Goal: Use online tool/utility: Utilize a website feature to perform a specific function

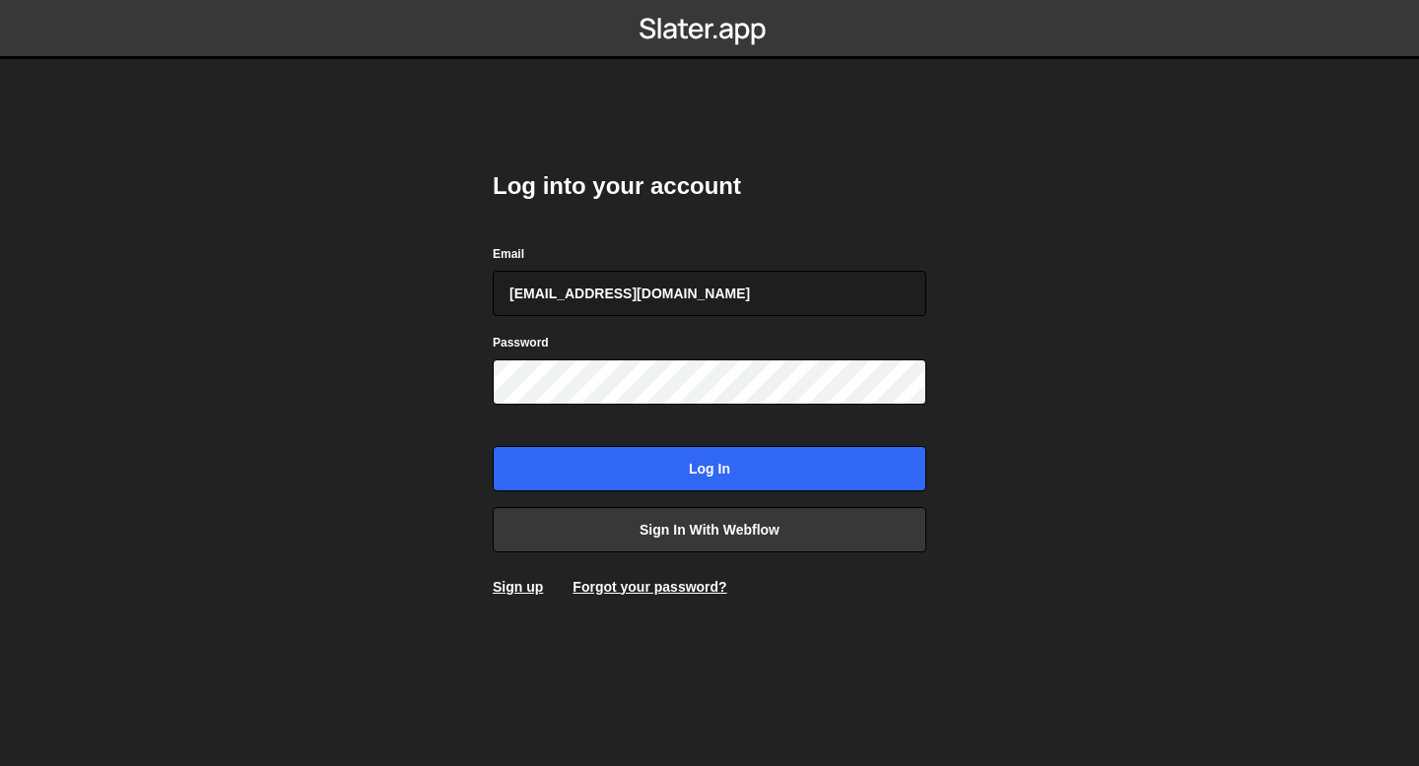
type input "bessoneliot@gmail.com"
click at [493, 446] on input "Log in" at bounding box center [709, 468] width 433 height 45
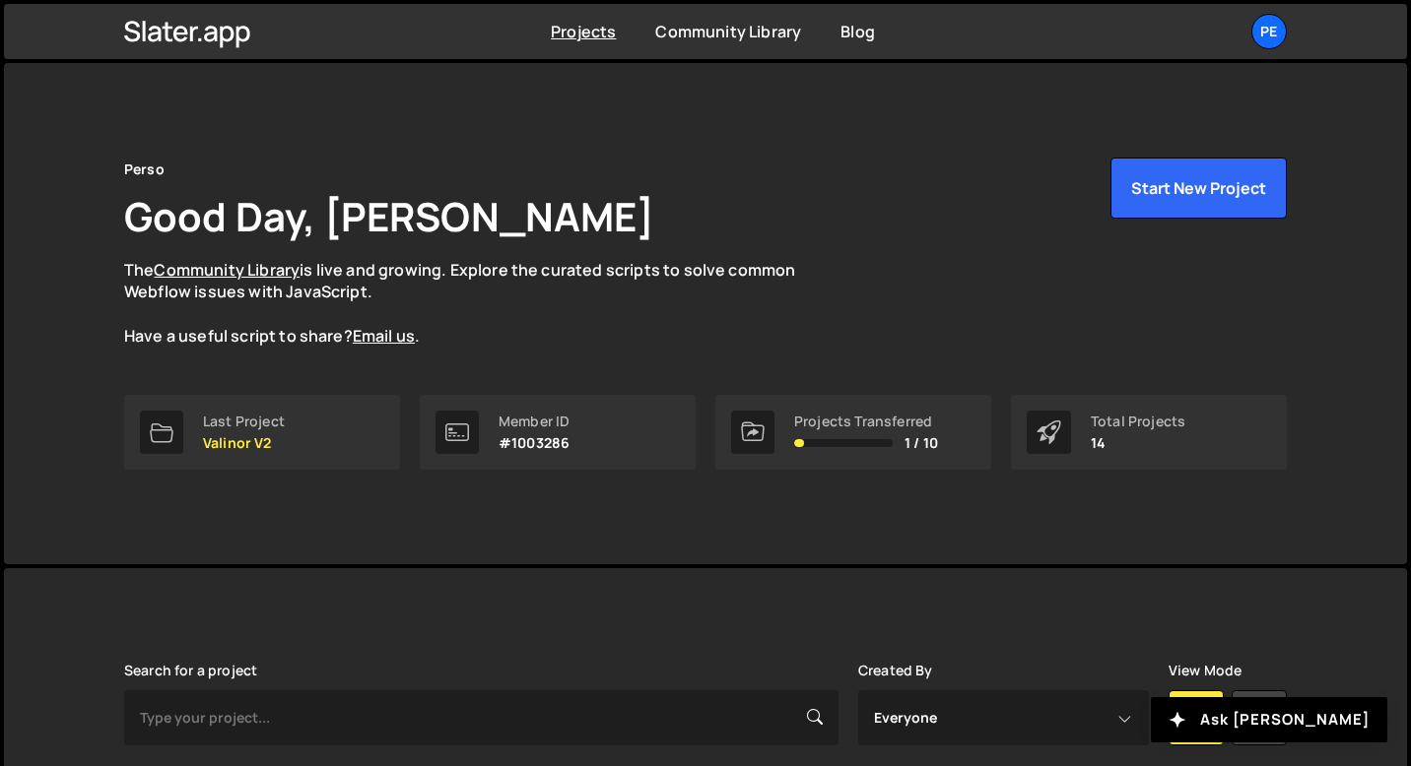
click at [523, 396] on div "Member ID #1003286" at bounding box center [558, 432] width 276 height 75
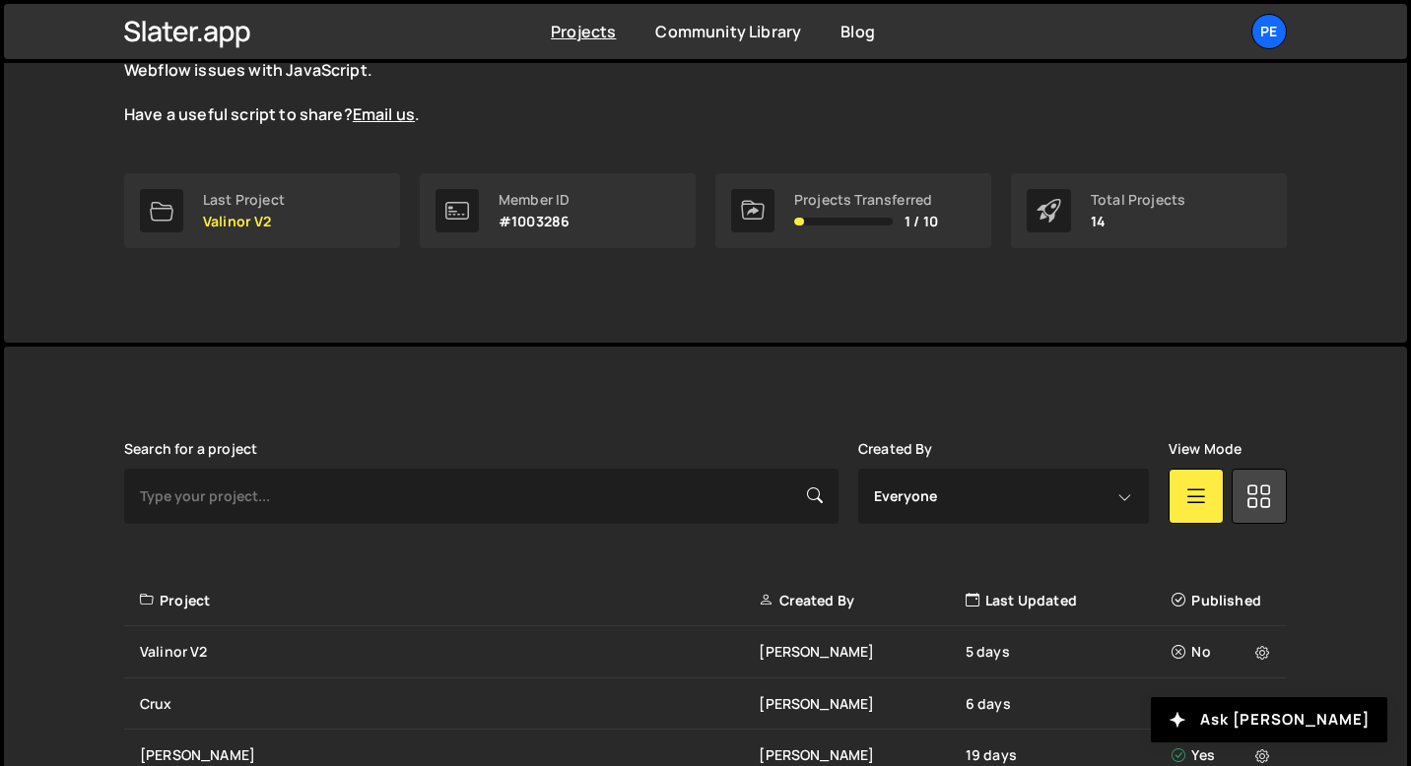
scroll to position [532, 0]
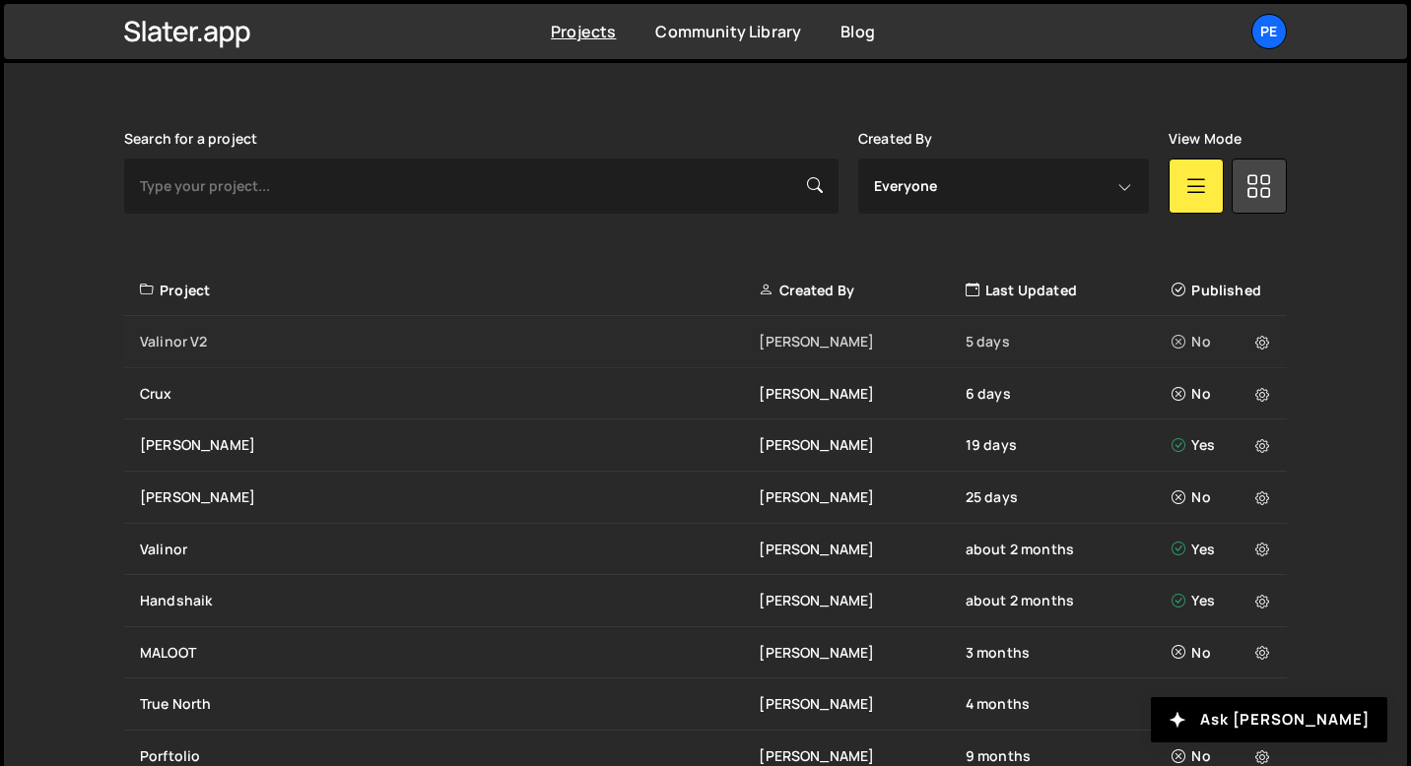
click at [191, 350] on div "Valinor V2" at bounding box center [449, 342] width 619 height 20
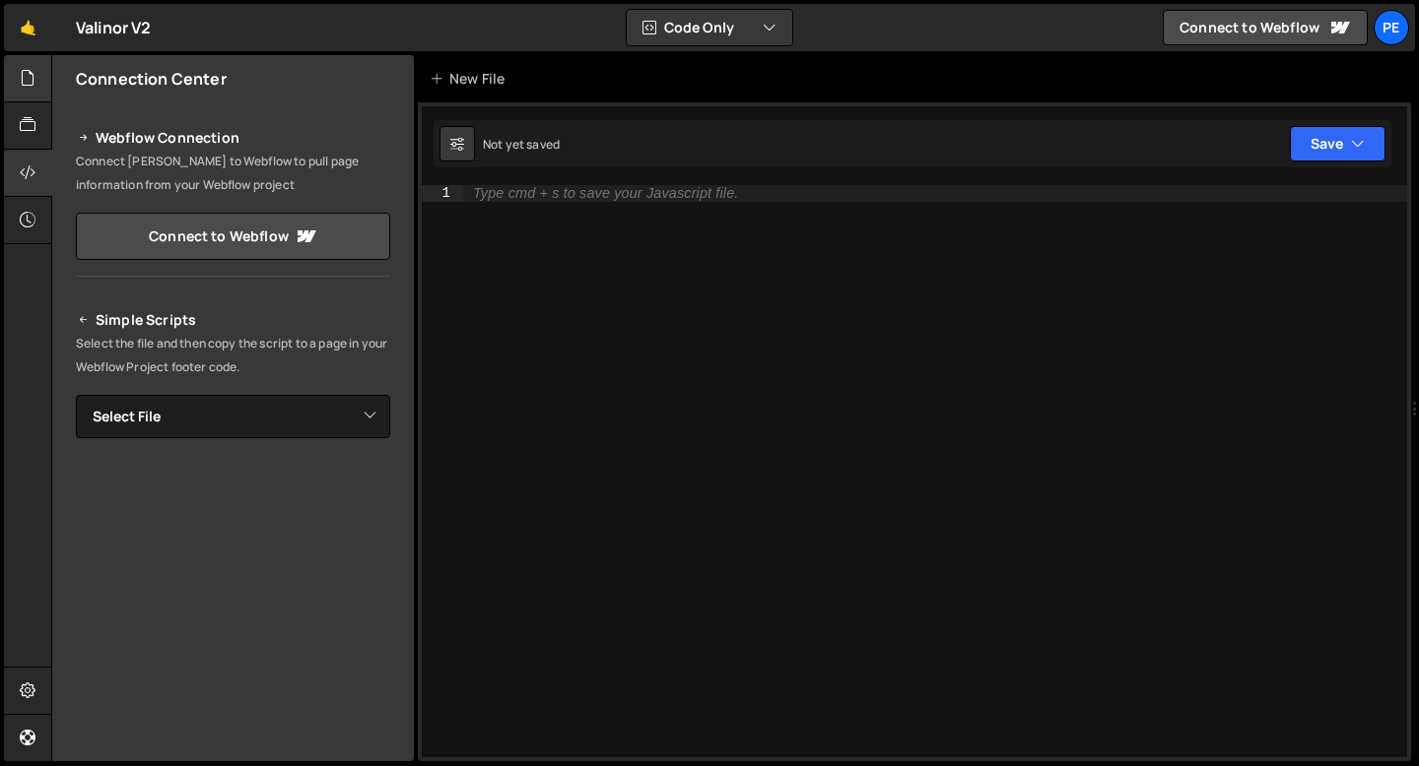
click at [40, 84] on div at bounding box center [28, 78] width 48 height 47
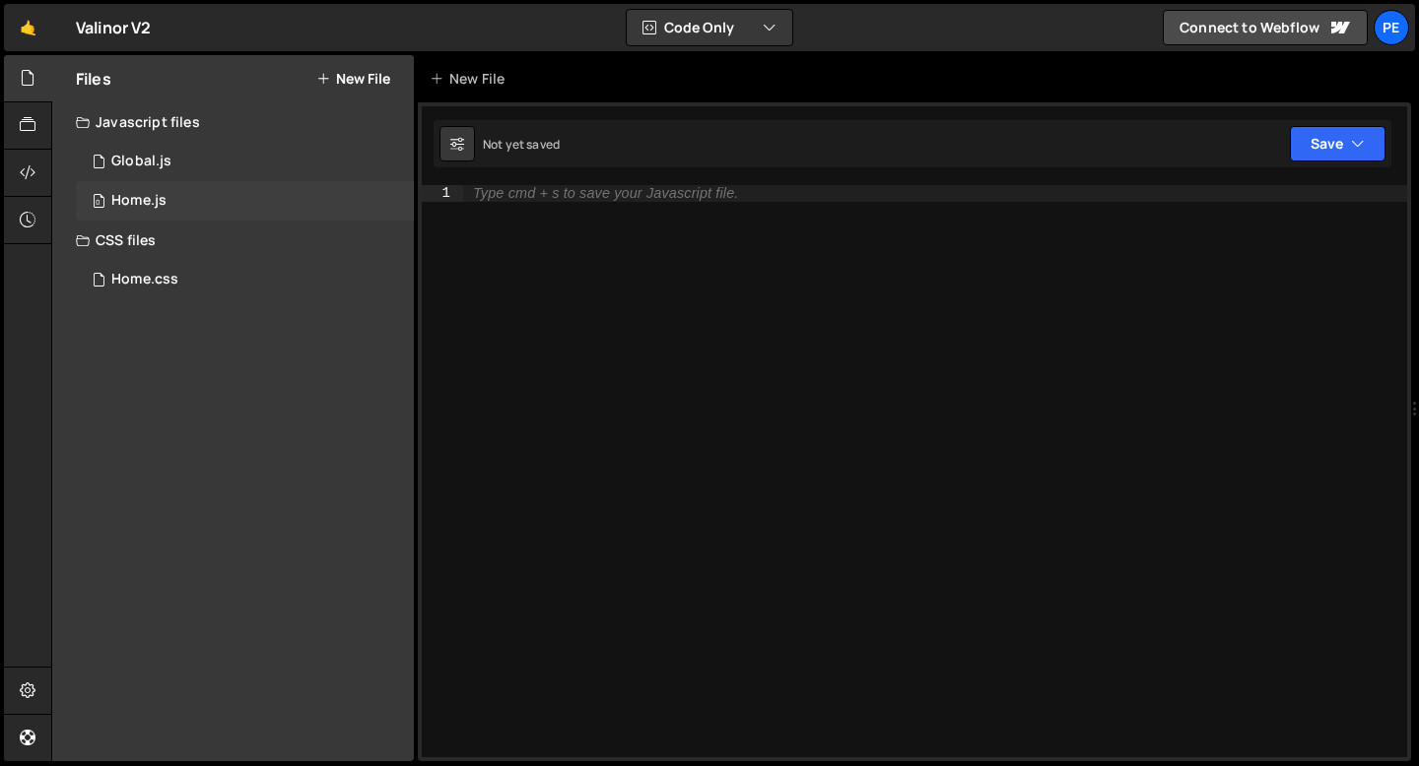
click at [179, 198] on div "0 Home.js 0" at bounding box center [245, 200] width 338 height 39
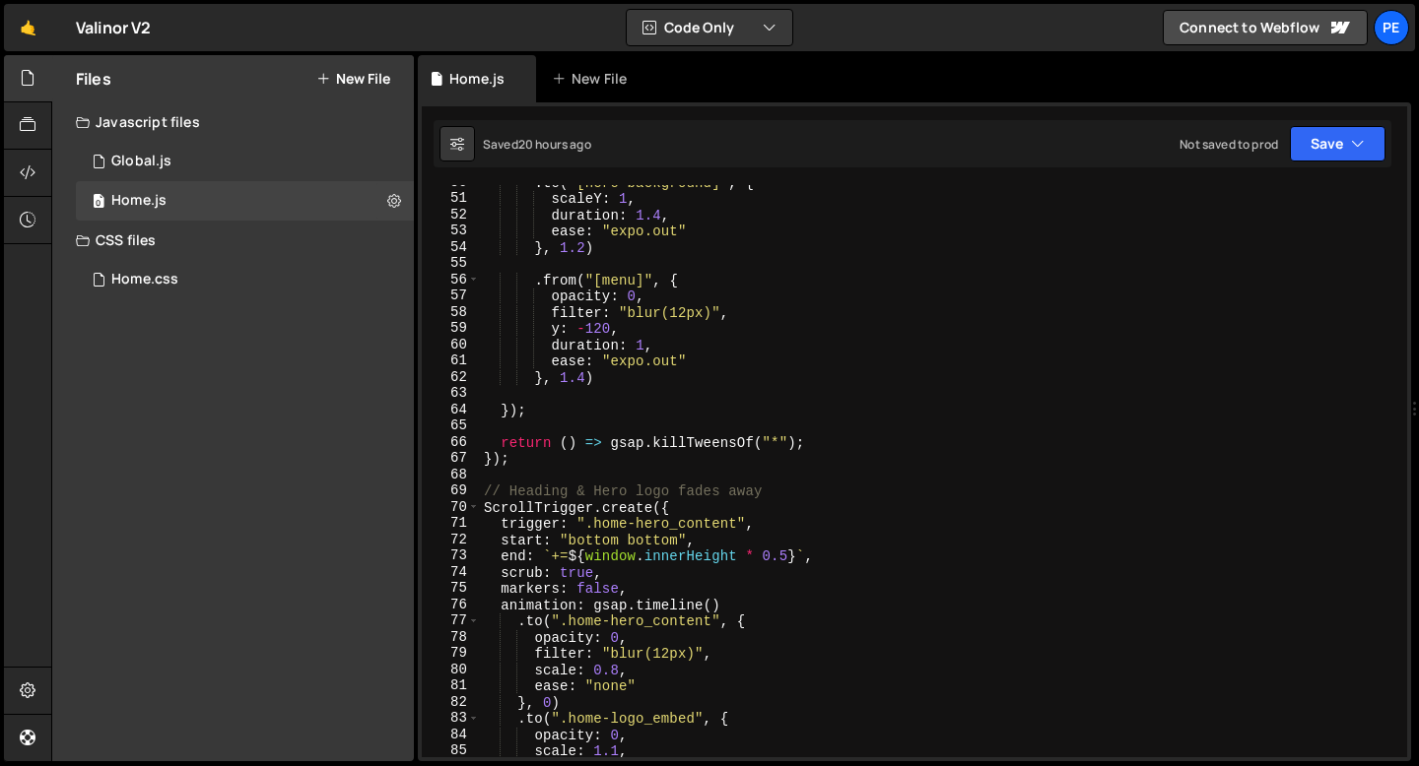
scroll to position [941, 0]
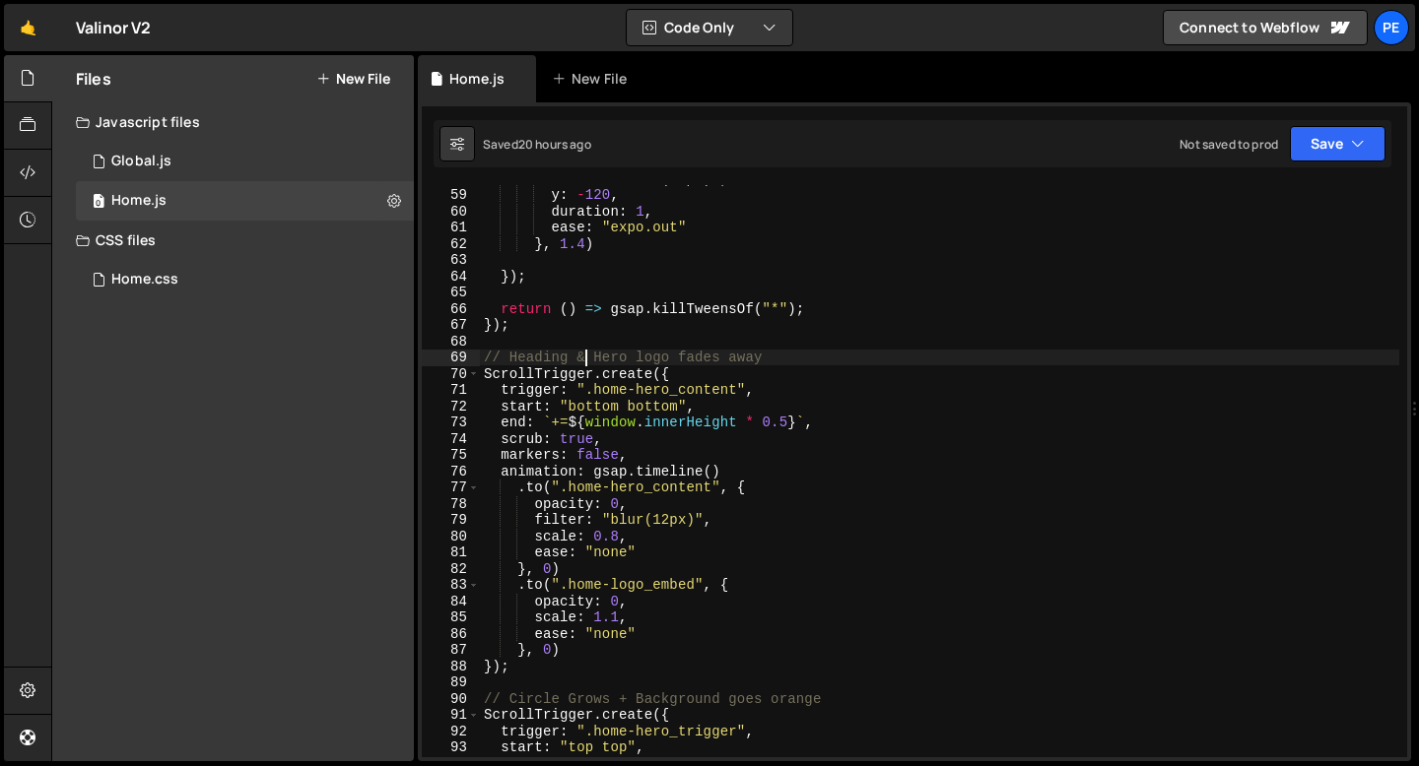
click at [587, 360] on div "filter : "blur(12px)" , y : - 120 , duration : 1 , ease : "expo.out" } , 1.4 ) …" at bounding box center [939, 472] width 919 height 605
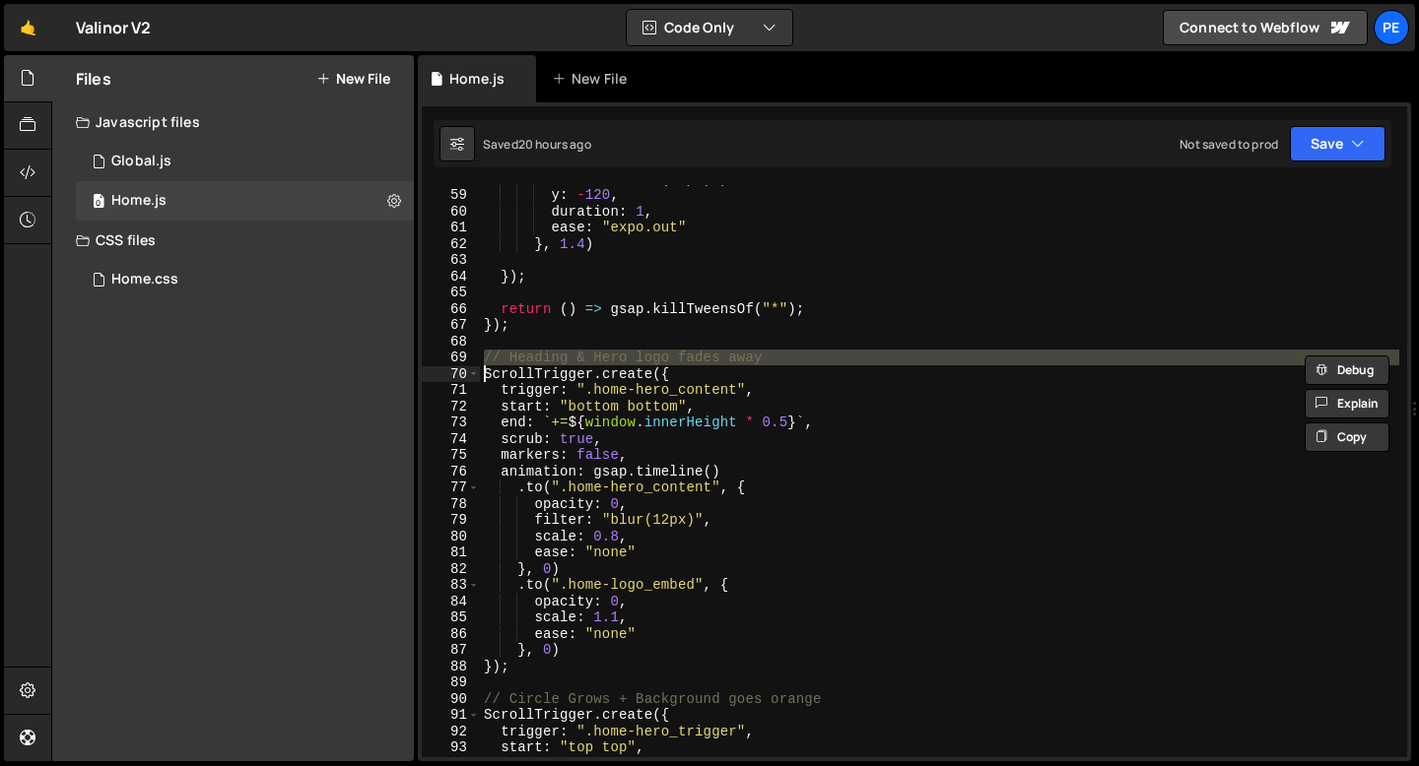
click at [587, 360] on div "filter : "blur(12px)" , y : - 120 , duration : 1 , ease : "expo.out" } , 1.4 ) …" at bounding box center [939, 472] width 919 height 605
type textarea "// Heading & Hero logo fades away ScrollTrigger.create({"
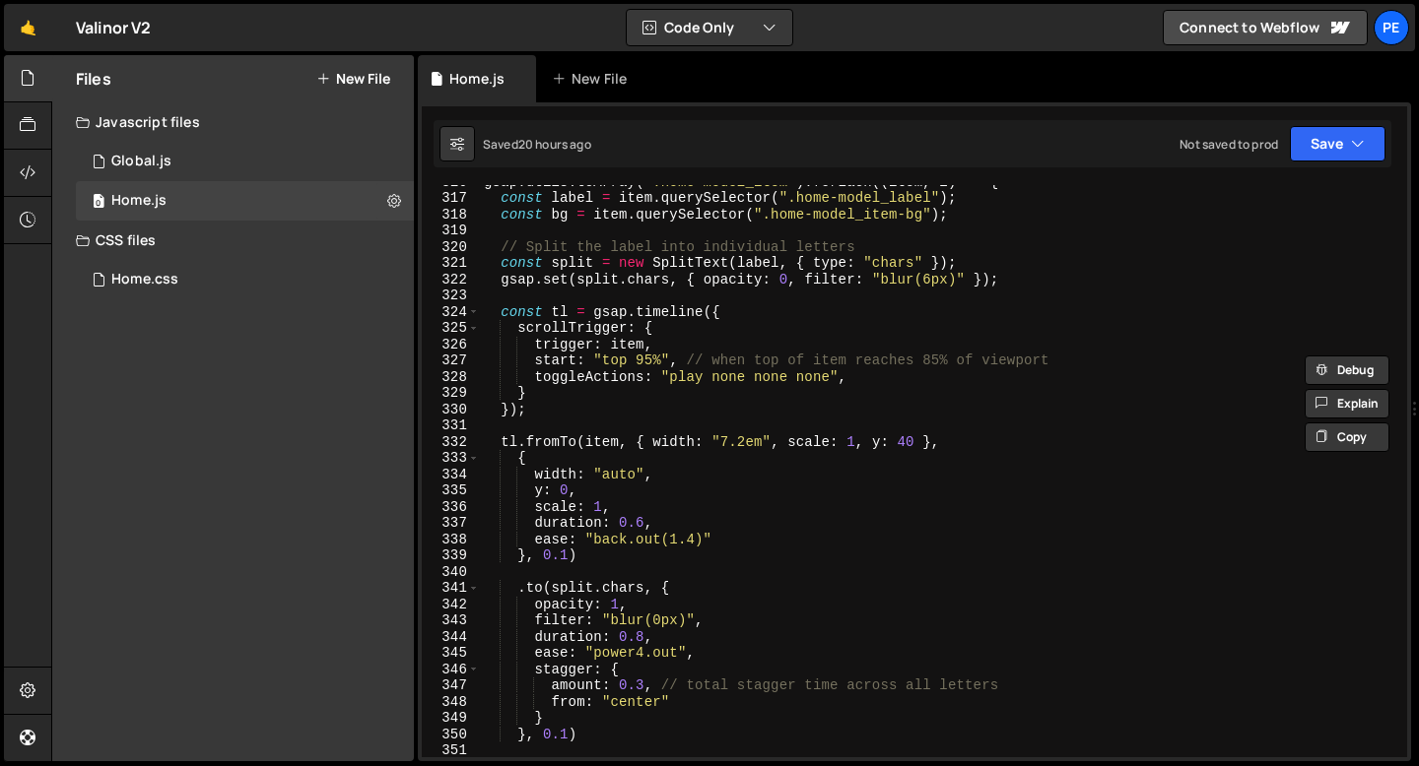
scroll to position [4938, 0]
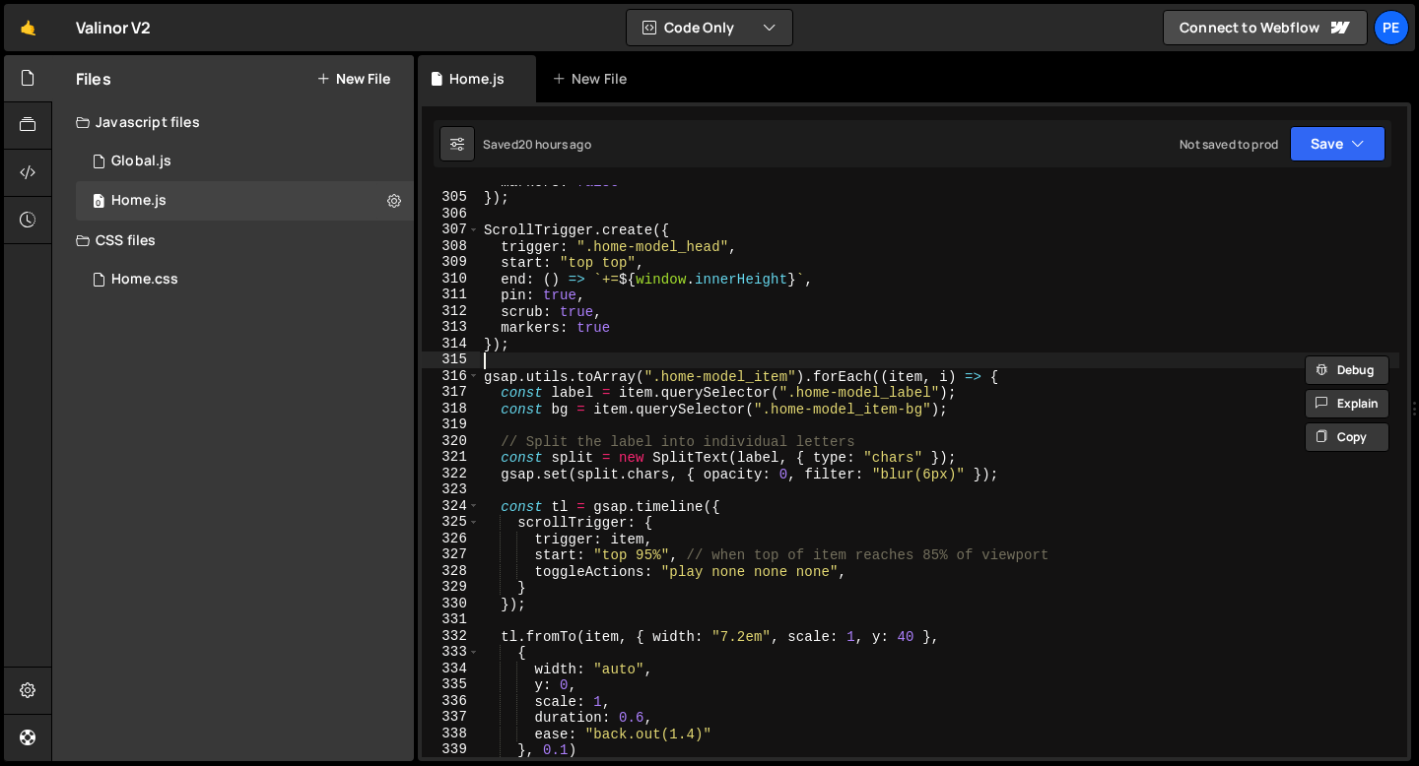
click at [503, 365] on div "markers : false }) ; ScrollTrigger . create ({ trigger : ".home-model_head" , s…" at bounding box center [939, 475] width 919 height 605
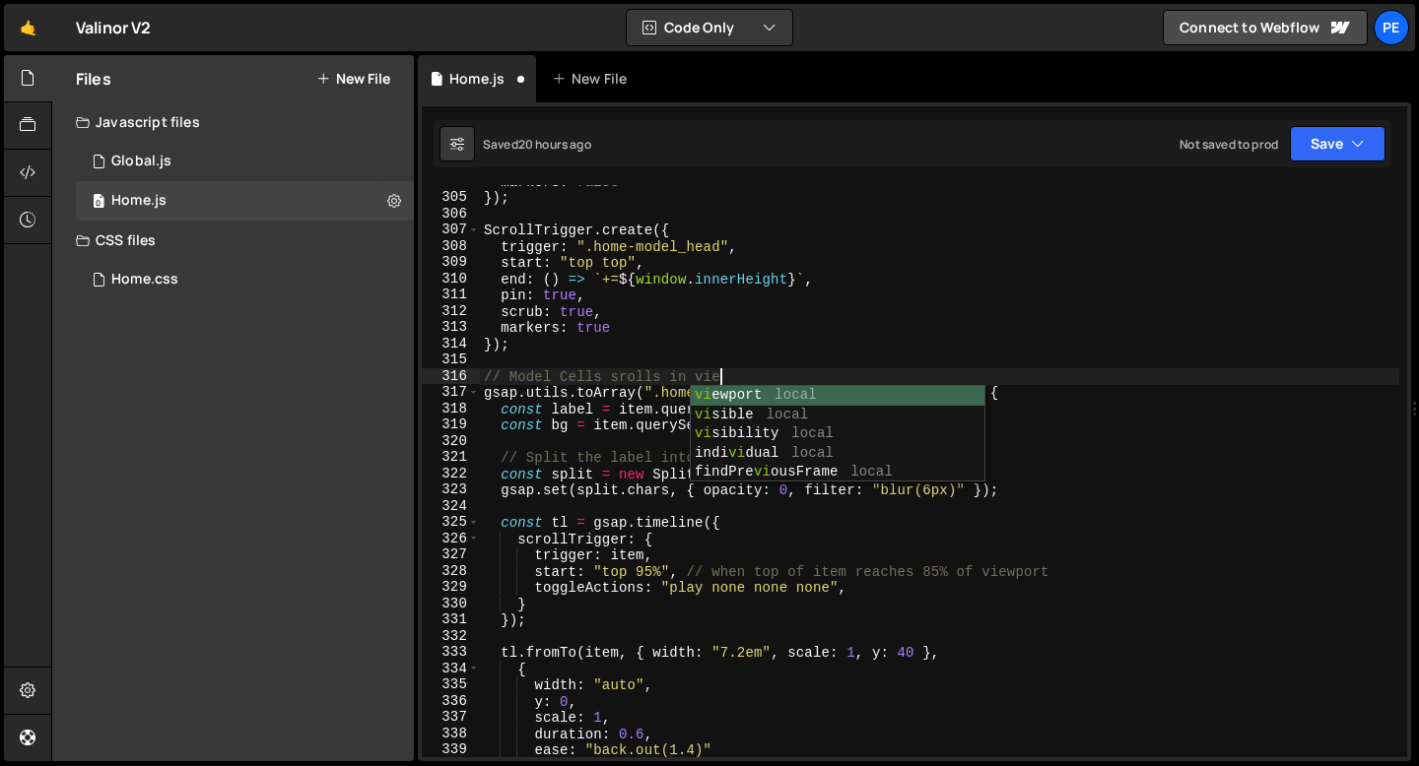
scroll to position [0, 16]
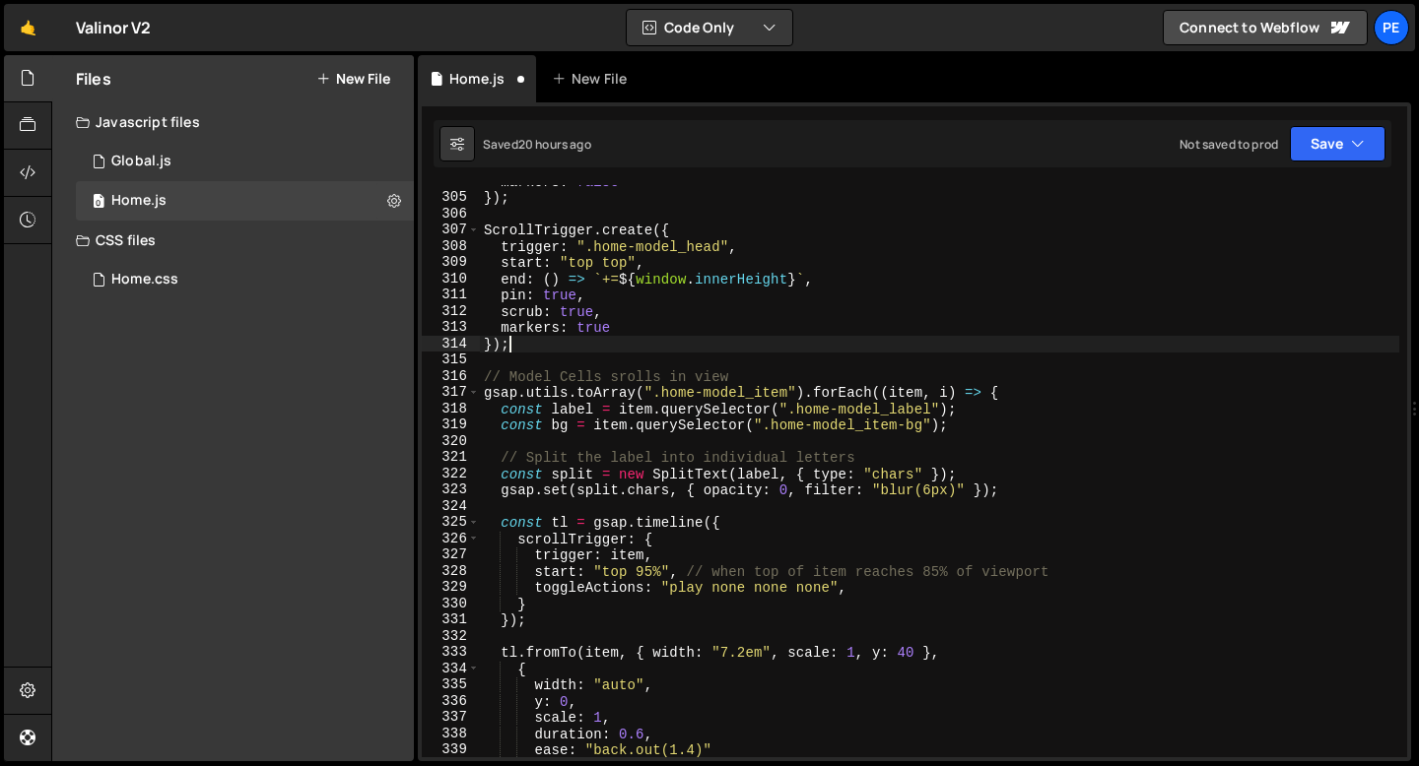
click at [506, 347] on div "markers : false }) ; ScrollTrigger . create ({ trigger : ".home-model_head" , s…" at bounding box center [939, 475] width 919 height 605
type textarea "});"
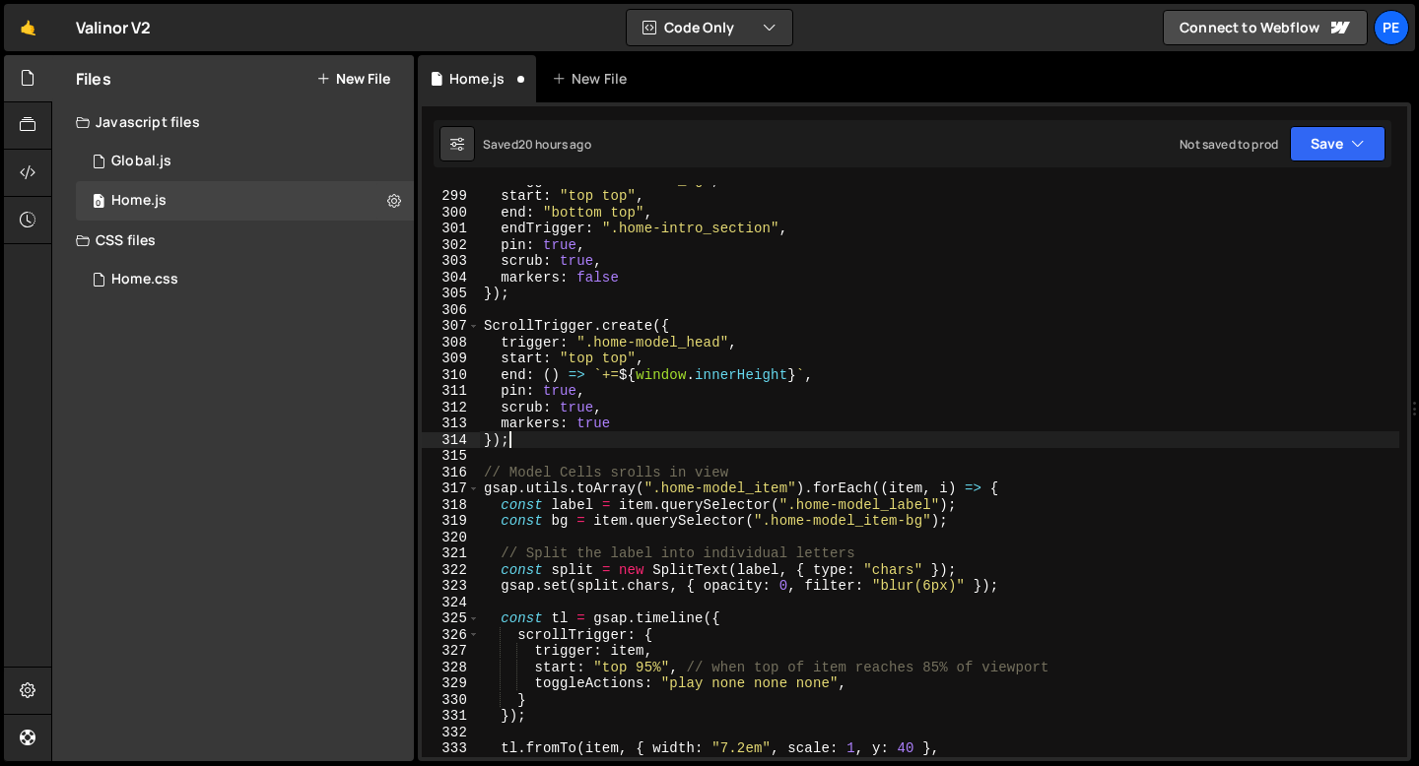
scroll to position [4841, 0]
click at [531, 303] on div "trigger : ".home-model_bg" , start : "top top" , end : "bottom top" , endTrigge…" at bounding box center [939, 473] width 919 height 605
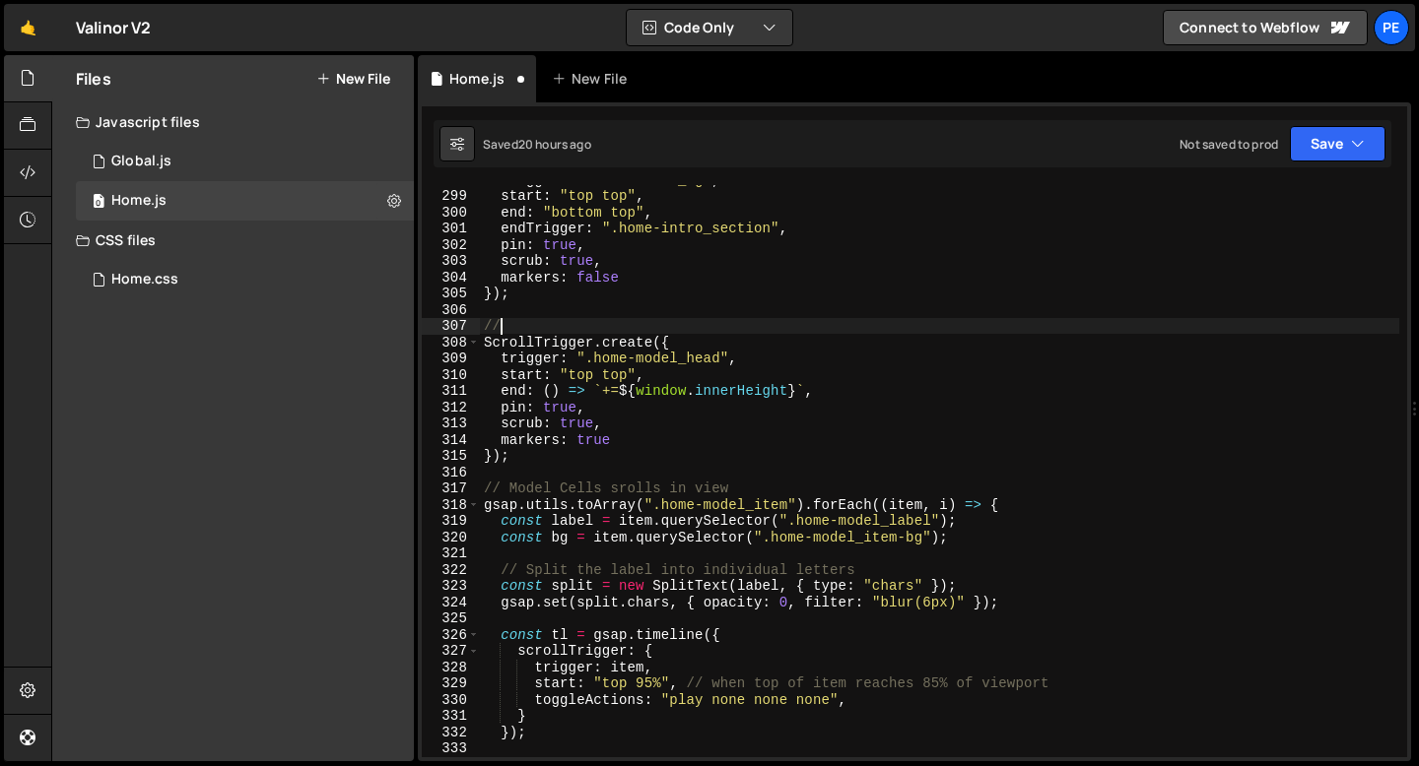
scroll to position [0, 0]
type textarea "// Home Model section heading is pinned"
click at [497, 310] on div "trigger : ".home-model_bg" , start : "top top" , end : "bottom top" , endTrigge…" at bounding box center [939, 473] width 919 height 605
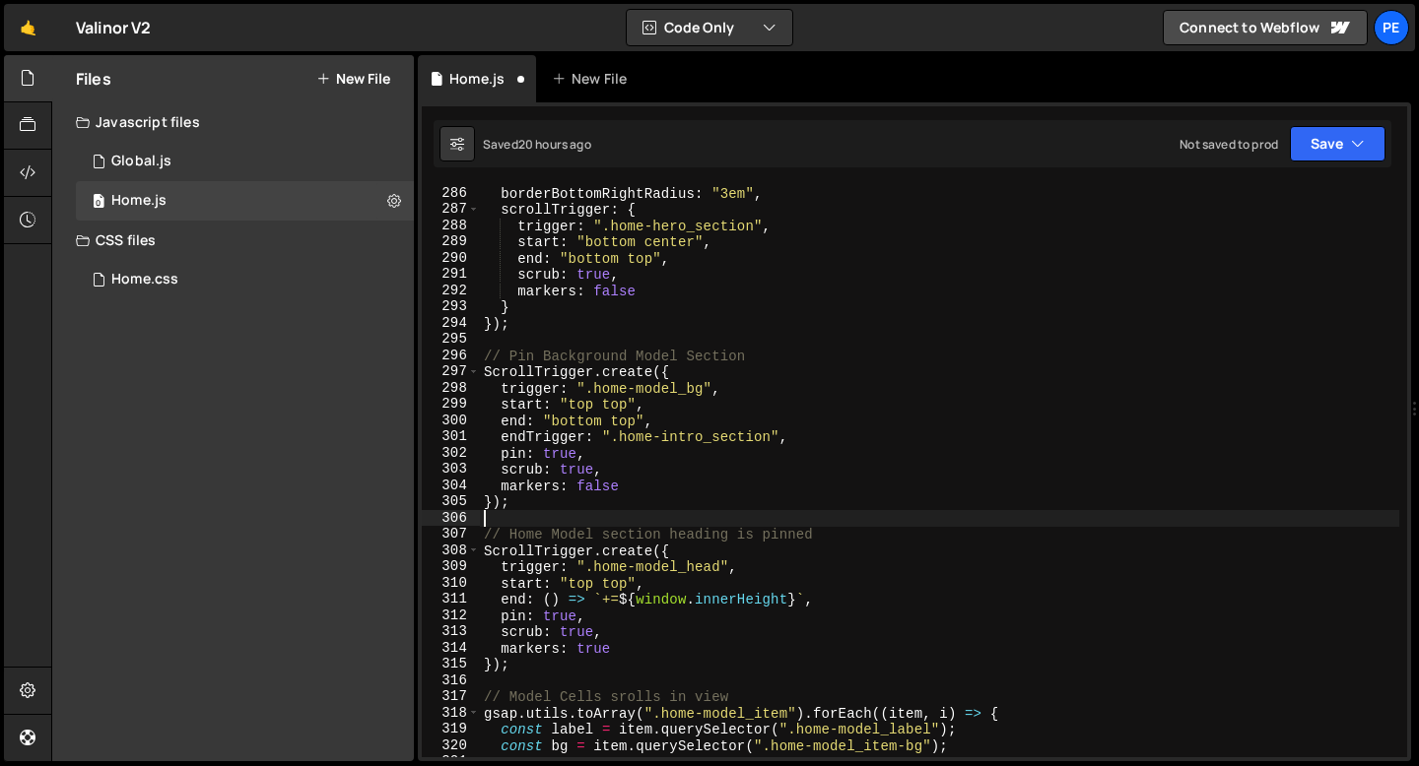
scroll to position [4633, 0]
click at [565, 351] on div "borderBottomRightRadius : "3em" , scrollTrigger : { trigger : ".home-hero_secti…" at bounding box center [939, 487] width 919 height 605
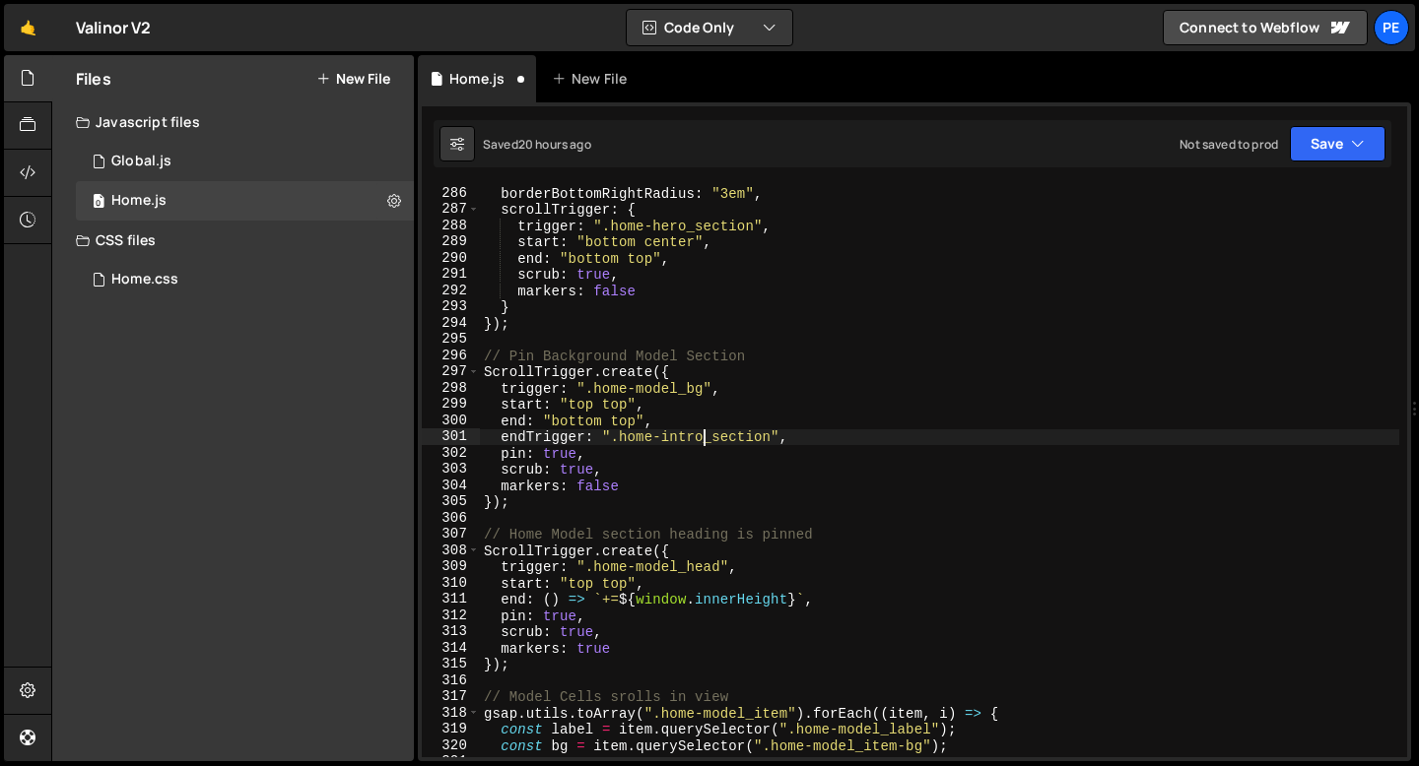
click at [703, 433] on div "borderBottomRightRadius : "3em" , scrollTrigger : { trigger : ".home-hero_secti…" at bounding box center [939, 487] width 919 height 605
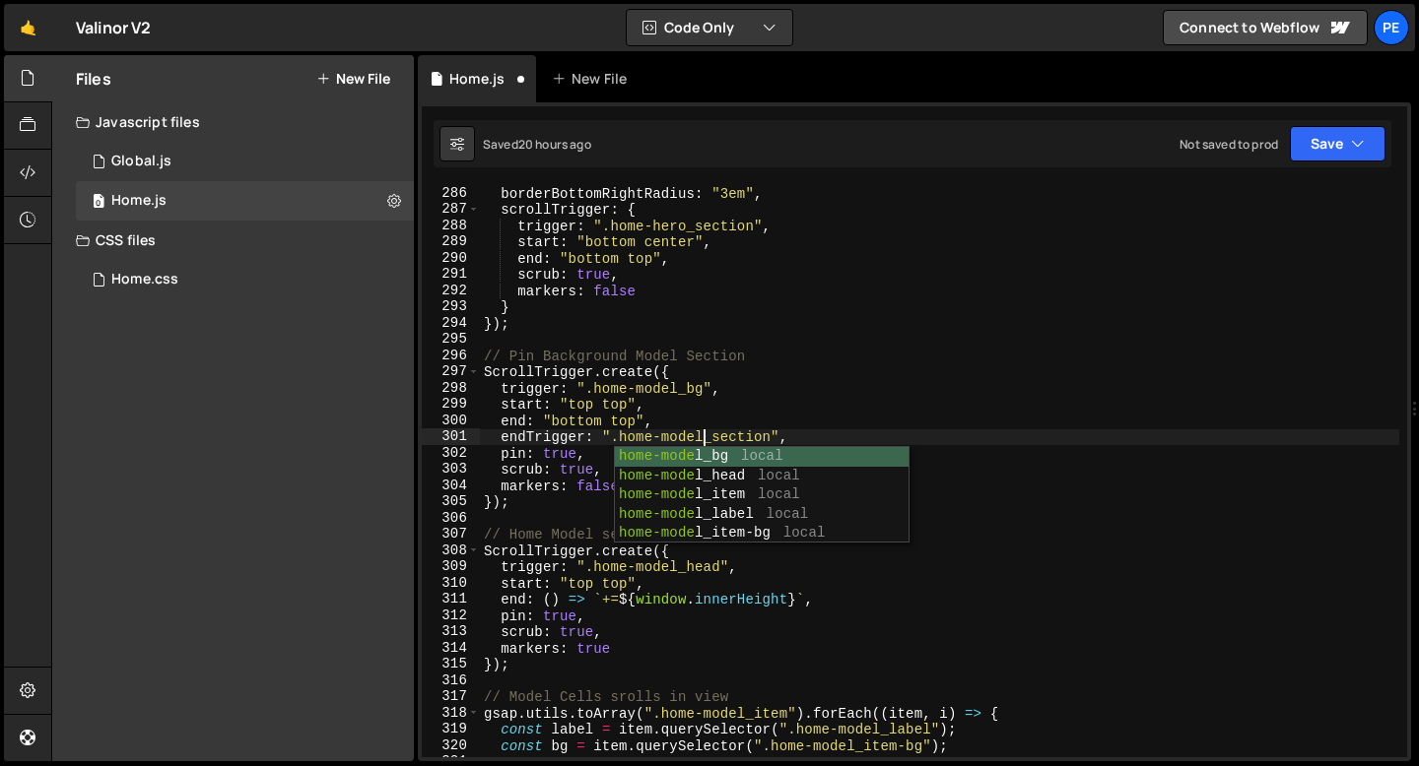
scroll to position [0, 15]
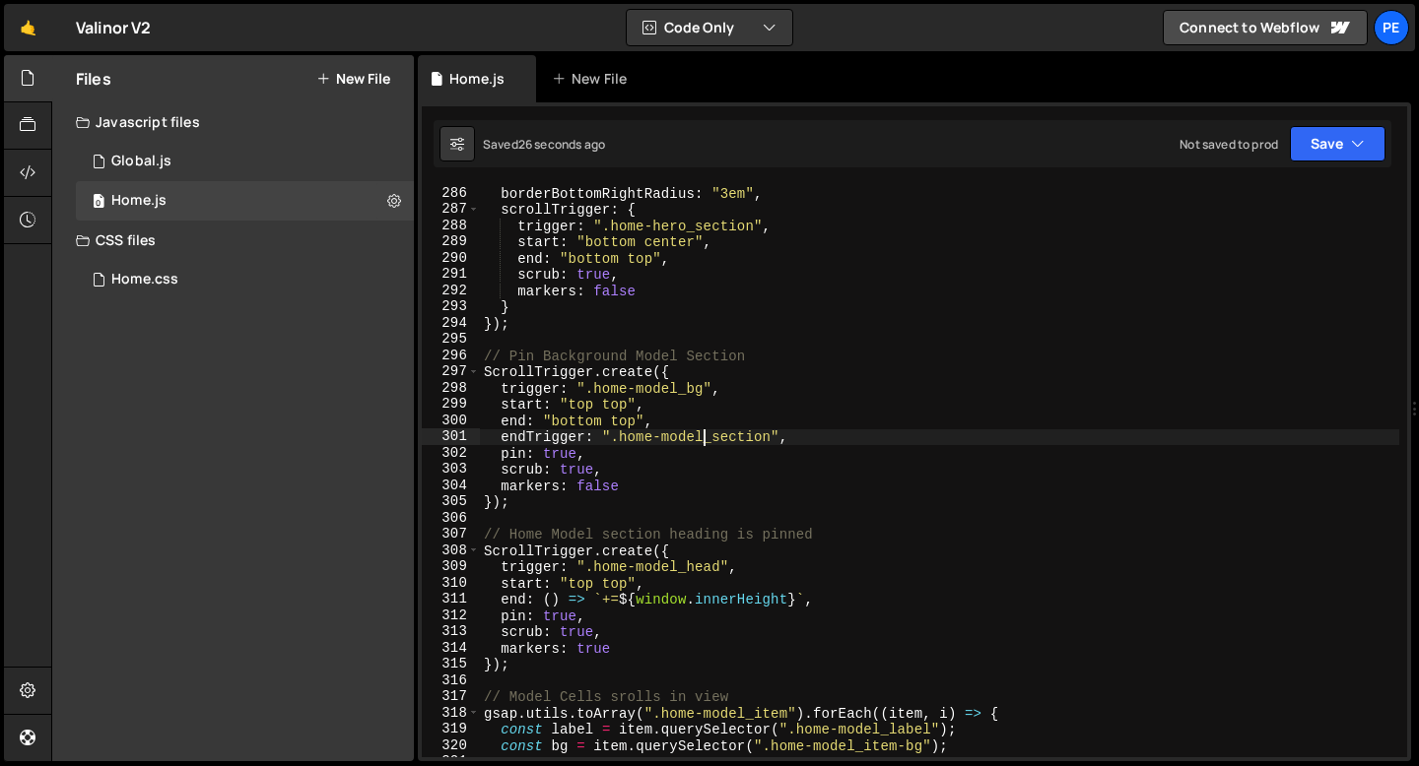
click at [640, 461] on div "borderBottomRightRadius : "3em" , scrollTrigger : { trigger : ".home-hero_secti…" at bounding box center [939, 487] width 919 height 605
click at [700, 439] on div "borderBottomRightRadius : "3em" , scrollTrigger : { trigger : ".home-hero_secti…" at bounding box center [939, 487] width 919 height 605
click at [586, 487] on div "borderBottomRightRadius : "3em" , scrollTrigger : { trigger : ".home-hero_secti…" at bounding box center [939, 487] width 919 height 605
click at [587, 487] on div "borderBottomRightRadius : "3em" , scrollTrigger : { trigger : ".home-hero_secti…" at bounding box center [939, 487] width 919 height 605
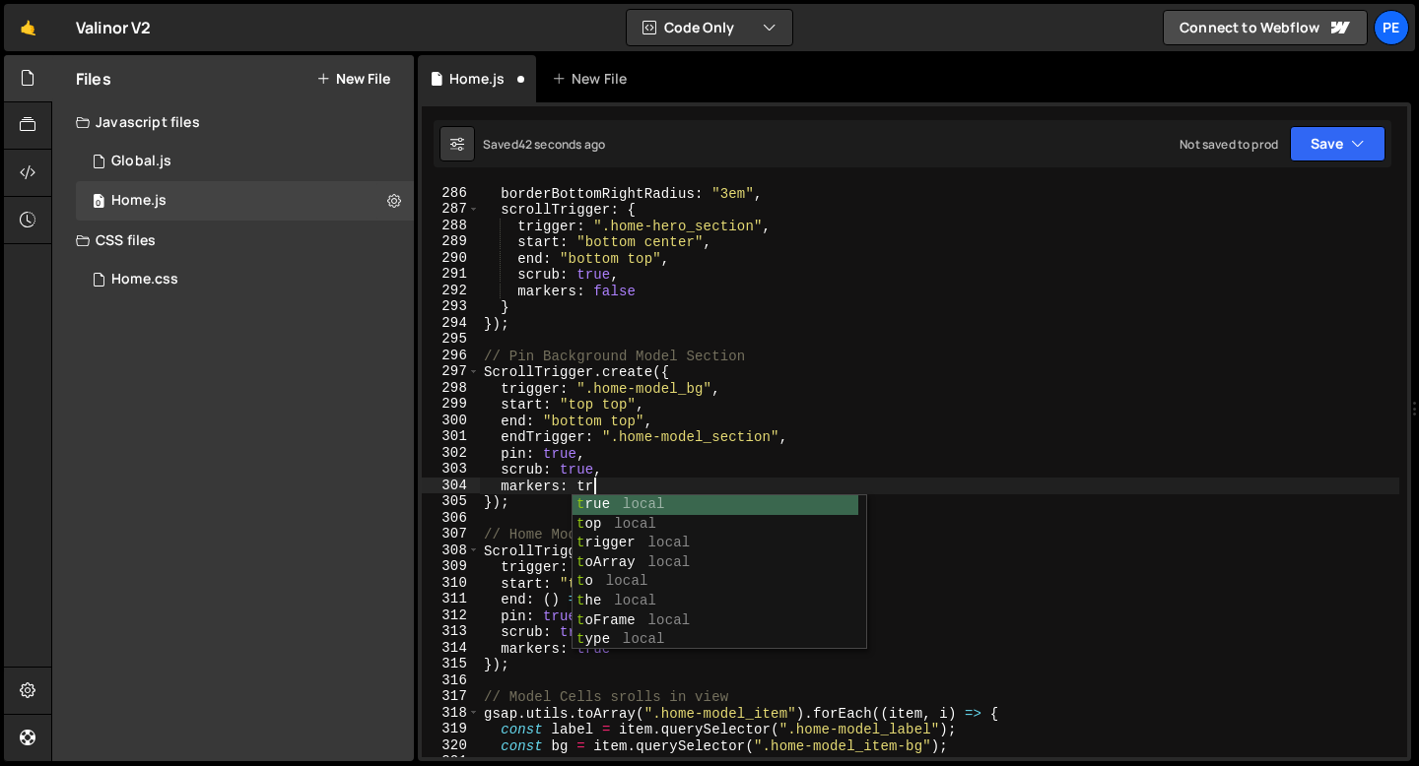
scroll to position [0, 8]
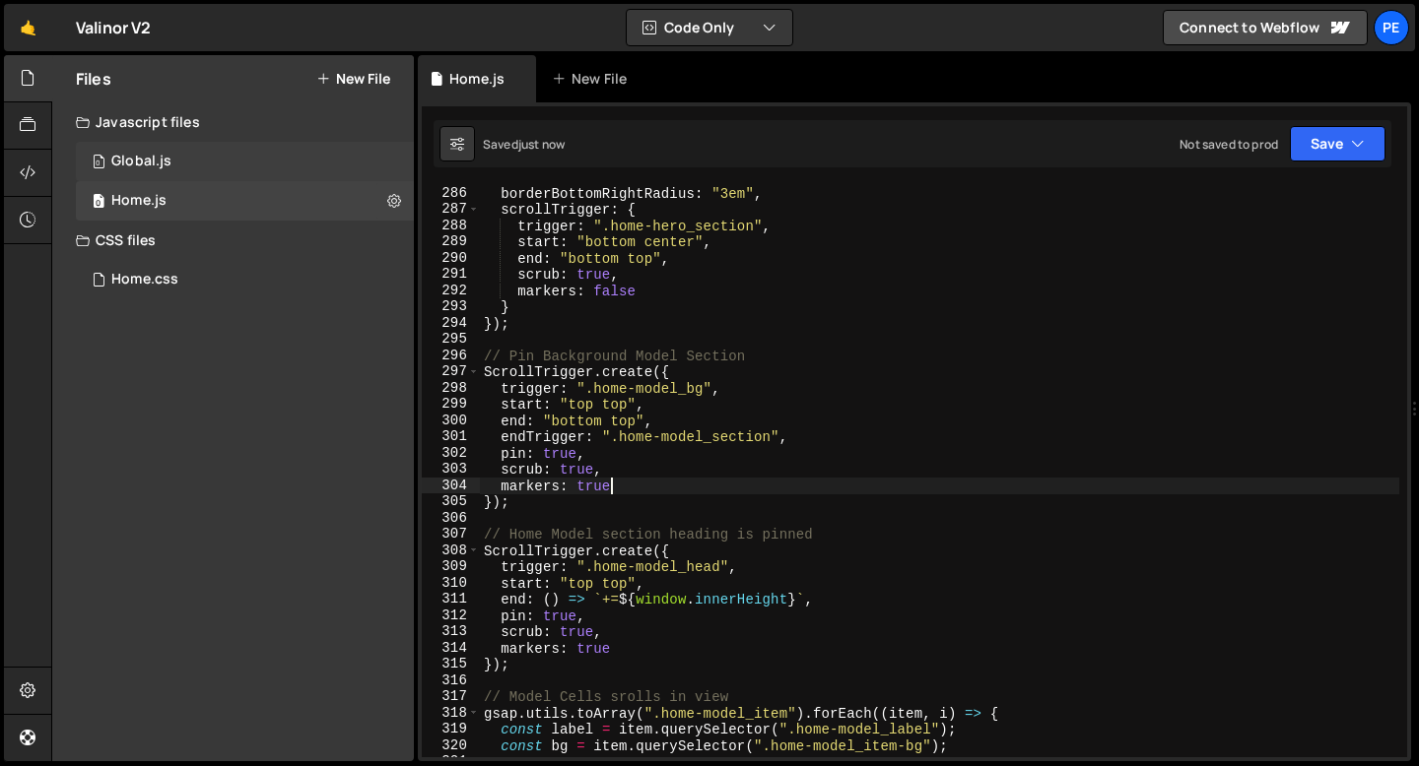
type textarea "markers: true"
click at [192, 155] on div "0 Global.js 0" at bounding box center [245, 161] width 338 height 39
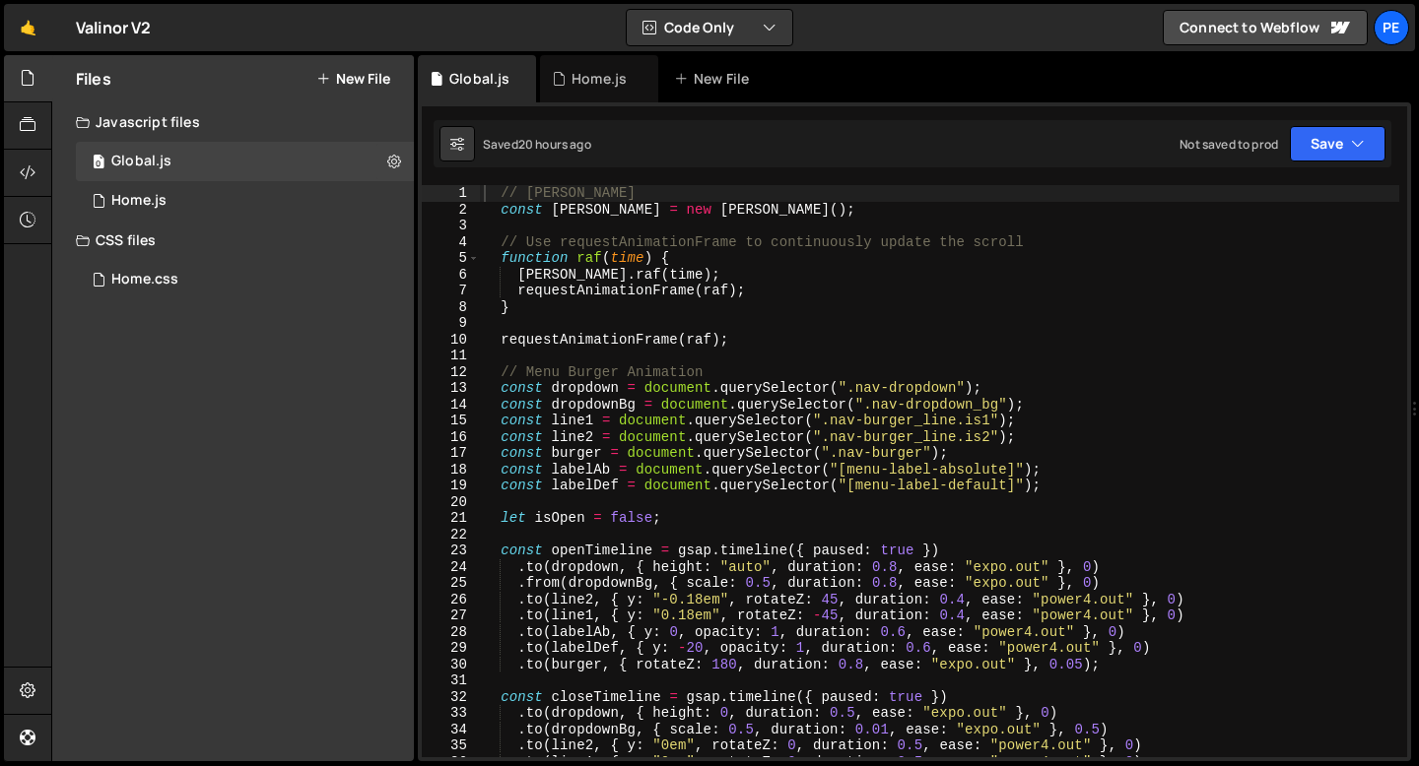
click at [767, 353] on div "// [PERSON_NAME] const [PERSON_NAME] = new [PERSON_NAME] ( ) ; // Use requestAn…" at bounding box center [939, 487] width 919 height 605
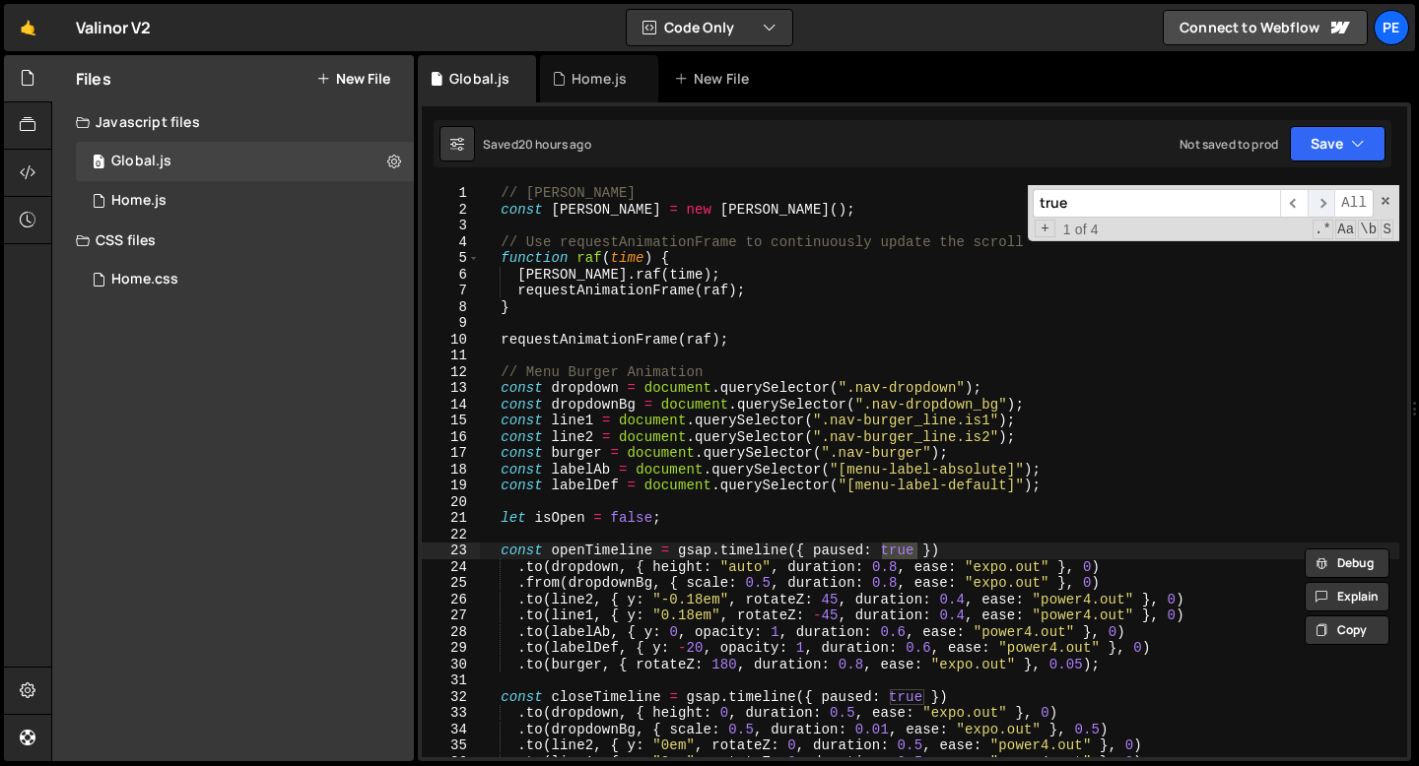
type input "true"
click at [1331, 210] on span "​" at bounding box center [1321, 203] width 28 height 29
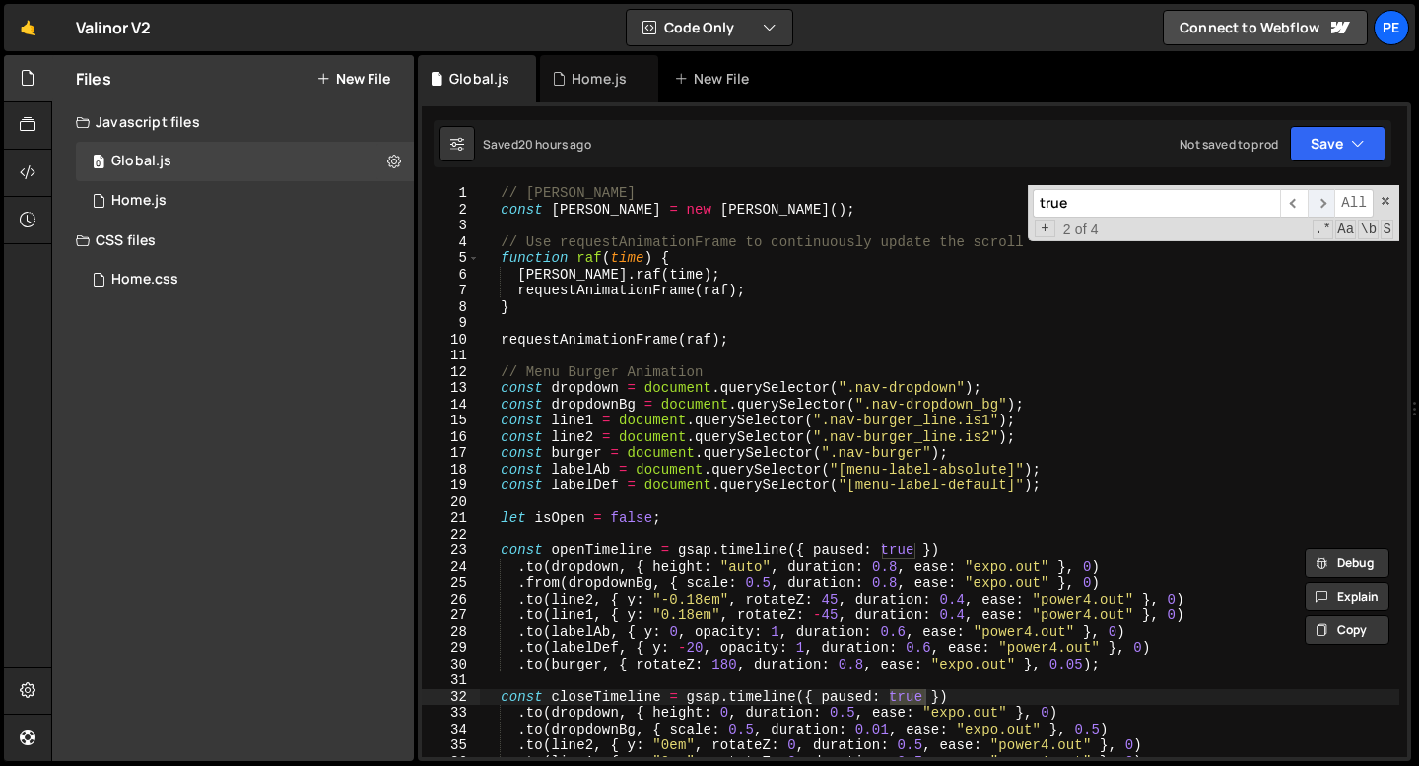
click at [1331, 210] on span "​" at bounding box center [1321, 203] width 28 height 29
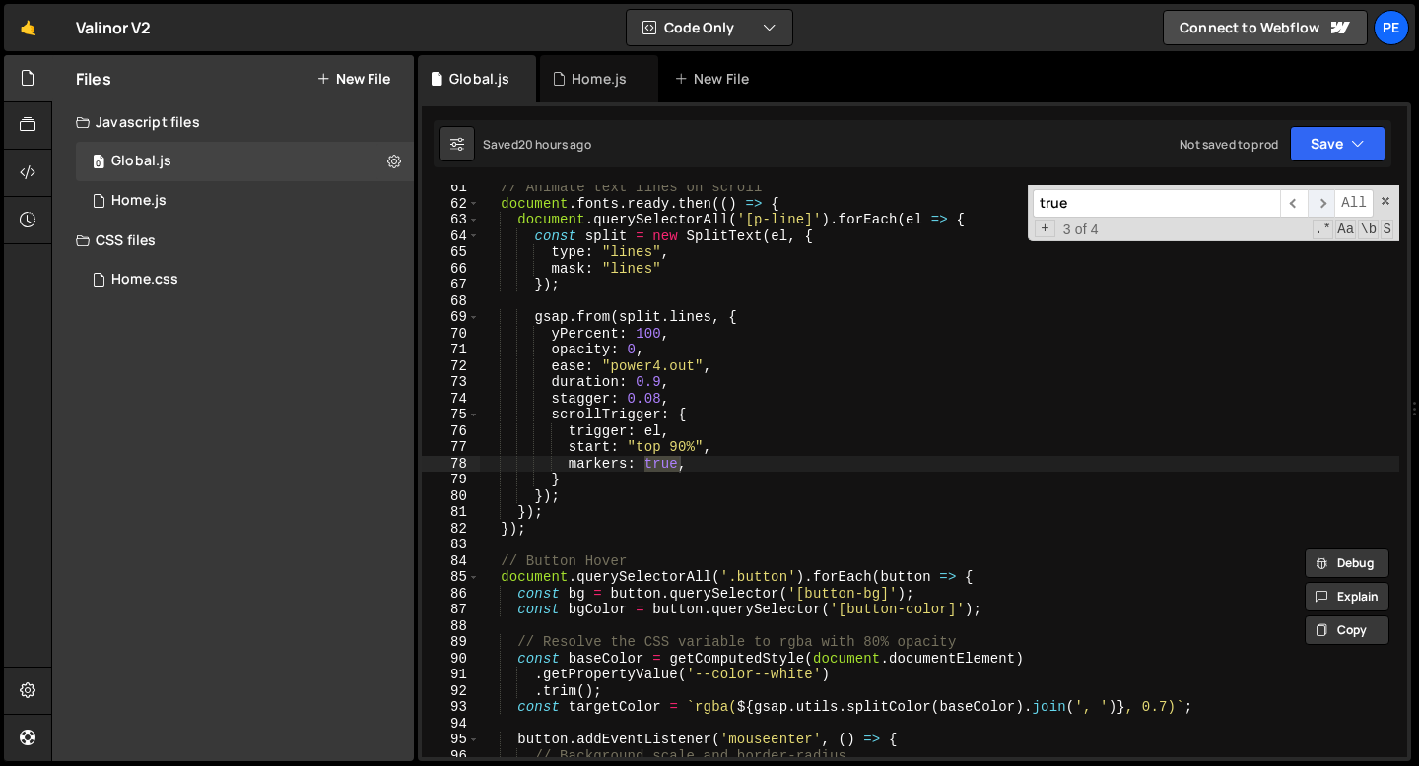
click at [1330, 210] on span "​" at bounding box center [1321, 203] width 28 height 29
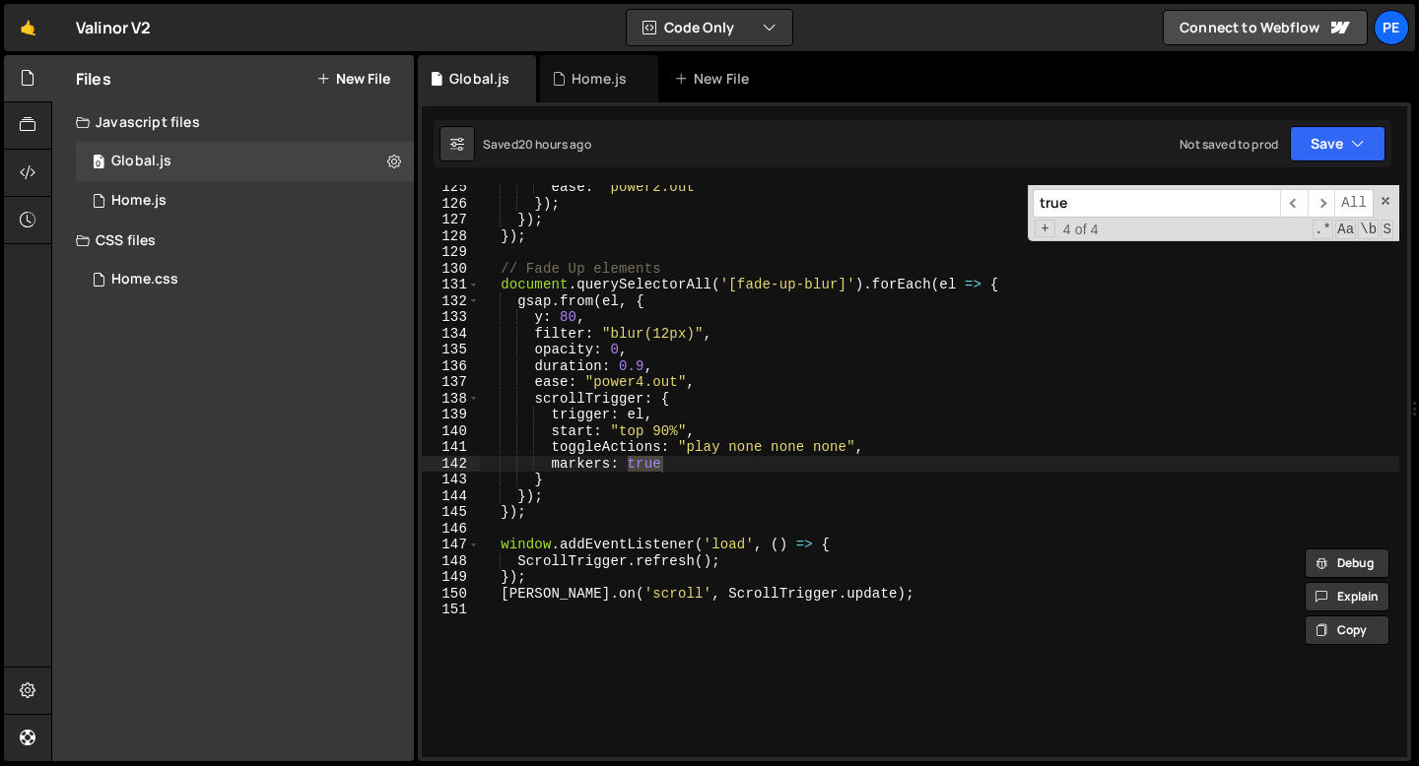
click at [648, 465] on div "ease : "power2.out" }) ; }) ; }) ; // Fade Up elements document . querySelector…" at bounding box center [939, 471] width 919 height 572
click at [648, 464] on div "ease : "power2.out" }) ; }) ; }) ; // Fade Up elements document . querySelector…" at bounding box center [939, 481] width 919 height 605
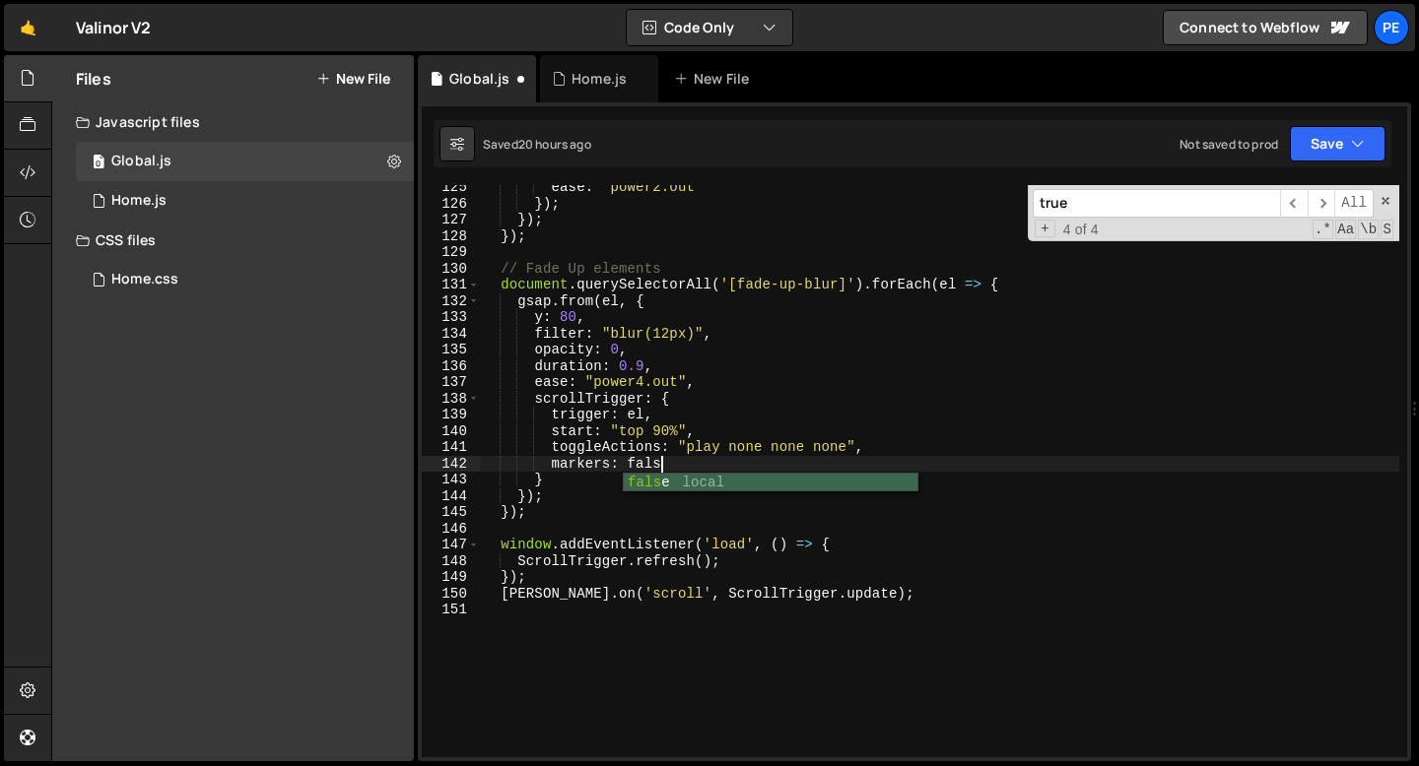
scroll to position [0, 12]
click at [1294, 212] on span "​" at bounding box center [1294, 203] width 28 height 29
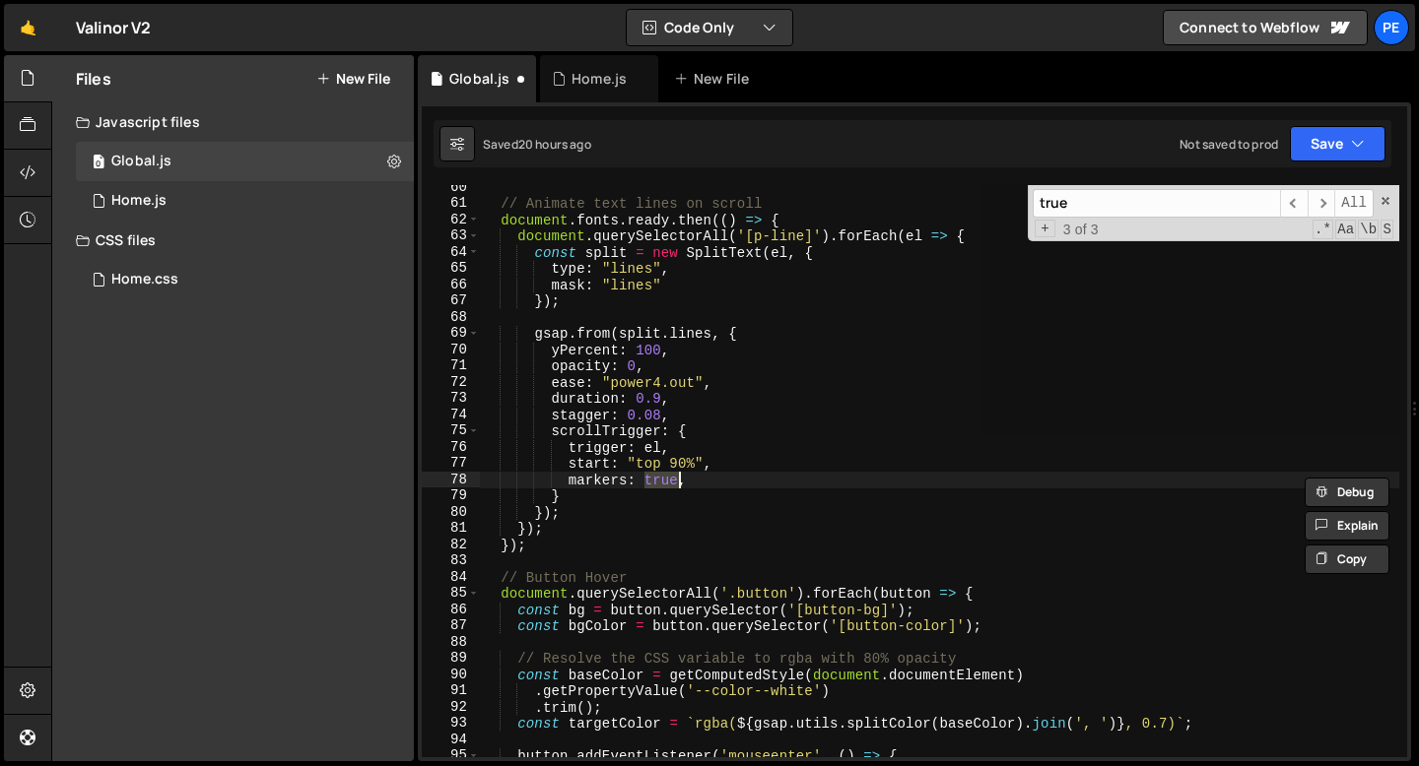
click at [672, 479] on div "// Animate text lines on scroll document . fonts . ready . then (( ) => { docum…" at bounding box center [939, 471] width 919 height 572
click at [672, 479] on div "// Animate text lines on scroll document . fonts . ready . then (( ) => { docum…" at bounding box center [939, 481] width 919 height 605
type textarea "markers: false,"
click at [596, 72] on div "Home.js" at bounding box center [598, 79] width 55 height 20
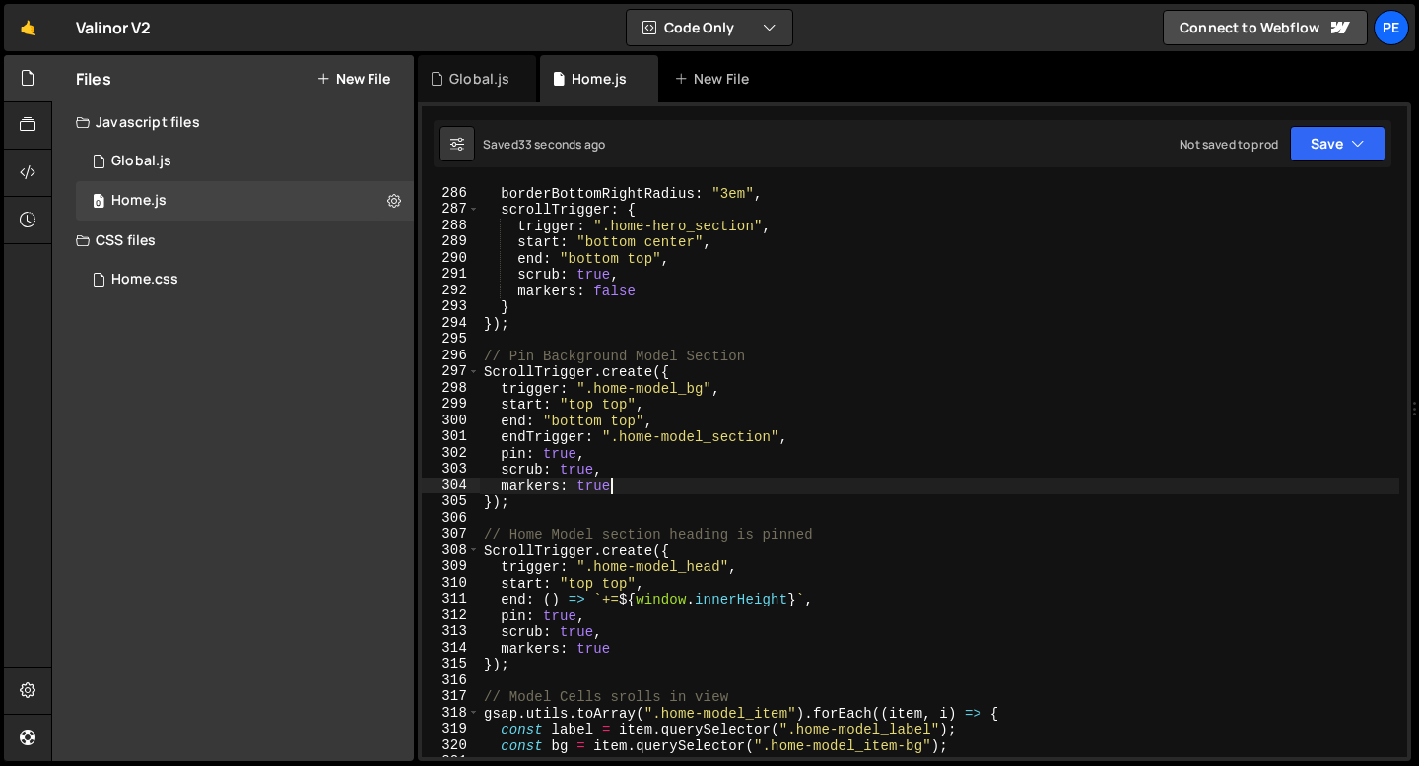
click at [653, 486] on div "borderBottomRightRadius : "3em" , scrollTrigger : { trigger : ".home-hero_secti…" at bounding box center [939, 487] width 919 height 605
click at [592, 490] on div "borderBottomRightRadius : "3em" , scrollTrigger : { trigger : ".home-hero_secti…" at bounding box center [939, 487] width 919 height 605
click at [519, 503] on div "borderBottomRightRadius : "3em" , scrollTrigger : { trigger : ".home-hero_secti…" at bounding box center [939, 487] width 919 height 605
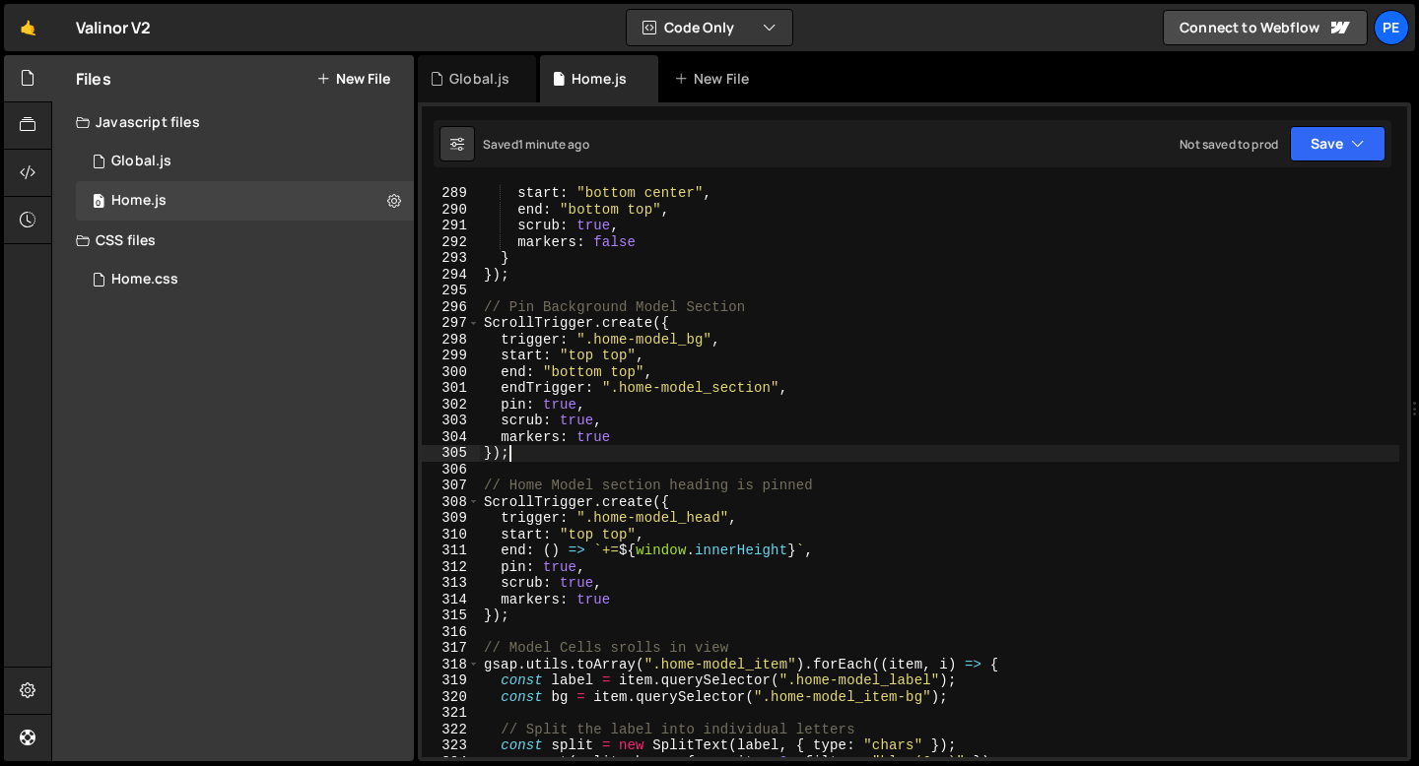
scroll to position [4691, 0]
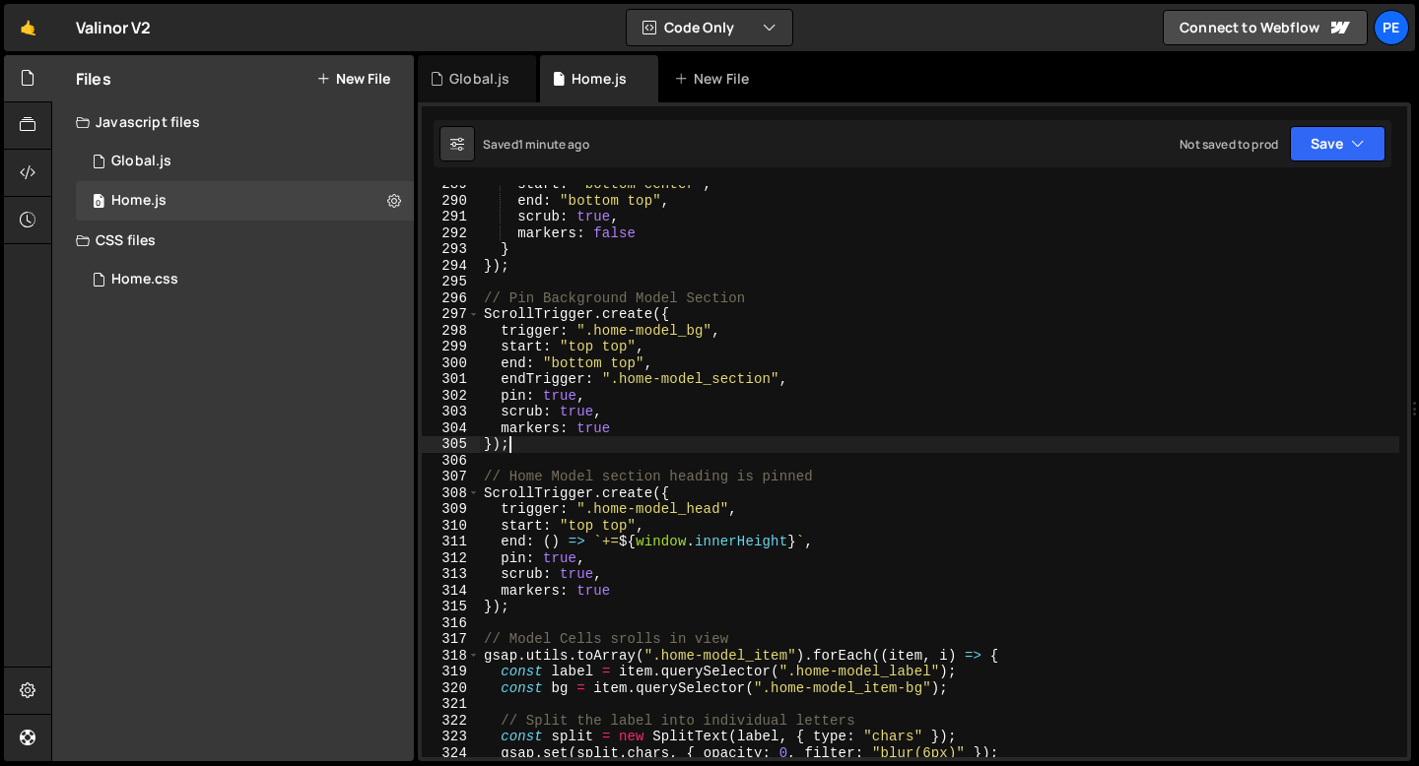
click at [521, 609] on div "start : "bottom center" , end : "bottom top" , scrub : true , markers : false }…" at bounding box center [939, 478] width 919 height 605
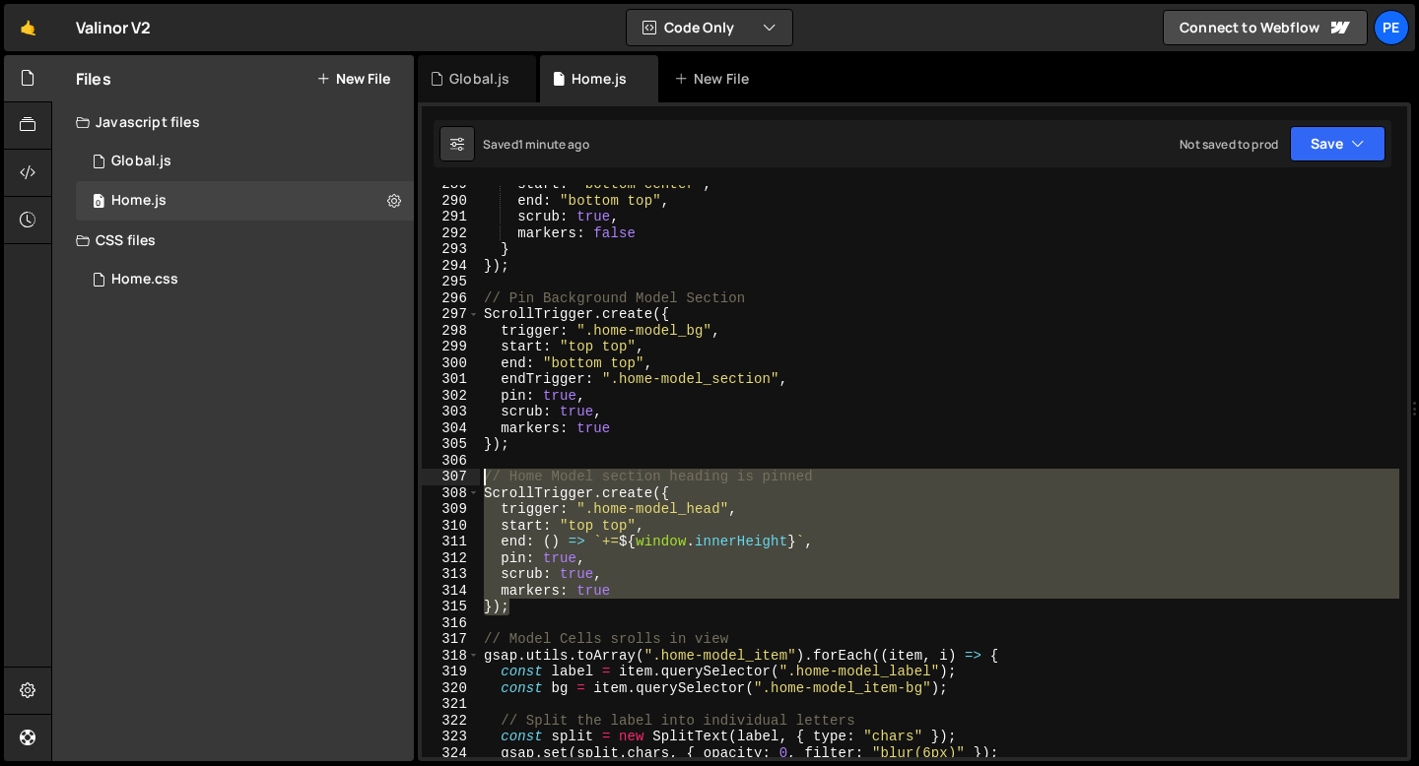
drag, startPoint x: 515, startPoint y: 612, endPoint x: 474, endPoint y: 472, distance: 145.9
click at [474, 472] on div "}); 289 290 291 292 293 294 295 296 297 298 299 300 301 302 303 304 305 306 307…" at bounding box center [914, 471] width 985 height 572
type textarea "// Home Model section heading is pinned ScrollTrigger.create({"
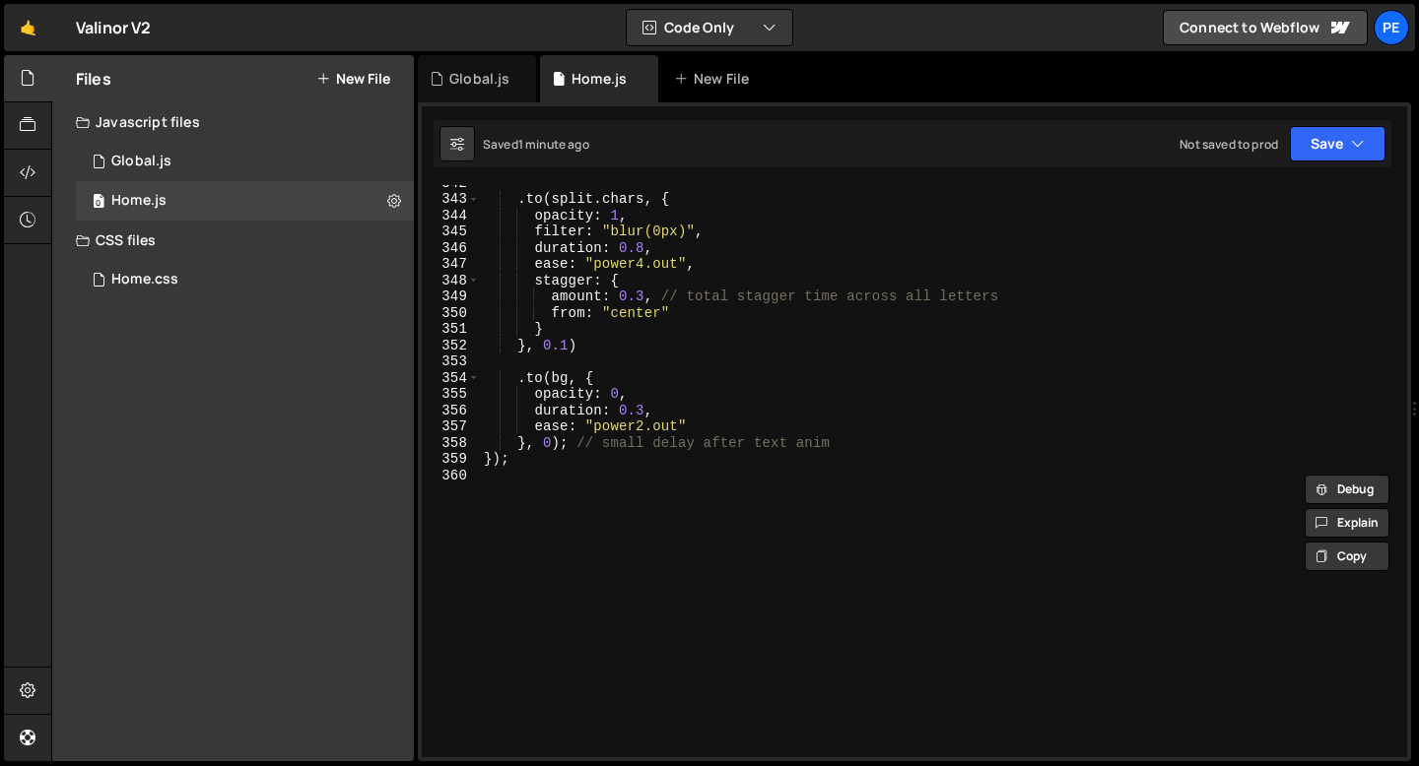
scroll to position [5557, 0]
click at [535, 519] on div ". to ( split . chars , { opacity : 1 , filter : "blur(0px)" , duration : 0.8 , …" at bounding box center [939, 472] width 919 height 605
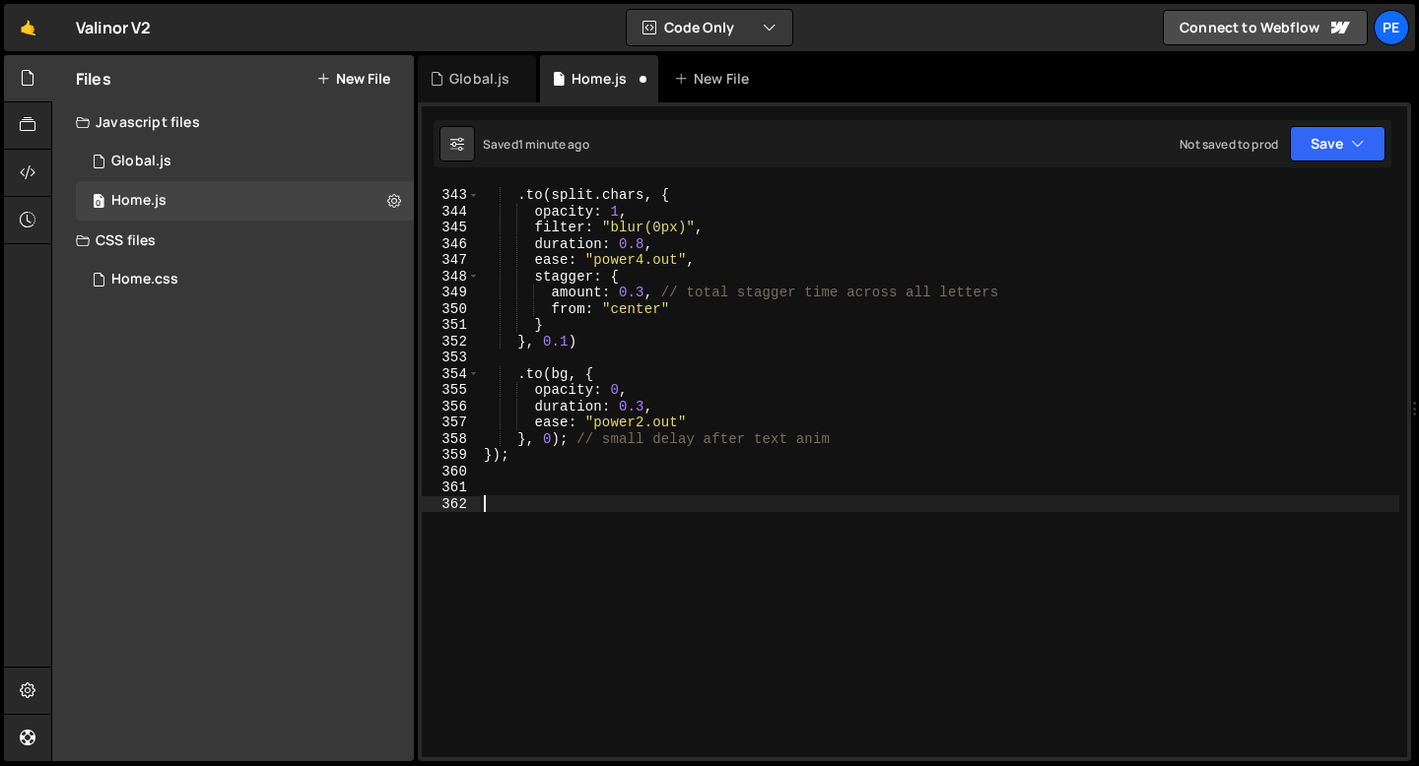
paste textarea "});"
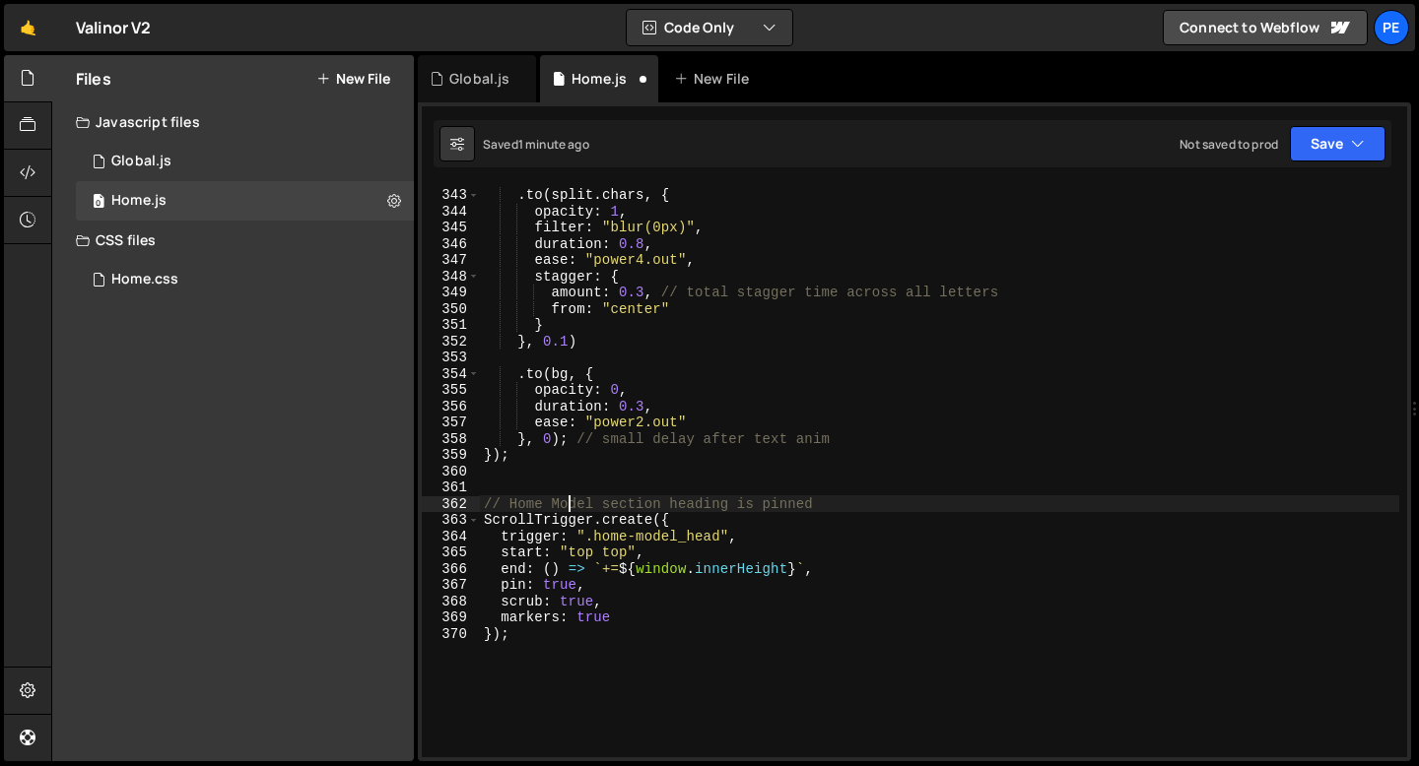
click at [566, 504] on div ". to ( split . chars , { opacity : 1 , filter : "blur(0px)" , duration : 0.8 , …" at bounding box center [939, 472] width 919 height 605
click at [765, 519] on div ". to ( split . chars , { opacity : 1 , filter : "blur(0px)" , duration : 0.8 , …" at bounding box center [939, 472] width 919 height 605
click at [482, 502] on div ". to ( split . chars , { opacity : 1 , filter : "blur(0px)" , duration : 0.8 , …" at bounding box center [939, 472] width 919 height 605
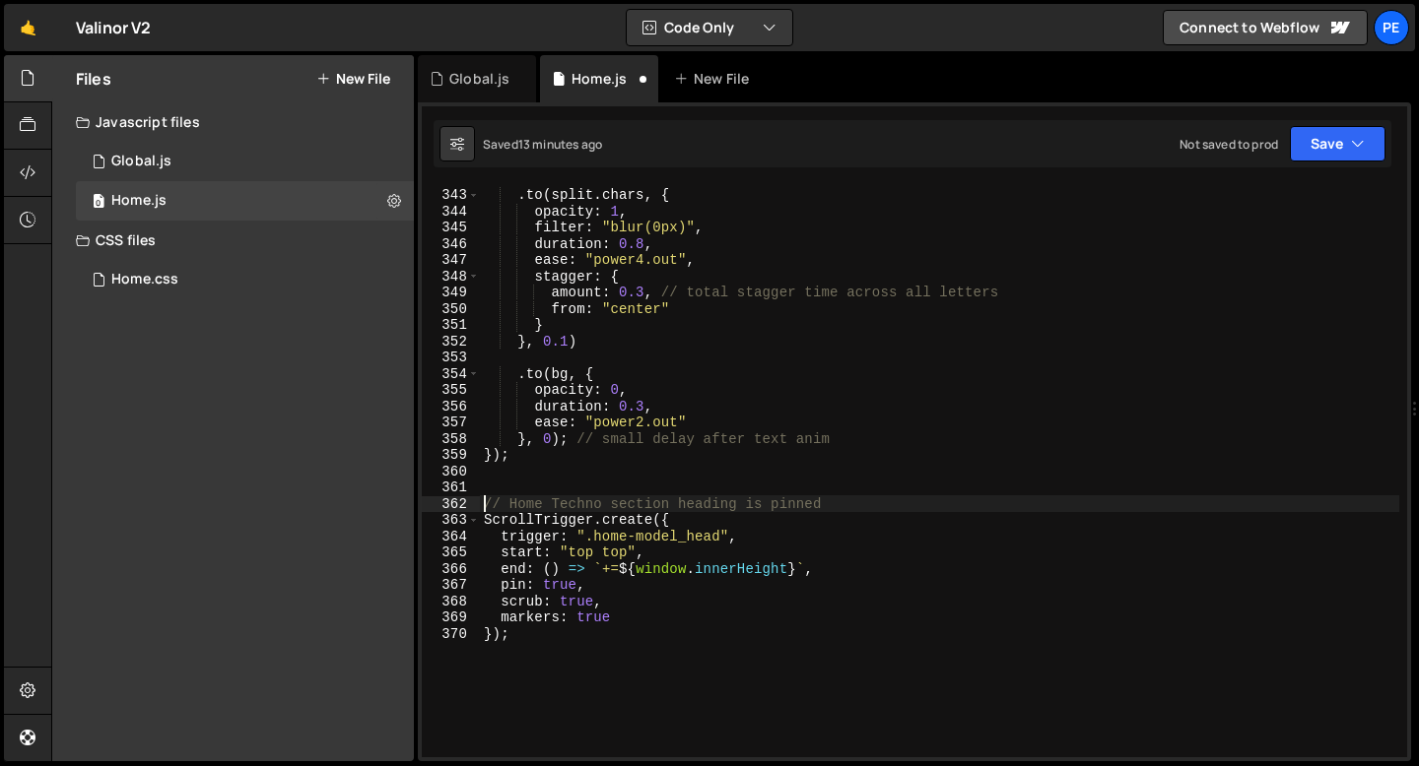
click at [712, 505] on div ". to ( split . chars , { opacity : 1 , filter : "blur(0px)" , duration : 0.8 , …" at bounding box center [939, 472] width 919 height 605
click at [711, 505] on div ". to ( split . chars , { opacity : 1 , filter : "blur(0px)" , duration : 0.8 , …" at bounding box center [939, 472] width 919 height 605
click at [827, 506] on div ". to ( split . chars , { opacity : 1 , filter : "blur(0px)" , duration : 0.8 , …" at bounding box center [939, 472] width 919 height 605
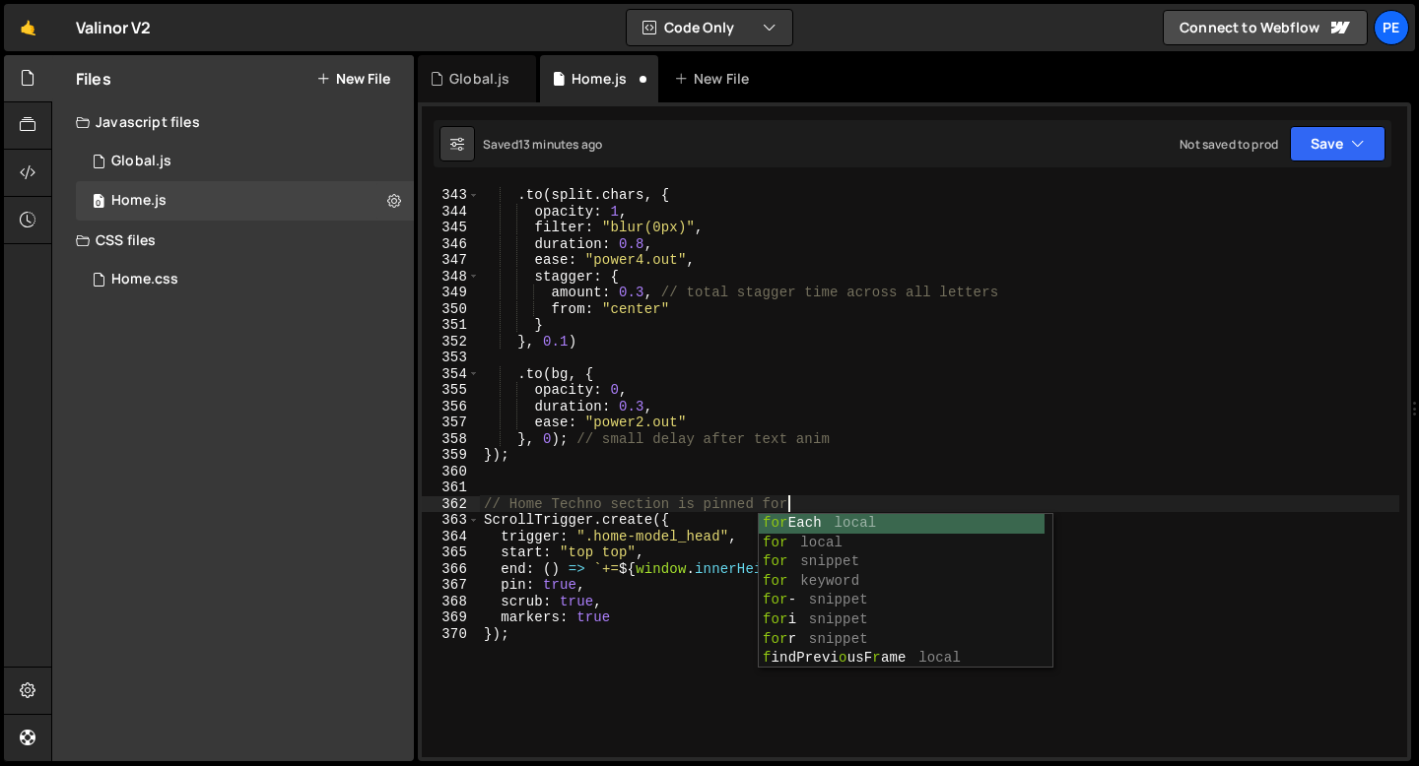
scroll to position [0, 20]
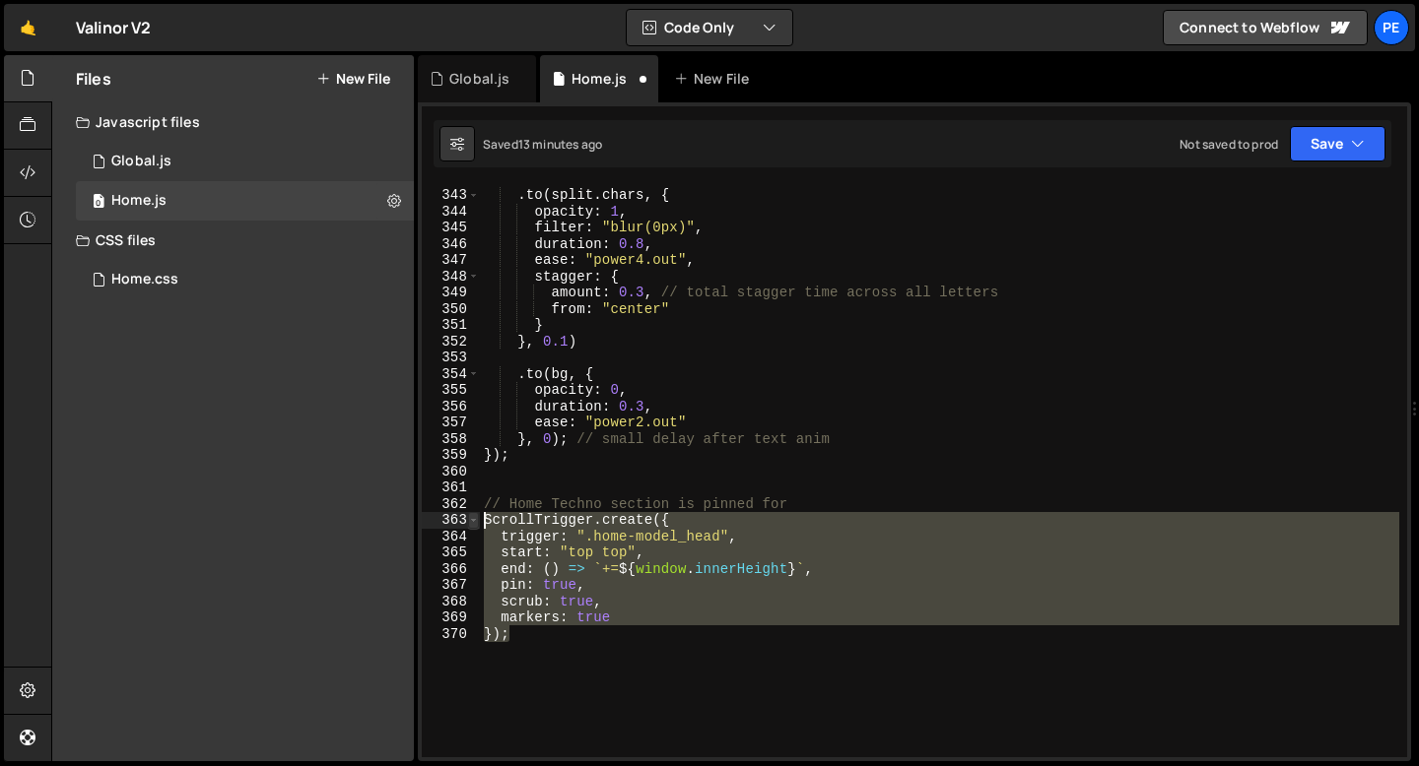
drag, startPoint x: 512, startPoint y: 639, endPoint x: 473, endPoint y: 519, distance: 126.5
click at [473, 519] on div "// Home Techno section is pinned for 342 343 344 345 346 347 348 349 350 351 35…" at bounding box center [914, 471] width 985 height 572
click at [618, 571] on div ". to ( split . chars , { opacity : 1 , filter : "blur(0px)" , duration : 0.8 , …" at bounding box center [939, 471] width 919 height 572
click at [618, 571] on div ". to ( split . chars , { opacity : 1 , filter : "blur(0px)" , duration : 0.8 , …" at bounding box center [939, 472] width 919 height 605
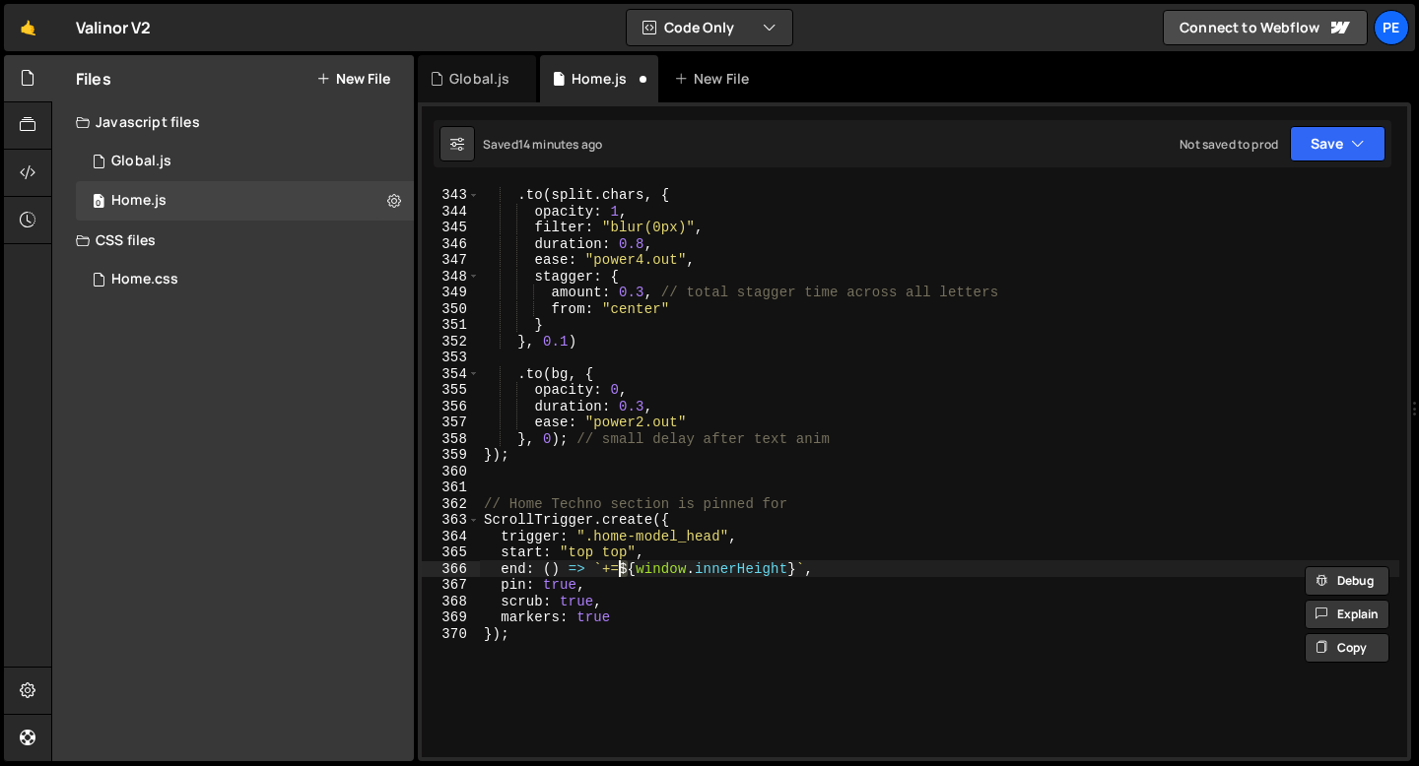
click at [618, 571] on div ". to ( split . chars , { opacity : 1 , filter : "blur(0px)" , duration : 0.8 , …" at bounding box center [939, 472] width 919 height 605
paste textarea
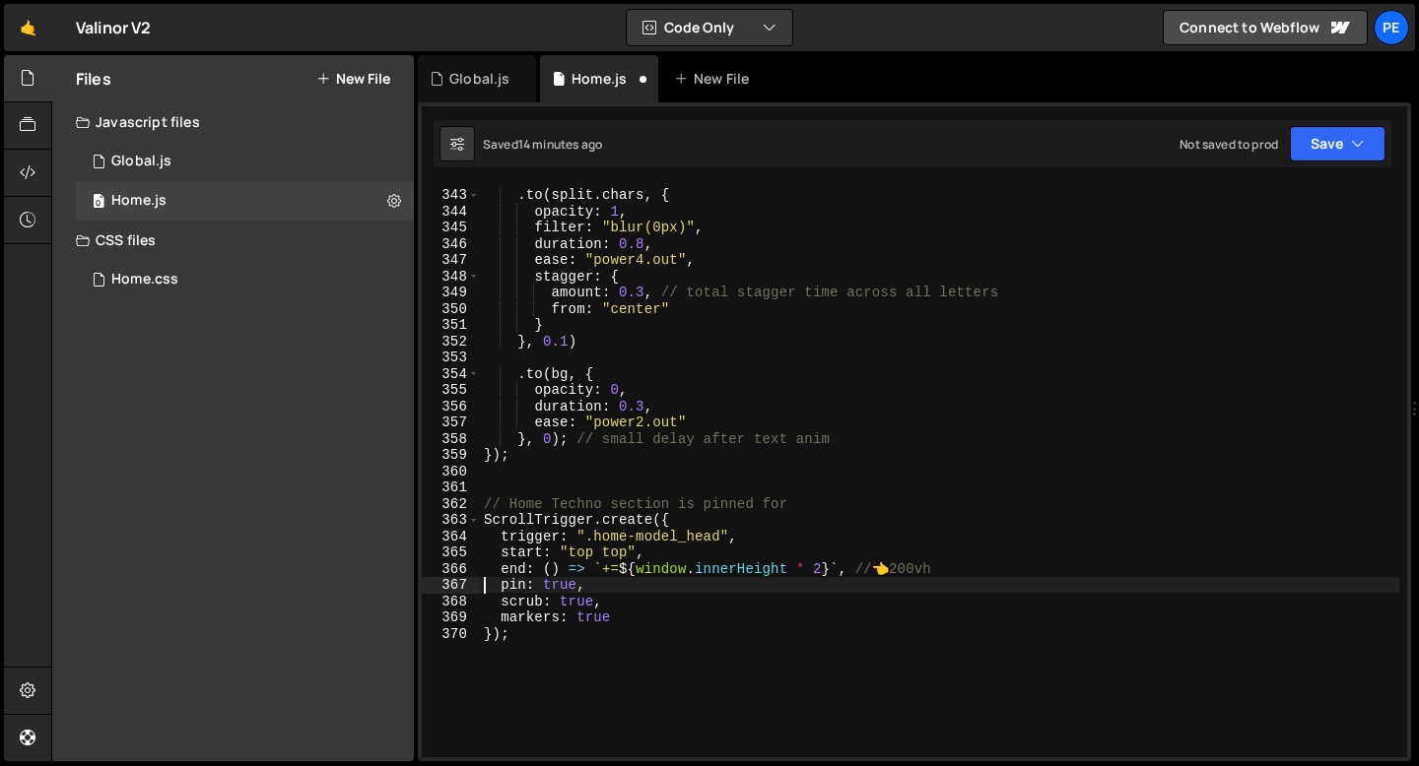
scroll to position [0, 6]
type textarea "scrub: true,"
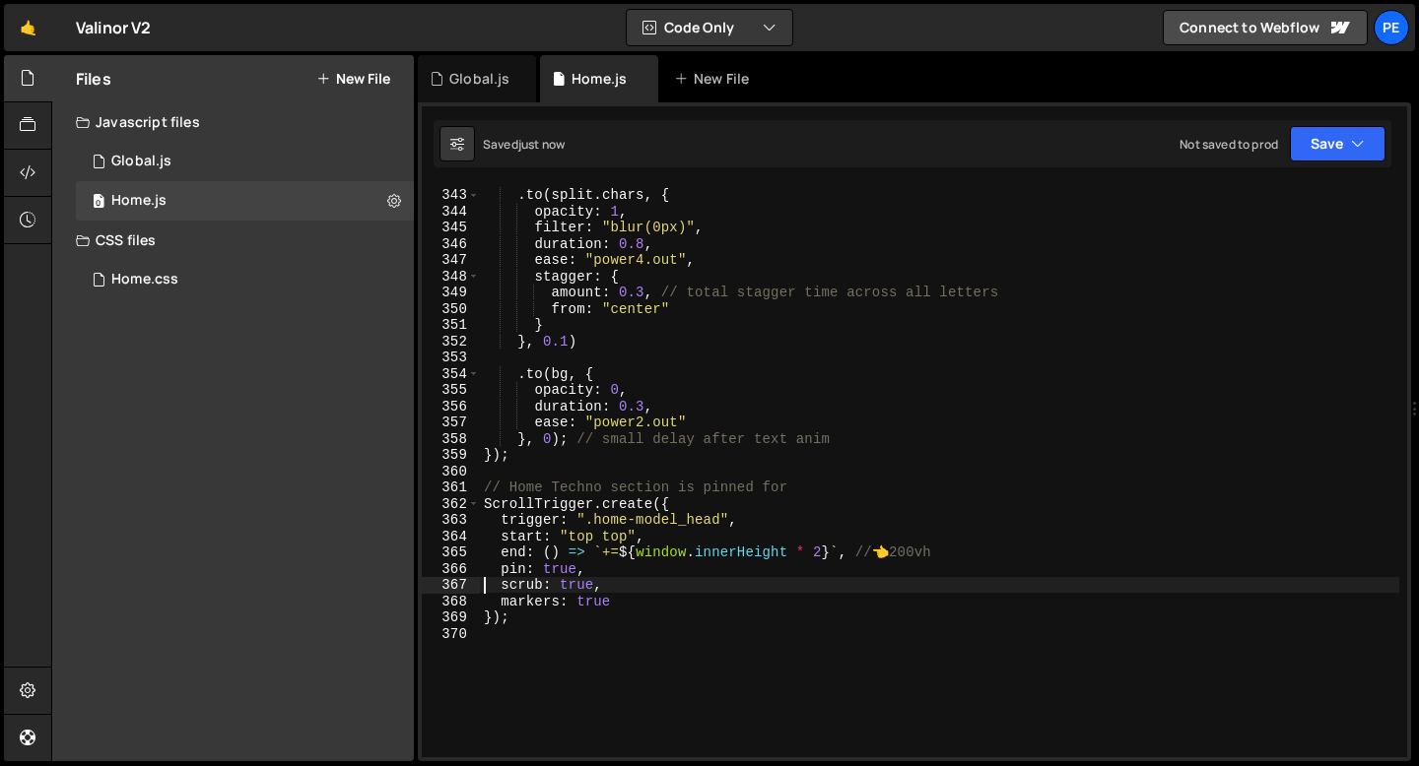
click at [568, 470] on div ". to ( split . chars , { opacity : 1 , filter : "blur(0px)" , duration : 0.8 , …" at bounding box center [939, 472] width 919 height 605
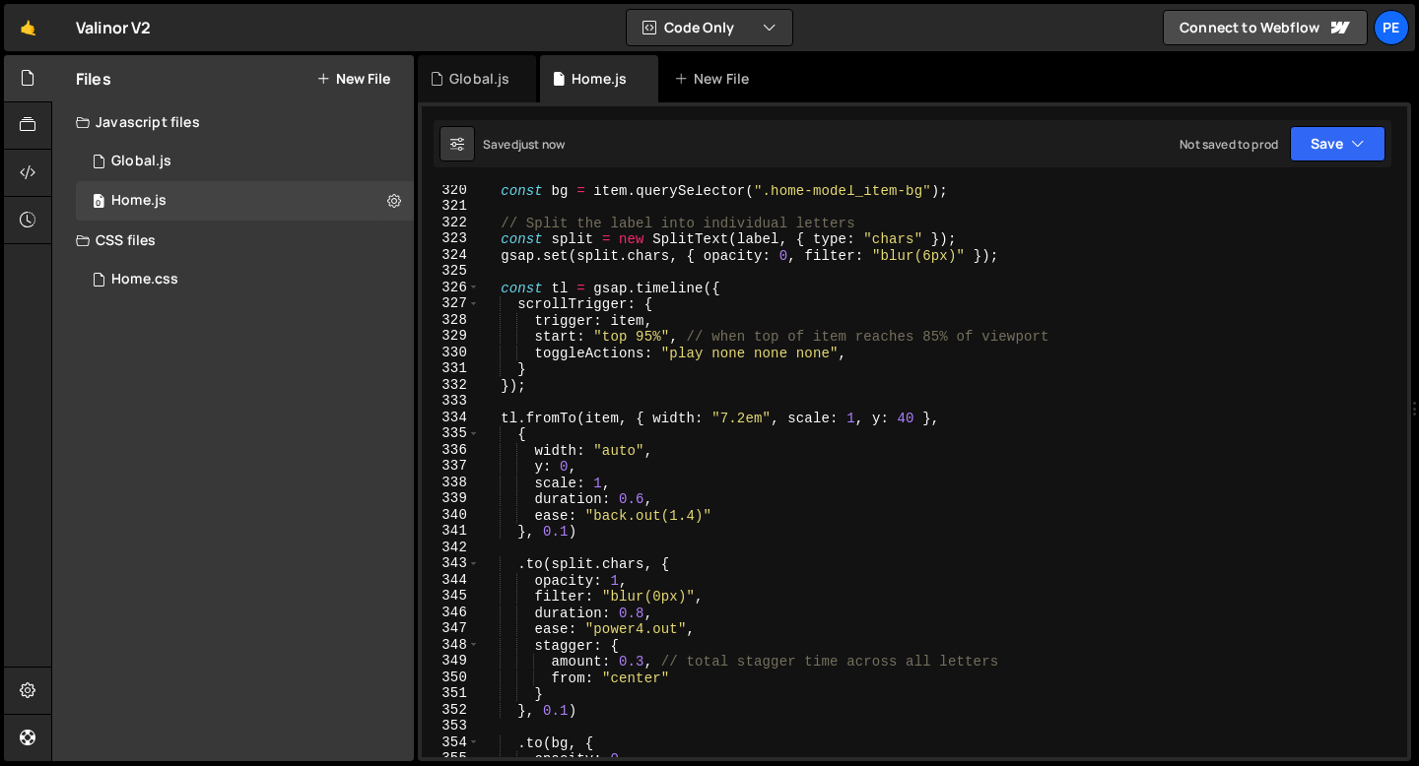
scroll to position [5190, 0]
click at [672, 600] on div "const bg = item . querySelector ( ".home-model_item-bg" ) ; // Split the label …" at bounding box center [939, 482] width 919 height 605
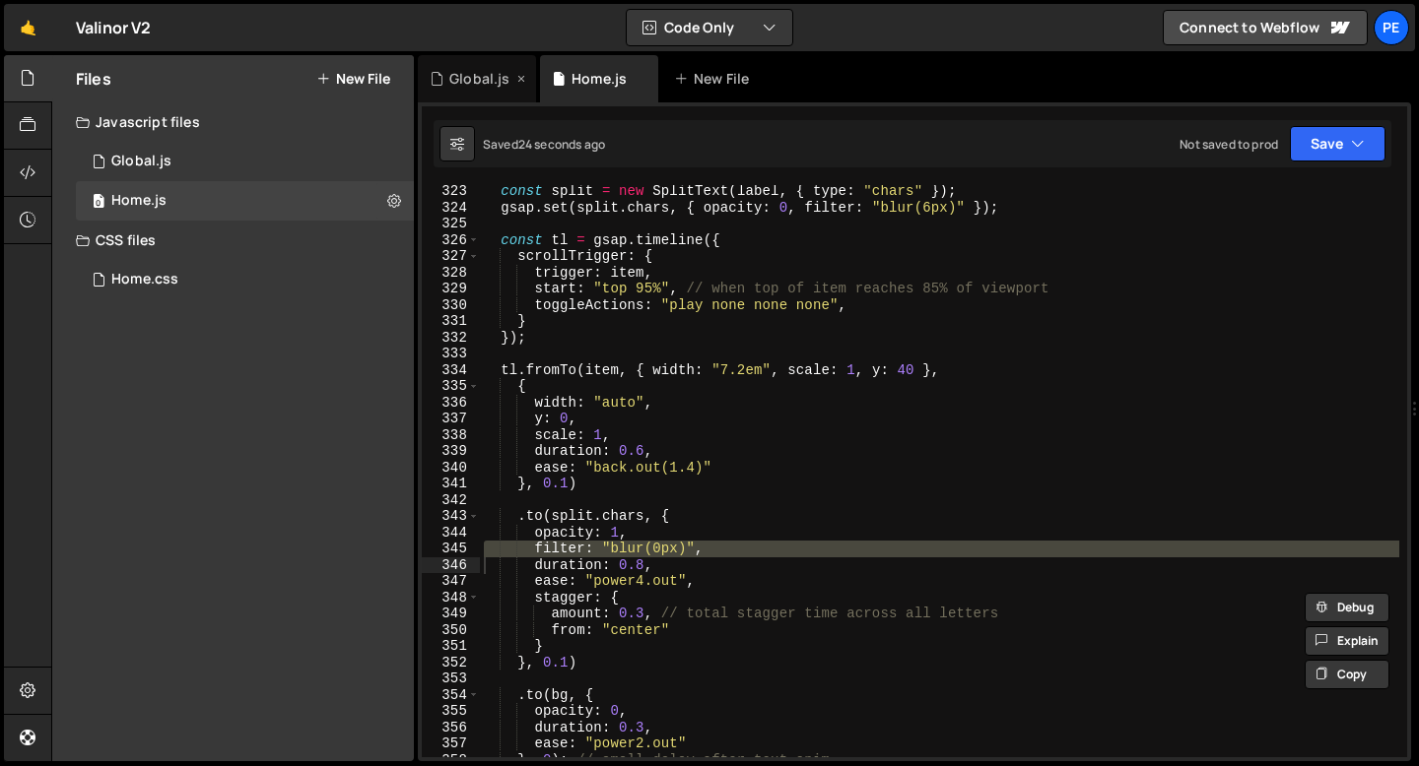
scroll to position [5720, 0]
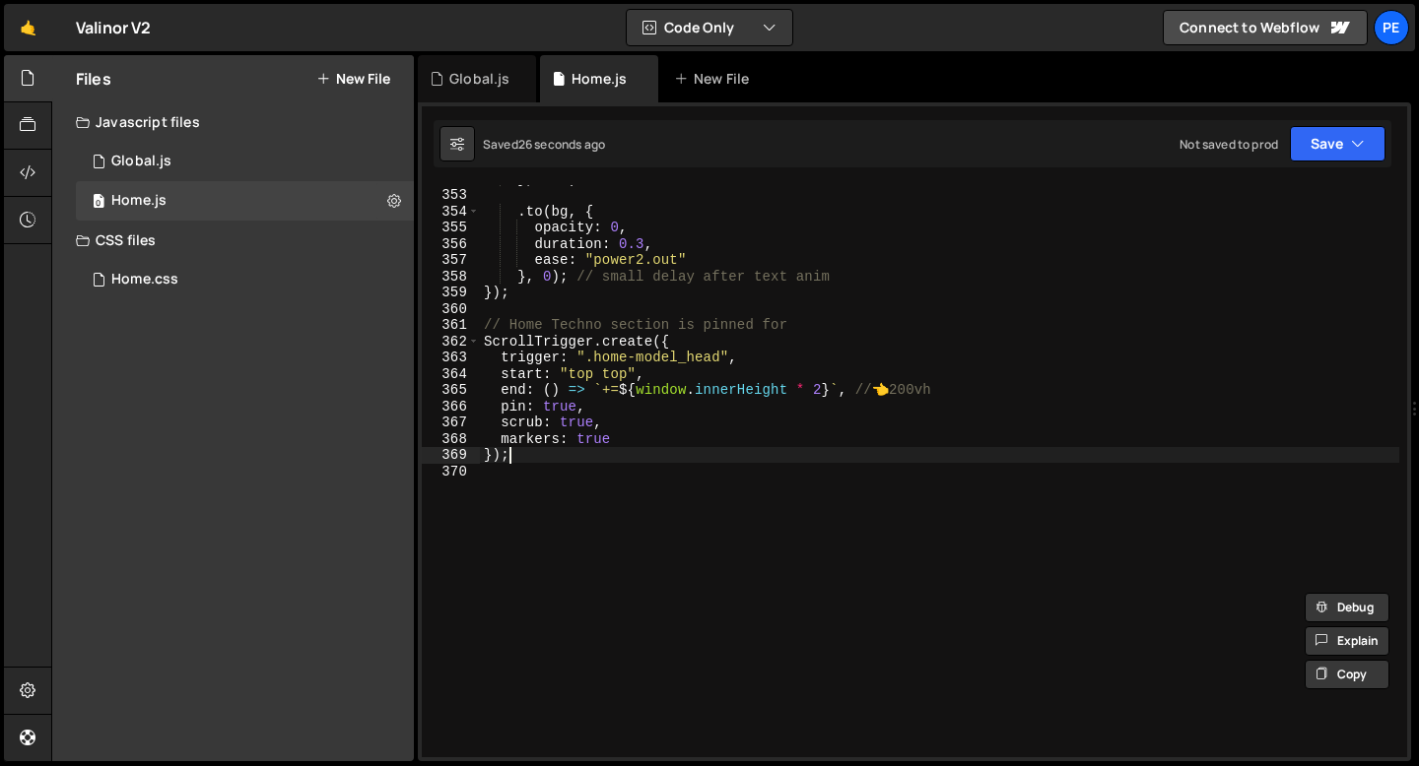
click at [606, 448] on div "} , 0.1 ) . to ( bg , { opacity : 0 , duration : 0.3 , ease : "power2.out" } , …" at bounding box center [939, 472] width 919 height 605
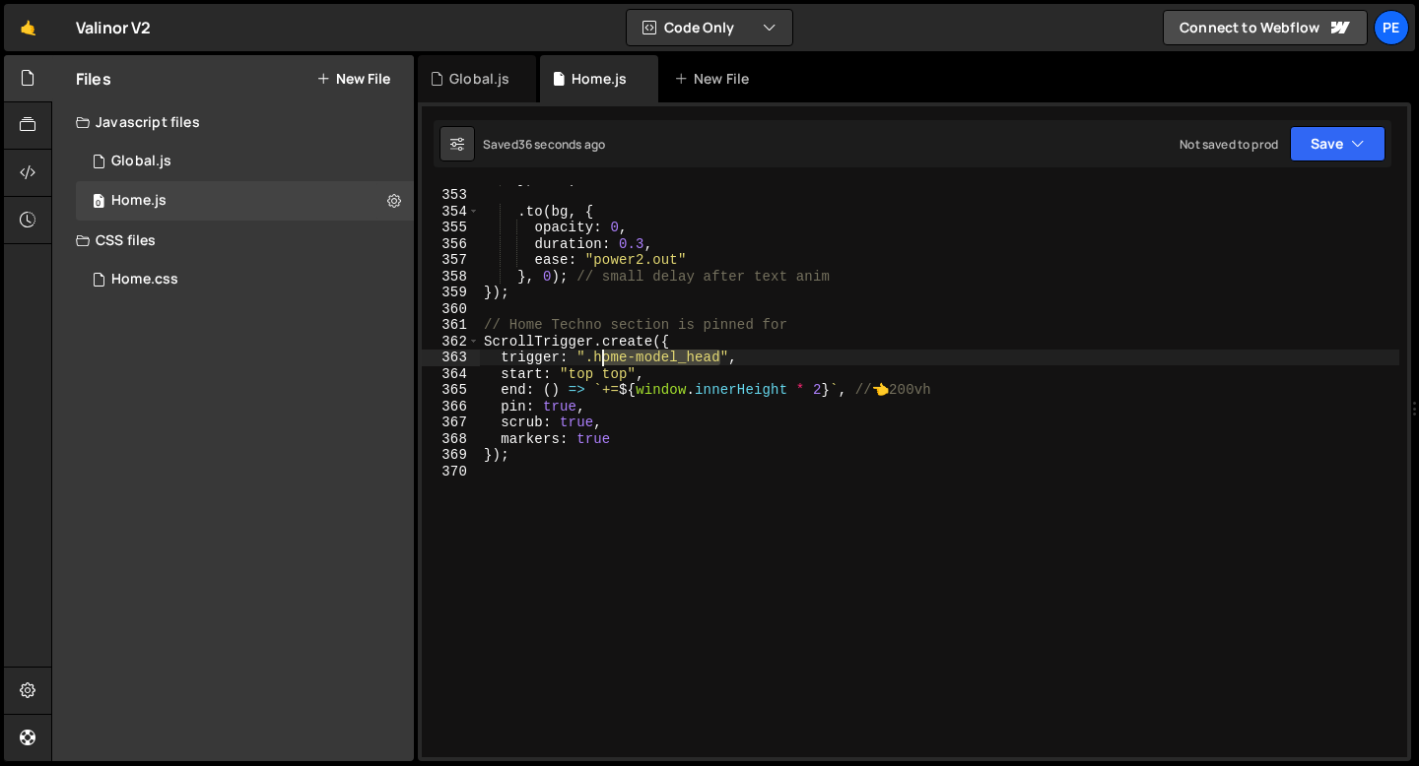
drag, startPoint x: 719, startPoint y: 360, endPoint x: 594, endPoint y: 357, distance: 125.2
click at [594, 357] on div "} , 0.1 ) . to ( bg , { opacity : 0 , duration : 0.3 , ease : "power2.out" } , …" at bounding box center [939, 472] width 919 height 605
paste textarea "techno_section"
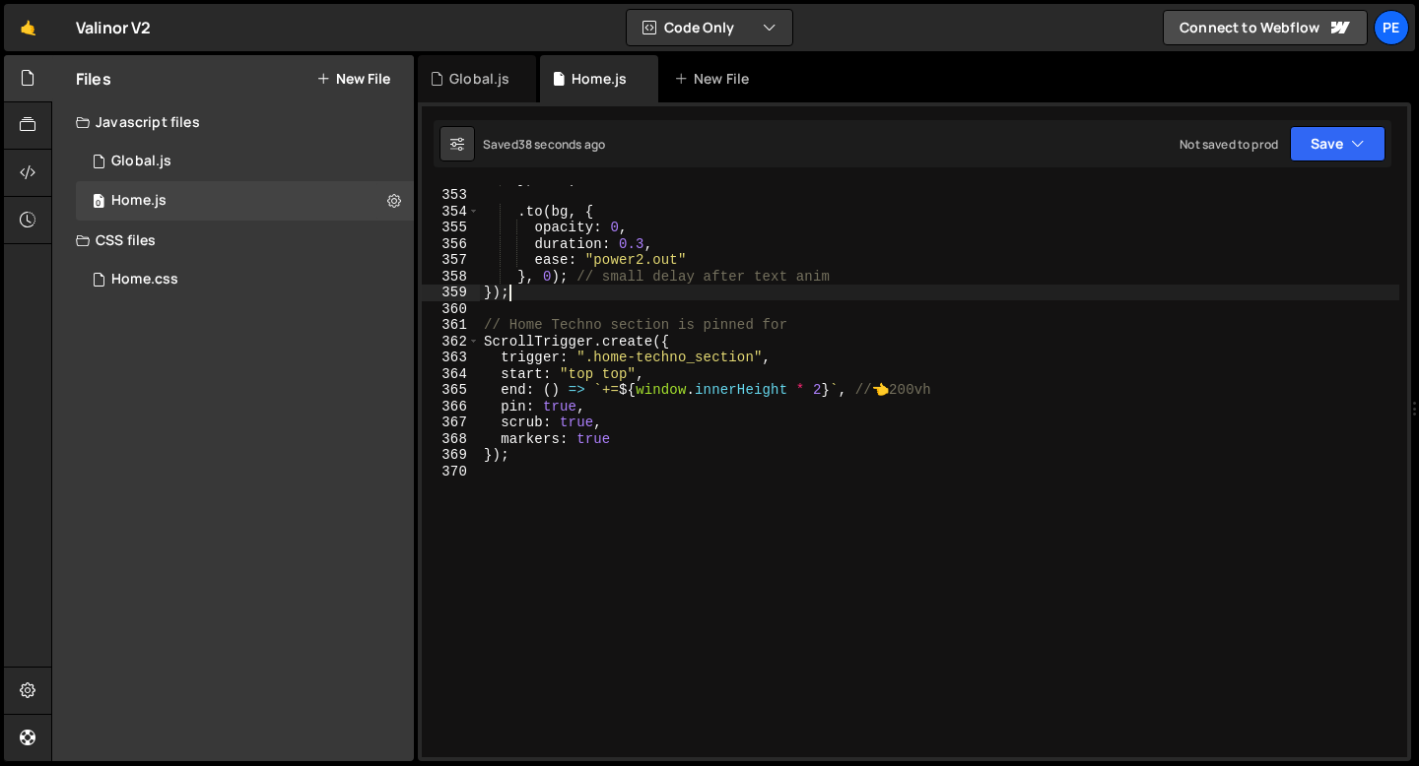
click at [523, 300] on div "} , 0.1 ) . to ( bg , { opacity : 0 , duration : 0.3 , ease : "power2.out" } , …" at bounding box center [939, 472] width 919 height 605
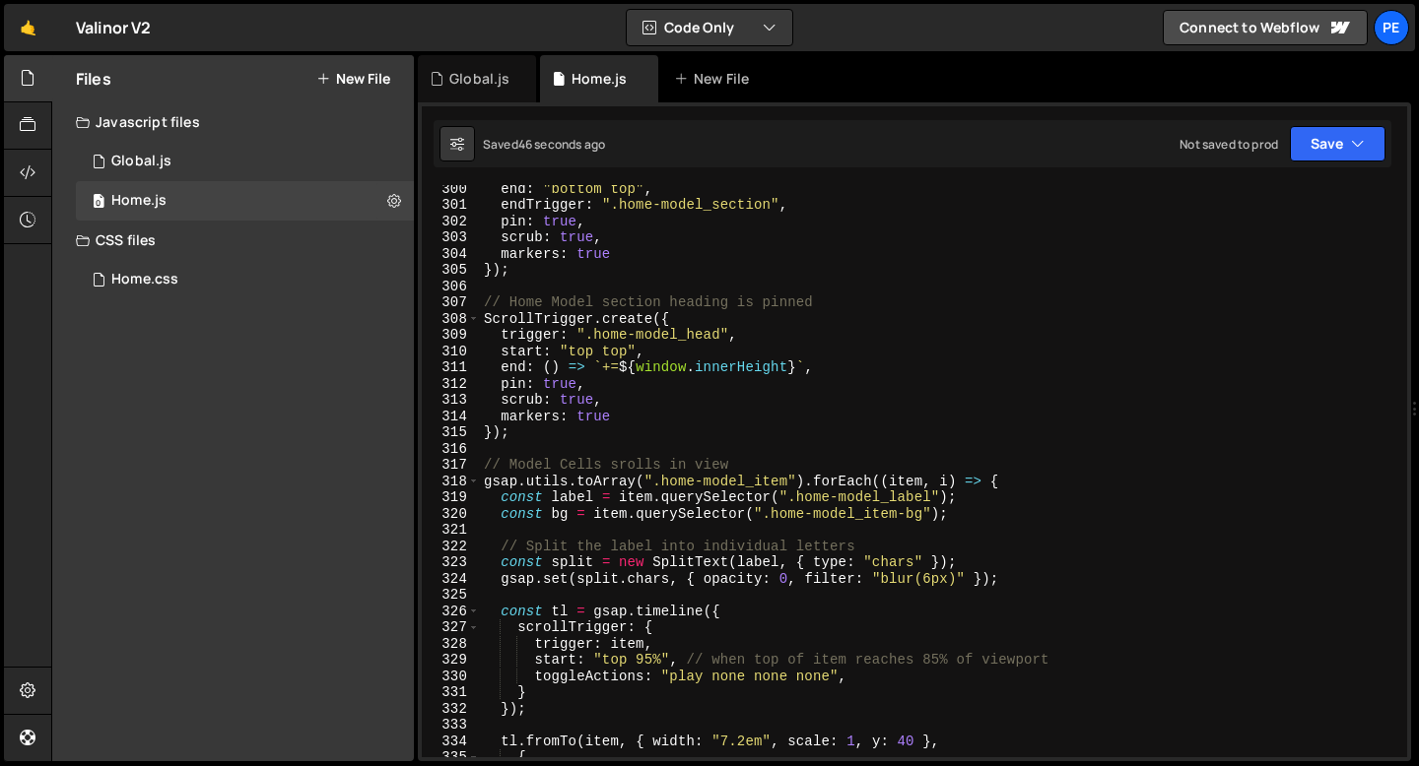
scroll to position [4670, 0]
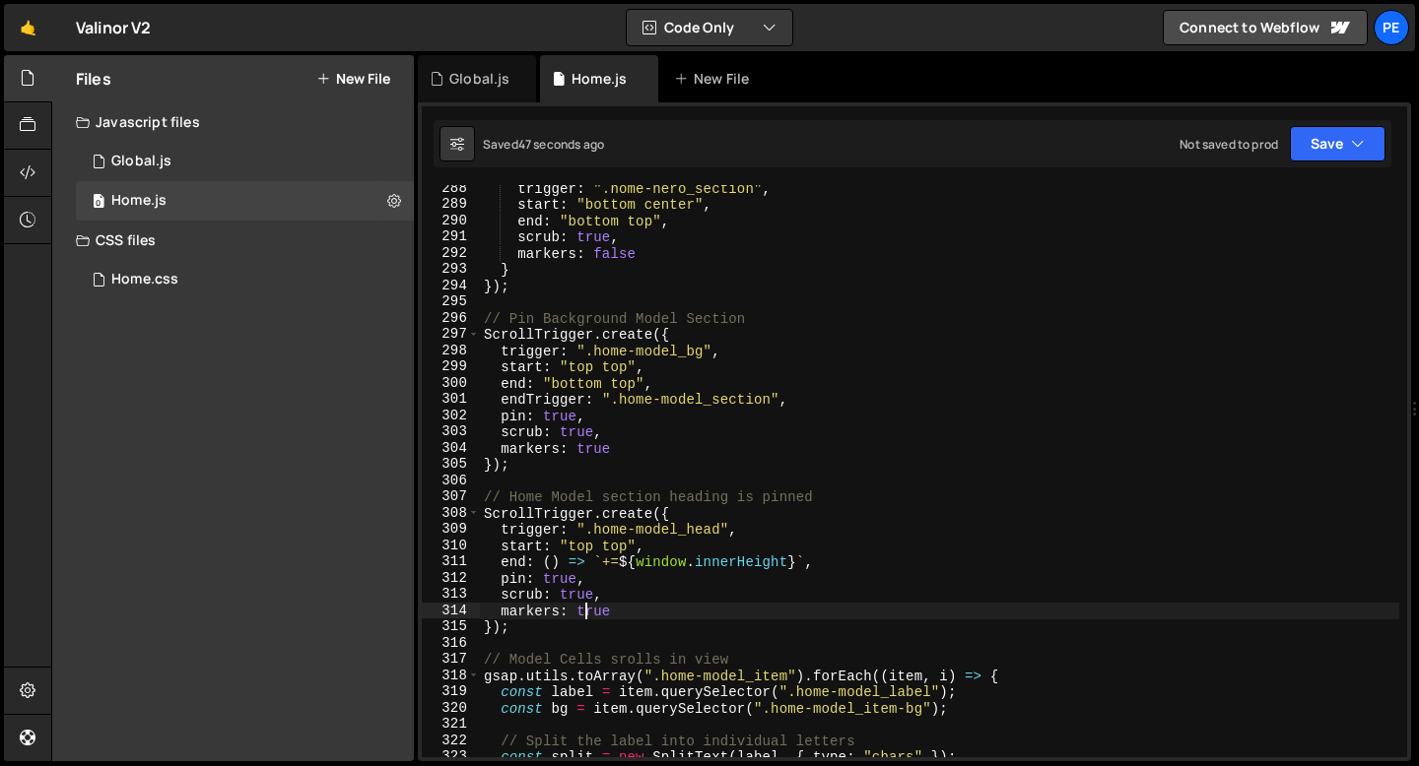
click at [588, 612] on div "trigger : ".home-hero_section" , start : "bottom center" , end : "bottom top" ,…" at bounding box center [939, 482] width 919 height 605
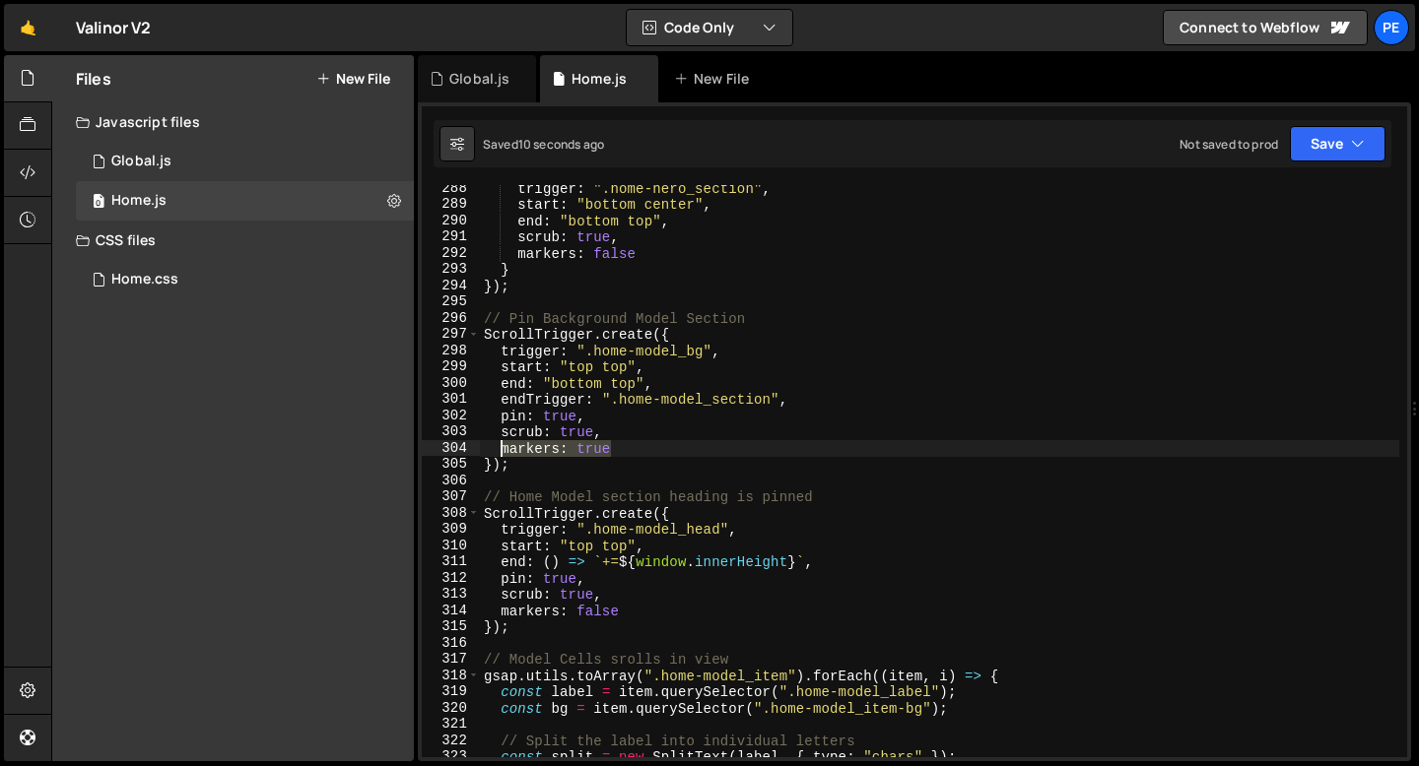
drag, startPoint x: 611, startPoint y: 445, endPoint x: 500, endPoint y: 444, distance: 110.3
click at [500, 444] on div "trigger : ".home-hero_section" , start : "bottom center" , end : "bottom top" ,…" at bounding box center [939, 482] width 919 height 605
click at [597, 450] on div "trigger : ".home-hero_section" , start : "bottom center" , end : "bottom top" ,…" at bounding box center [939, 471] width 919 height 572
click at [597, 450] on div "trigger : ".home-hero_section" , start : "bottom center" , end : "bottom top" ,…" at bounding box center [939, 482] width 919 height 605
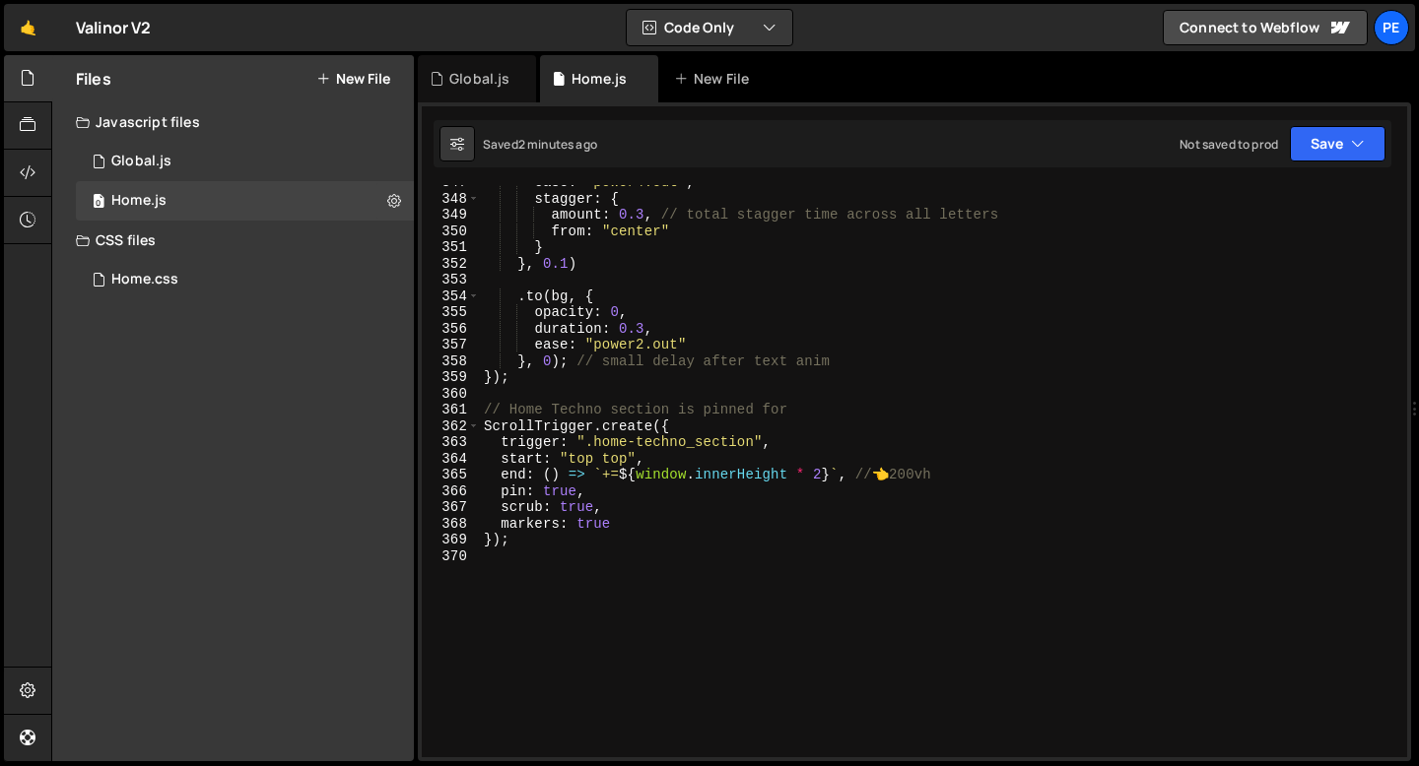
scroll to position [5720, 0]
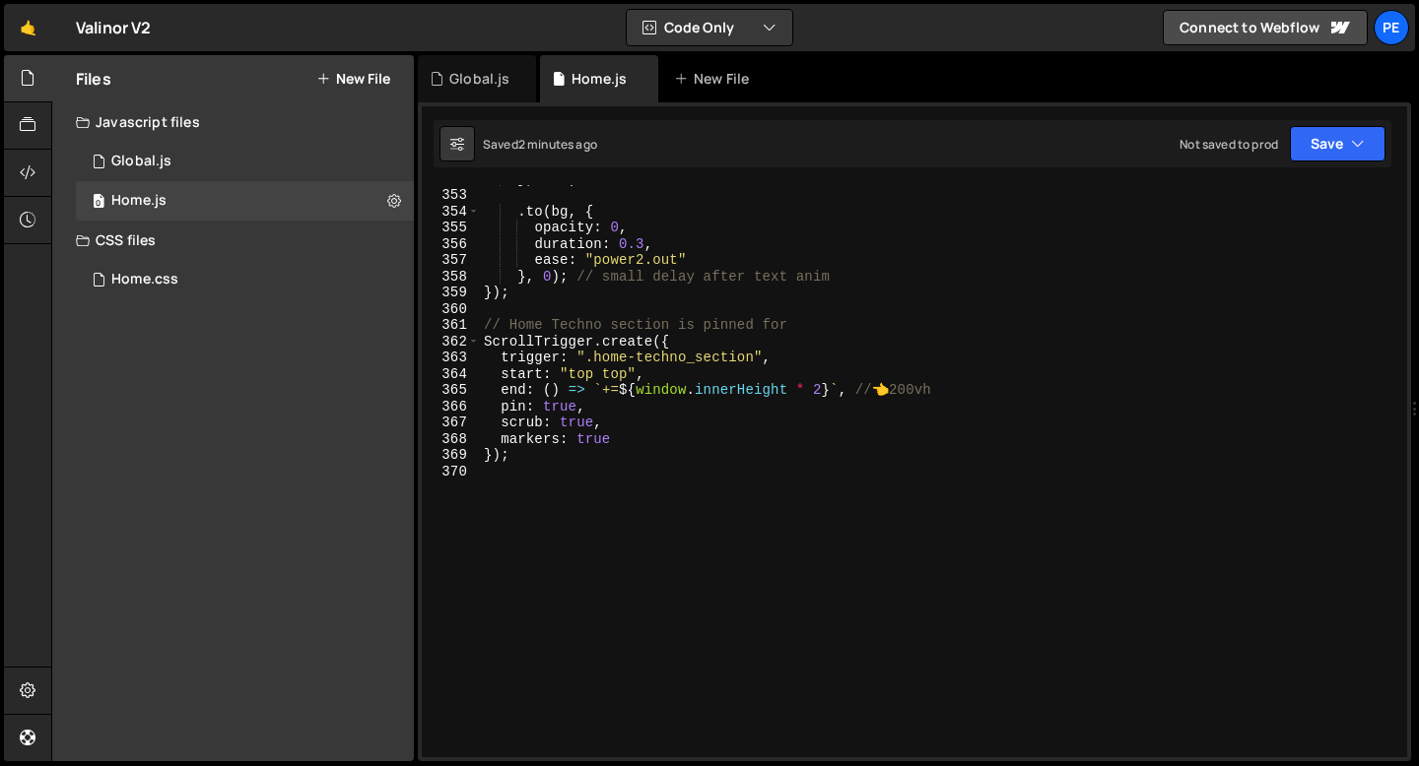
click at [822, 390] on div "} , 0.1 ) . to ( bg , { opacity : 0 , duration : 0.3 , ease : "power2.out" } , …" at bounding box center [939, 472] width 919 height 605
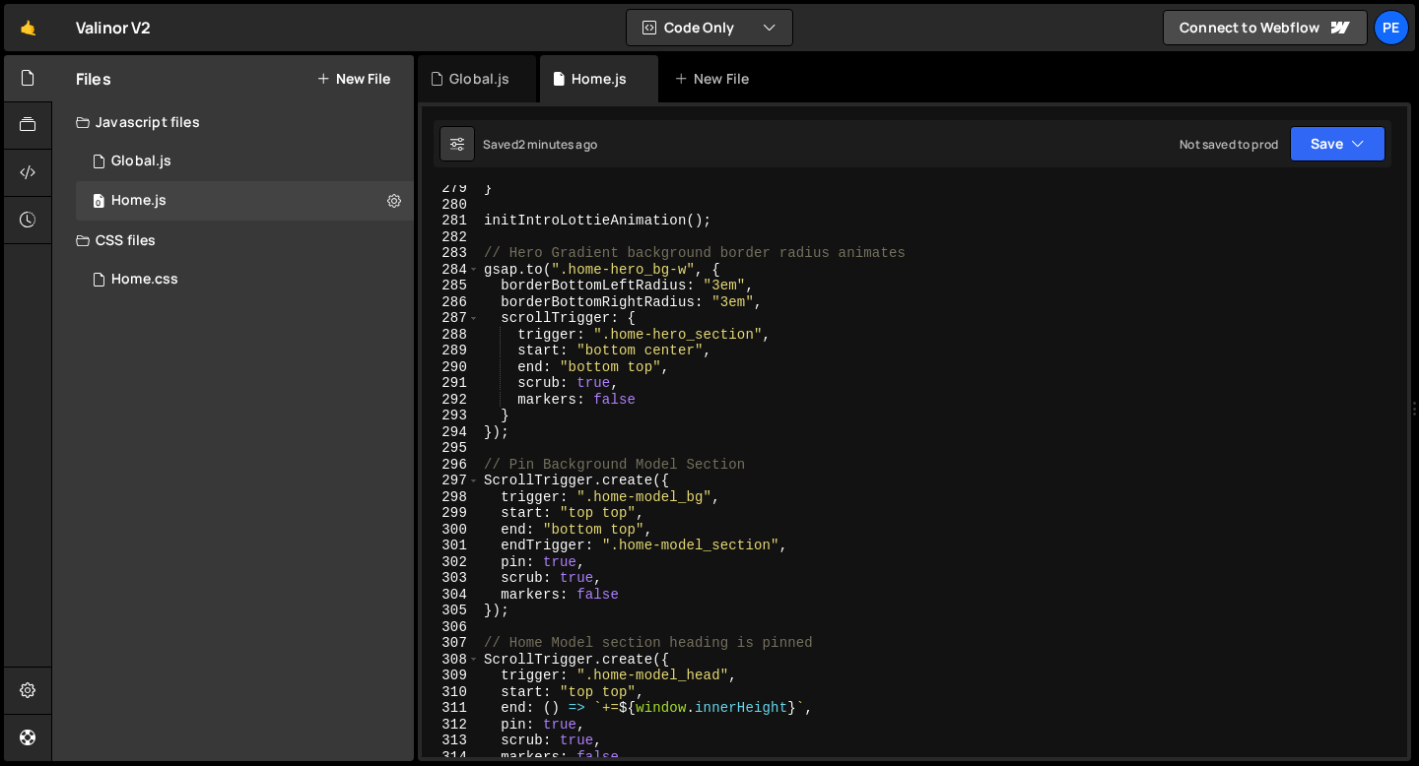
scroll to position [4496, 0]
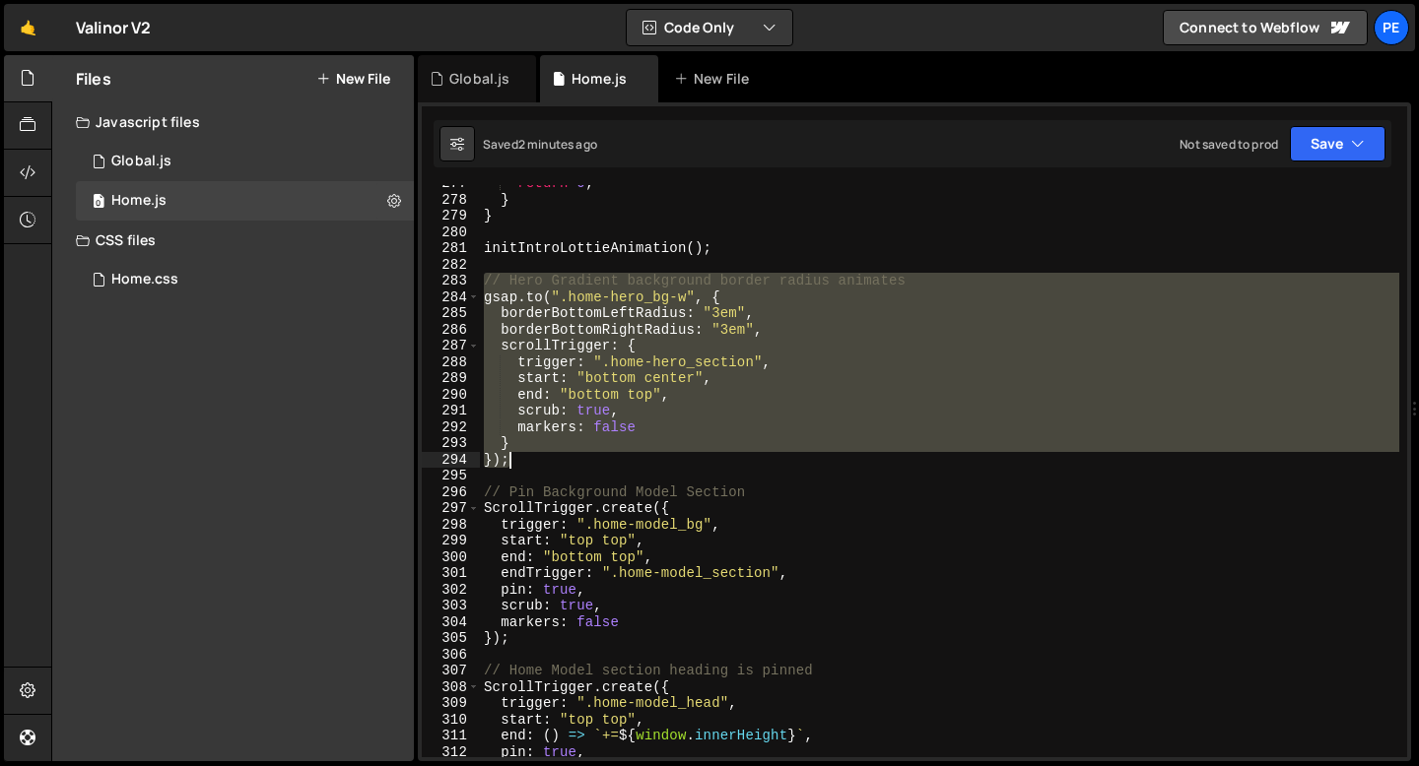
drag, startPoint x: 483, startPoint y: 282, endPoint x: 527, endPoint y: 459, distance: 182.8
click at [527, 461] on div "return 0 ; } } initIntroLottieAnimation ( ) ; // Hero Gradient background borde…" at bounding box center [939, 477] width 919 height 605
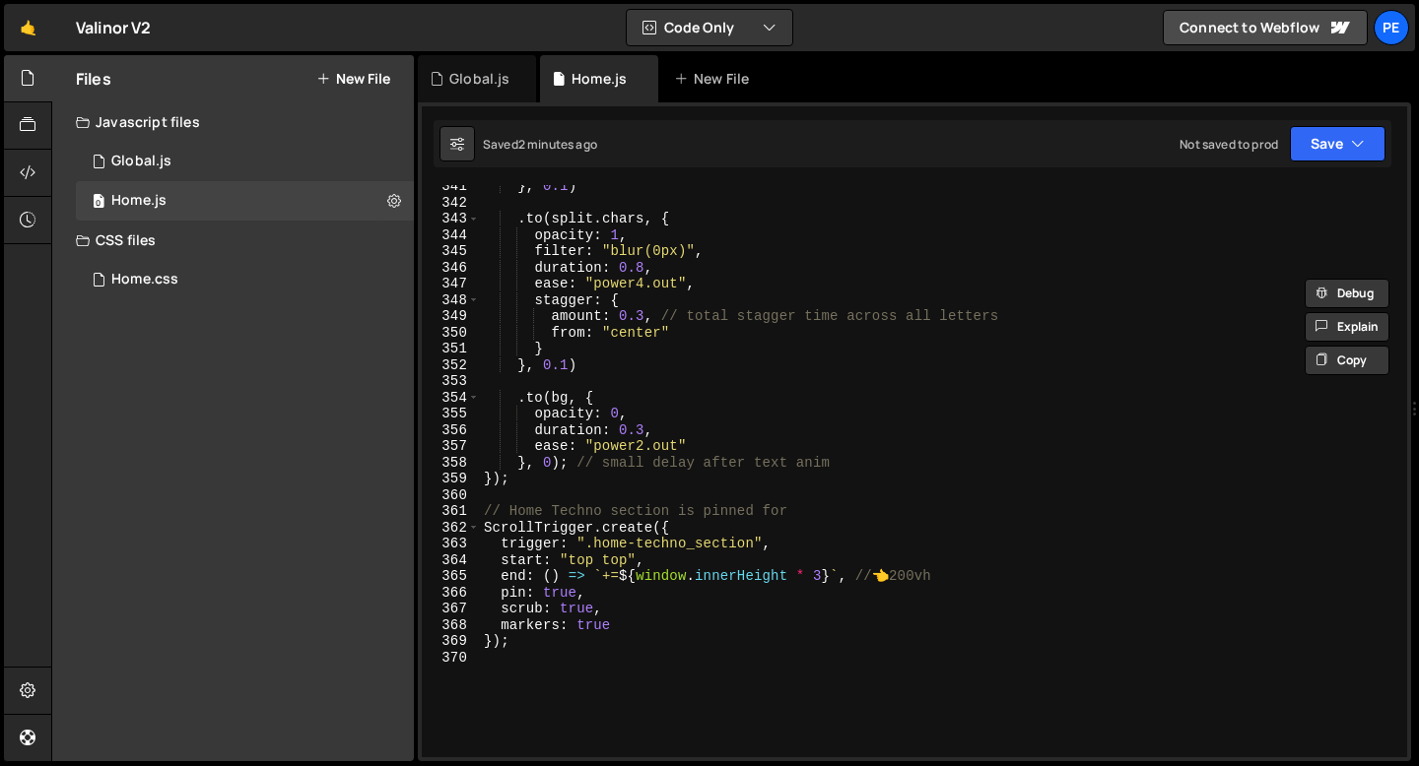
scroll to position [5604, 0]
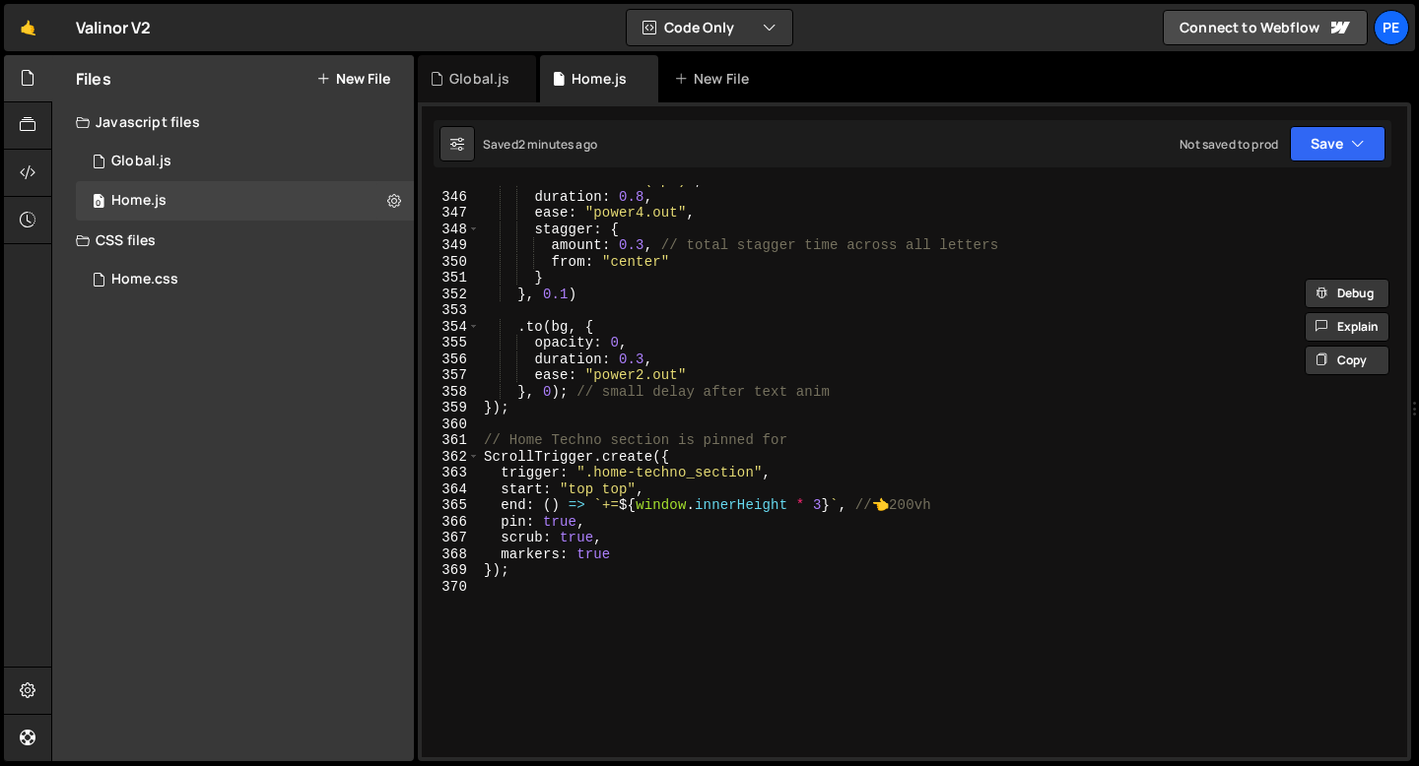
click at [526, 409] on div "filter : "blur(0px)" , duration : 0.8 , ease : "power4.out" , stagger : { amoun…" at bounding box center [939, 474] width 919 height 605
type textarea "});"
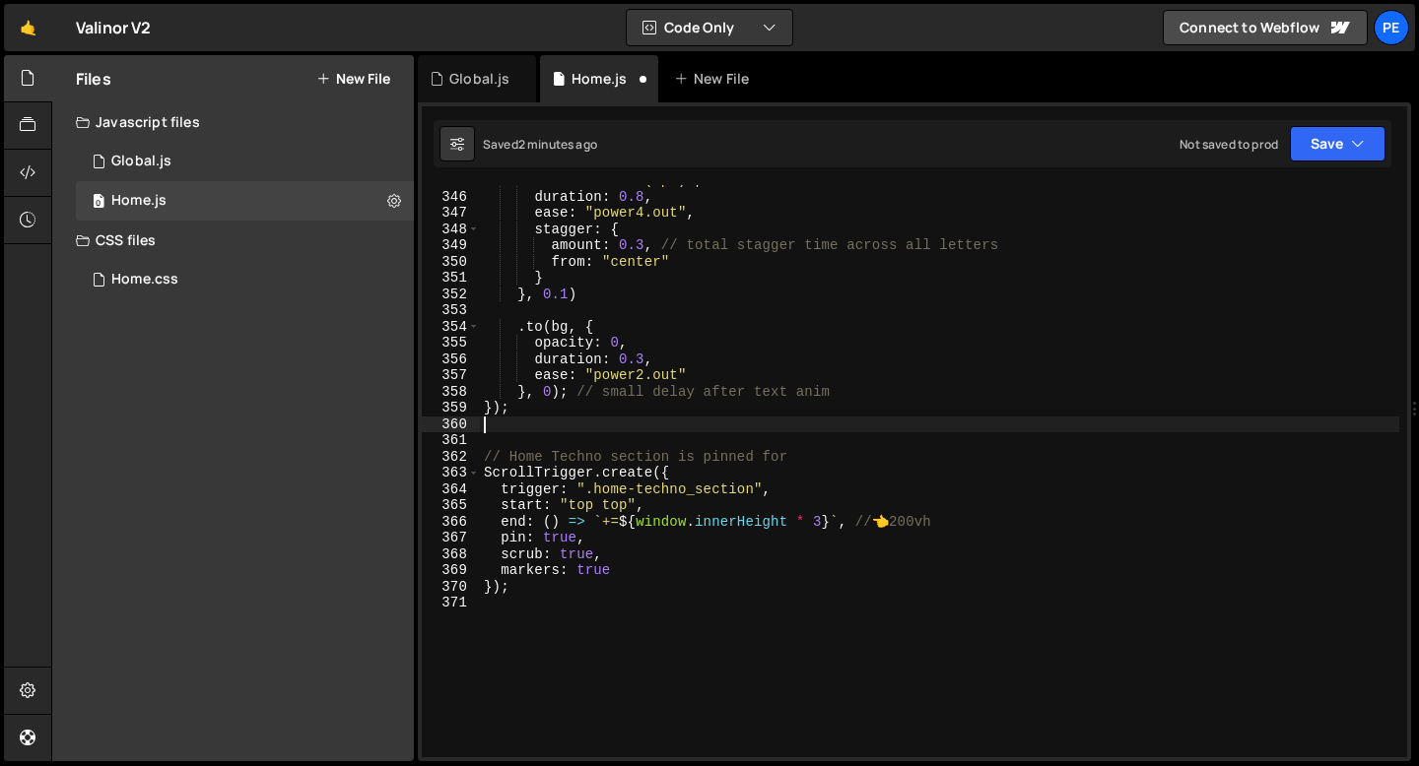
scroll to position [0, 0]
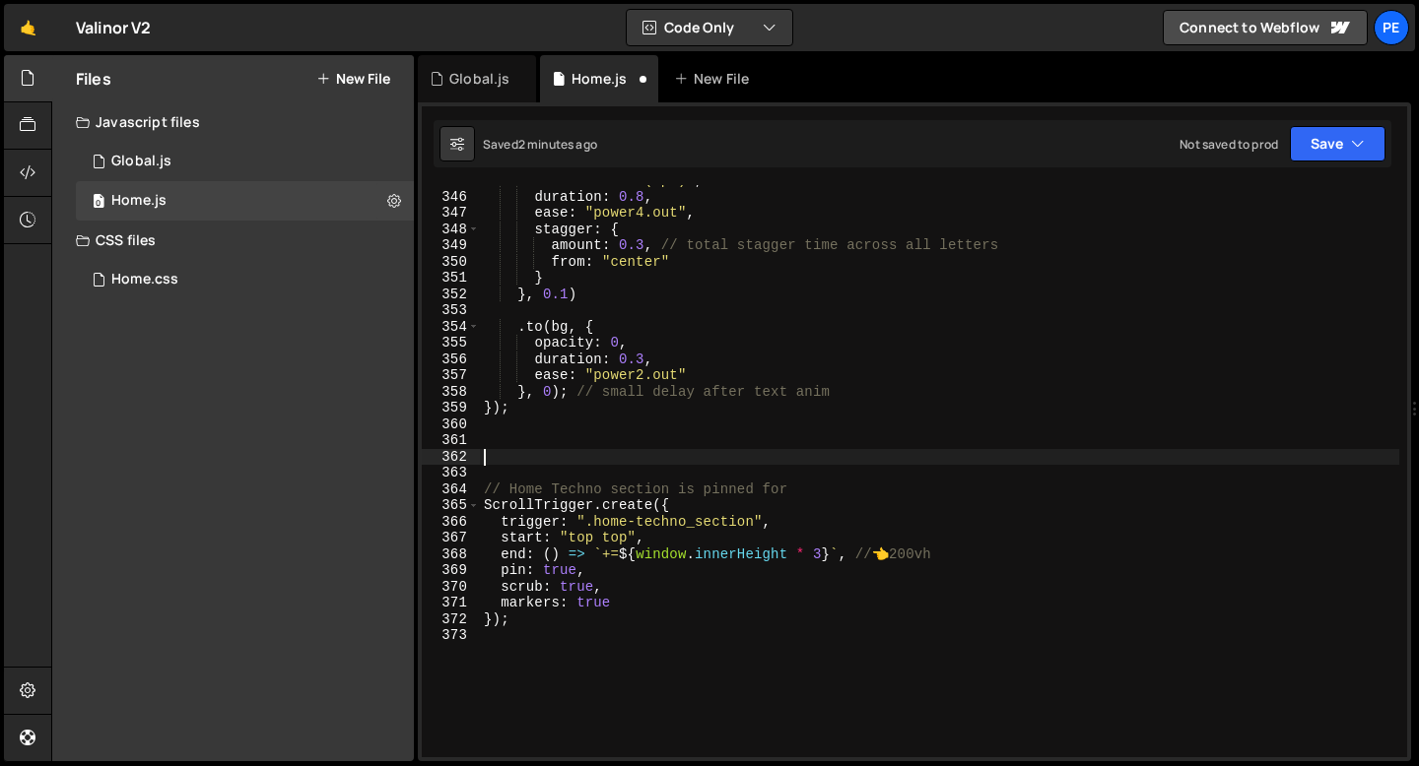
paste textarea "});"
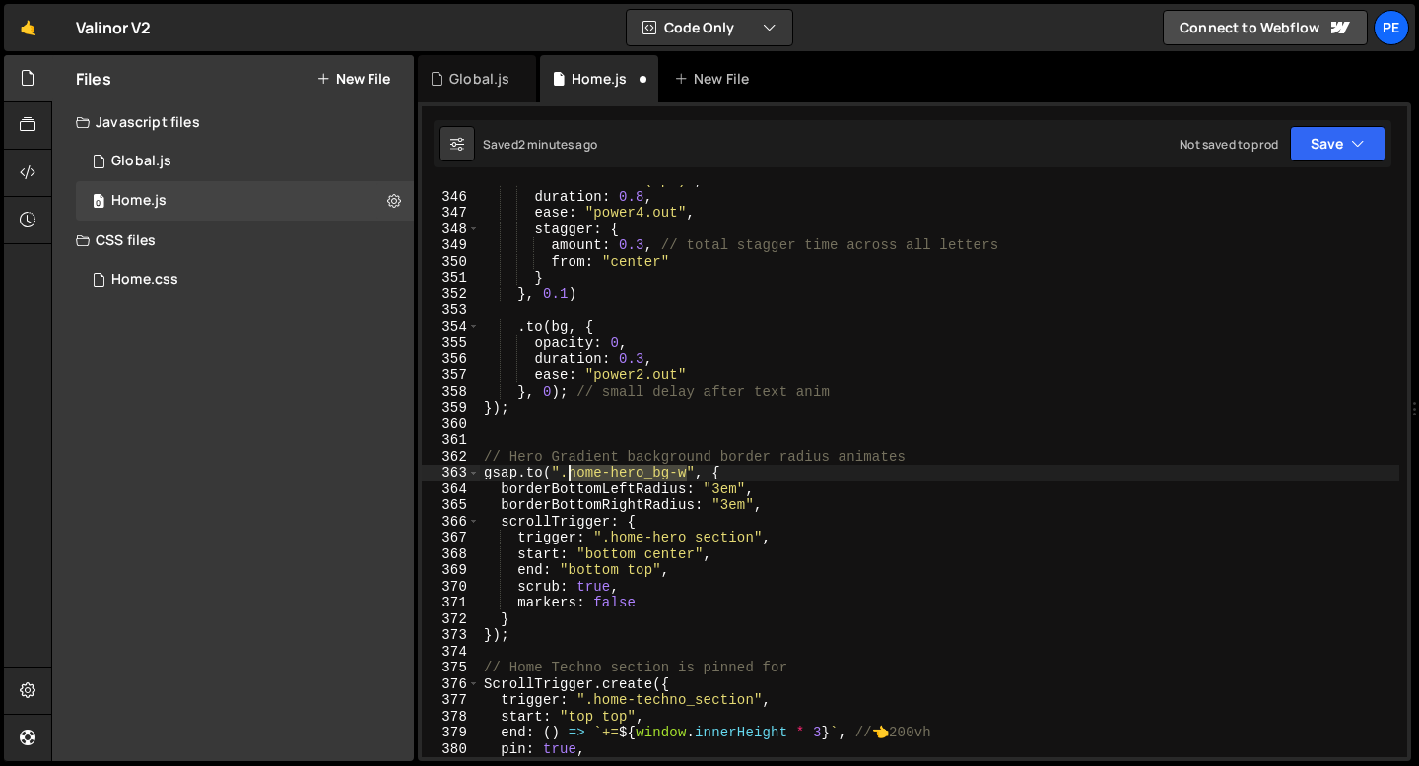
drag, startPoint x: 687, startPoint y: 470, endPoint x: 566, endPoint y: 470, distance: 120.2
click at [566, 470] on div "filter : "blur(0px)" , duration : 0.8 , ease : "power4.out" , stagger : { amoun…" at bounding box center [939, 474] width 919 height 605
paste textarea "model_bg"
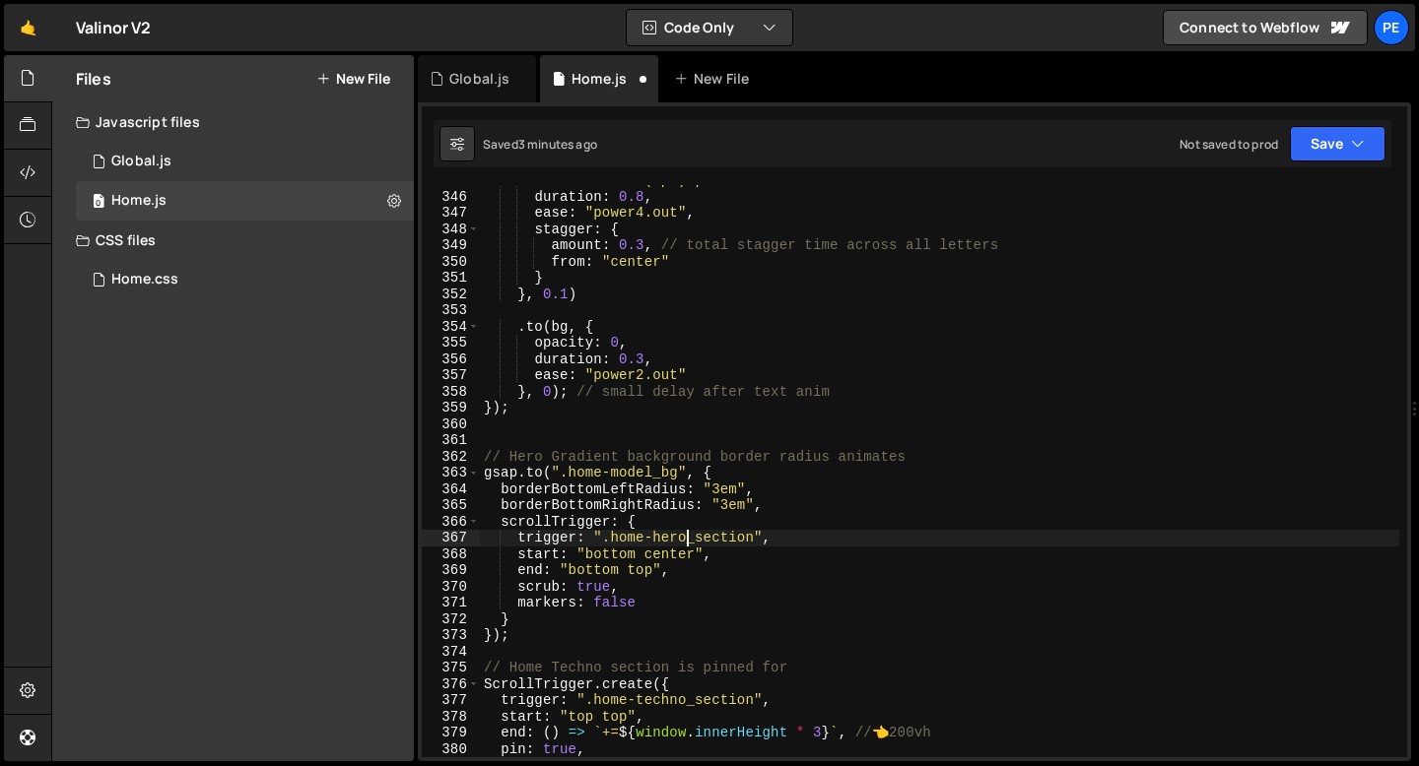
click at [686, 537] on div "filter : "blur(0px)" , duration : 0.8 , ease : "power4.out" , stagger : { amoun…" at bounding box center [939, 474] width 919 height 605
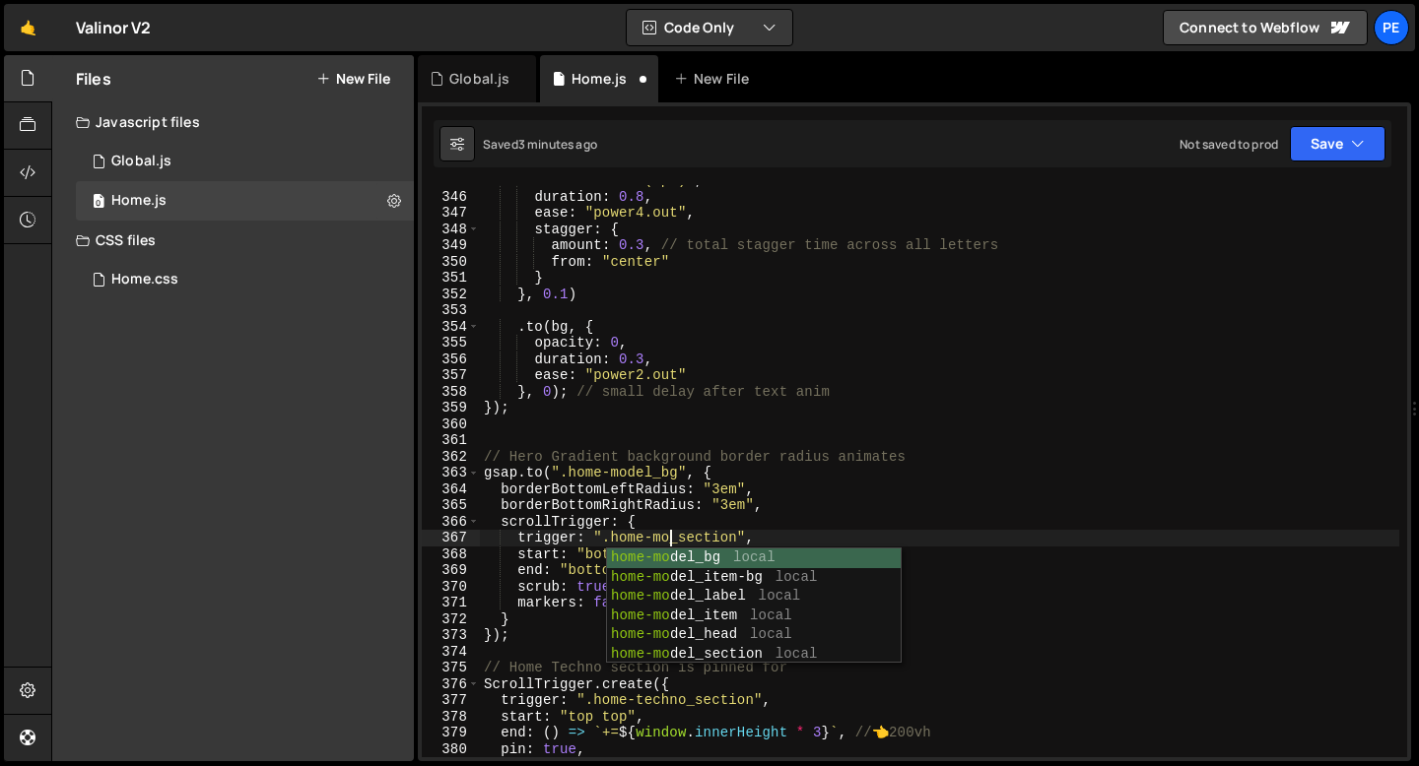
scroll to position [0, 14]
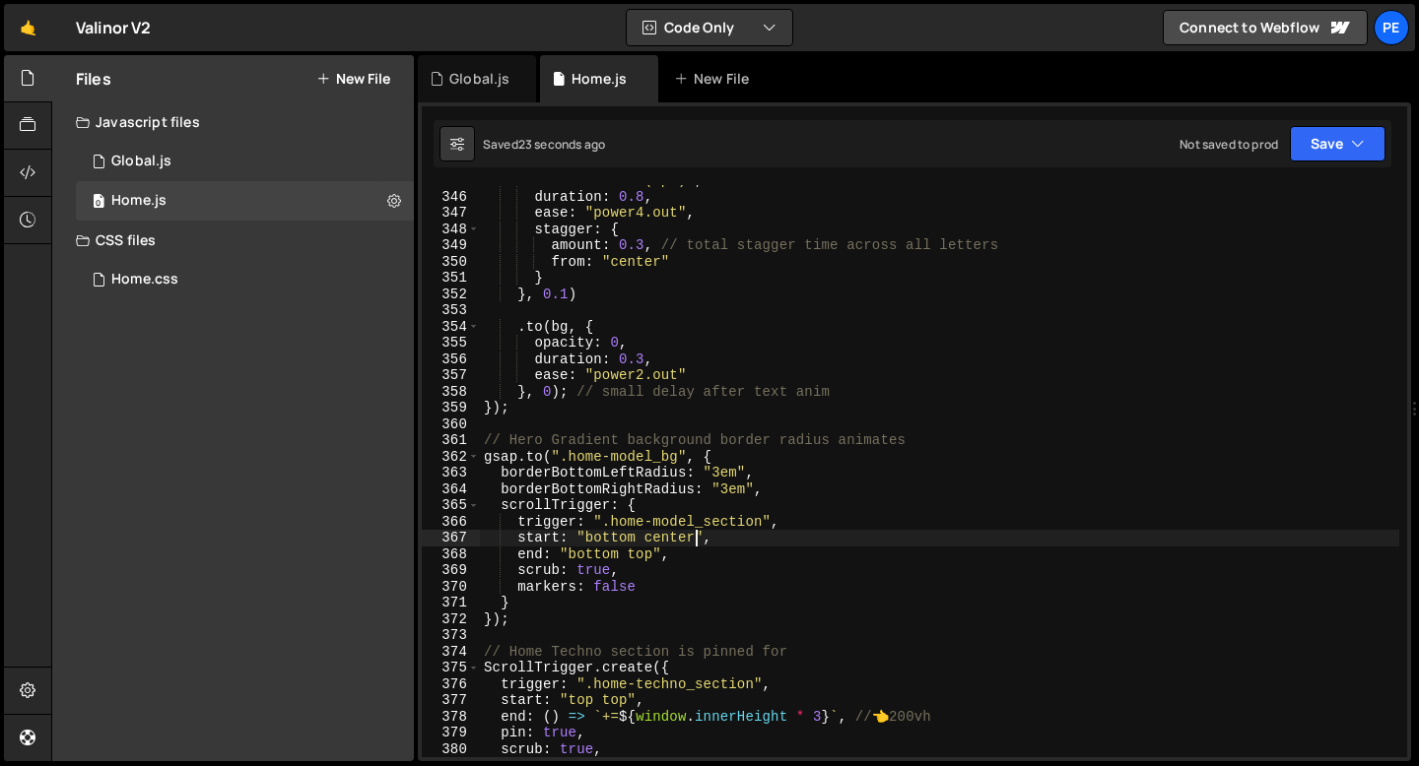
click at [636, 570] on div "filter : "blur(0px)" , duration : 0.8 , ease : "power4.out" , stagger : { amoun…" at bounding box center [939, 474] width 919 height 605
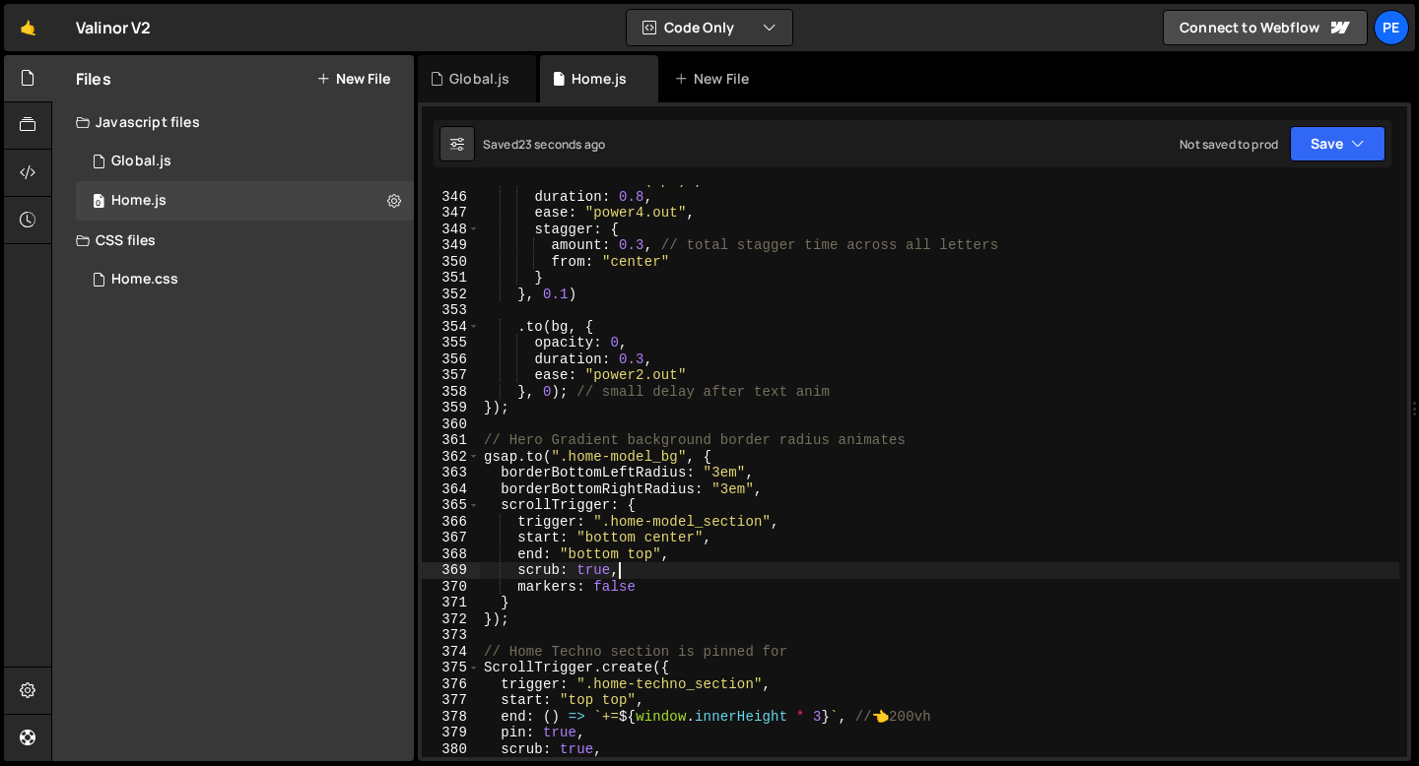
scroll to position [0, 8]
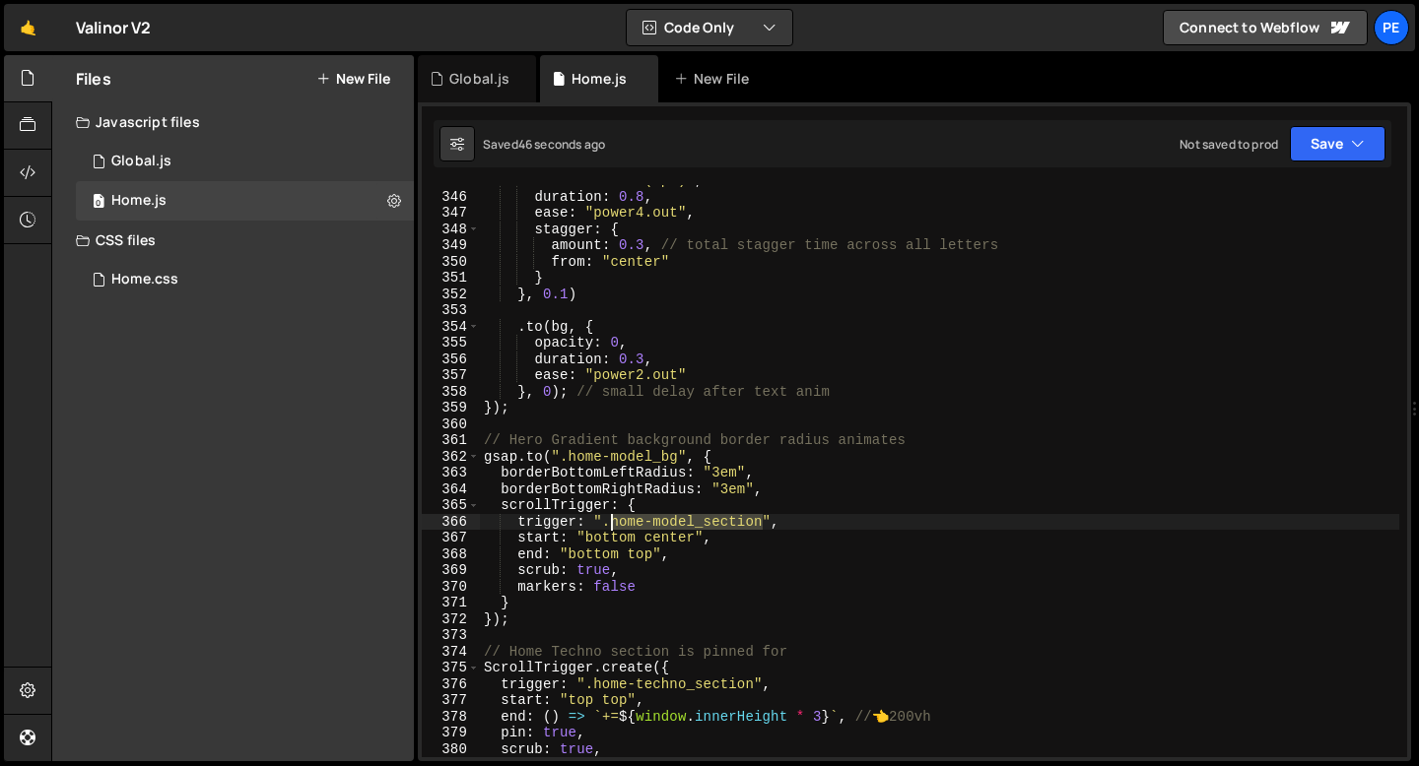
drag, startPoint x: 763, startPoint y: 523, endPoint x: 612, endPoint y: 521, distance: 150.7
click at [612, 521] on div "filter : "blur(0px)" , duration : 0.8 , ease : "power4.out" , stagger : { amoun…" at bounding box center [939, 474] width 919 height 605
paste textarea "bg"
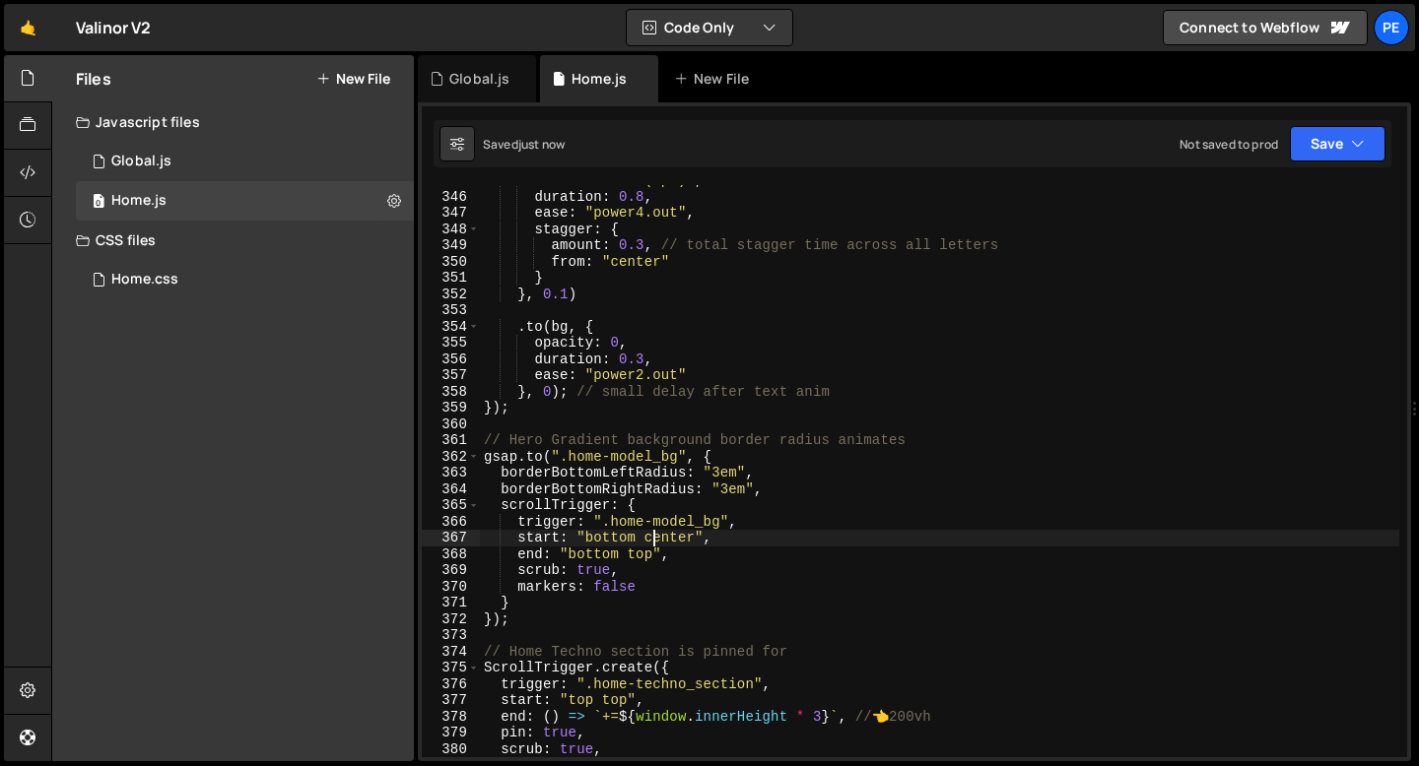
click at [654, 540] on div "filter : "blur(0px)" , duration : 0.8 , ease : "power4.out" , stagger : { amoun…" at bounding box center [939, 474] width 919 height 605
click at [654, 539] on div "filter : "blur(0px)" , duration : 0.8 , ease : "power4.out" , stagger : { amoun…" at bounding box center [939, 474] width 919 height 605
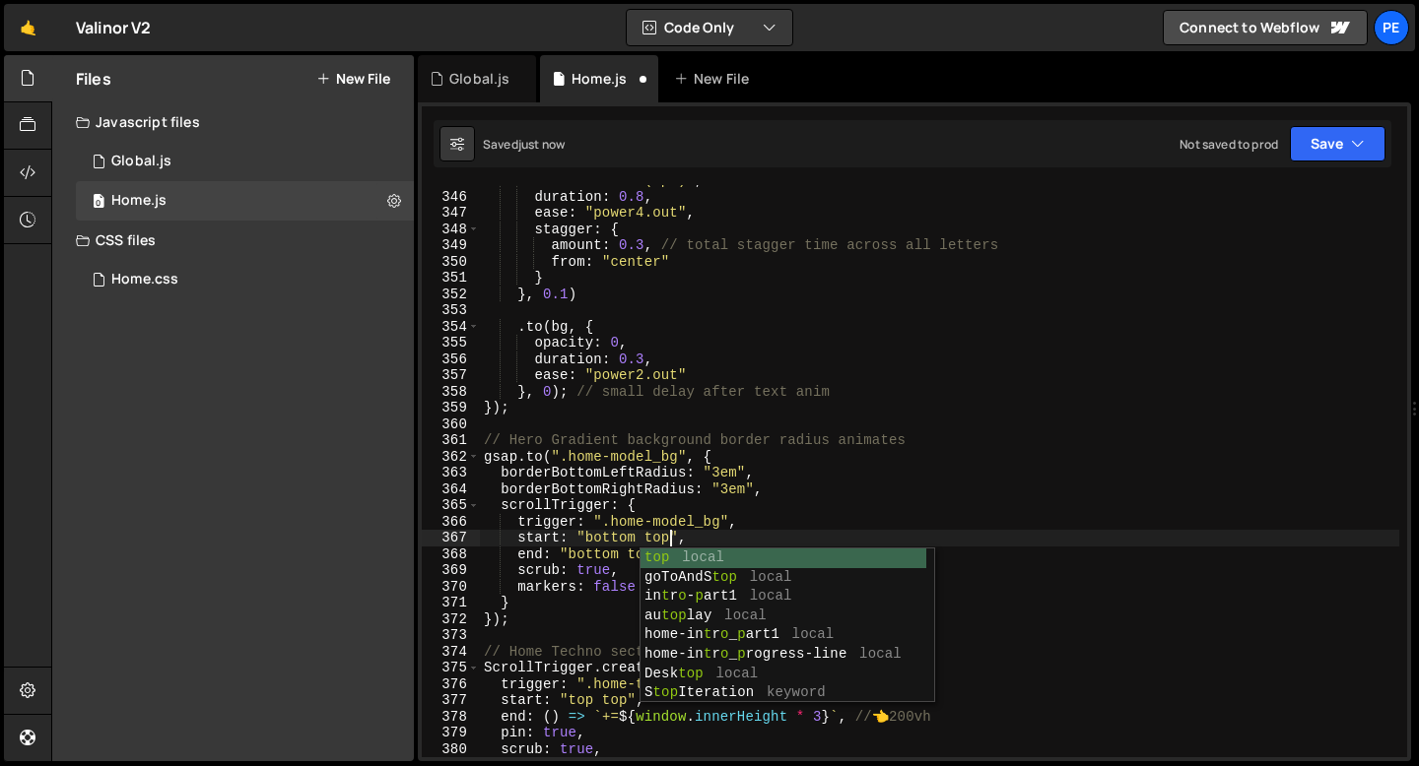
scroll to position [0, 12]
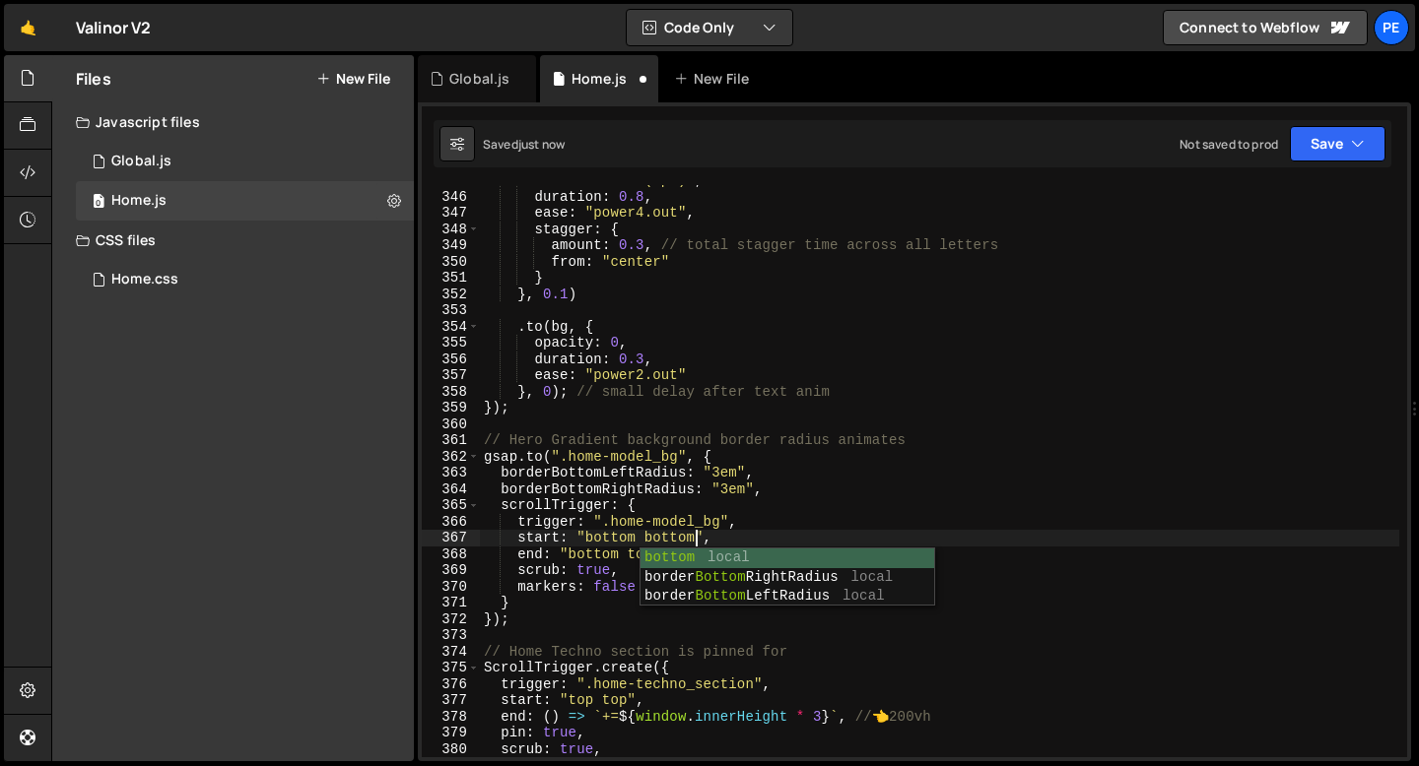
click at [591, 556] on div "filter : "blur(0px)" , duration : 0.8 , ease : "power4.out" , stagger : { amoun…" at bounding box center [939, 474] width 919 height 605
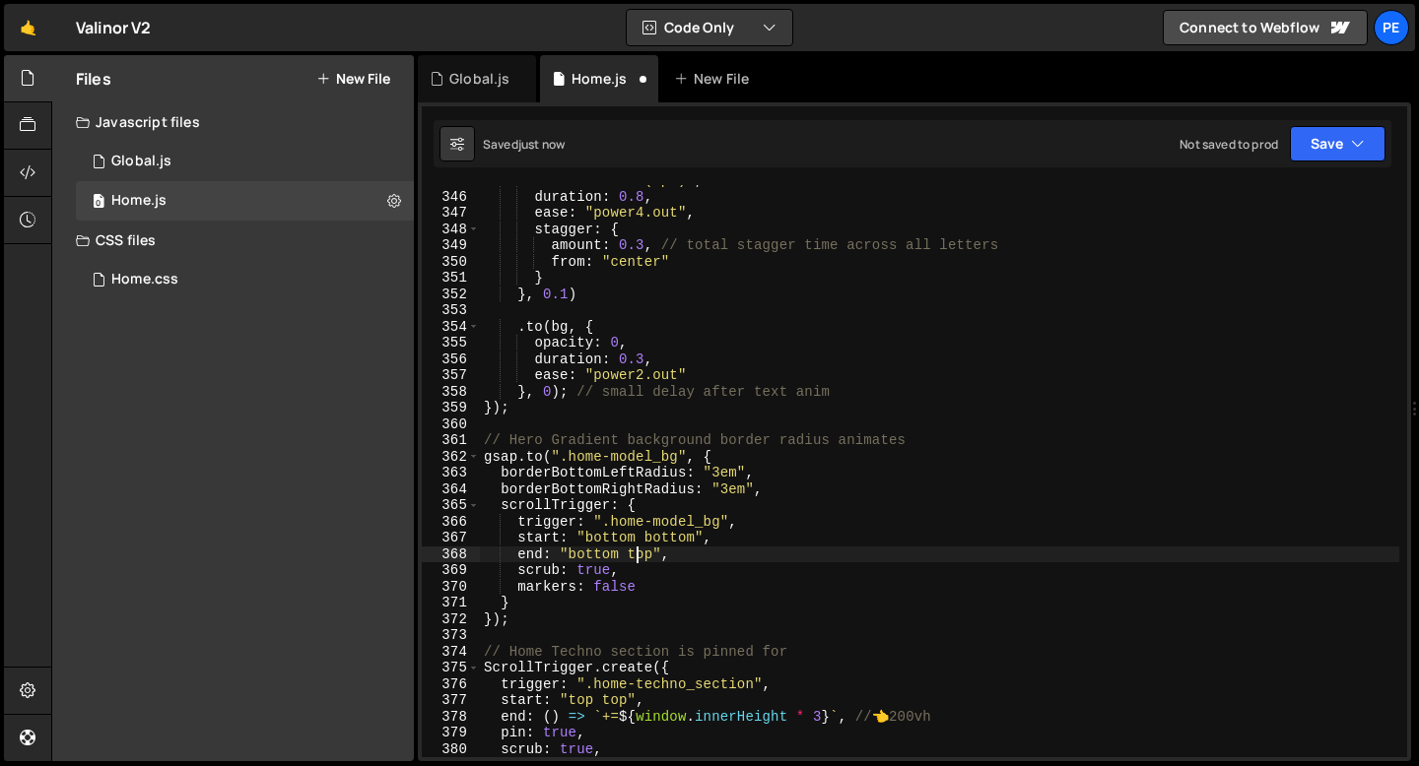
click at [639, 556] on div "filter : "blur(0px)" , duration : 0.8 , ease : "power4.out" , stagger : { amoun…" at bounding box center [939, 474] width 919 height 605
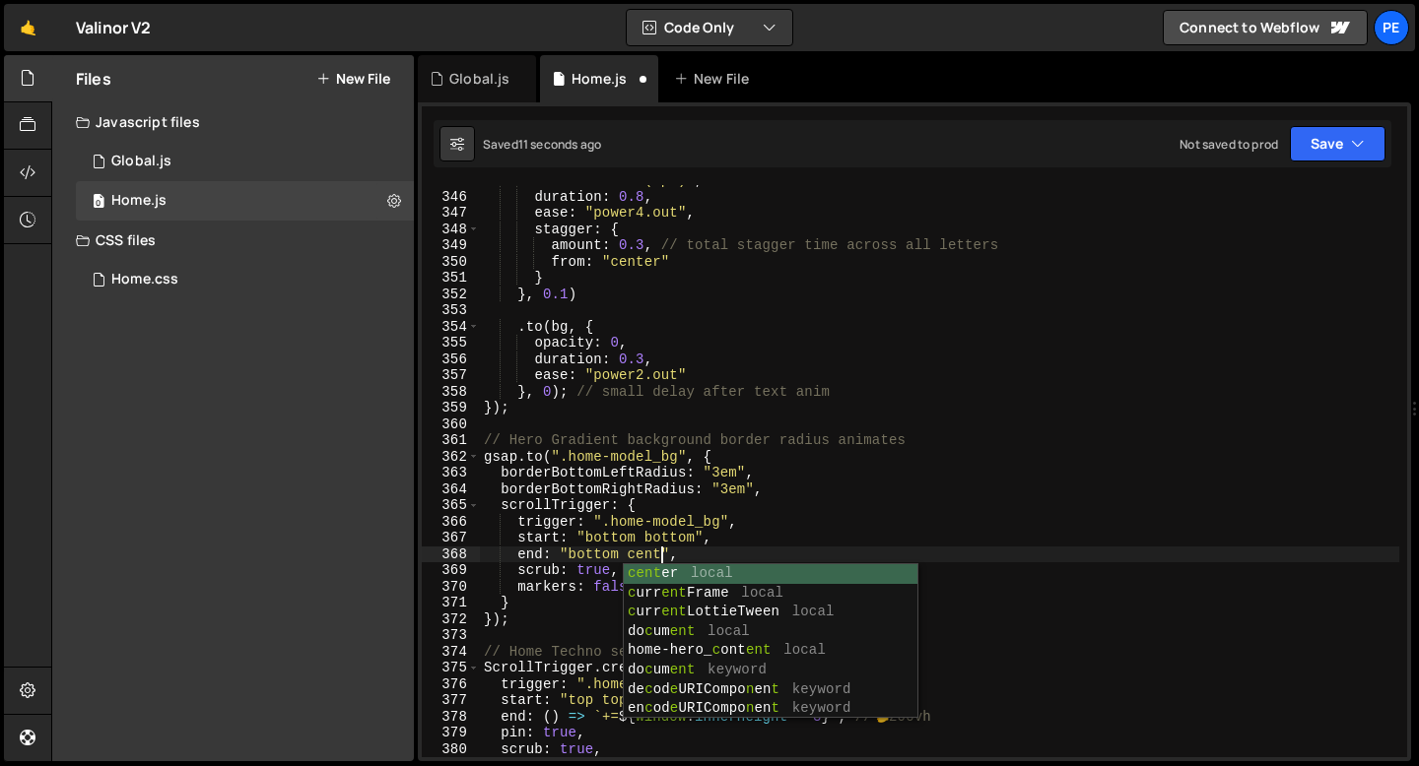
scroll to position [0, 13]
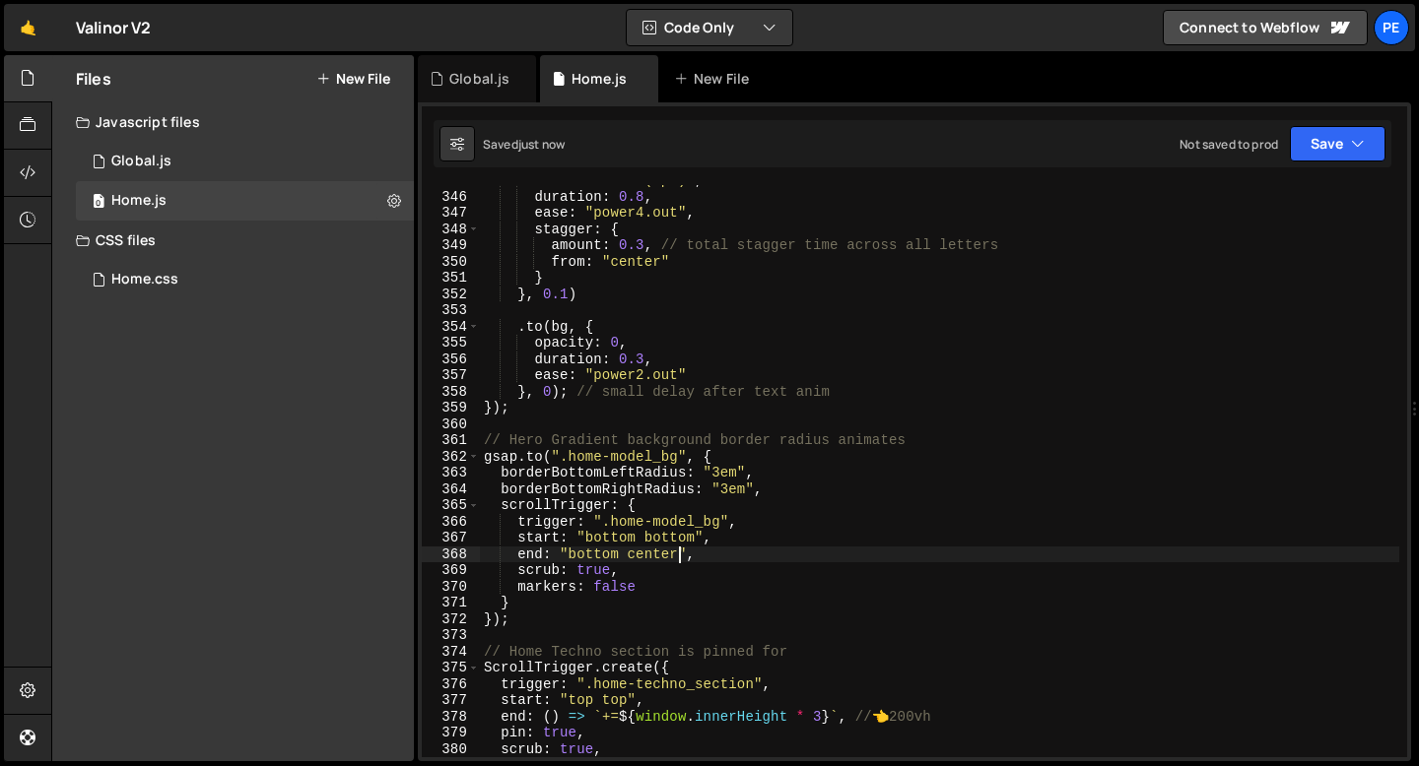
click at [614, 584] on div "filter : "blur(0px)" , duration : 0.8 , ease : "power4.out" , stagger : { amoun…" at bounding box center [939, 474] width 919 height 605
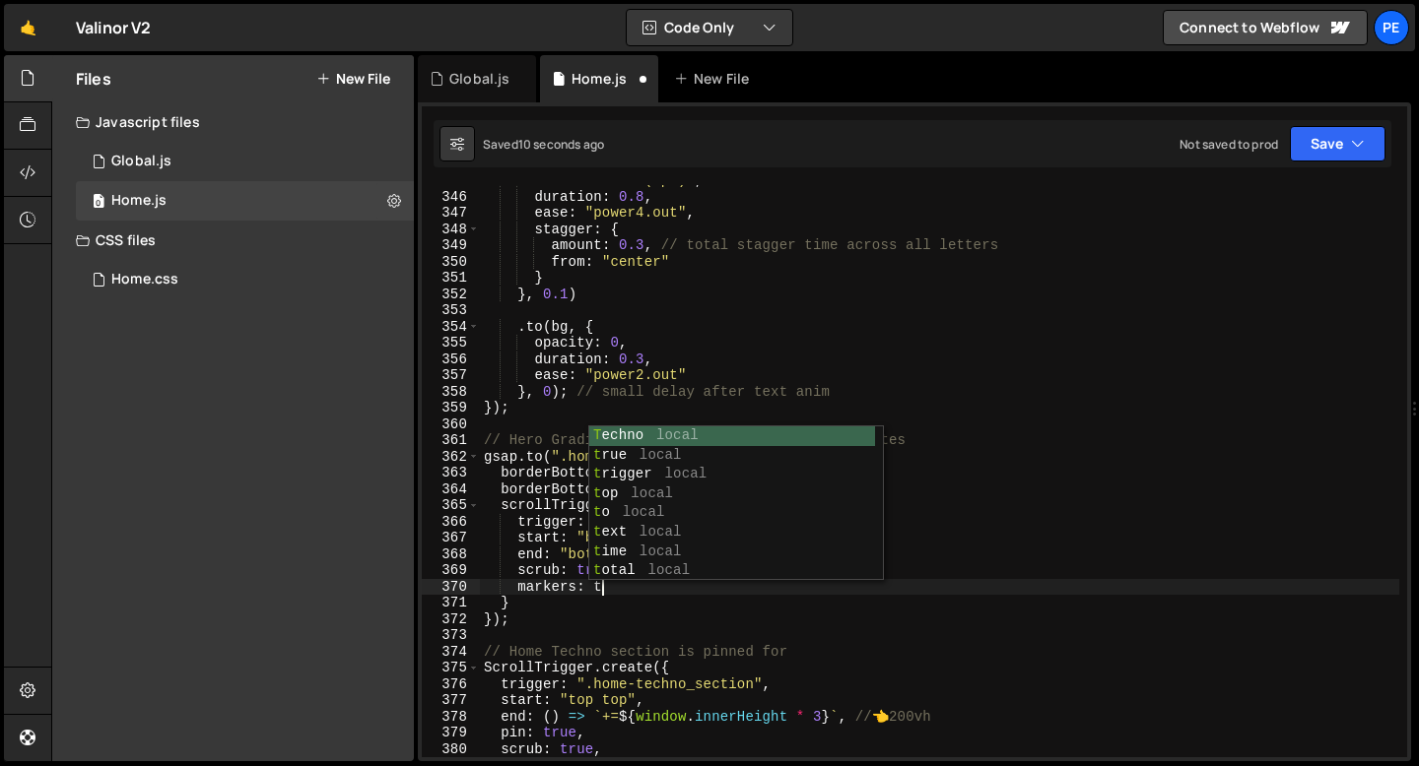
scroll to position [0, 9]
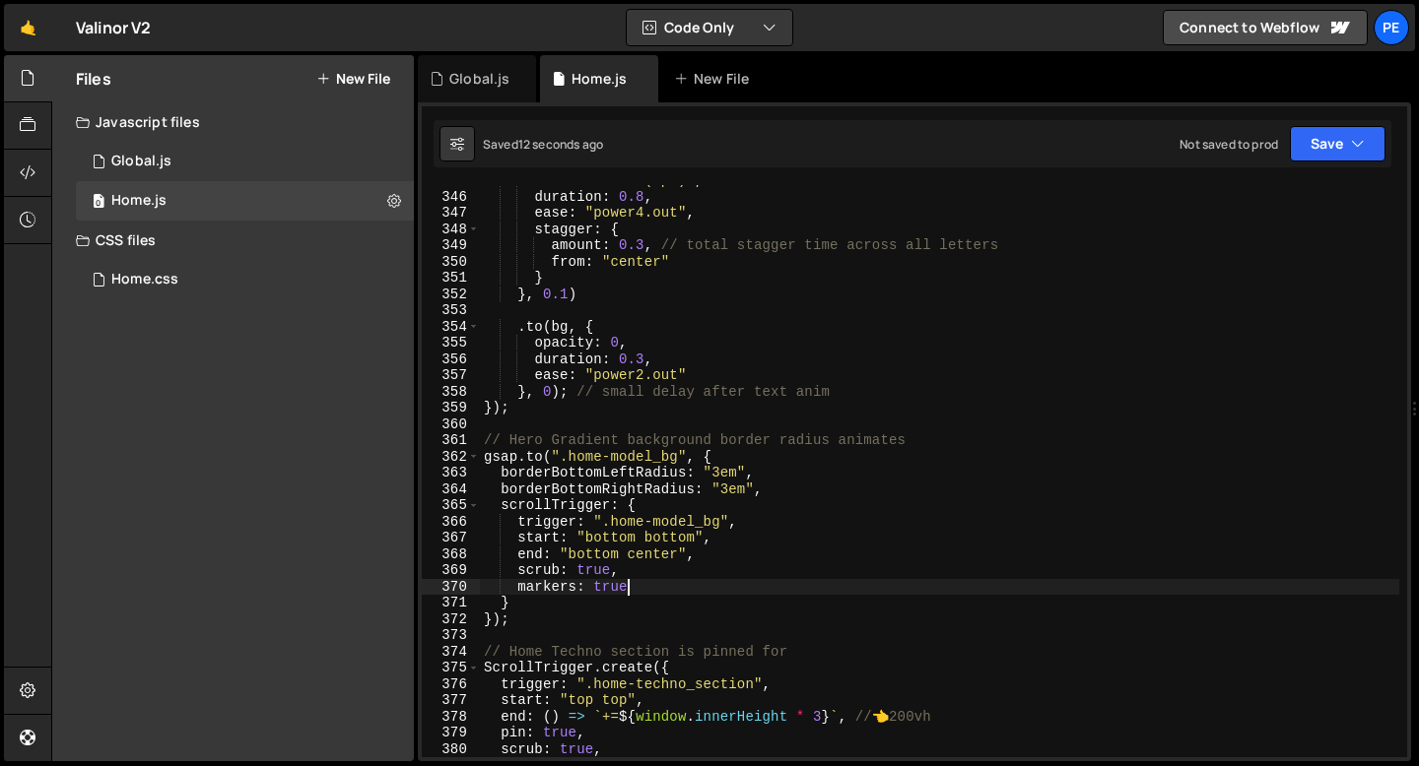
click at [673, 538] on div "filter : "blur(0px)" , duration : 0.8 , ease : "power4.out" , stagger : { amoun…" at bounding box center [939, 474] width 919 height 605
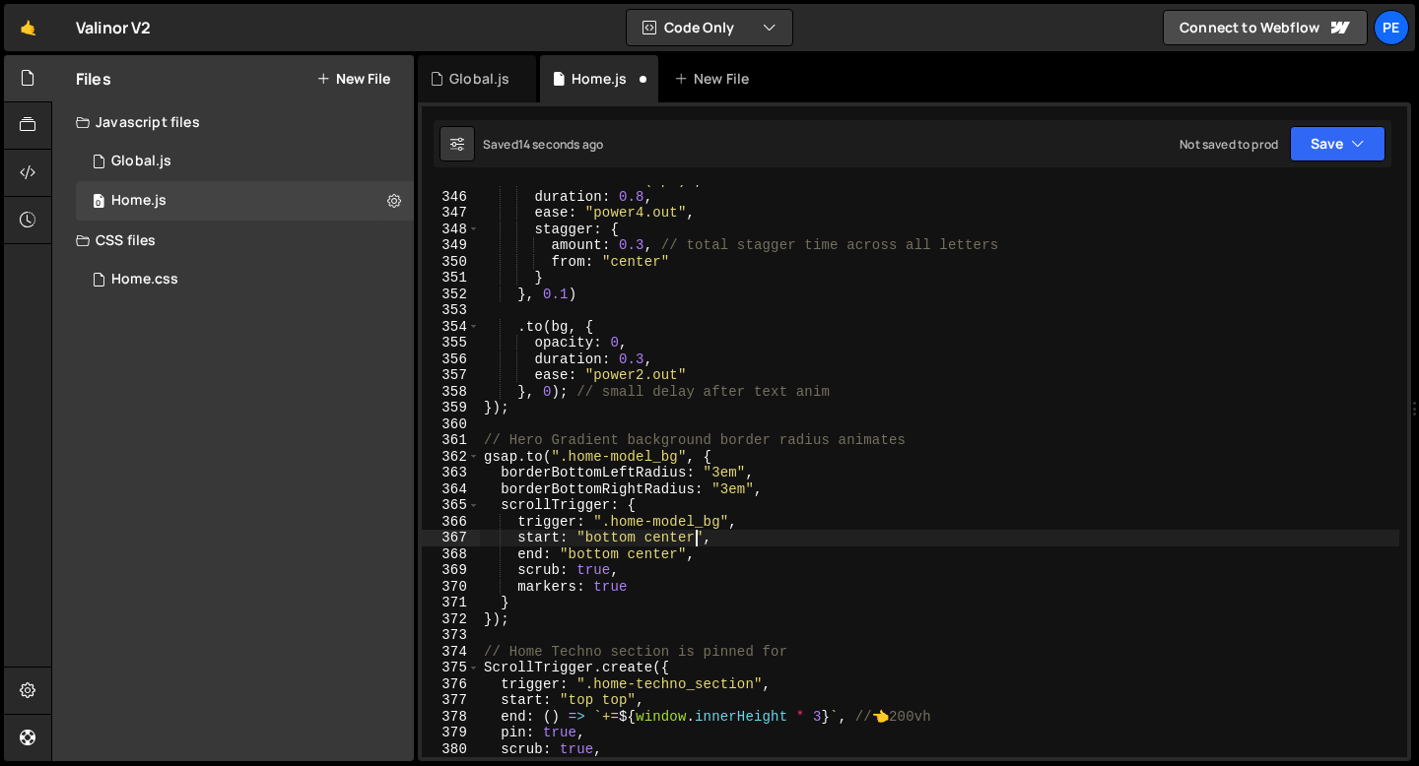
click at [647, 555] on div "filter : "blur(0px)" , duration : 0.8 , ease : "power4.out" , stagger : { amoun…" at bounding box center [939, 474] width 919 height 605
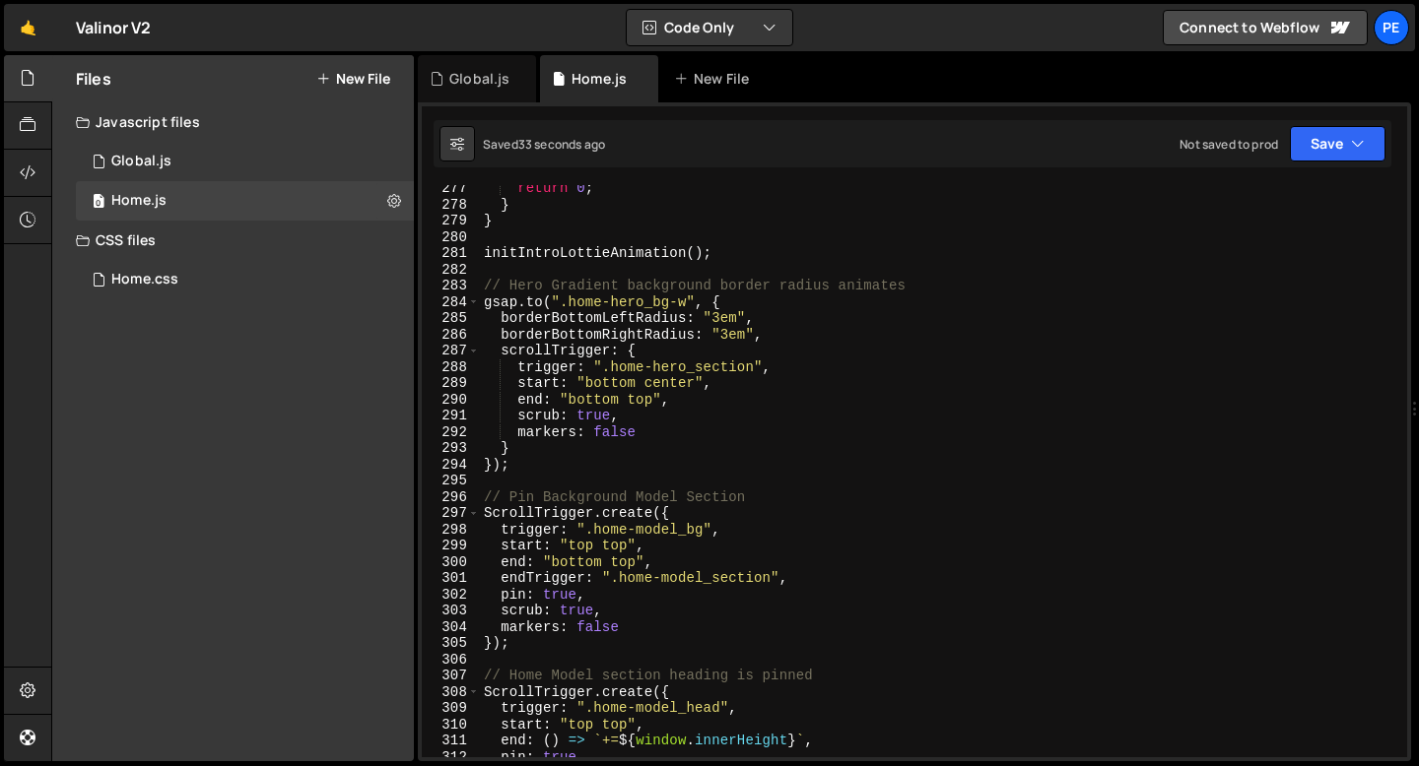
scroll to position [4490, 0]
click at [585, 547] on div "return 0 ; } } initIntroLottieAnimation ( ) ; // Hero Gradient background borde…" at bounding box center [939, 483] width 919 height 605
click at [585, 546] on div "return 0 ; } } initIntroLottieAnimation ( ) ; // Hero Gradient background borde…" at bounding box center [939, 483] width 919 height 605
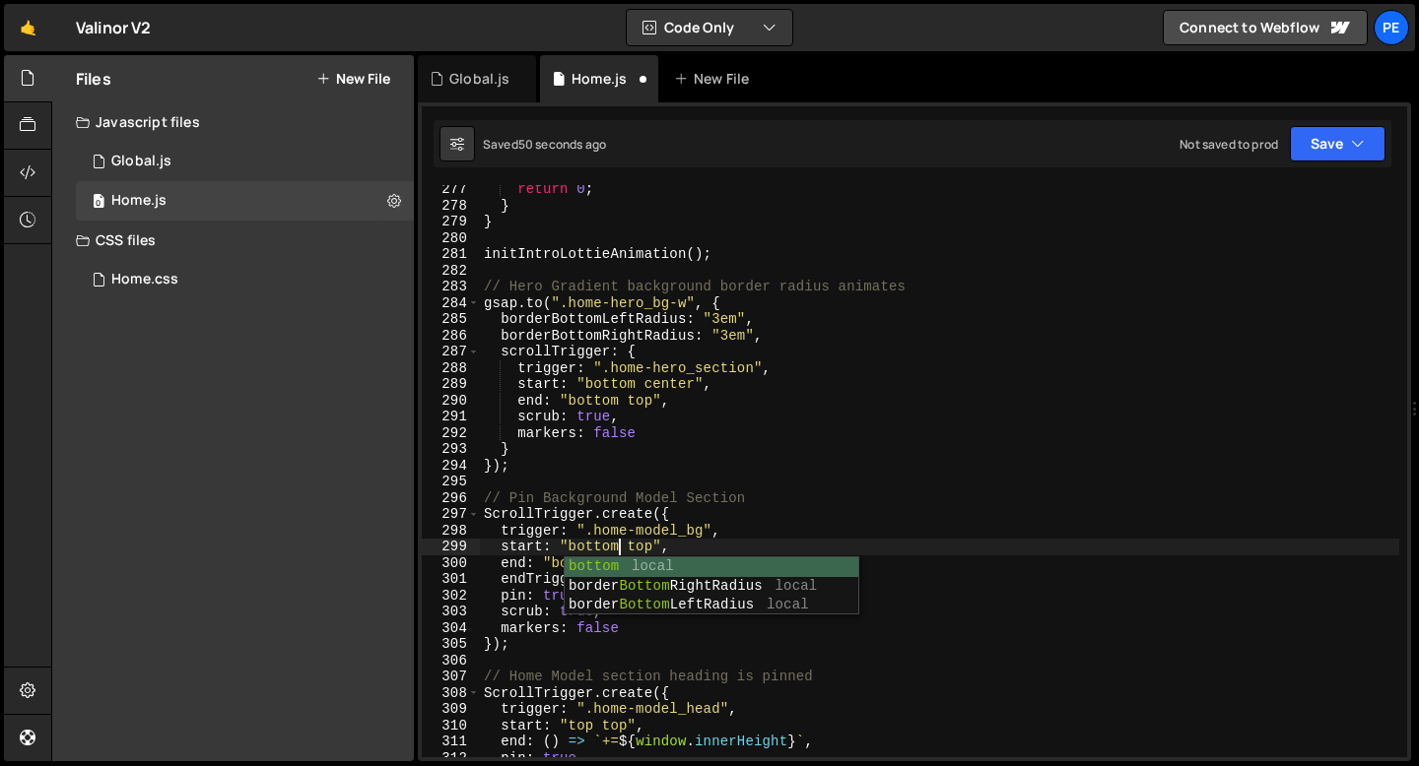
scroll to position [0, 9]
click at [643, 542] on div "return 0 ; } } initIntroLottieAnimation ( ) ; // Hero Gradient background borde…" at bounding box center [939, 483] width 919 height 605
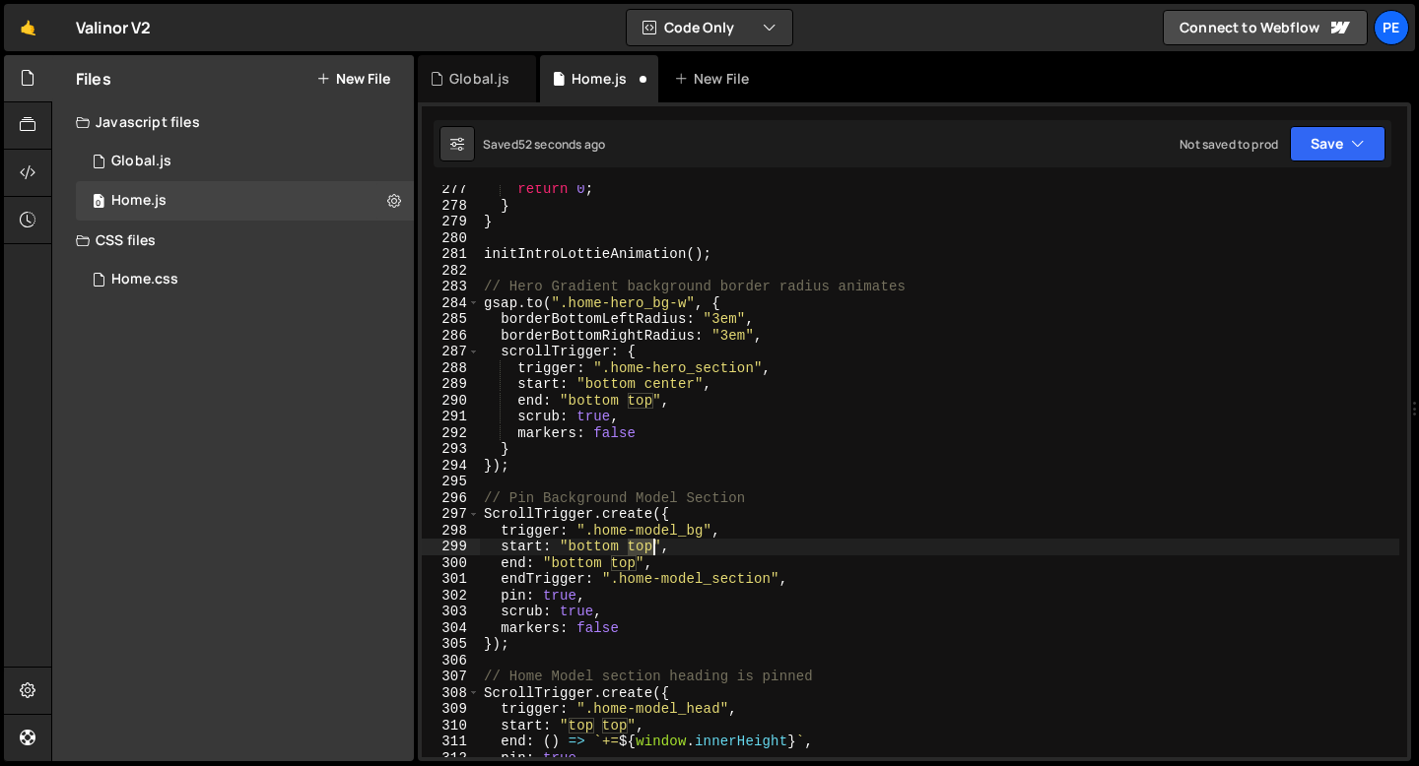
click at [643, 542] on div "return 0 ; } } initIntroLottieAnimation ( ) ; // Hero Gradient background borde…" at bounding box center [939, 483] width 919 height 605
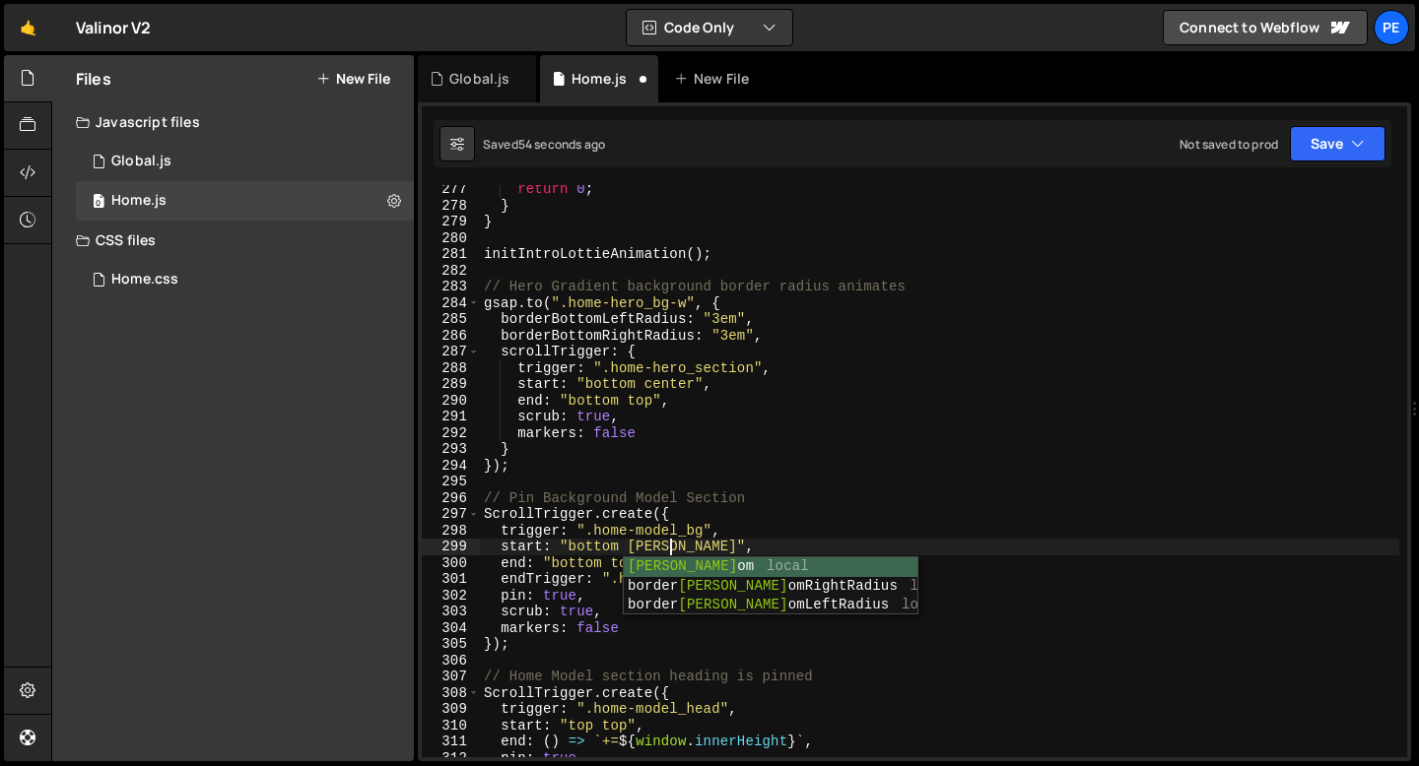
scroll to position [0, 13]
click at [595, 558] on div "return 0 ; } } initIntroLottieAnimation ( ) ; // Hero Gradient background borde…" at bounding box center [939, 483] width 919 height 605
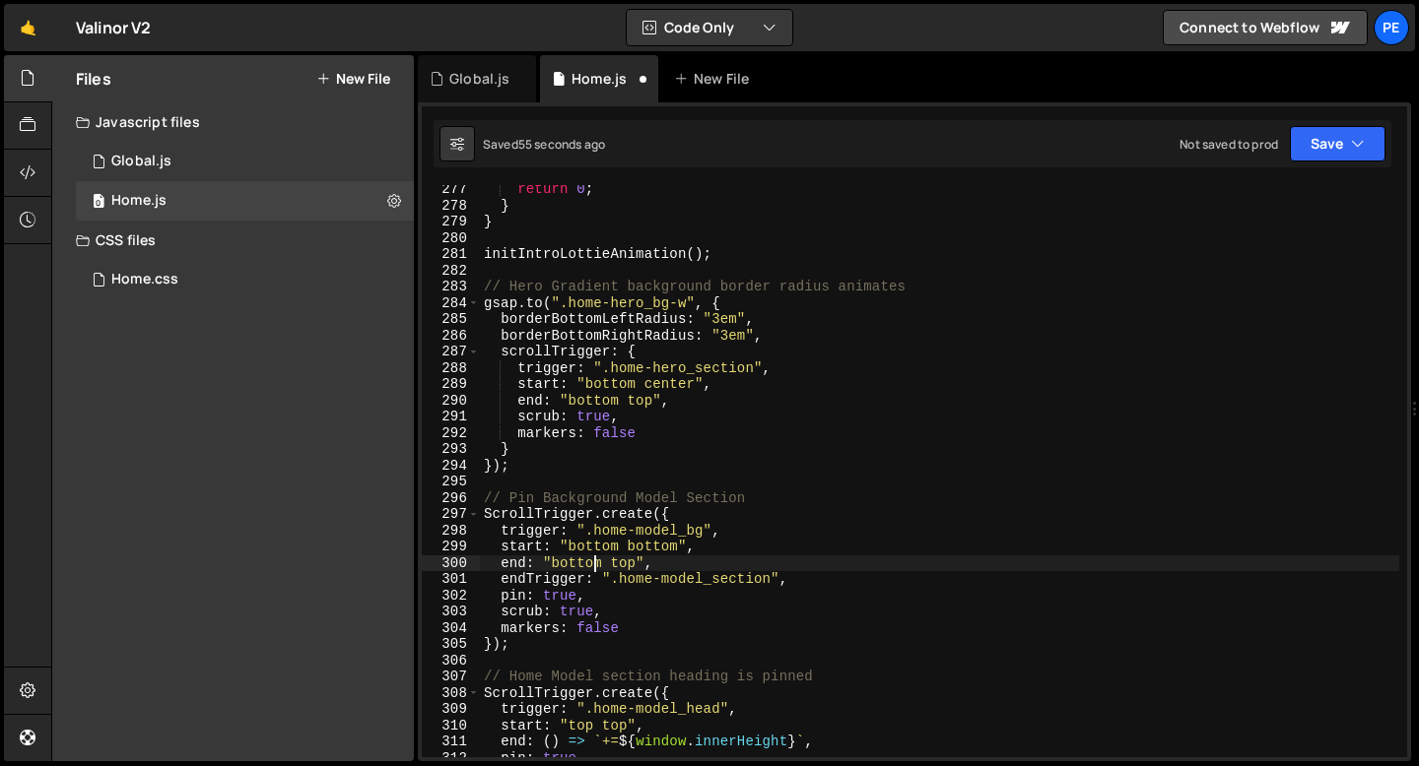
scroll to position [0, 11]
click at [619, 560] on div "return 0 ; } } initIntroLottieAnimation ( ) ; // Hero Gradient background borde…" at bounding box center [939, 483] width 919 height 605
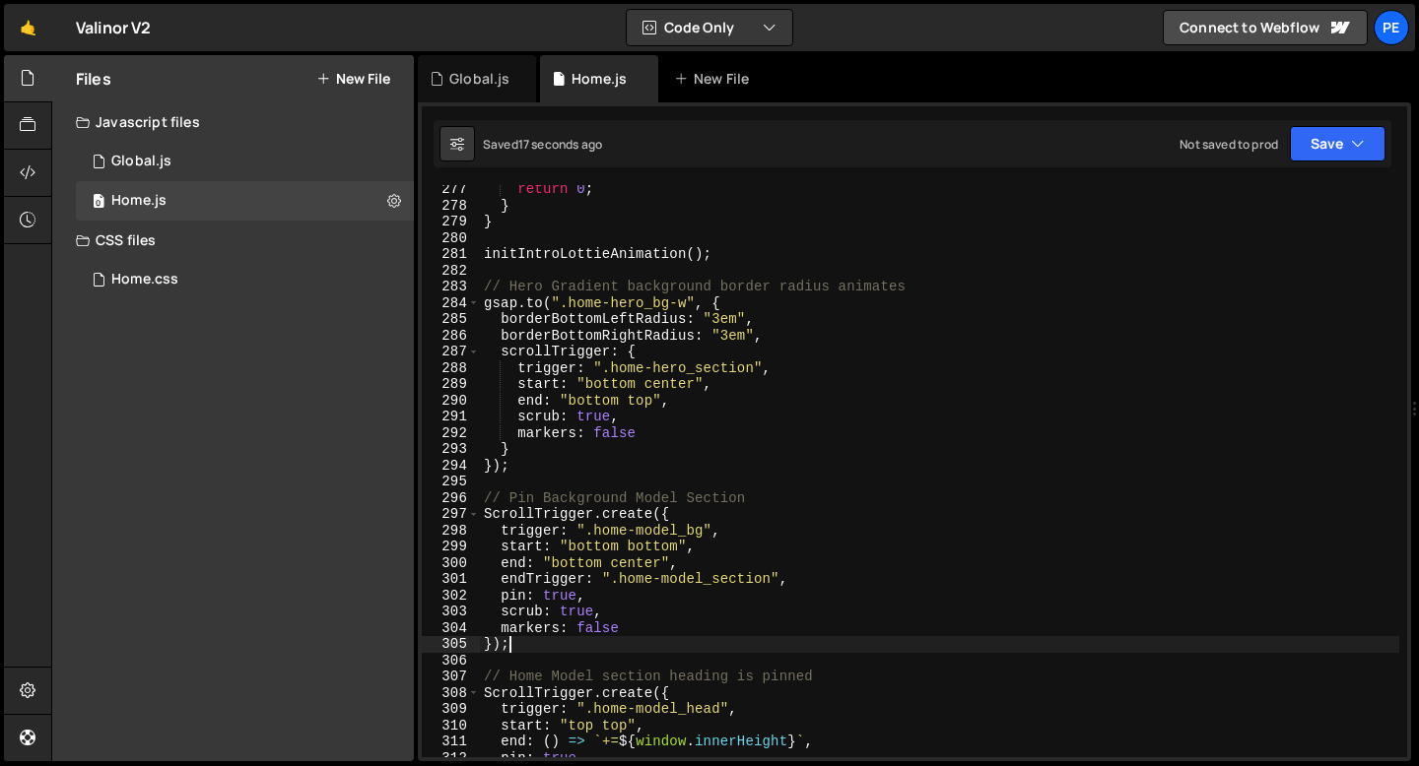
click at [518, 647] on div "return 0 ; } } initIntroLottieAnimation ( ) ; // Hero Gradient background borde…" at bounding box center [939, 483] width 919 height 605
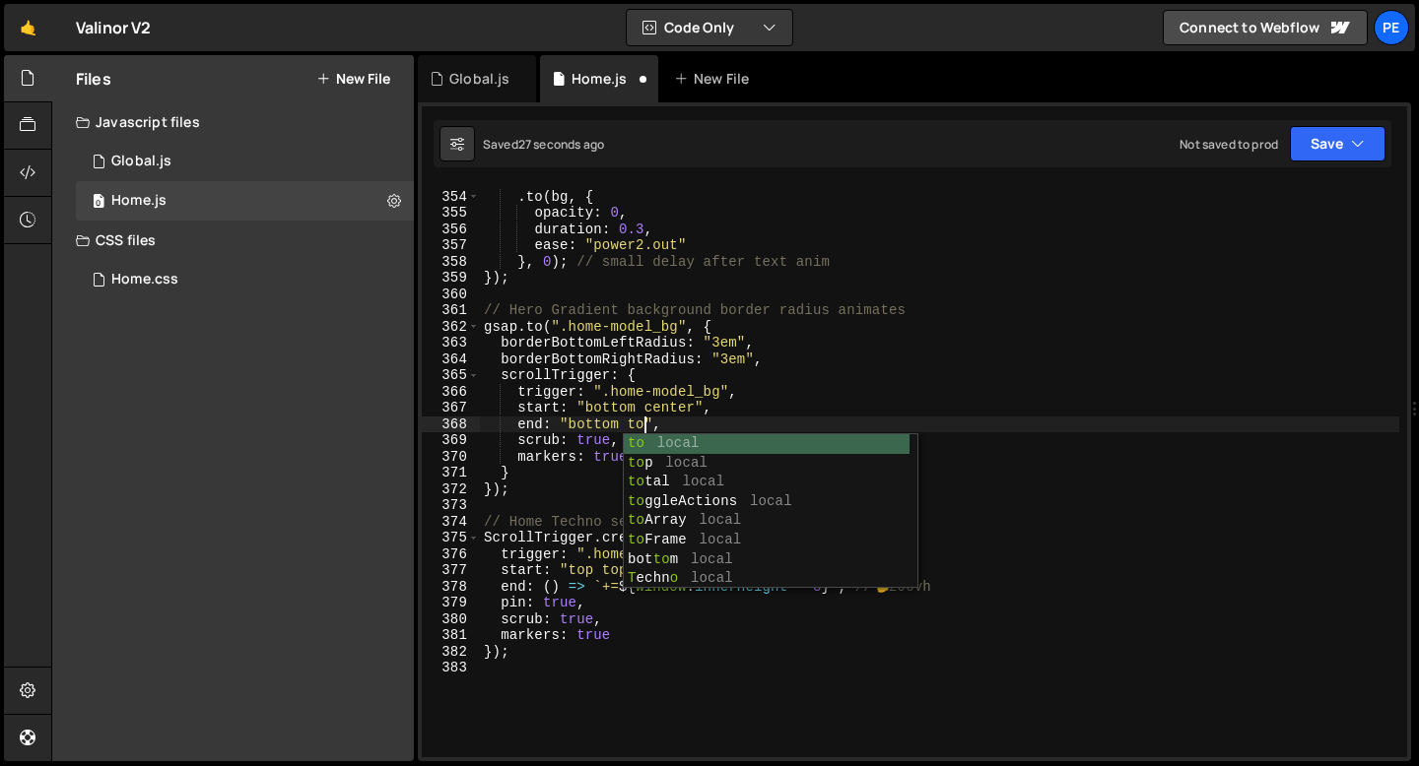
scroll to position [0, 11]
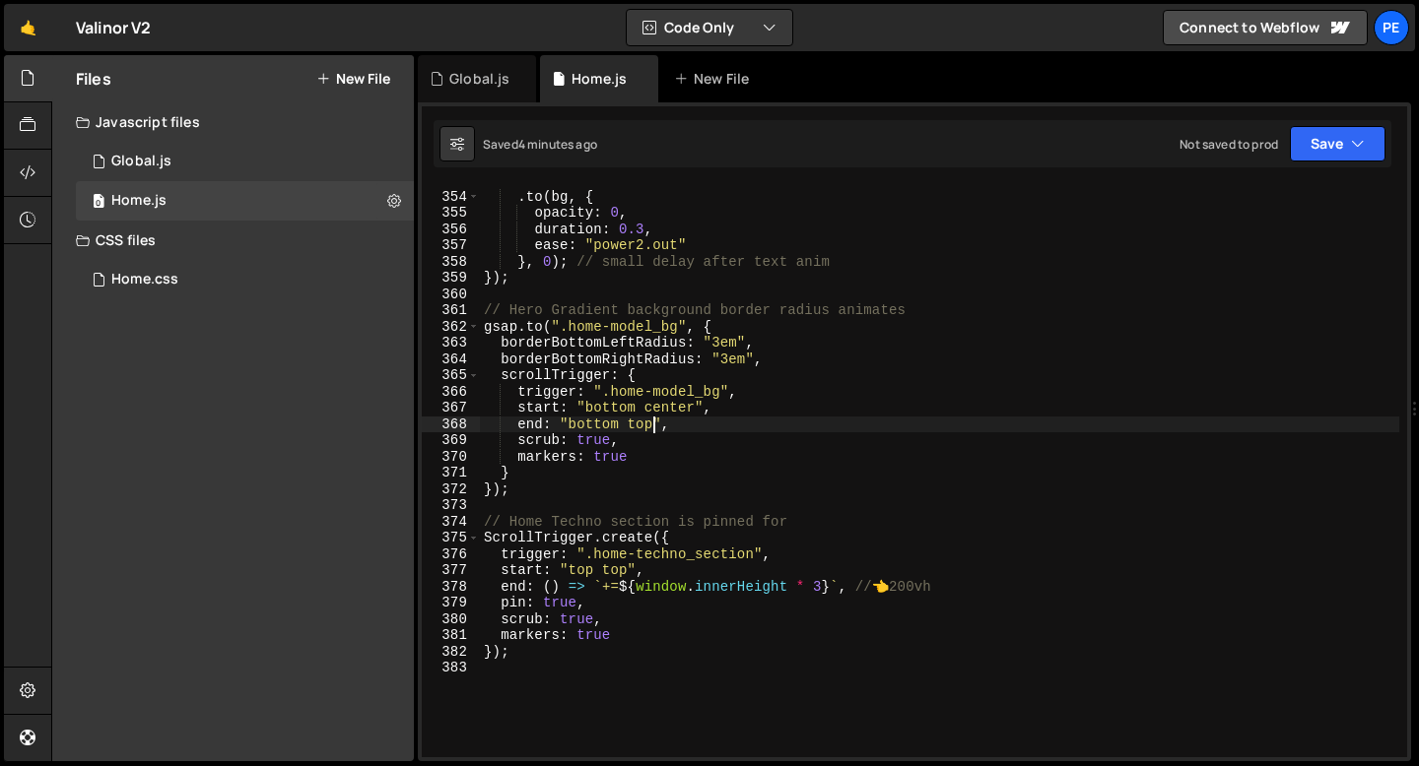
click at [668, 409] on div ". to ( bg , { opacity : 0 , duration : 0.3 , ease : "power2.out" } , 0 ) ; // s…" at bounding box center [939, 474] width 919 height 605
click at [639, 427] on div ". to ( bg , { opacity : 0 , duration : 0.3 , ease : "power2.out" } , 0 ) ; // s…" at bounding box center [939, 474] width 919 height 605
click at [639, 426] on div ". to ( bg , { opacity : 0 , duration : 0.3 , ease : "power2.out" } , 0 ) ; // s…" at bounding box center [939, 474] width 919 height 605
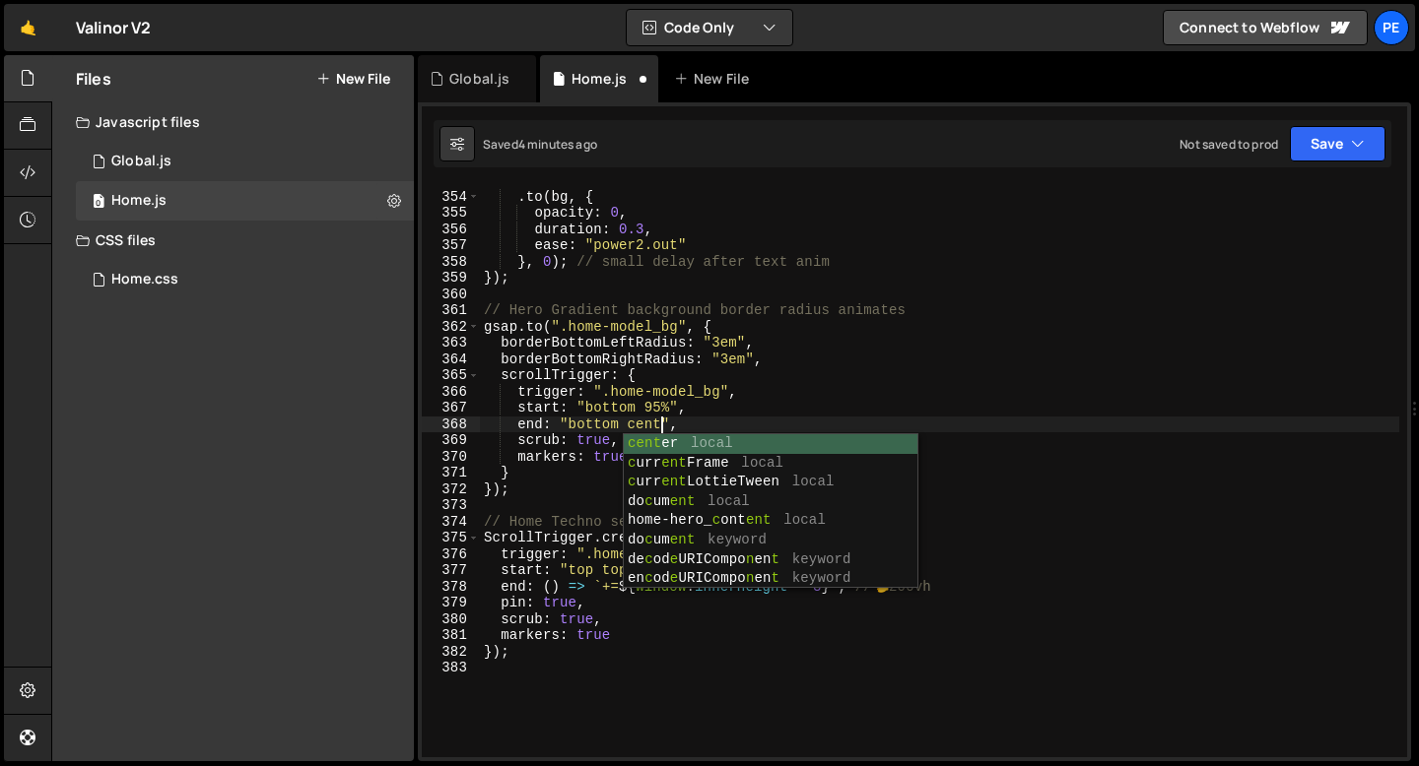
scroll to position [0, 13]
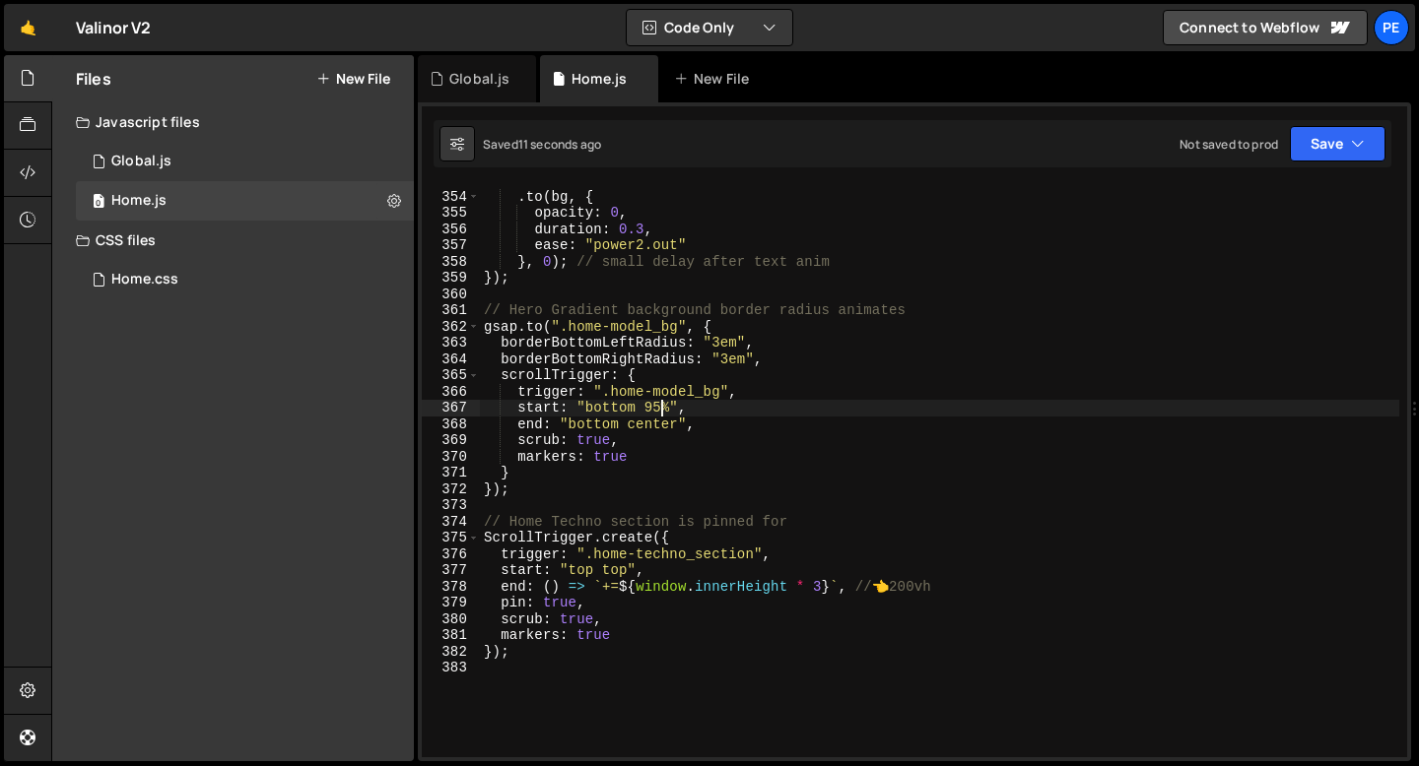
click at [661, 408] on div ". to ( bg , { opacity : 0 , duration : 0.3 , ease : "power2.out" } , 0 ) ; // s…" at bounding box center [939, 474] width 919 height 605
type textarea "start: "bottom 99%","
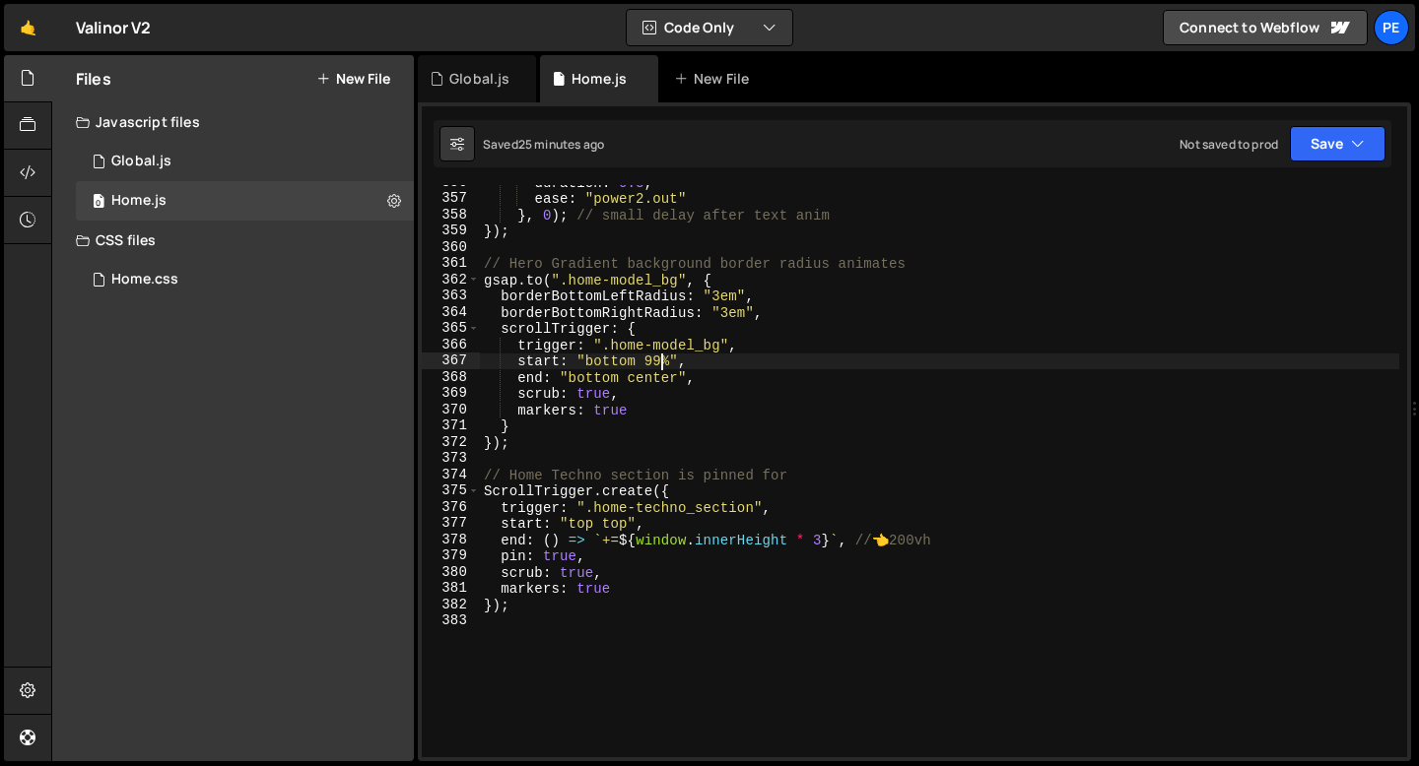
scroll to position [5790, 0]
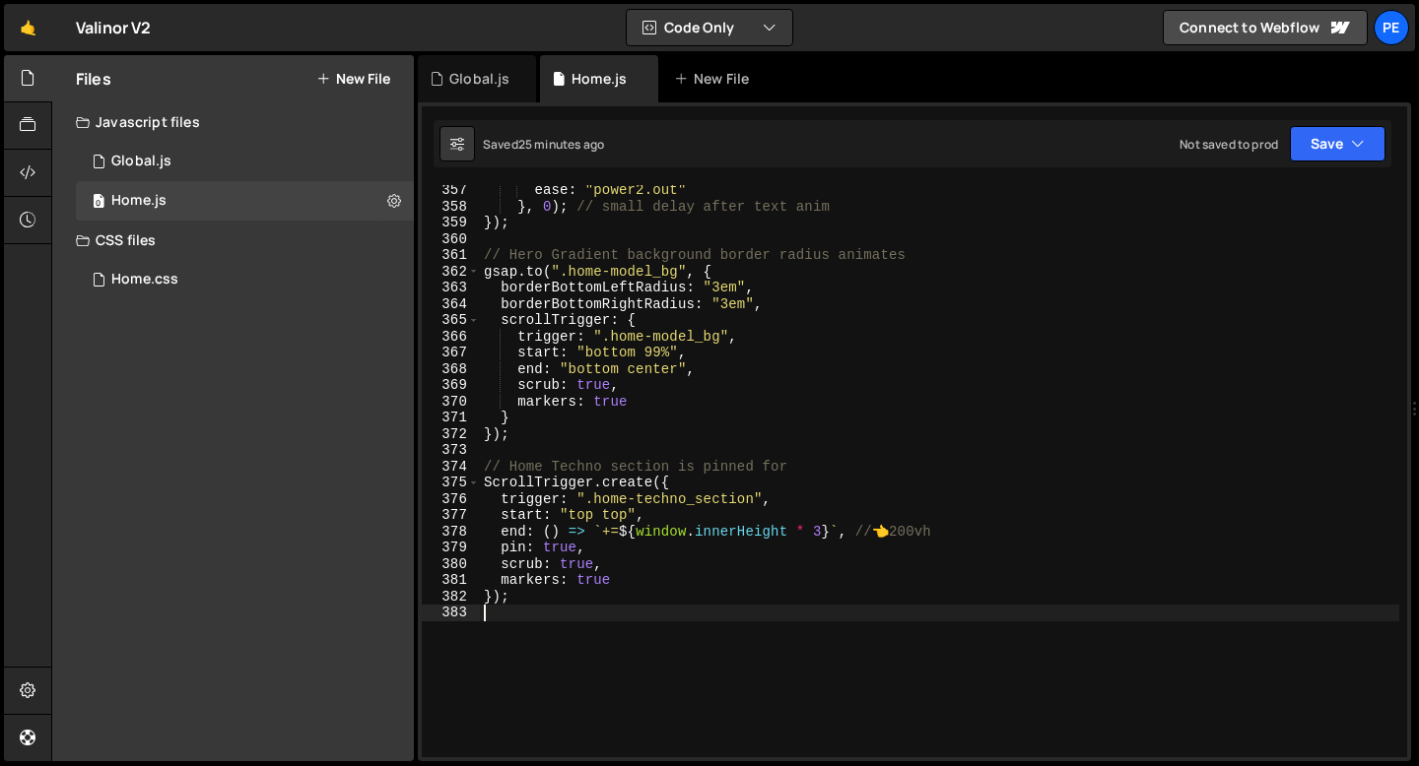
click at [512, 607] on div "ease : "power2.out" } , 0 ) ; // small delay after text anim }) ; // Hero Gradi…" at bounding box center [939, 484] width 919 height 605
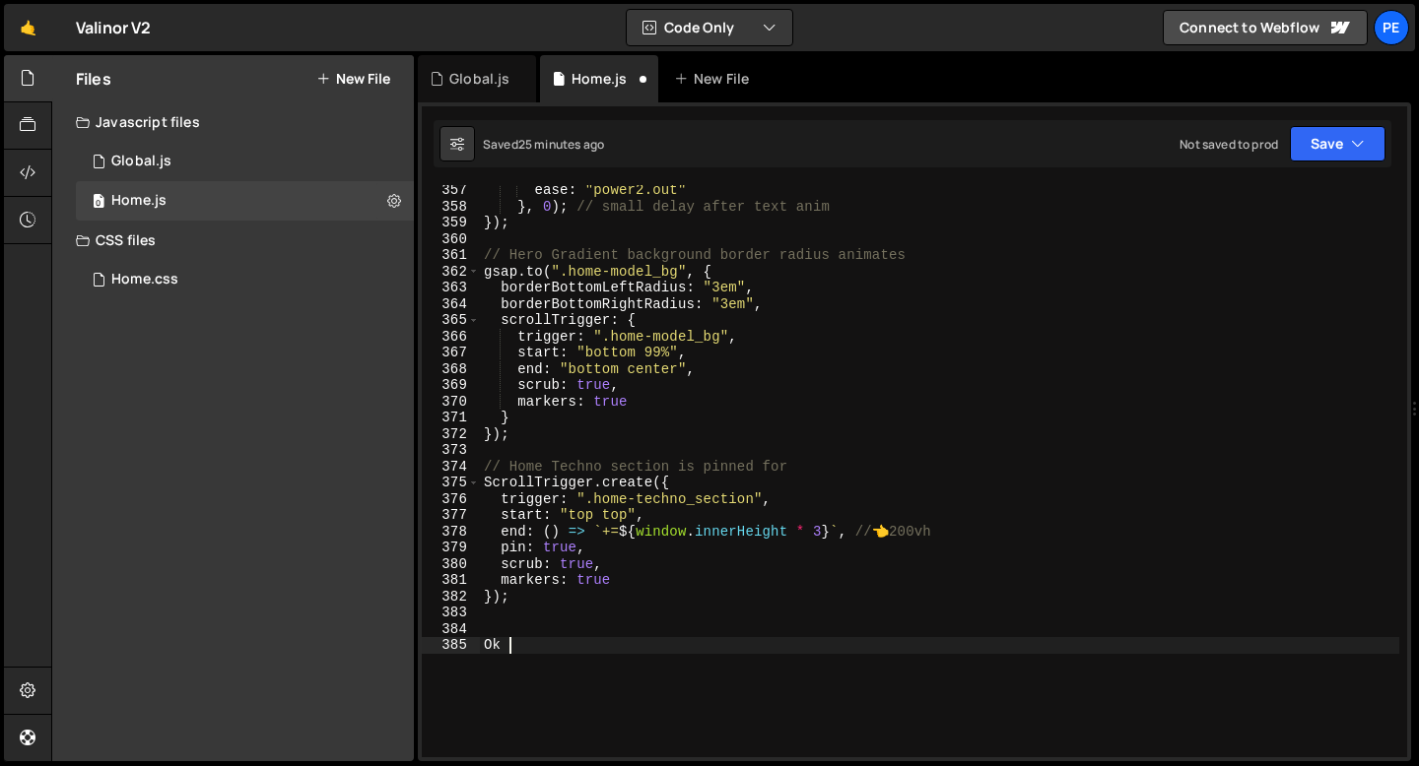
scroll to position [0, 0]
type textarea "O"
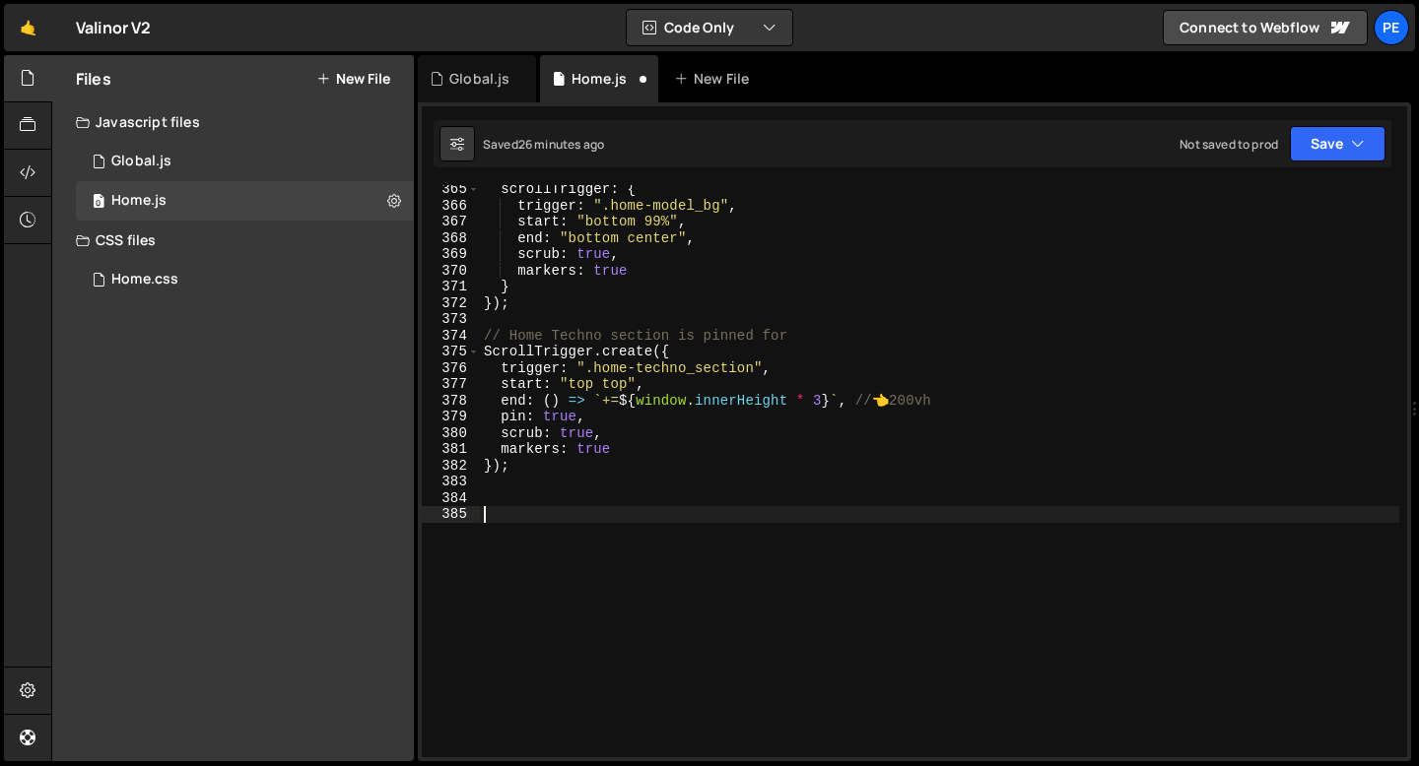
scroll to position [5964, 0]
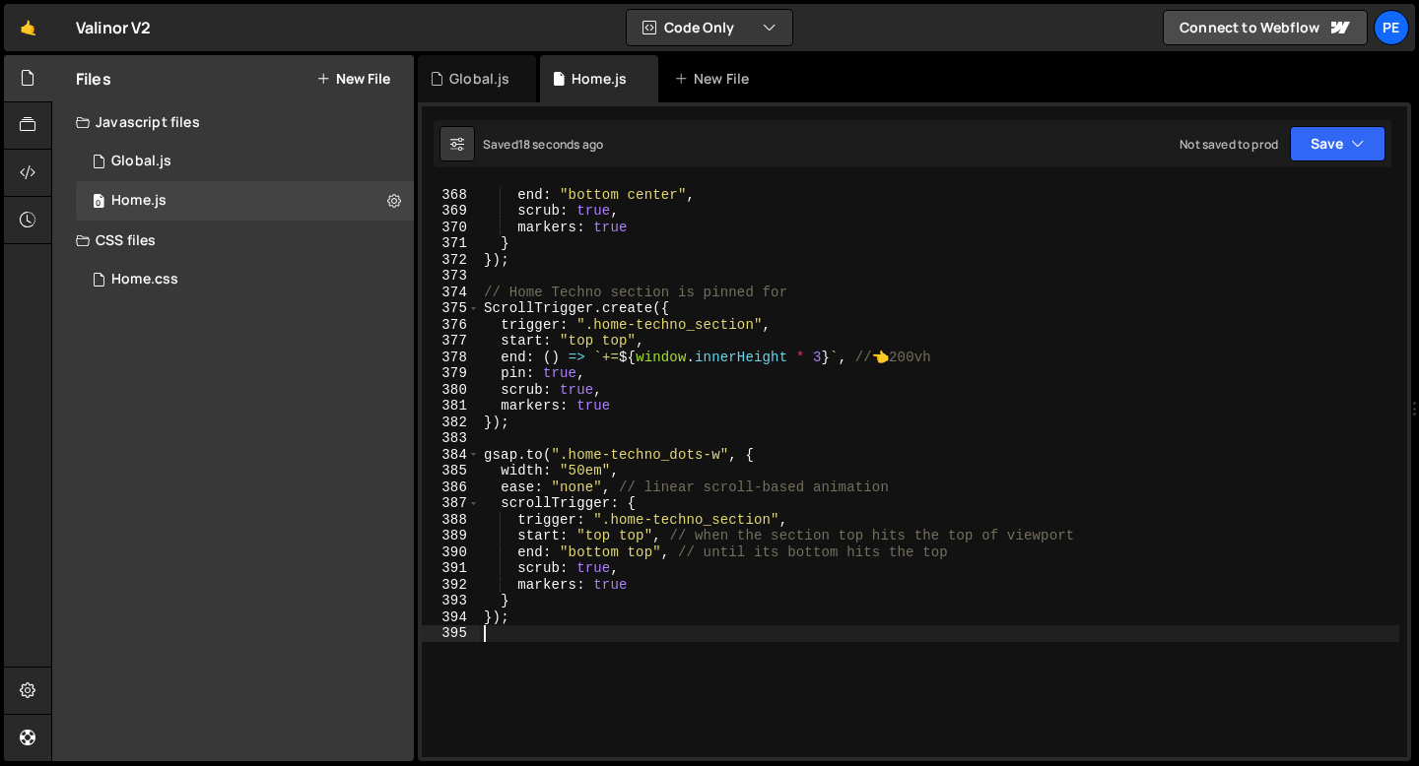
click at [630, 534] on div "start : "bottom 99%" , end : "bottom center" , scrub : true , markers : true } …" at bounding box center [939, 472] width 919 height 605
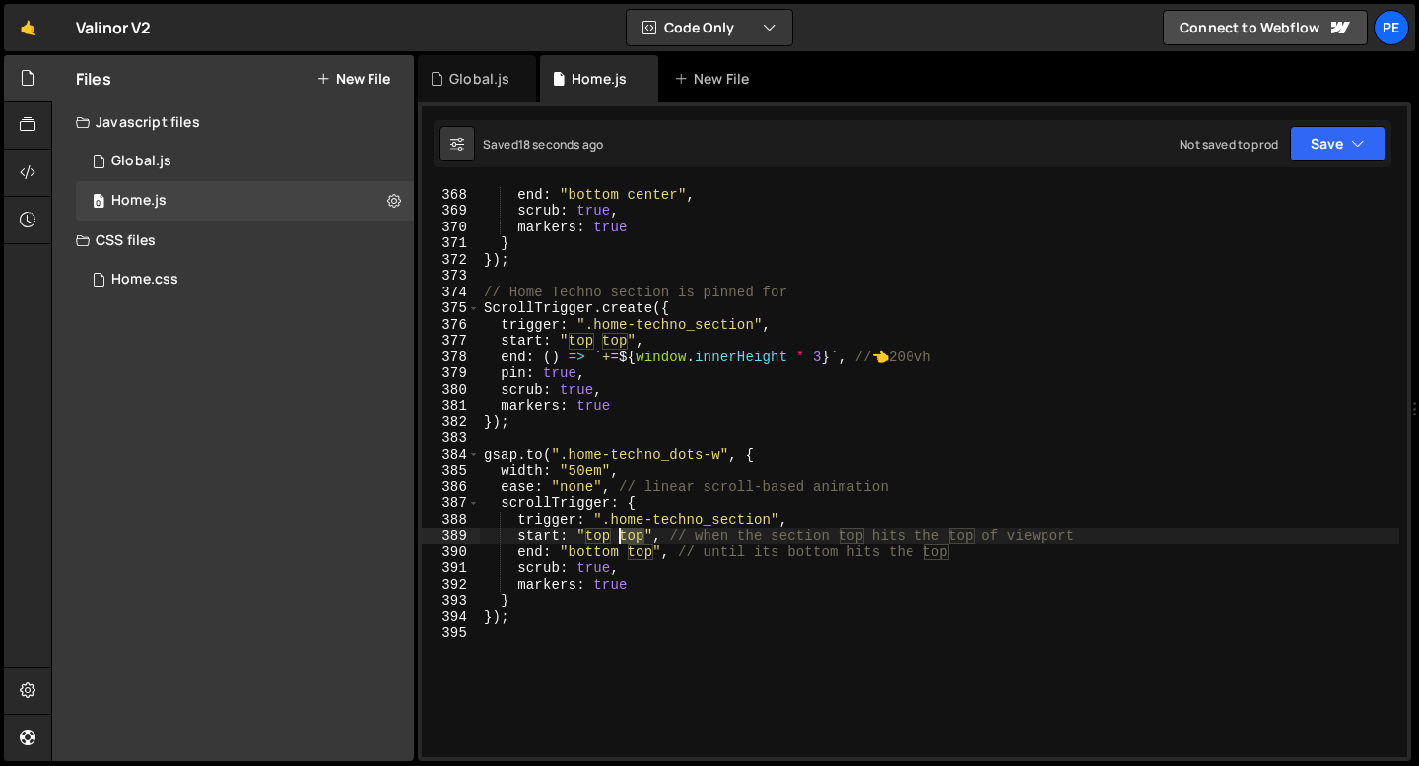
click at [630, 534] on div "start : "bottom 99%" , end : "bottom center" , scrub : true , markers : true } …" at bounding box center [939, 472] width 919 height 605
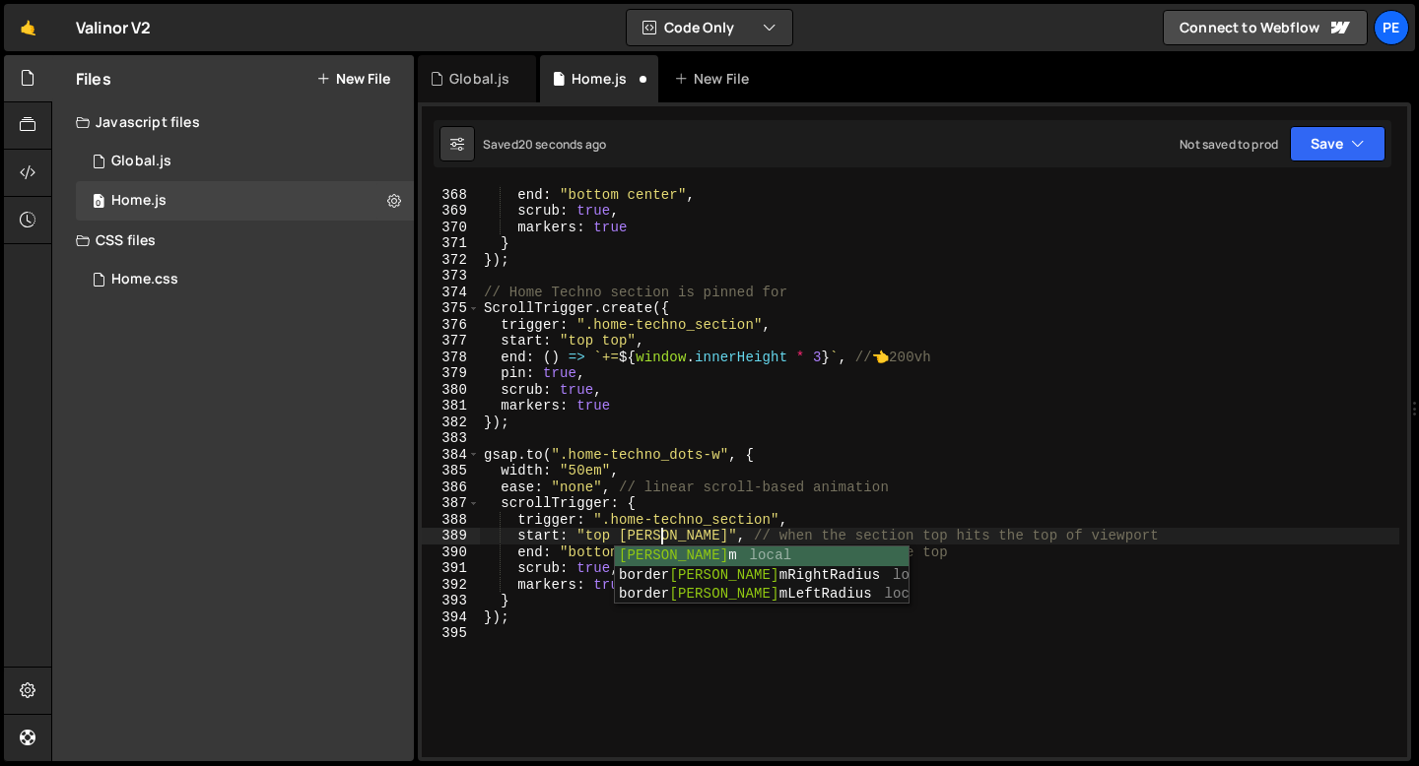
scroll to position [0, 13]
click at [642, 531] on div "start : "bottom 99%" , end : "bottom center" , scrub : true , markers : true } …" at bounding box center [939, 472] width 919 height 605
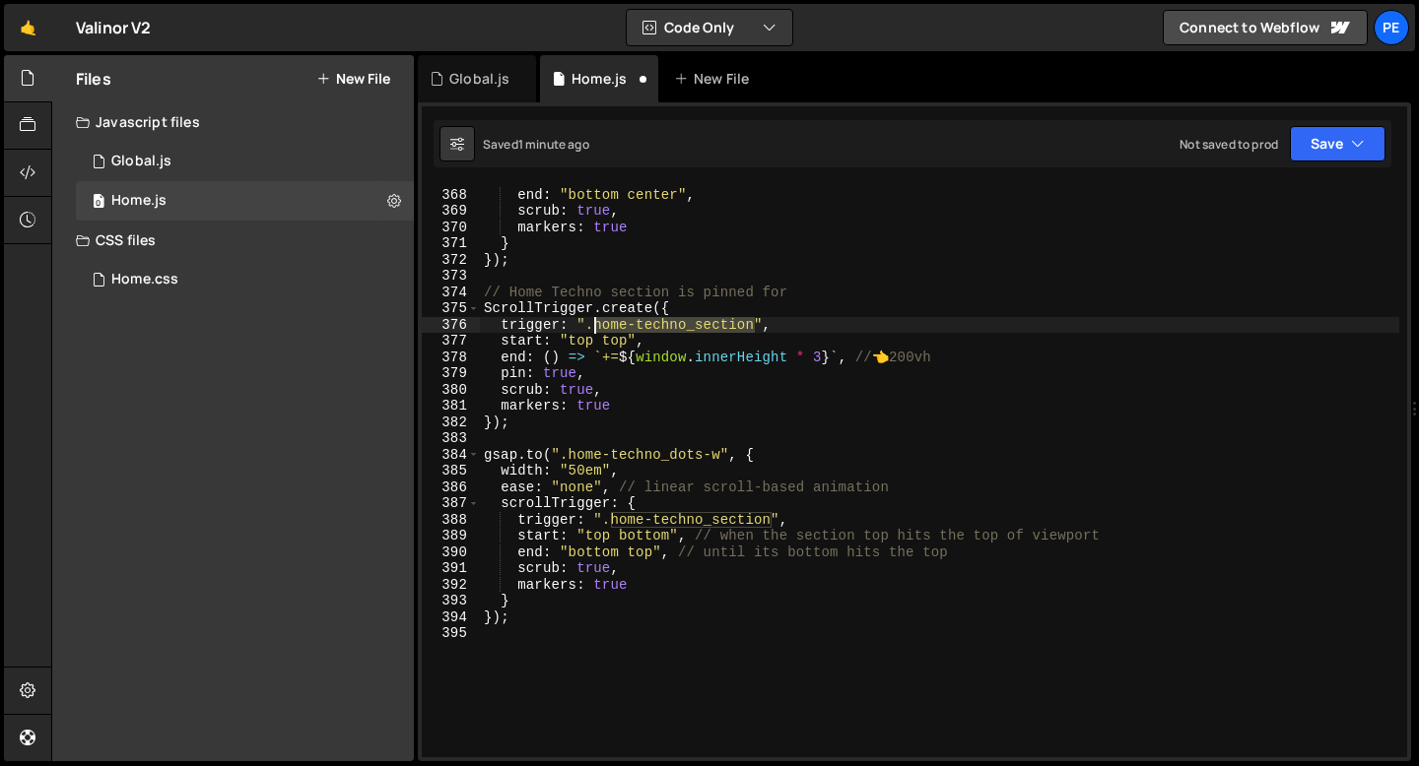
drag, startPoint x: 755, startPoint y: 328, endPoint x: 595, endPoint y: 333, distance: 159.7
click at [595, 333] on div "start : "bottom 99%" , end : "bottom center" , scrub : true , markers : true } …" at bounding box center [939, 472] width 919 height 605
paste textarea "track"
click at [648, 540] on div "start : "bottom 99%" , end : "bottom center" , scrub : true , markers : true } …" at bounding box center [939, 472] width 919 height 605
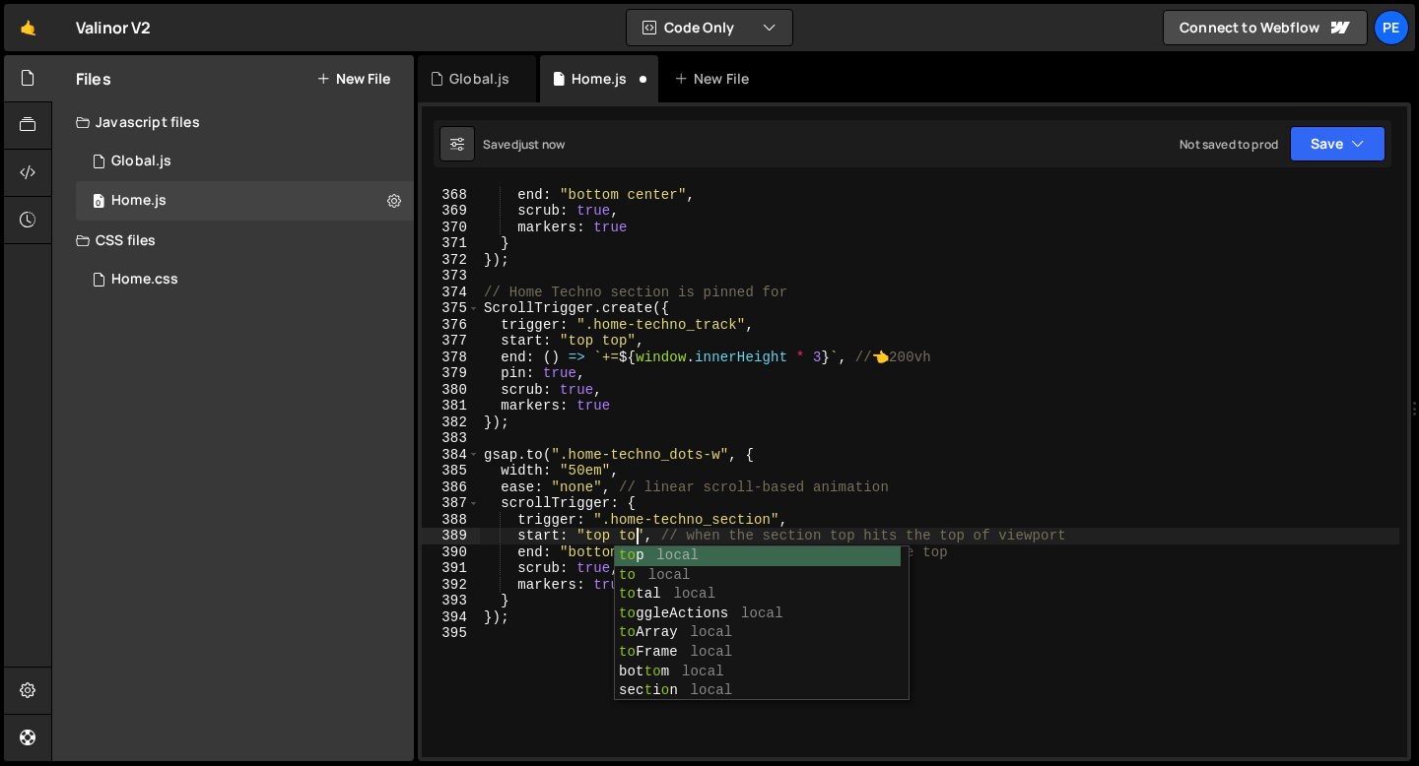
scroll to position [0, 11]
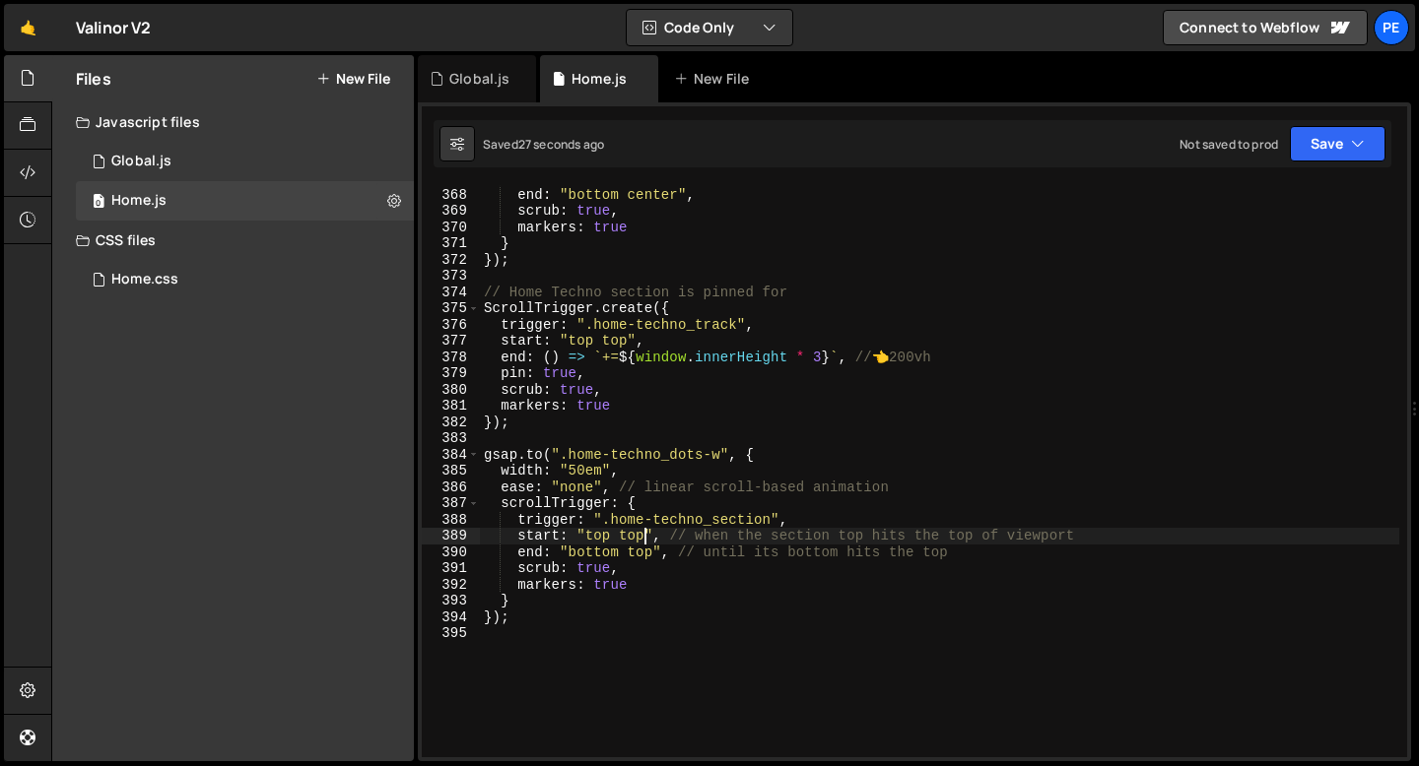
click at [588, 428] on div "start : "bottom 99%" , end : "bottom center" , scrub : true , markers : true } …" at bounding box center [939, 472] width 919 height 605
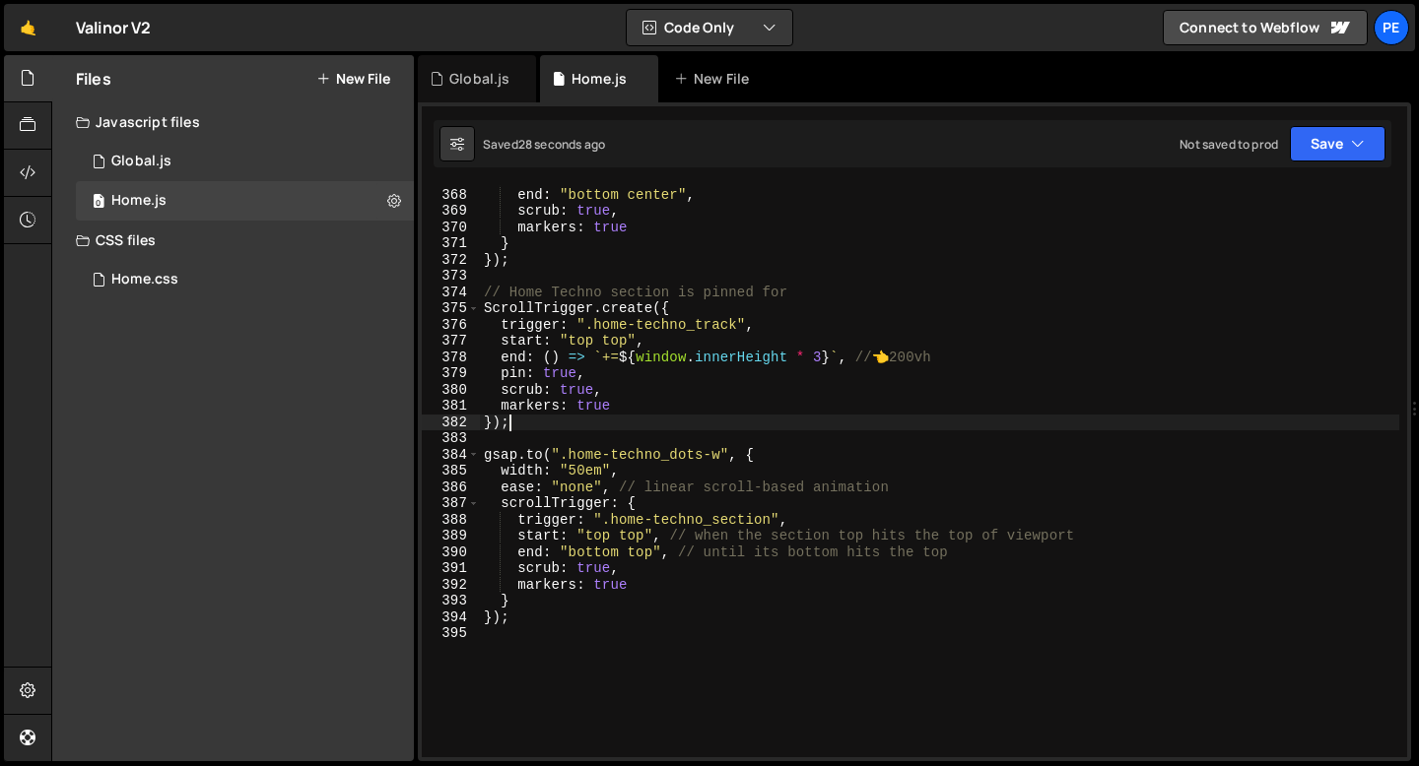
scroll to position [0, 1]
click at [581, 430] on div "start : "bottom 99%" , end : "bottom center" , scrub : true , markers : true } …" at bounding box center [939, 472] width 919 height 605
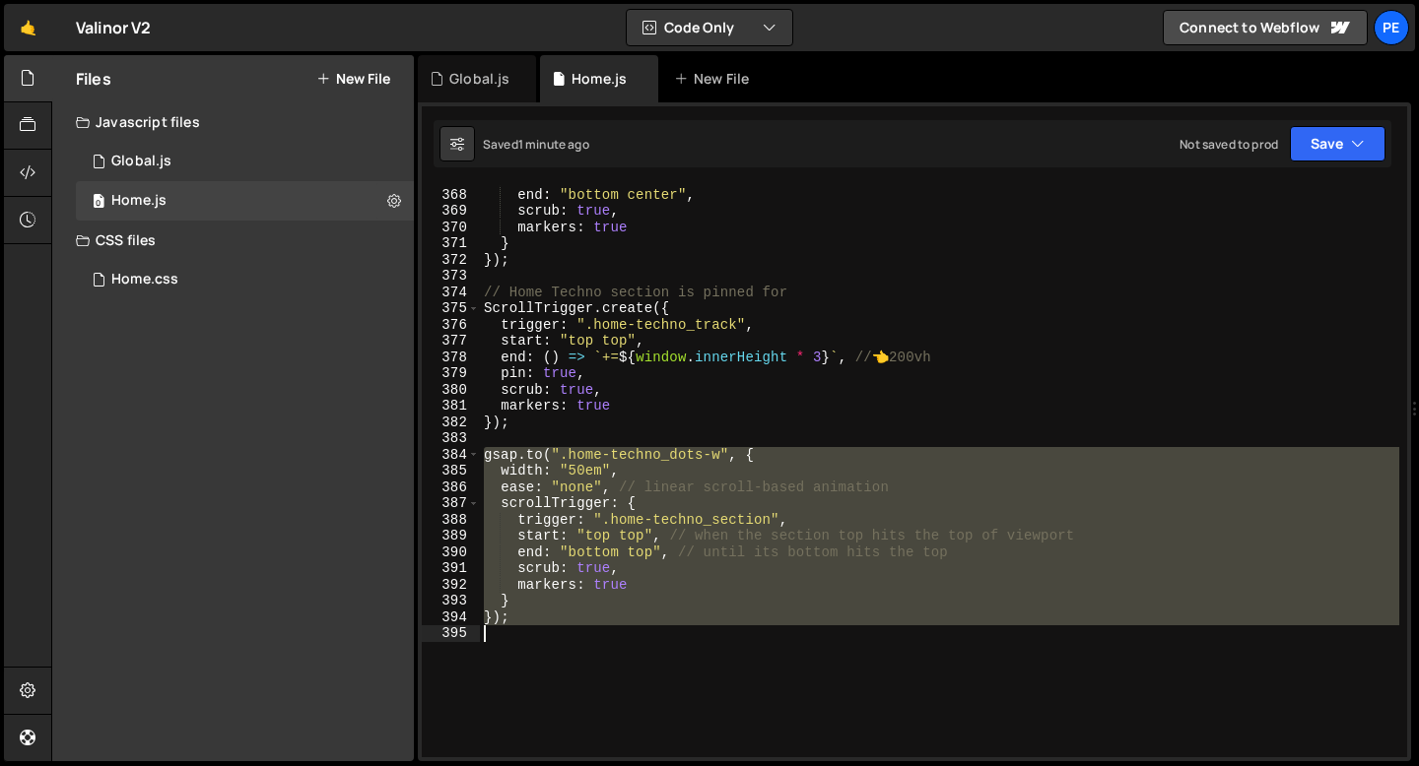
drag, startPoint x: 482, startPoint y: 452, endPoint x: 518, endPoint y: 630, distance: 181.0
click at [518, 630] on div "start : "bottom 99%" , end : "bottom center" , scrub : true , markers : true } …" at bounding box center [939, 472] width 919 height 605
paste textarea
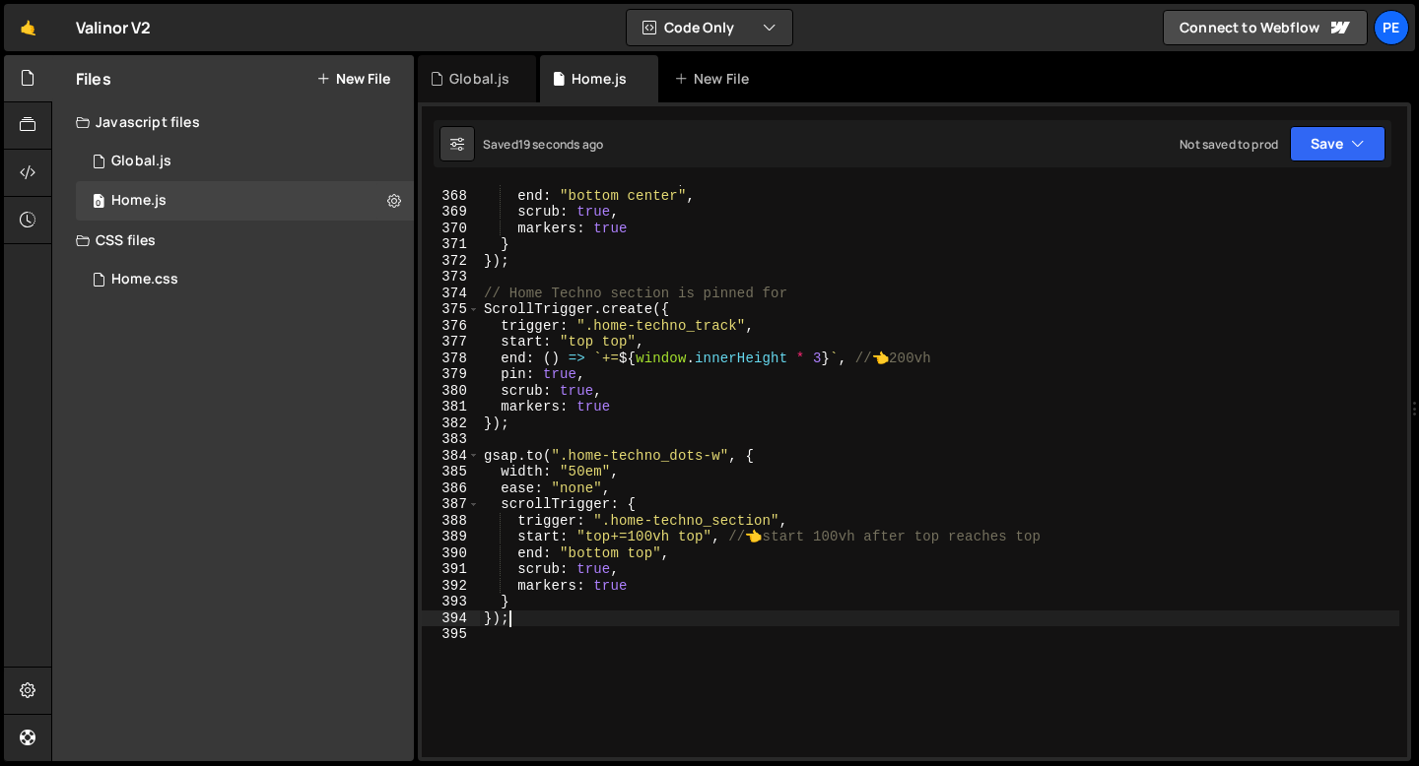
scroll to position [5902, 0]
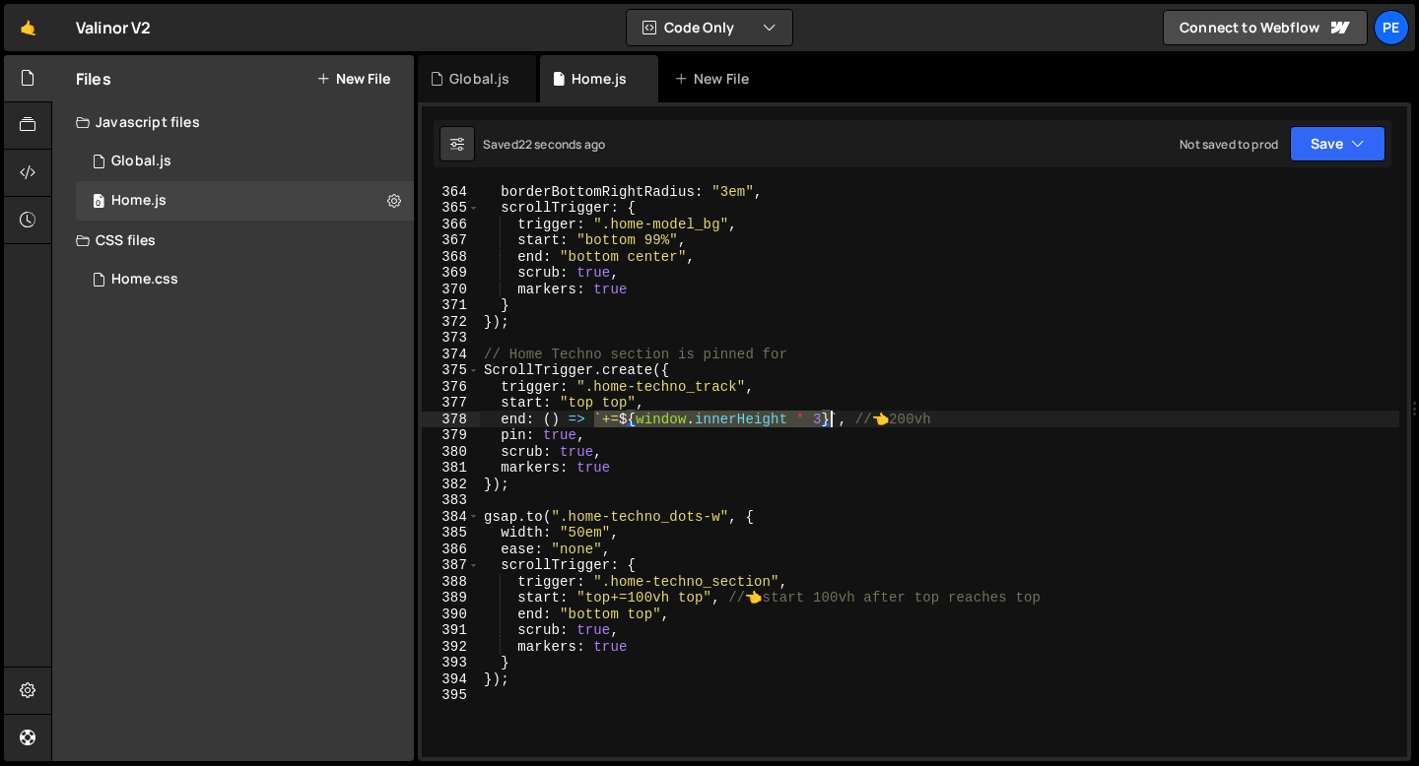
drag, startPoint x: 594, startPoint y: 416, endPoint x: 833, endPoint y: 418, distance: 239.4
click at [834, 418] on div "borderBottomRightRadius : "3em" , scrollTrigger : { trigger : ".home-model_bg" …" at bounding box center [939, 485] width 919 height 605
drag, startPoint x: 838, startPoint y: 415, endPoint x: 595, endPoint y: 419, distance: 243.4
click at [595, 419] on div "borderBottomRightRadius : "3em" , scrollTrigger : { trigger : ".home-model_bg" …" at bounding box center [939, 485] width 919 height 605
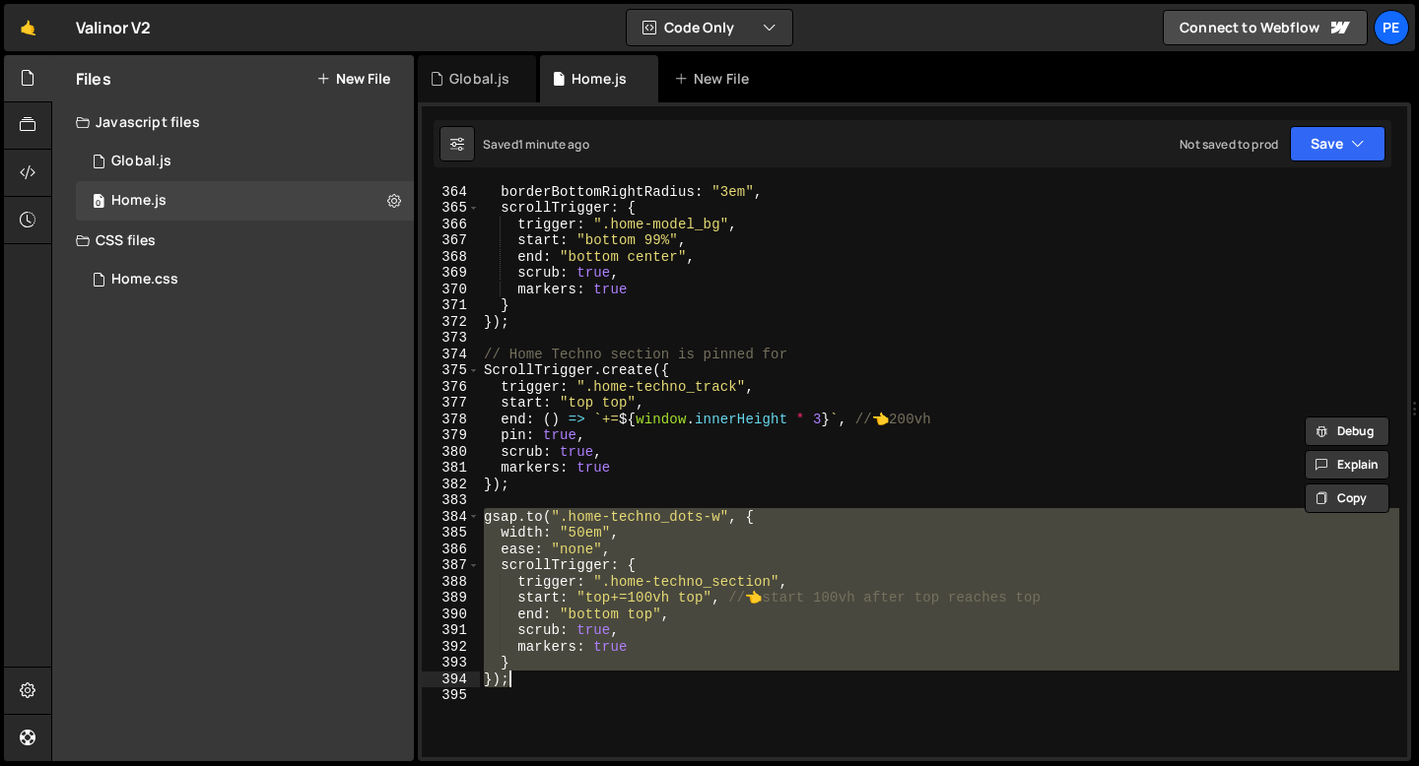
drag, startPoint x: 486, startPoint y: 518, endPoint x: 534, endPoint y: 684, distance: 172.4
click at [534, 684] on div "borderBottomRightRadius : "3em" , scrollTrigger : { trigger : ".home-model_bg" …" at bounding box center [939, 485] width 919 height 605
type textarea "} });"
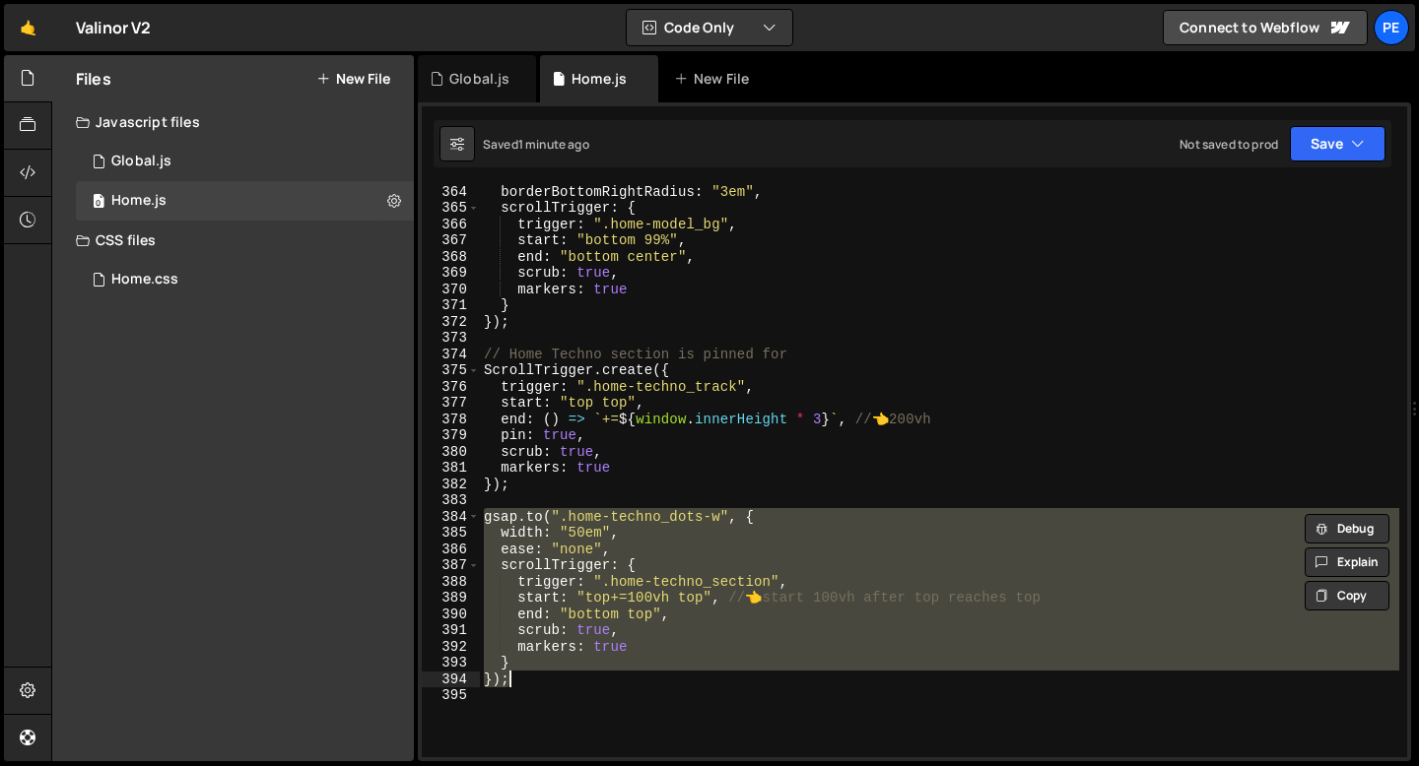
paste textarea
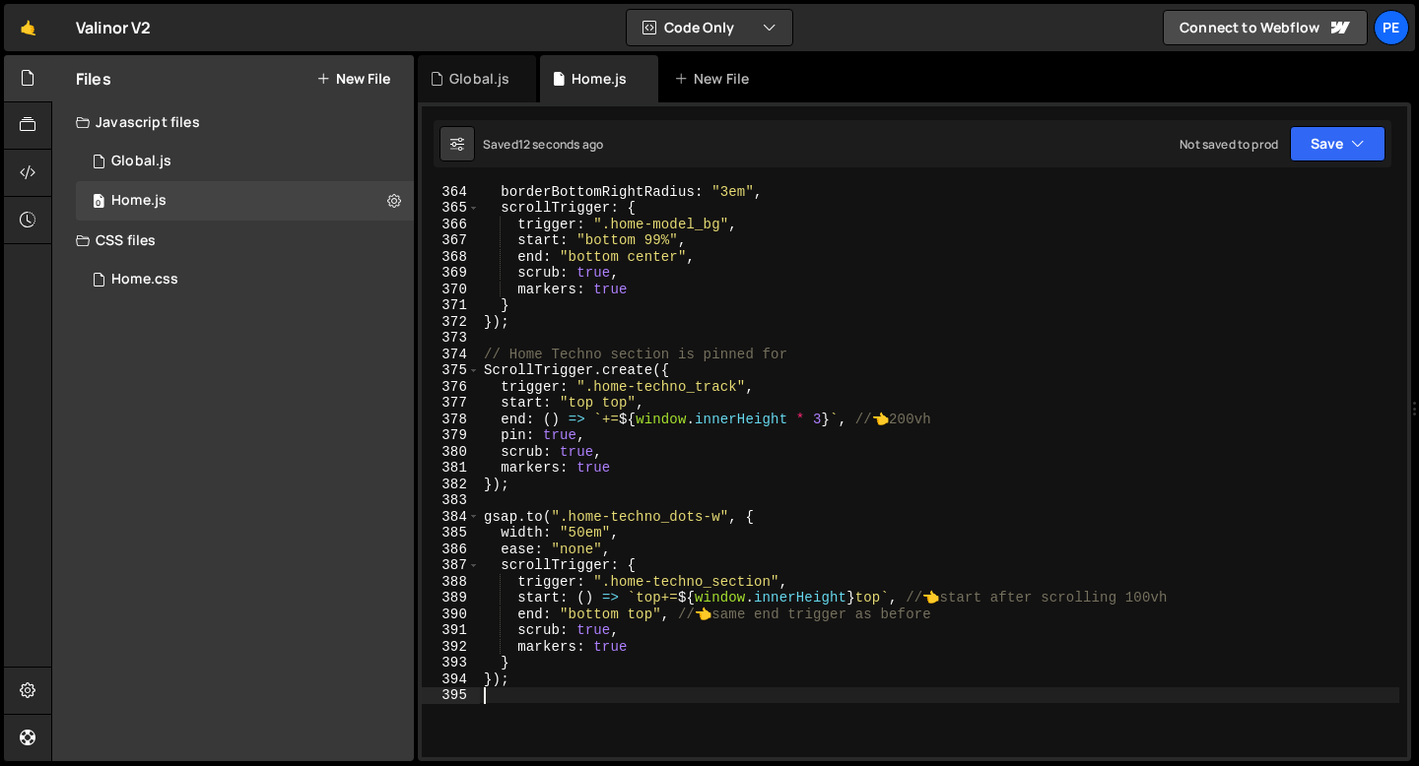
click at [892, 595] on div "borderBottomRightRadius : "3em" , scrollTrigger : { trigger : ".home-model_bg" …" at bounding box center [939, 485] width 919 height 605
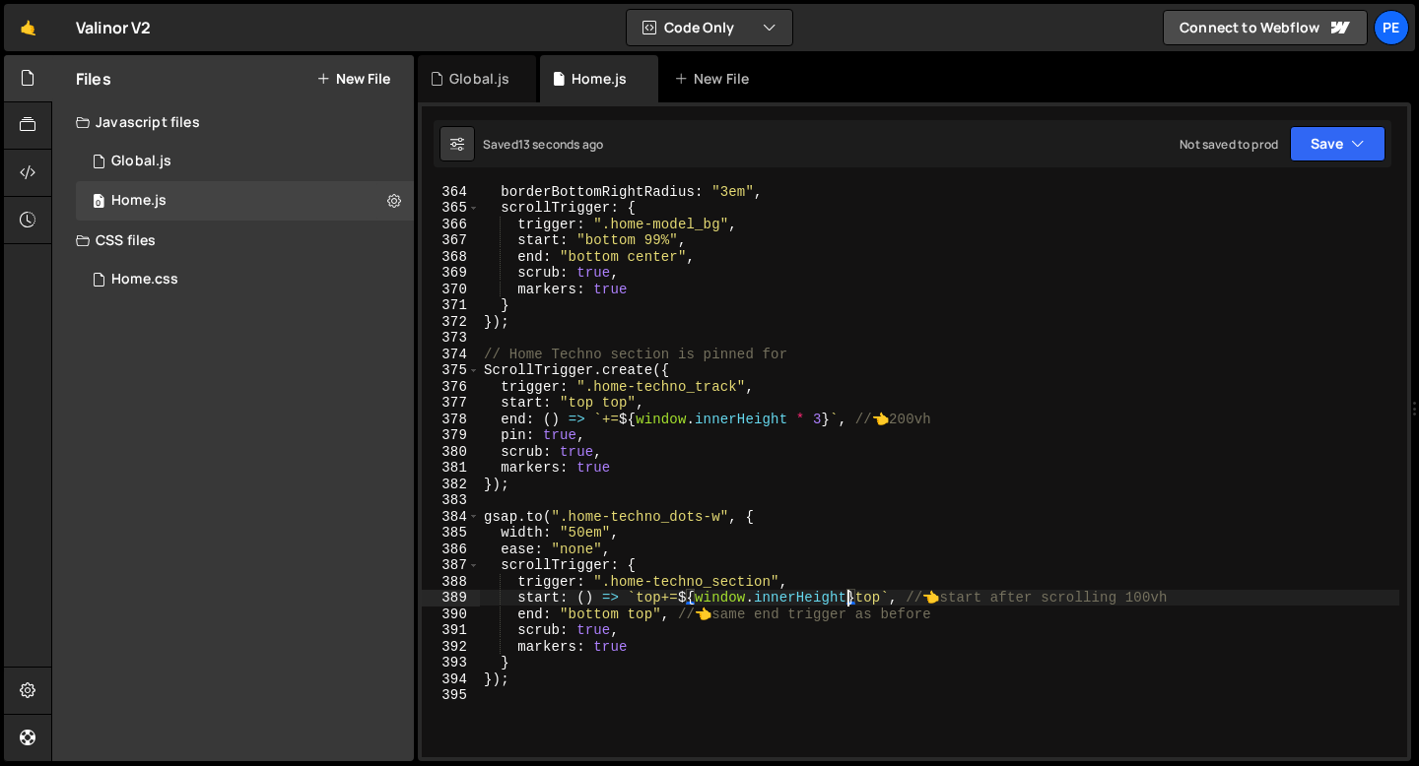
click at [846, 595] on div "borderBottomRightRadius : "3em" , scrollTrigger : { trigger : ".home-model_bg" …" at bounding box center [939, 485] width 919 height 605
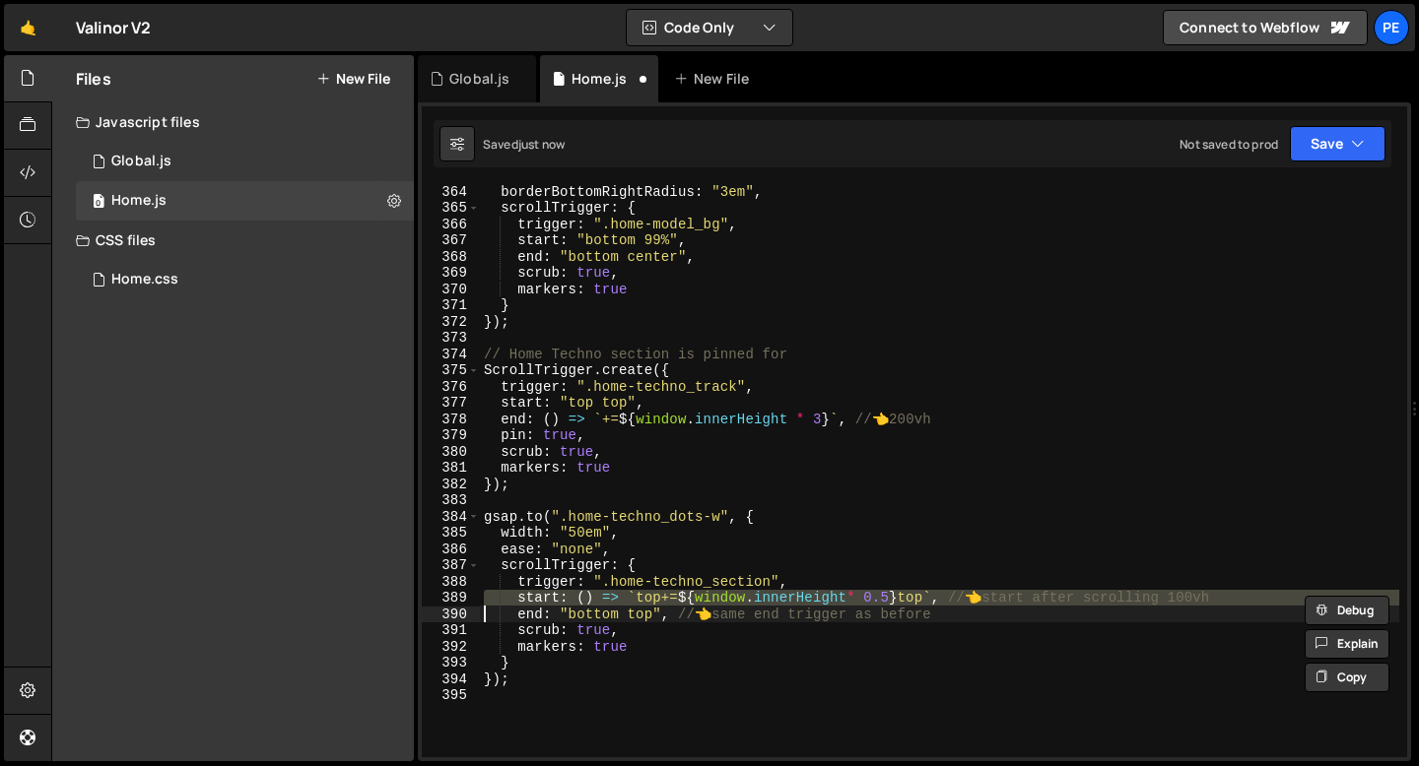
click at [889, 588] on div "borderBottomRightRadius : "3em" , scrollTrigger : { trigger : ".home-model_bg" …" at bounding box center [939, 485] width 919 height 605
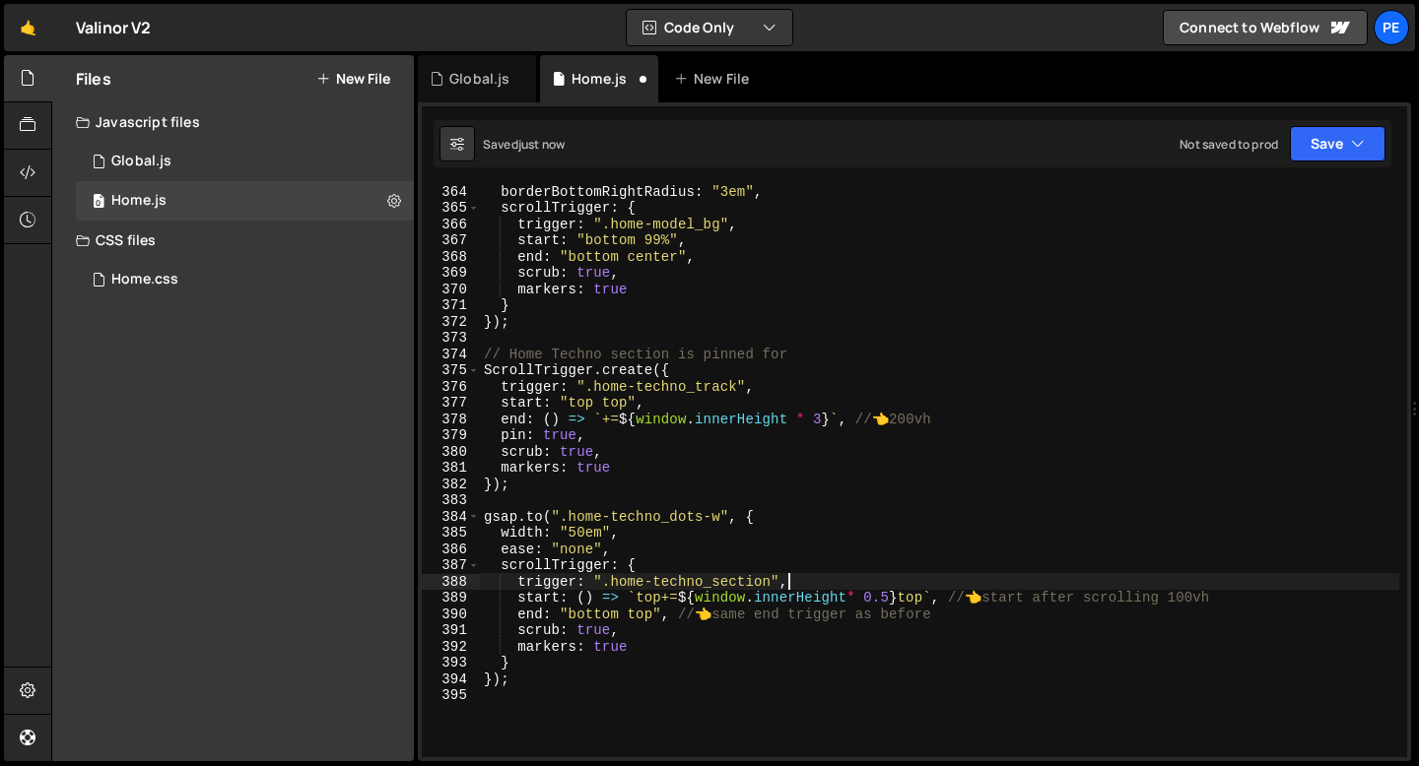
scroll to position [0, 20]
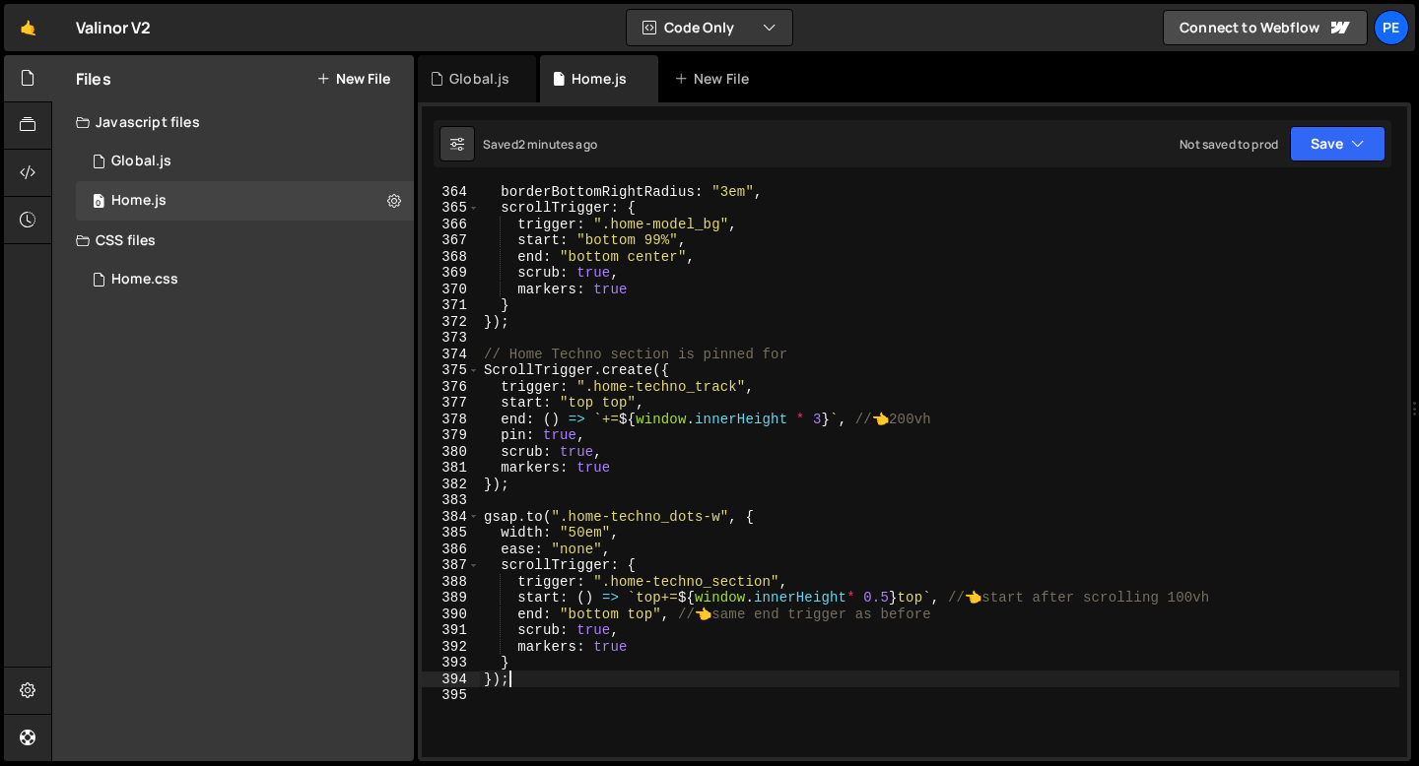
click at [514, 679] on div "borderBottomRightRadius : "3em" , scrollTrigger : { trigger : ".home-model_bg" …" at bounding box center [939, 485] width 919 height 605
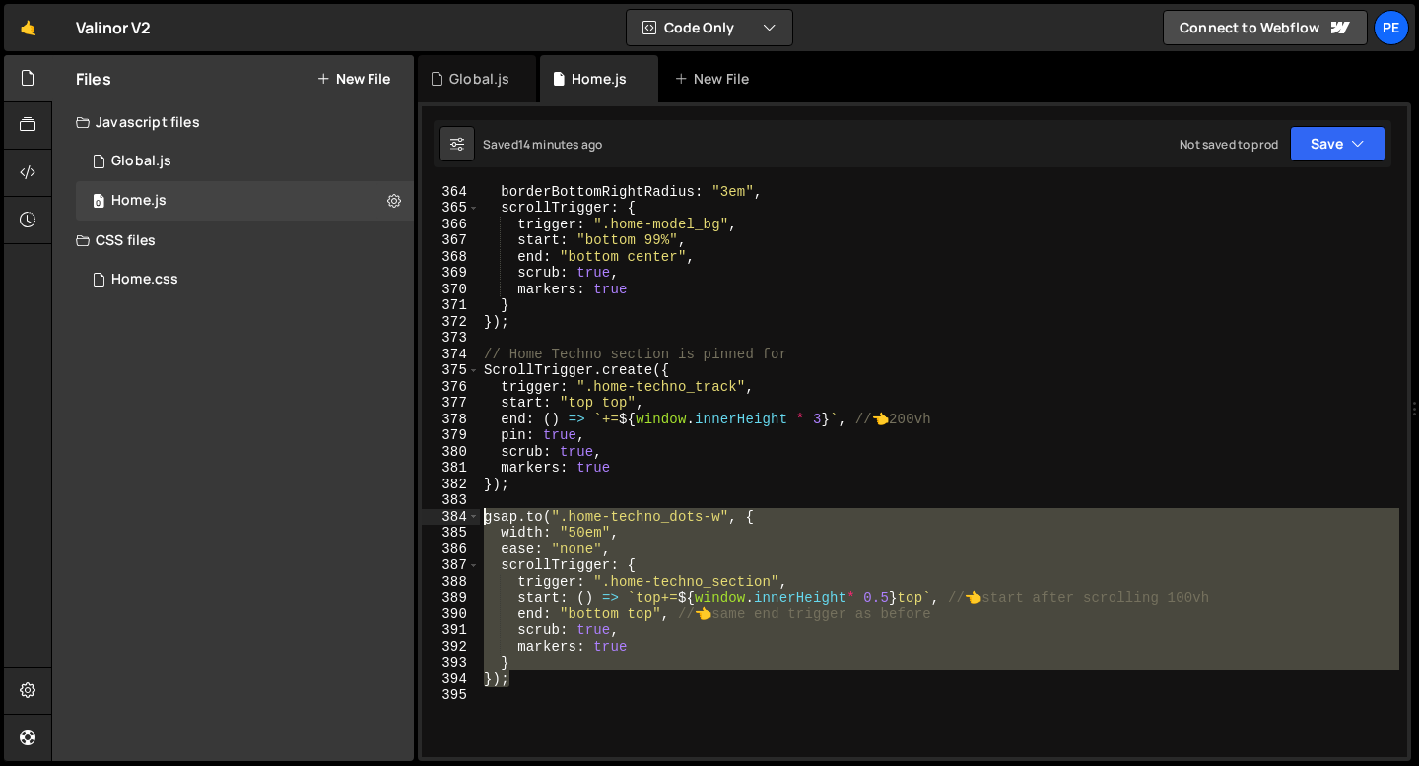
drag, startPoint x: 514, startPoint y: 680, endPoint x: 482, endPoint y: 523, distance: 160.0
click at [482, 523] on div "borderBottomRightRadius : "3em" , scrollTrigger : { trigger : ".home-model_bg" …" at bounding box center [939, 485] width 919 height 605
type textarea "});"
click at [528, 678] on div "borderBottomRightRadius : "3em" , scrollTrigger : { trigger : ".home-model_bg" …" at bounding box center [939, 485] width 919 height 605
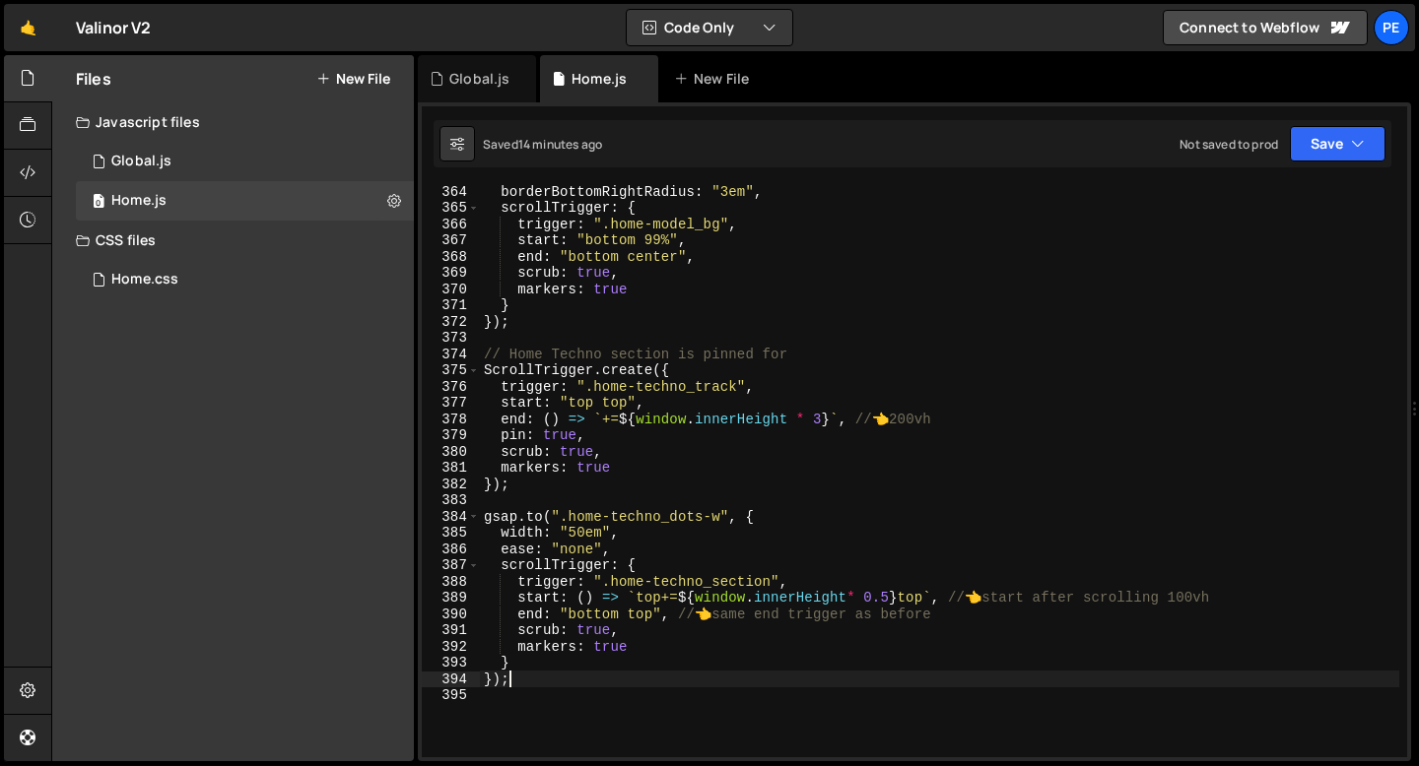
scroll to position [0, 0]
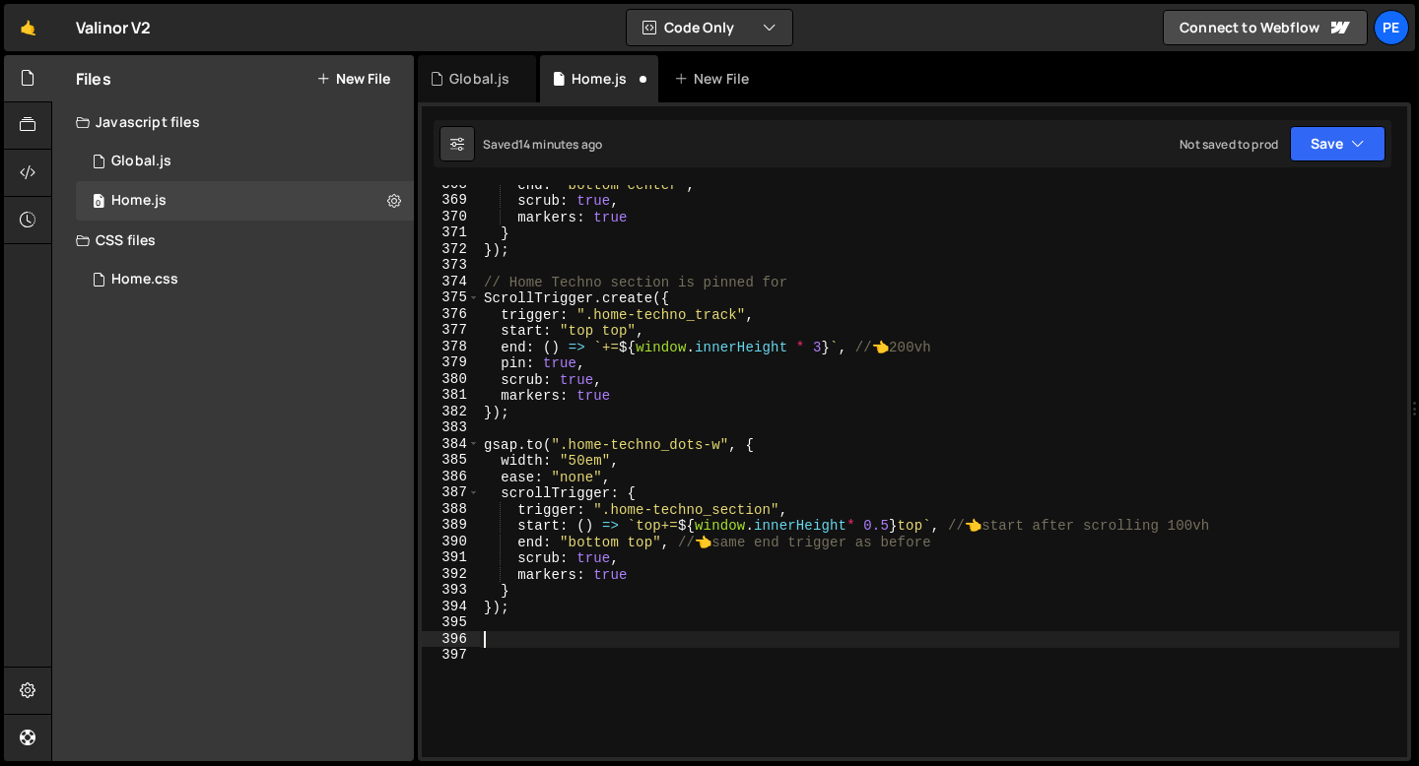
paste textarea "});"
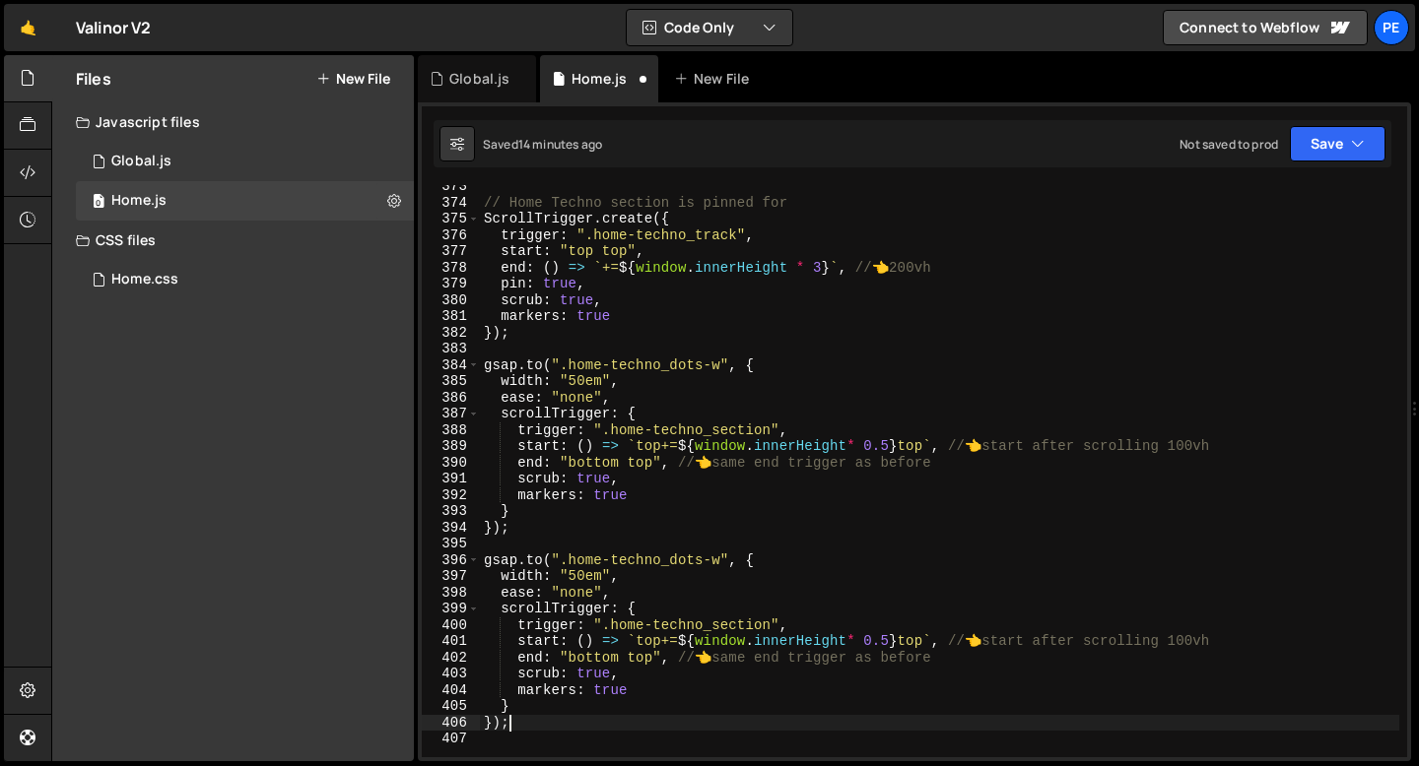
scroll to position [6054, 0]
drag, startPoint x: 719, startPoint y: 557, endPoint x: 569, endPoint y: 558, distance: 149.8
click at [569, 558] on div "// Home Techno section is pinned for ScrollTrigger . create ({ trigger : ".home…" at bounding box center [939, 480] width 919 height 605
paste textarea "techno-dot"
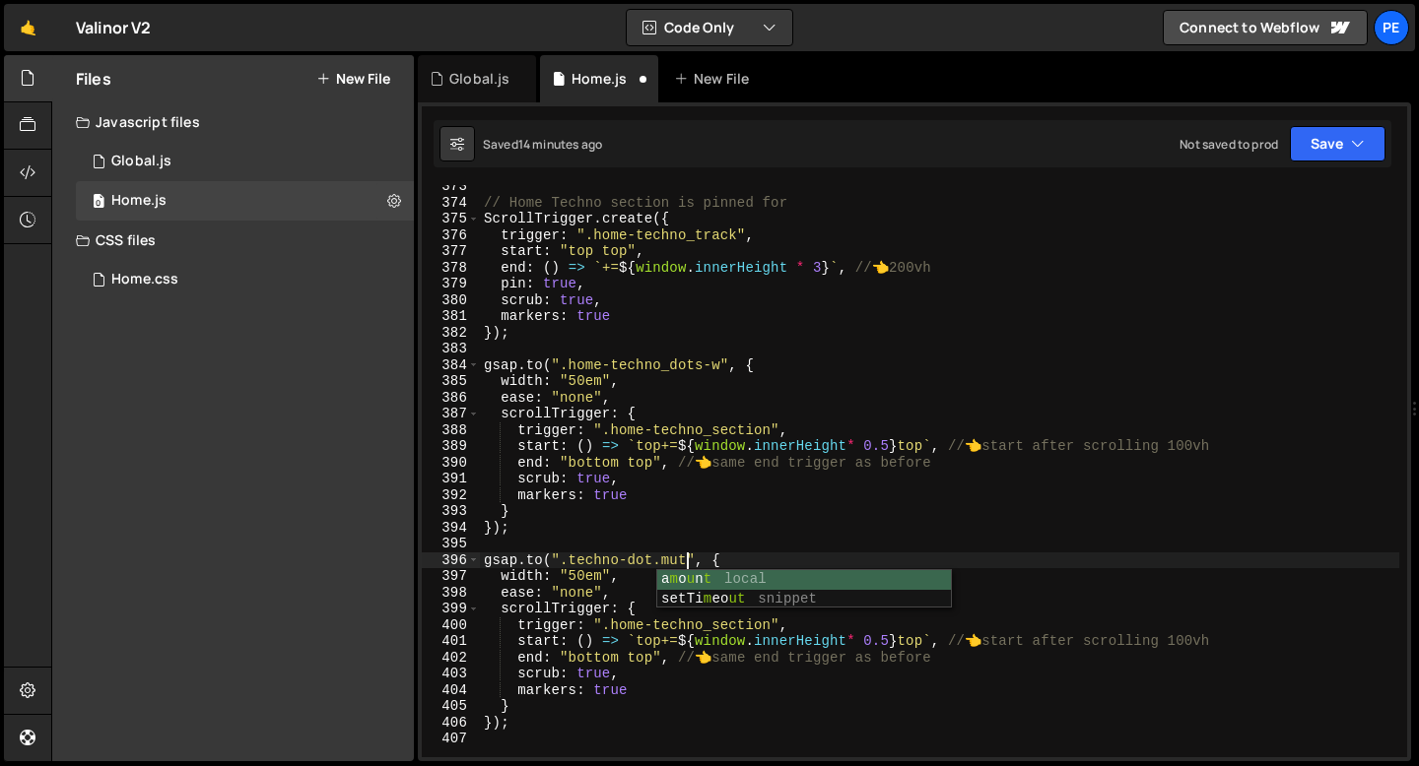
scroll to position [0, 15]
click at [515, 577] on div "// Home Techno section is pinned for ScrollTrigger . create ({ trigger : ".home…" at bounding box center [939, 480] width 919 height 605
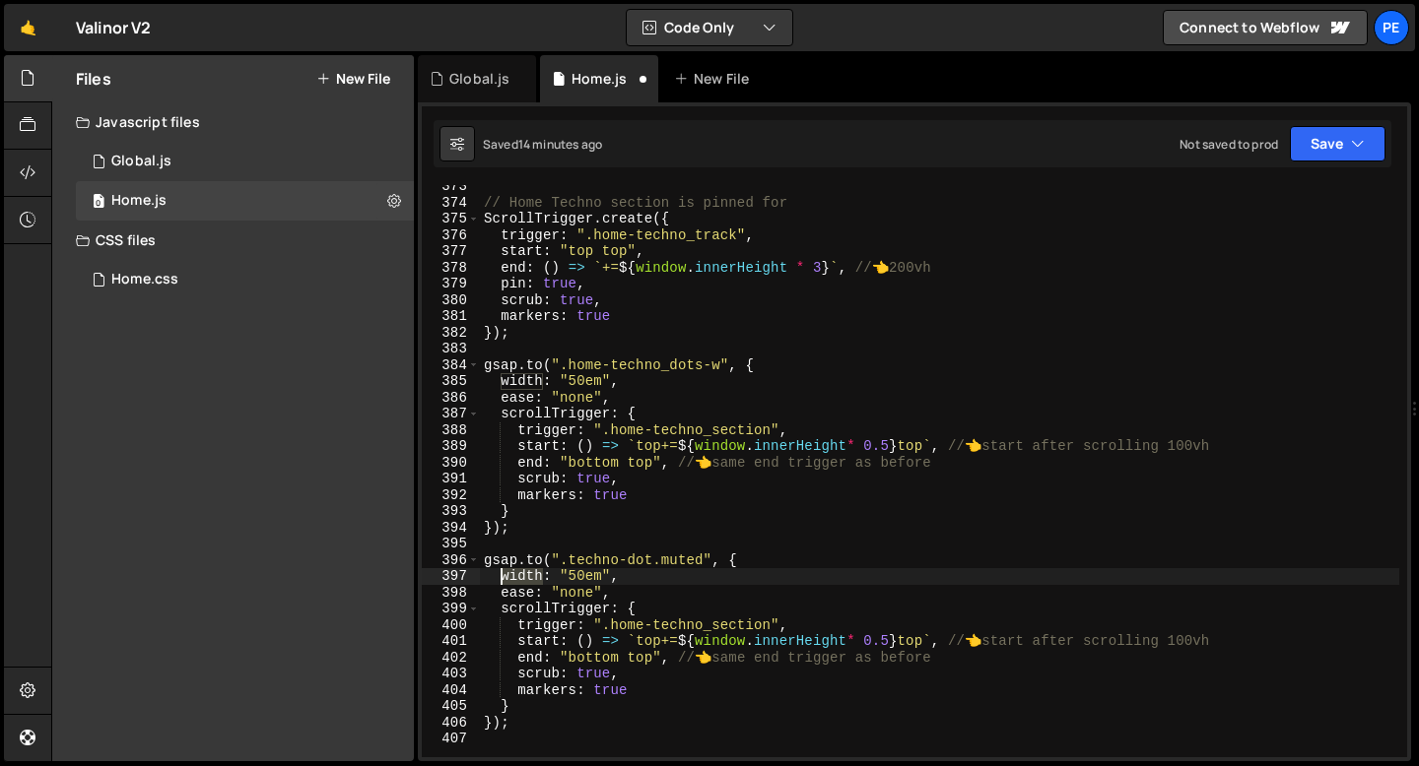
click at [515, 577] on div "// Home Techno section is pinned for ScrollTrigger . create ({ trigger : ".home…" at bounding box center [939, 480] width 919 height 605
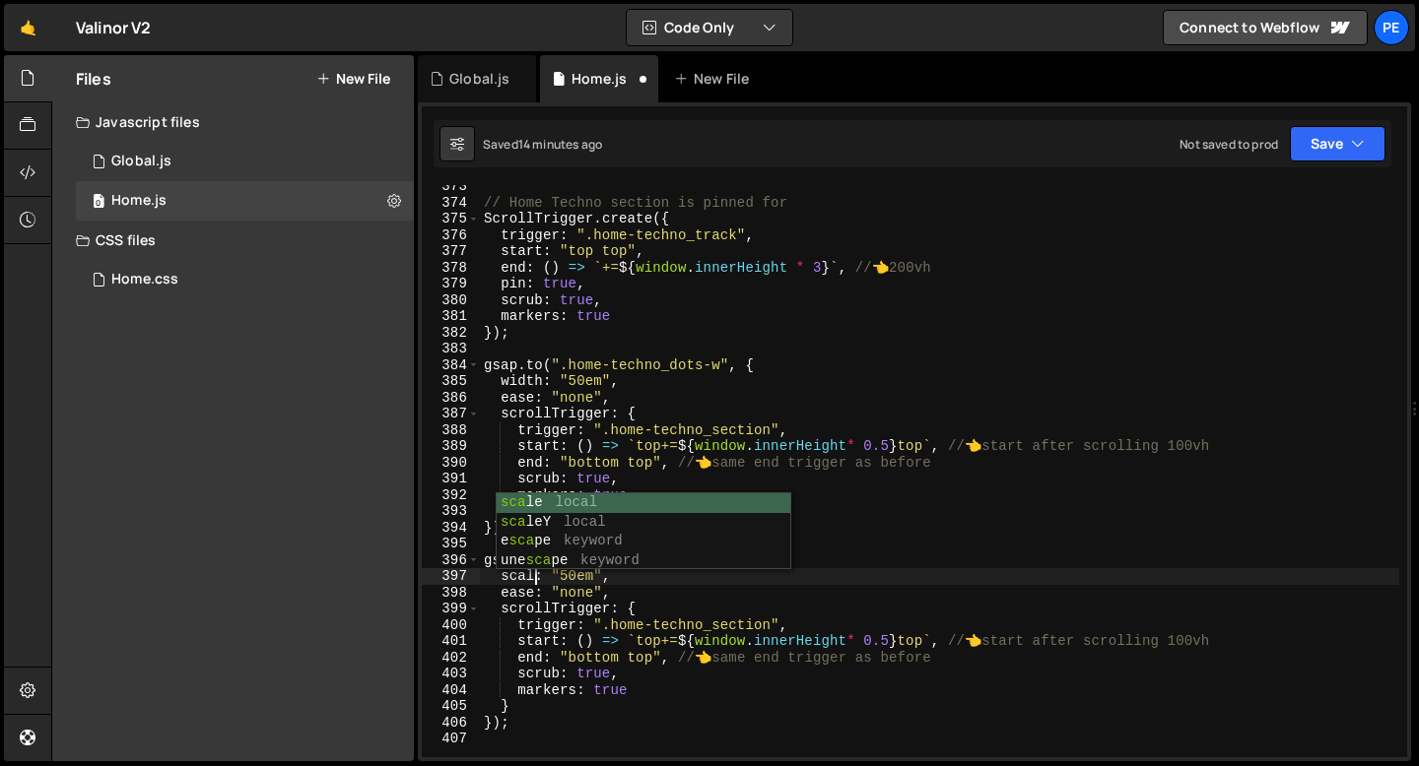
scroll to position [0, 3]
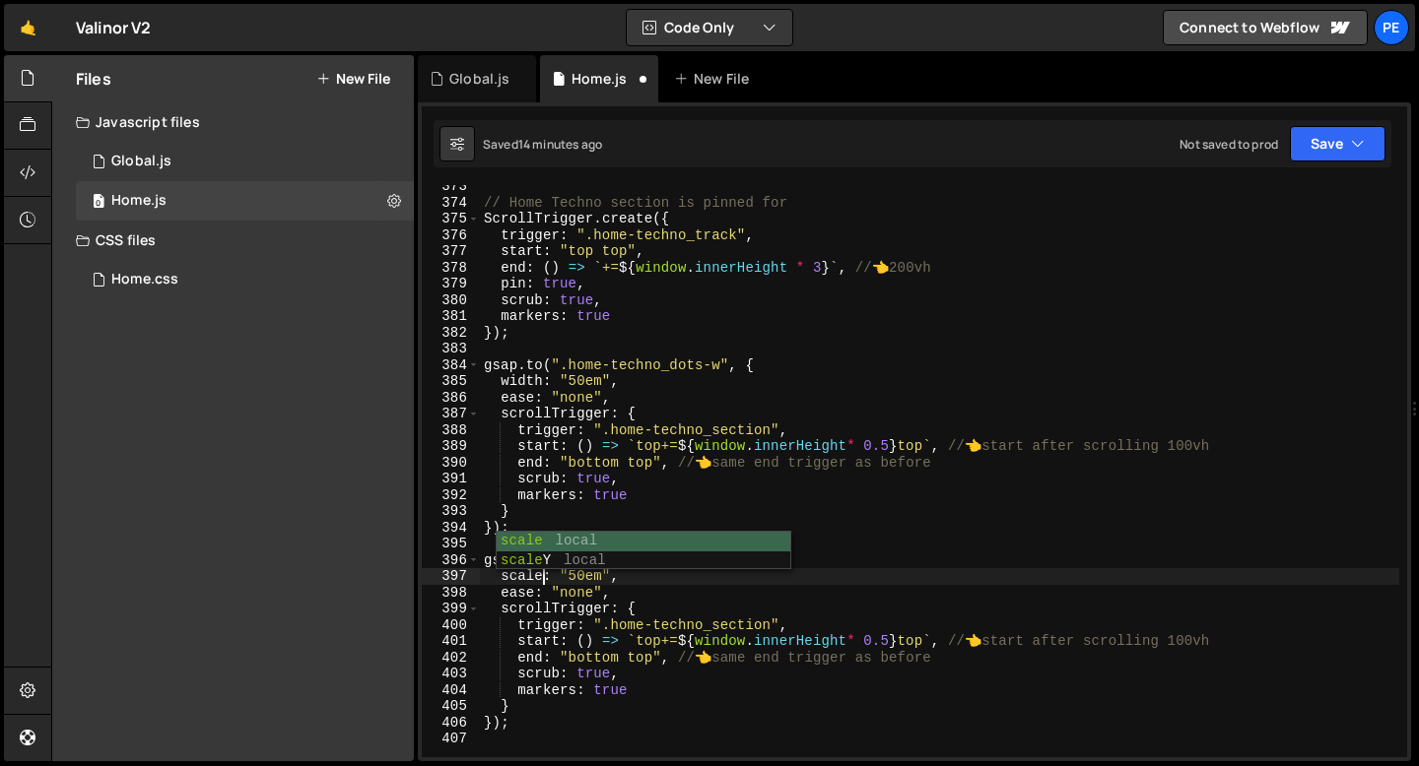
click at [566, 582] on div "// Home Techno section is pinned for ScrollTrigger . create ({ trigger : ".home…" at bounding box center [939, 480] width 919 height 605
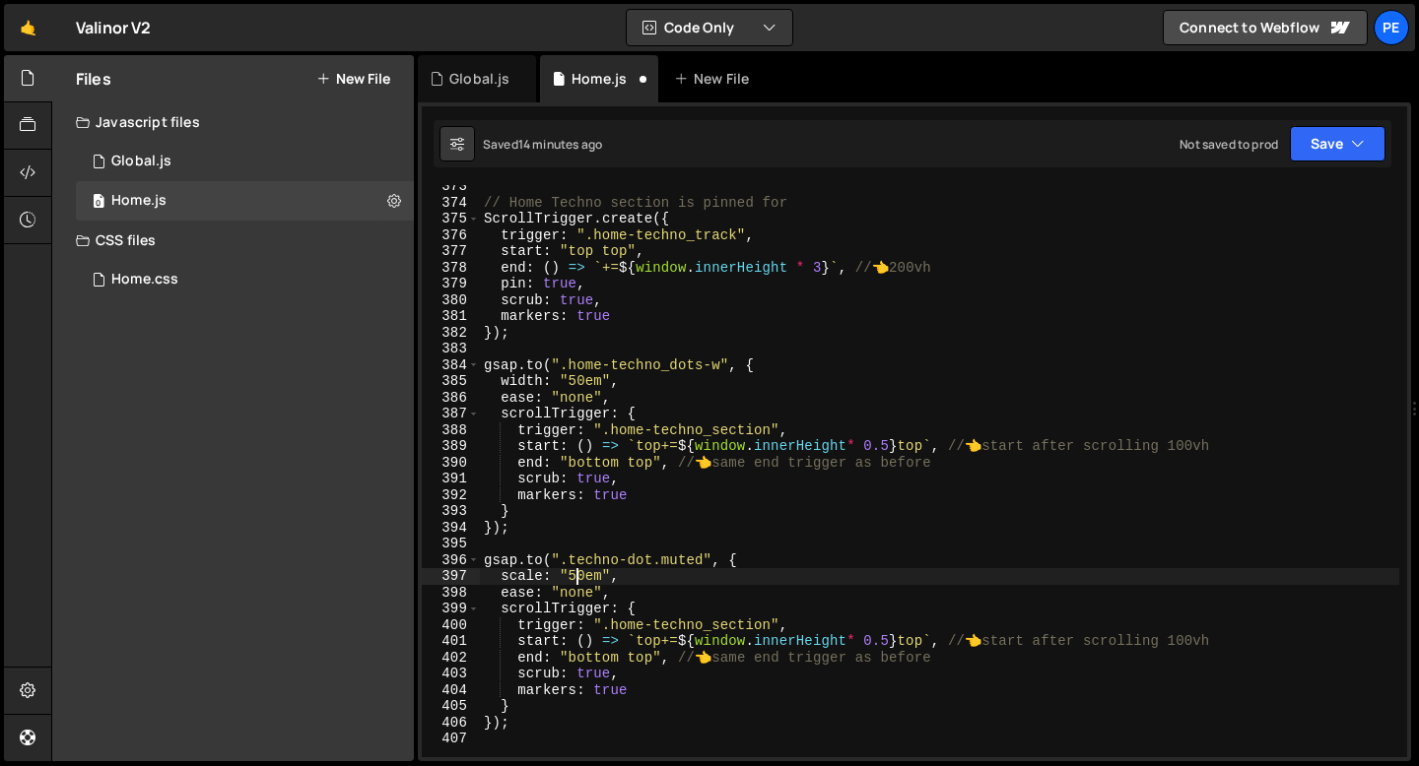
click at [580, 573] on div "// Home Techno section is pinned for ScrollTrigger . create ({ trigger : ".home…" at bounding box center [939, 480] width 919 height 605
click at [888, 646] on div "// Home Techno section is pinned for ScrollTrigger . create ({ trigger : ".home…" at bounding box center [939, 480] width 919 height 605
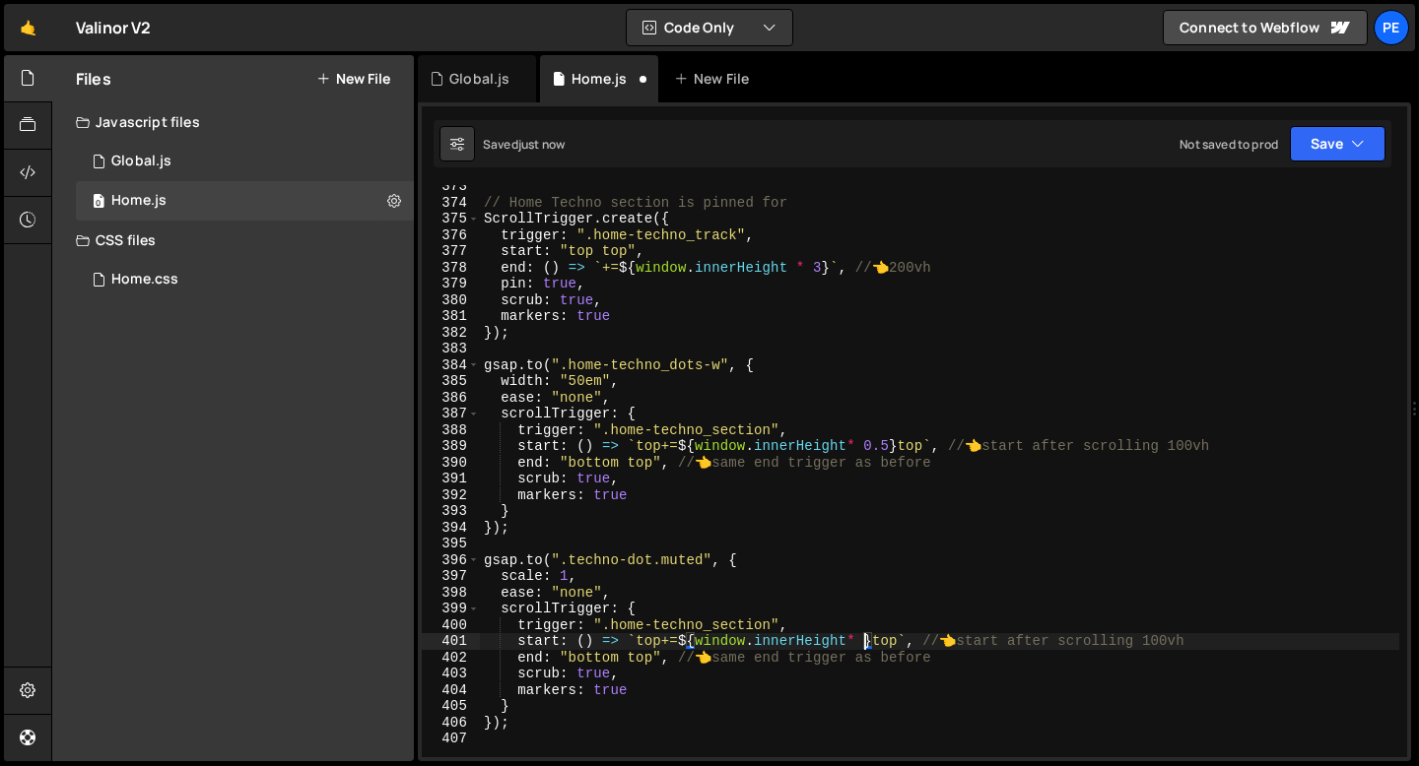
scroll to position [0, 27]
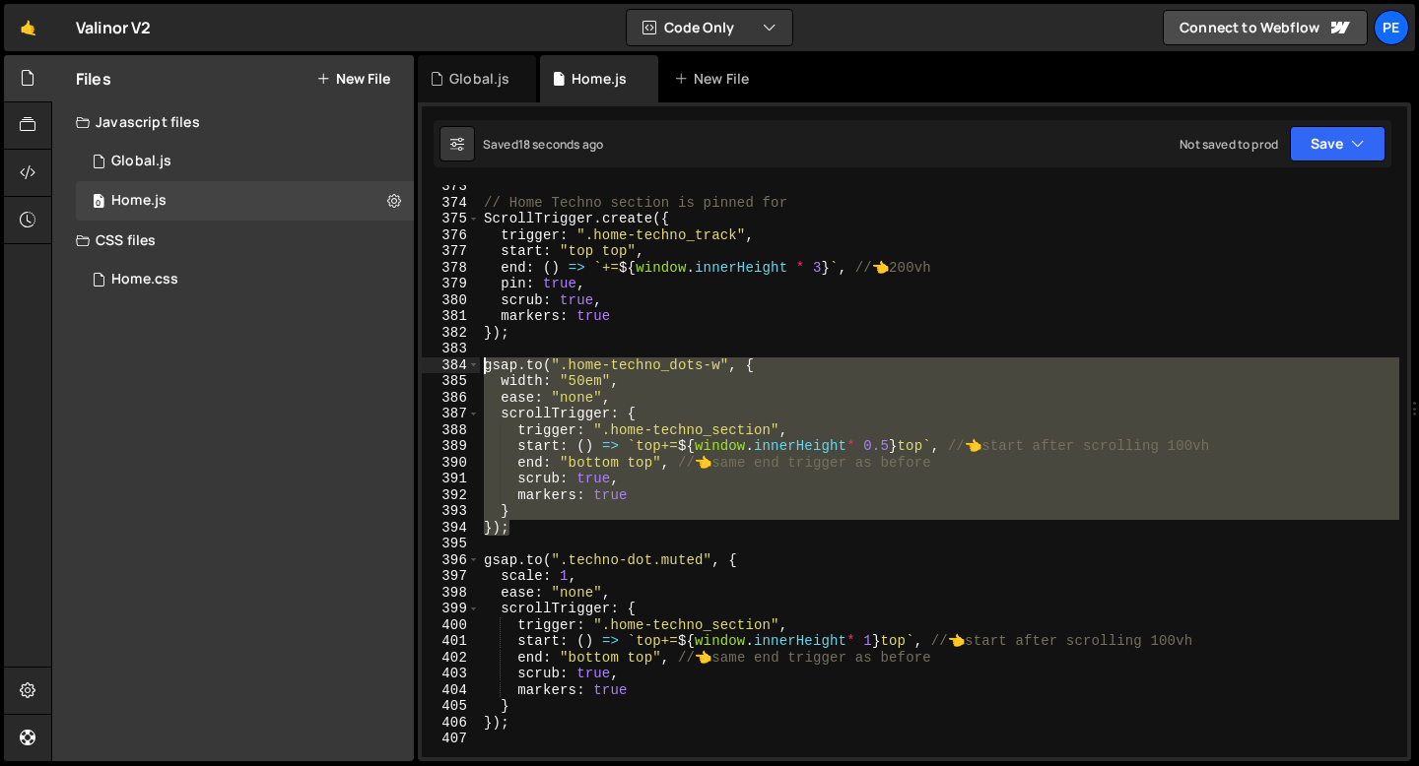
drag, startPoint x: 525, startPoint y: 526, endPoint x: 480, endPoint y: 367, distance: 165.0
click at [480, 367] on div "// Home Techno section is pinned for ScrollTrigger . create ({ trigger : ".home…" at bounding box center [939, 480] width 919 height 605
type textarea "[DOMAIN_NAME](".home-techno_dots-w", { width: "50em","
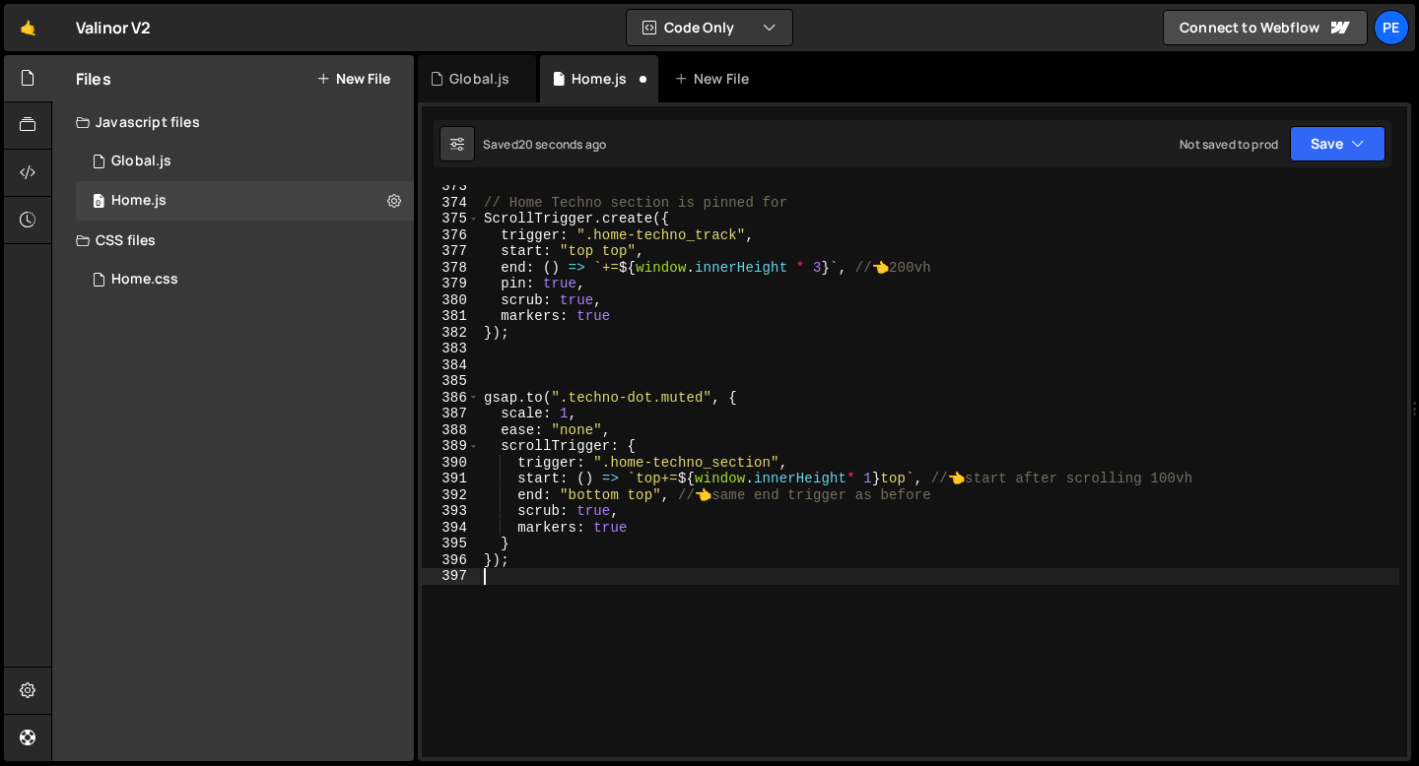
click at [510, 573] on div "// Home Techno section is pinned for ScrollTrigger . create ({ trigger : ".home…" at bounding box center [939, 480] width 919 height 605
paste textarea "});"
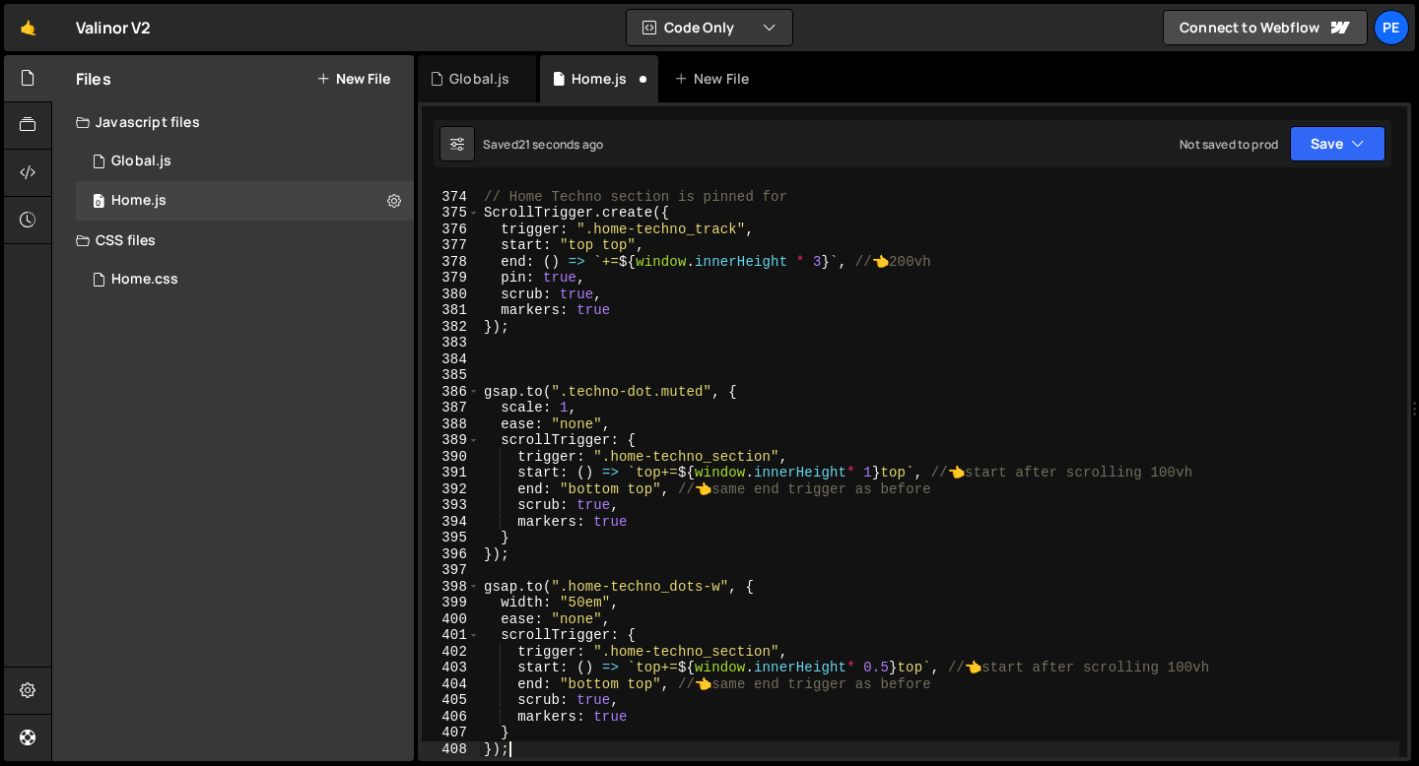
type textarea "});"
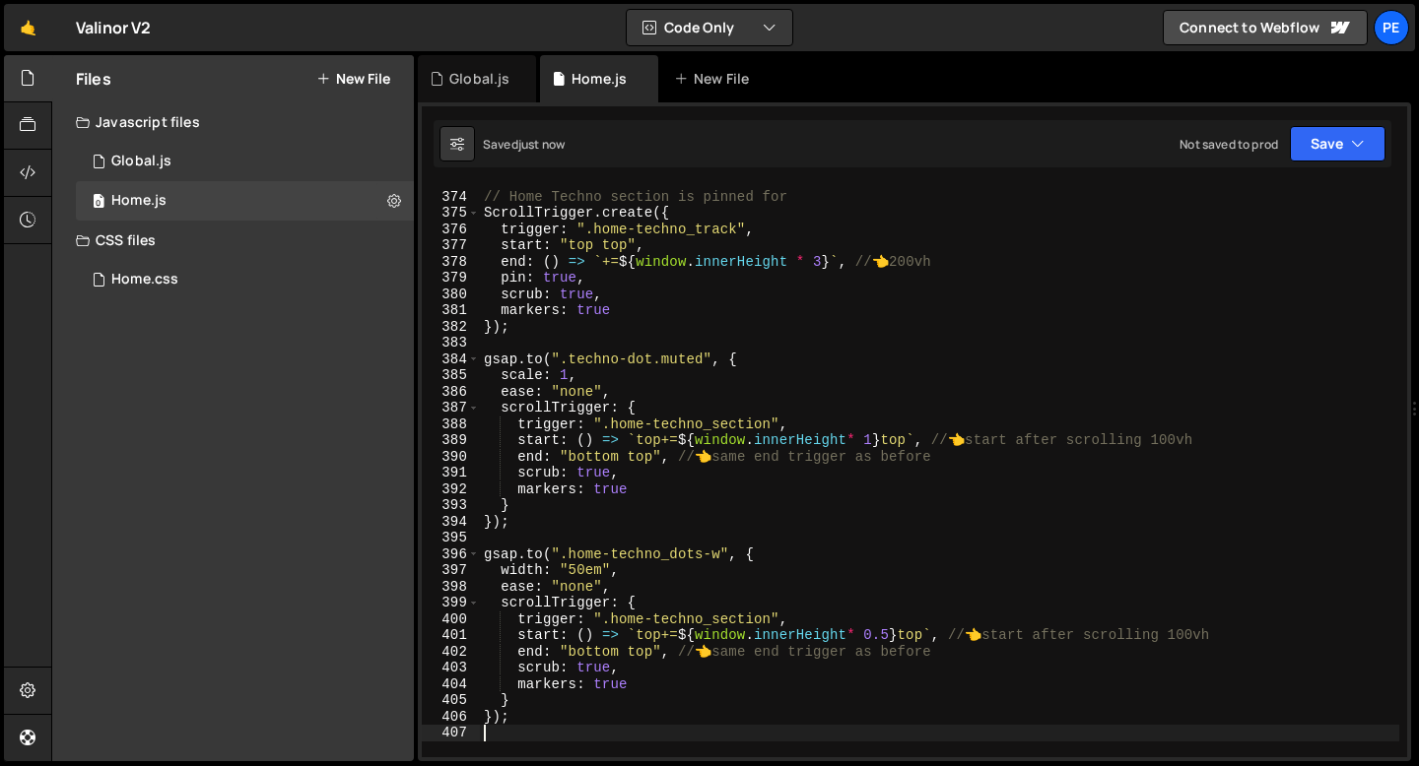
click at [533, 520] on div "// Home Techno section is pinned for ScrollTrigger . create ({ trigger : ".home…" at bounding box center [939, 474] width 919 height 605
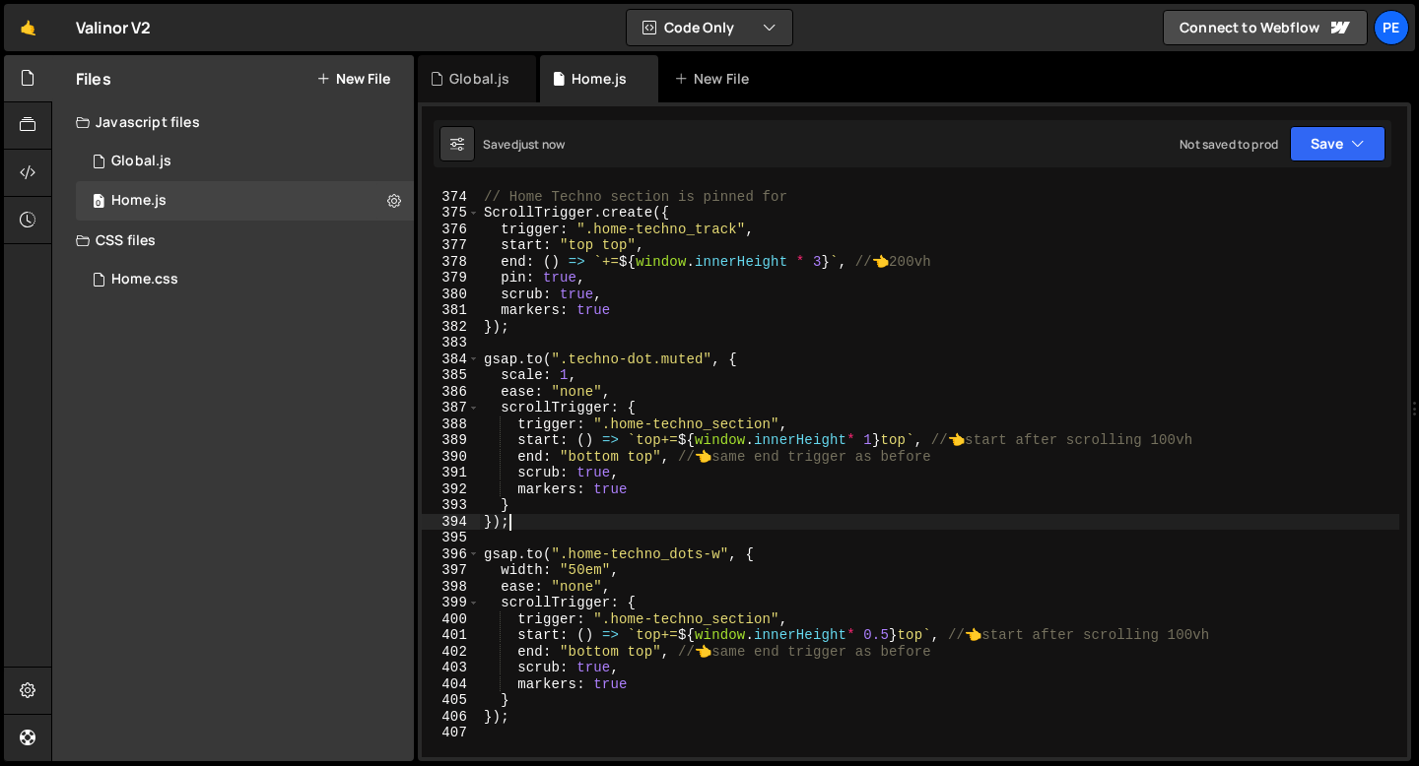
type textarea "} });"
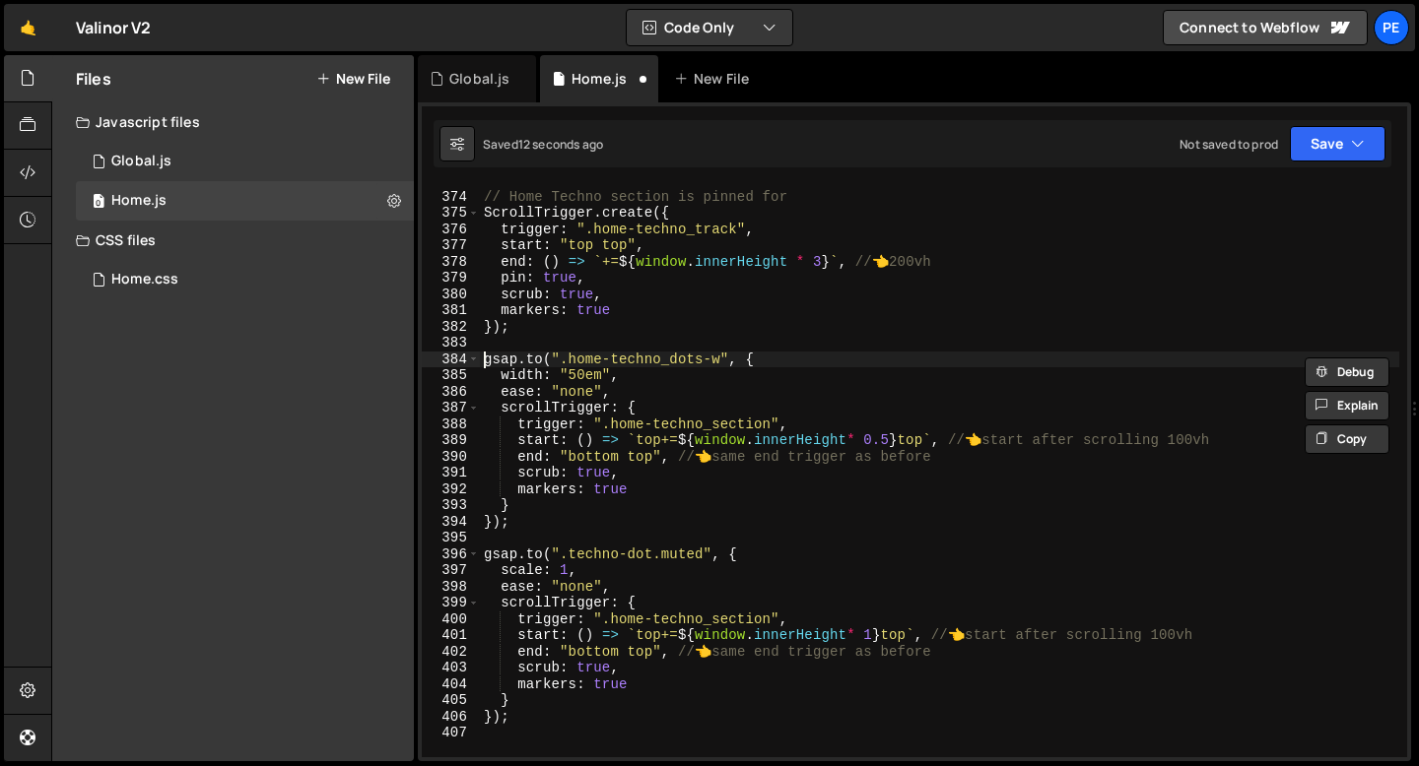
click at [484, 363] on div "// Home Techno section is pinned for ScrollTrigger . create ({ trigger : ".home…" at bounding box center [939, 474] width 919 height 605
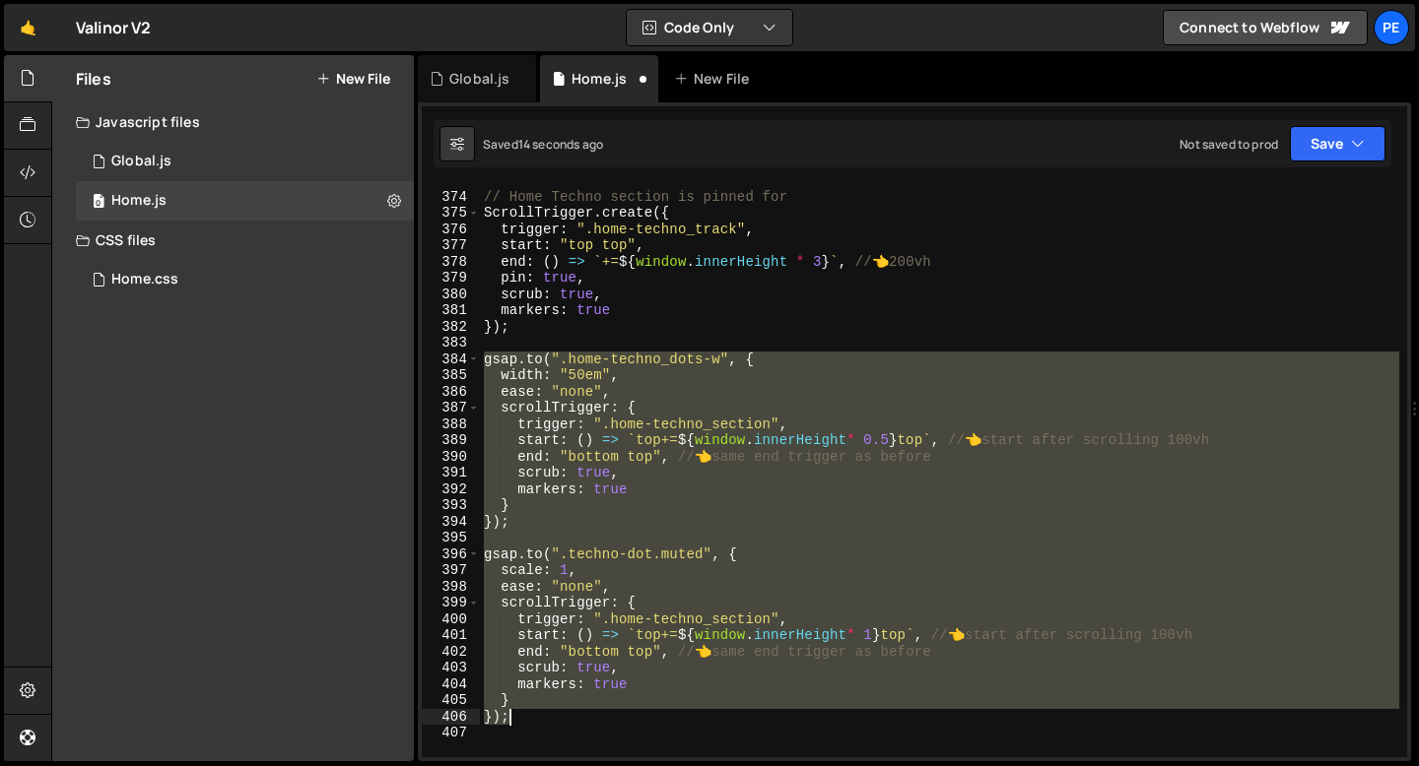
drag, startPoint x: 484, startPoint y: 363, endPoint x: 525, endPoint y: 712, distance: 352.2
click at [525, 712] on div "// Home Techno section is pinned for ScrollTrigger . create ({ trigger : ".home…" at bounding box center [939, 474] width 919 height 605
type textarea "} });"
paste textarea
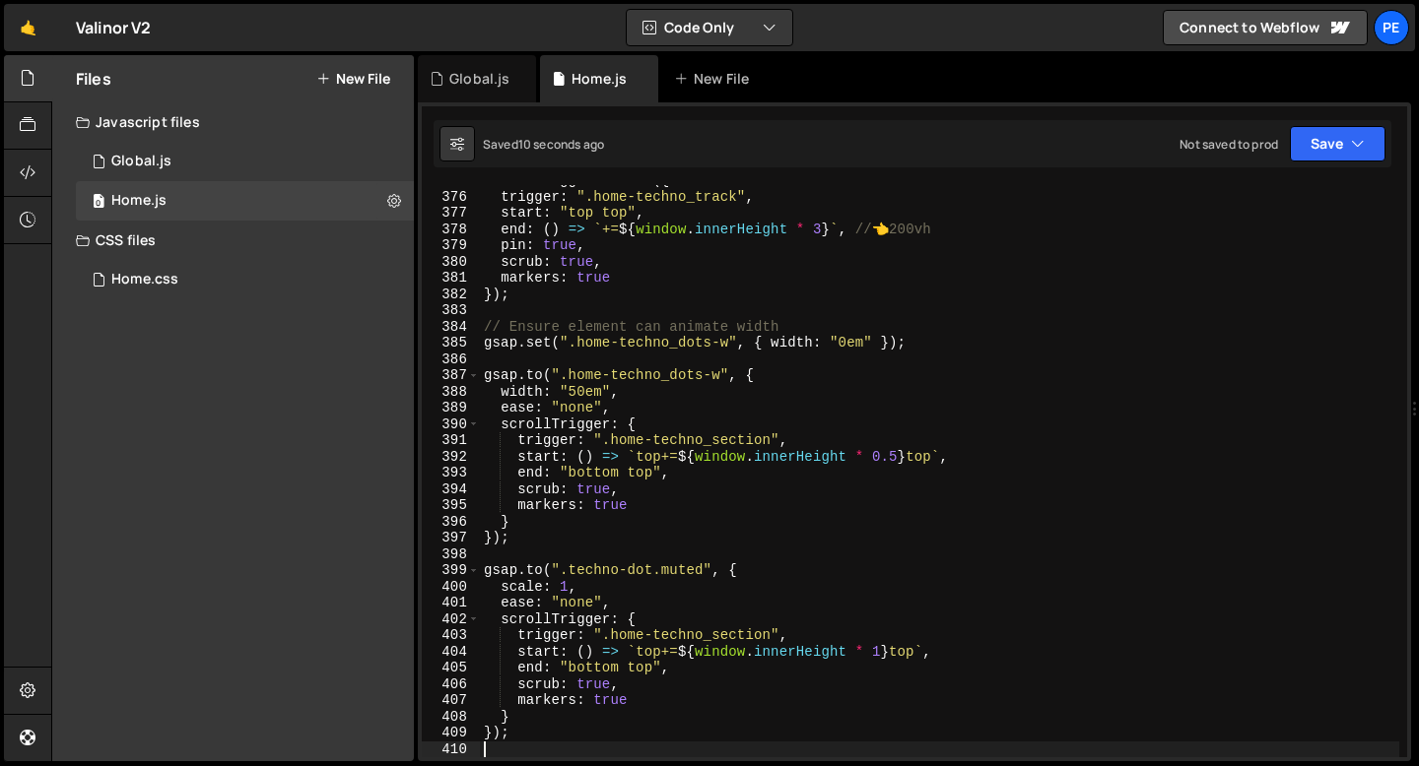
click at [601, 348] on div "ScrollTrigger . create ({ trigger : ".home-techno_track" , start : "top top" , …" at bounding box center [939, 474] width 919 height 605
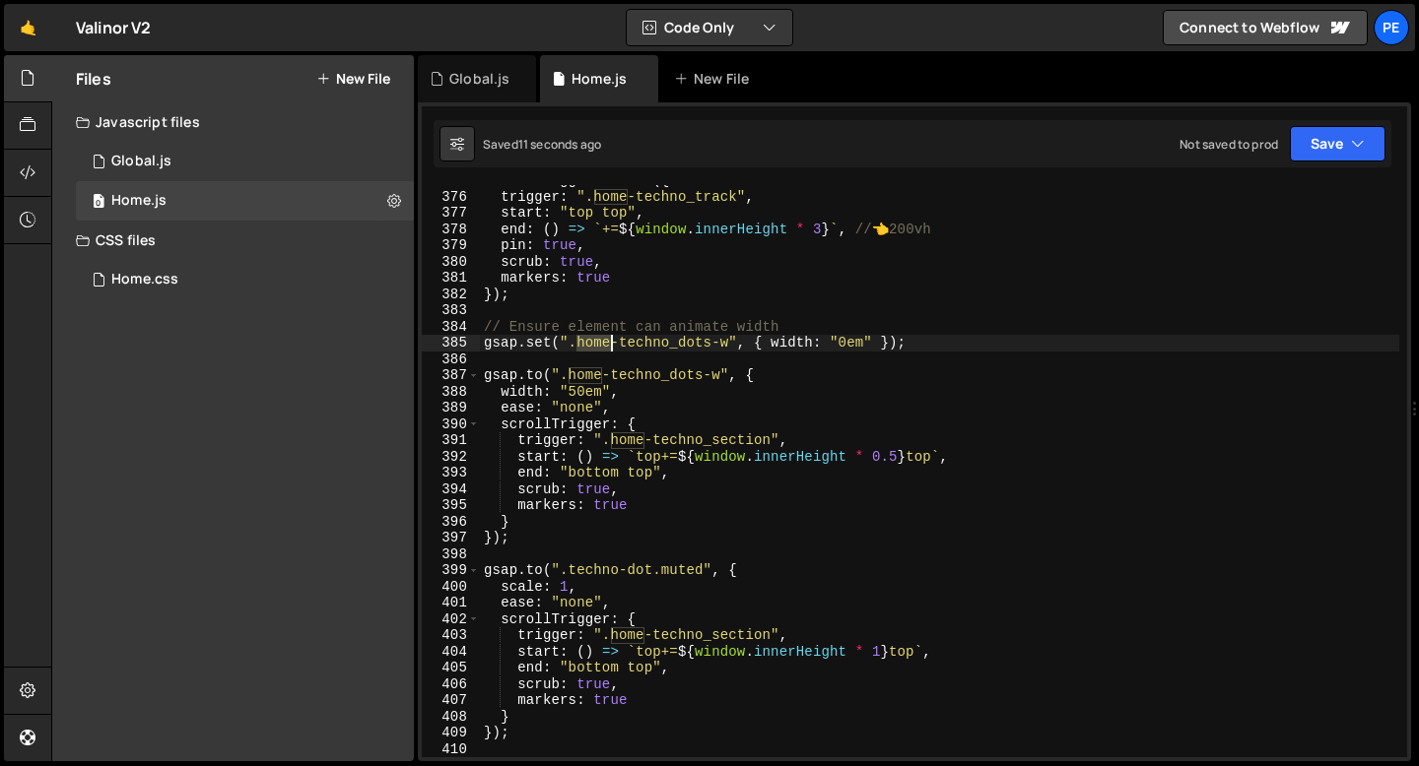
click at [601, 347] on div "ScrollTrigger . create ({ trigger : ".home-techno_track" , start : "top top" , …" at bounding box center [939, 474] width 919 height 605
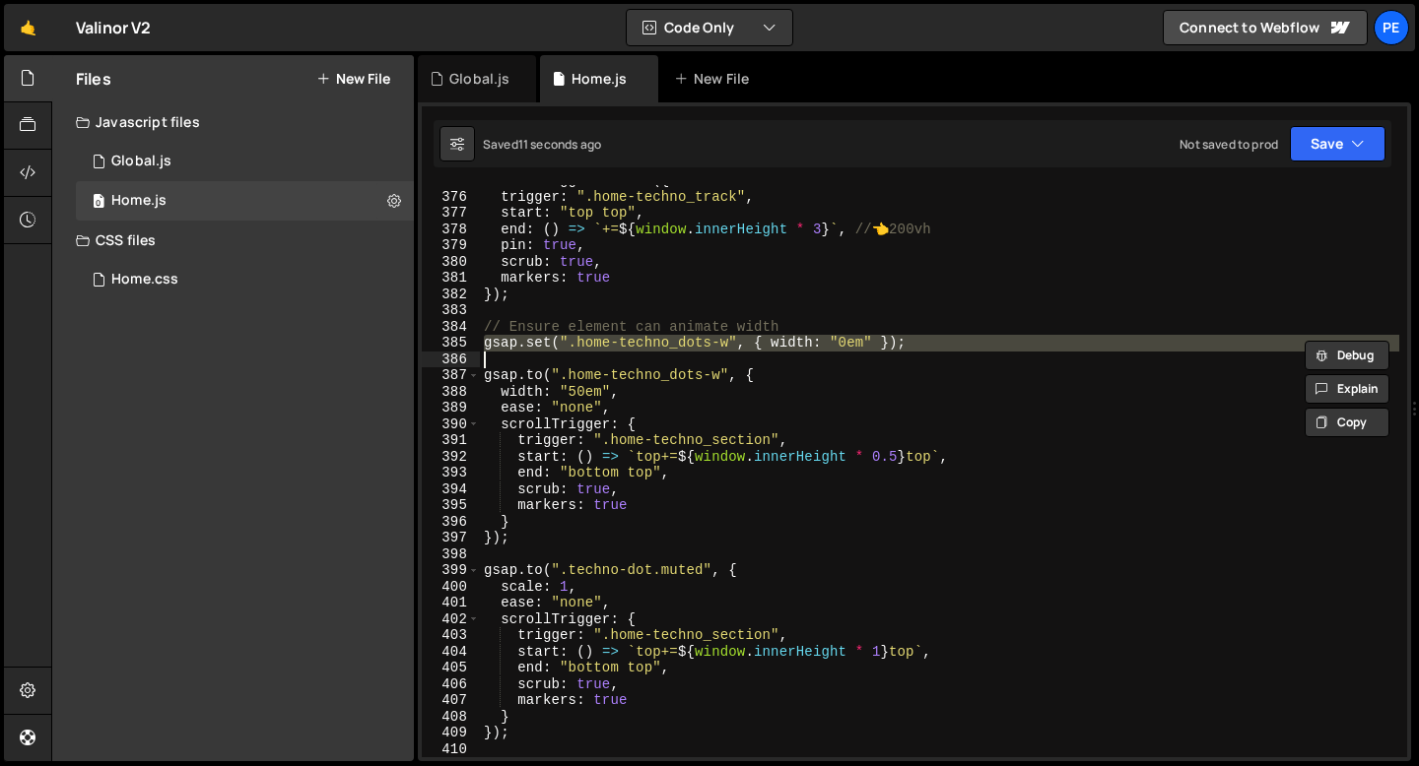
click at [601, 347] on div "ScrollTrigger . create ({ trigger : ".home-techno_track" , start : "top top" , …" at bounding box center [939, 474] width 919 height 605
type textarea "gsap.set(".home-techno_dots-w", { width: "0em" });"
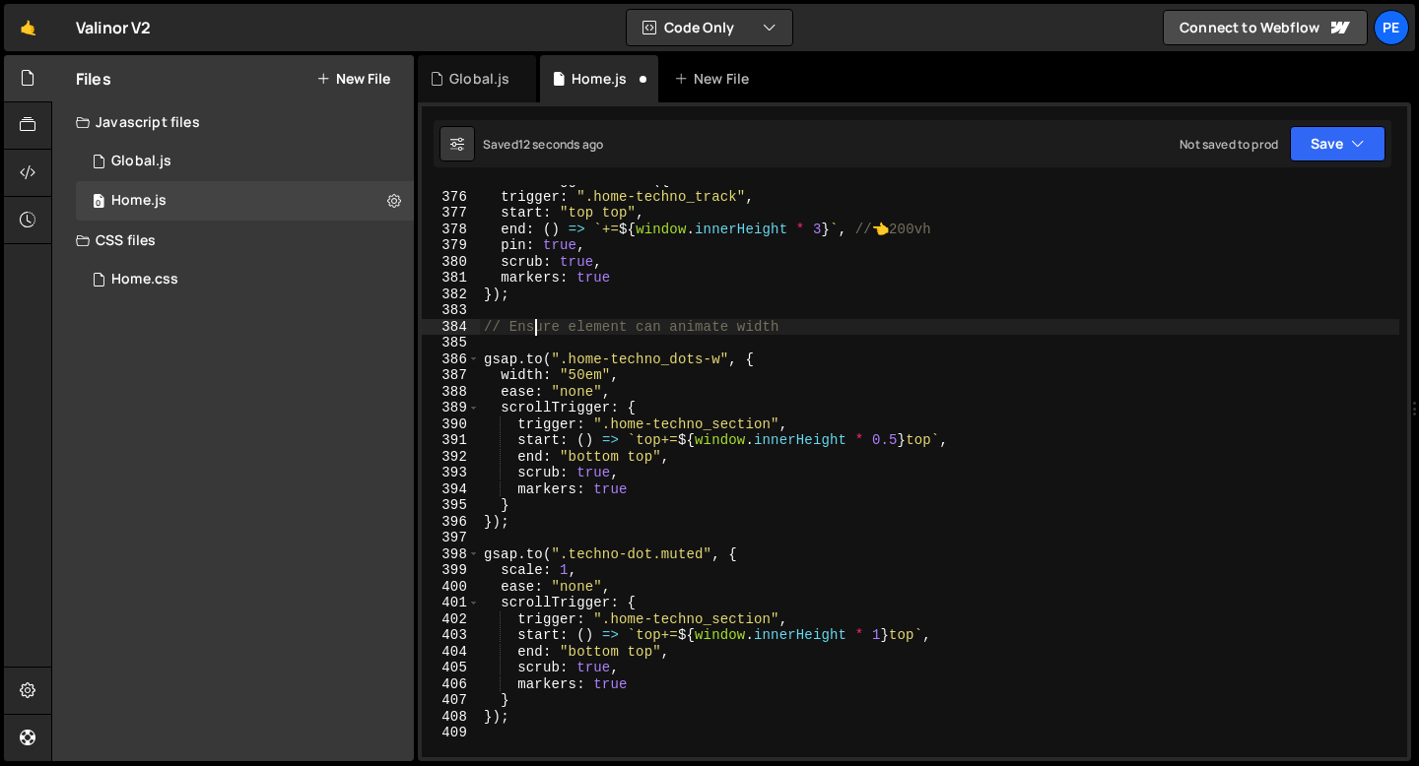
click at [533, 328] on div "ScrollTrigger . create ({ trigger : ".home-techno_track" , start : "top top" , …" at bounding box center [939, 474] width 919 height 605
click at [534, 327] on div "ScrollTrigger . create ({ trigger : ".home-techno_track" , start : "top top" , …" at bounding box center [939, 474] width 919 height 605
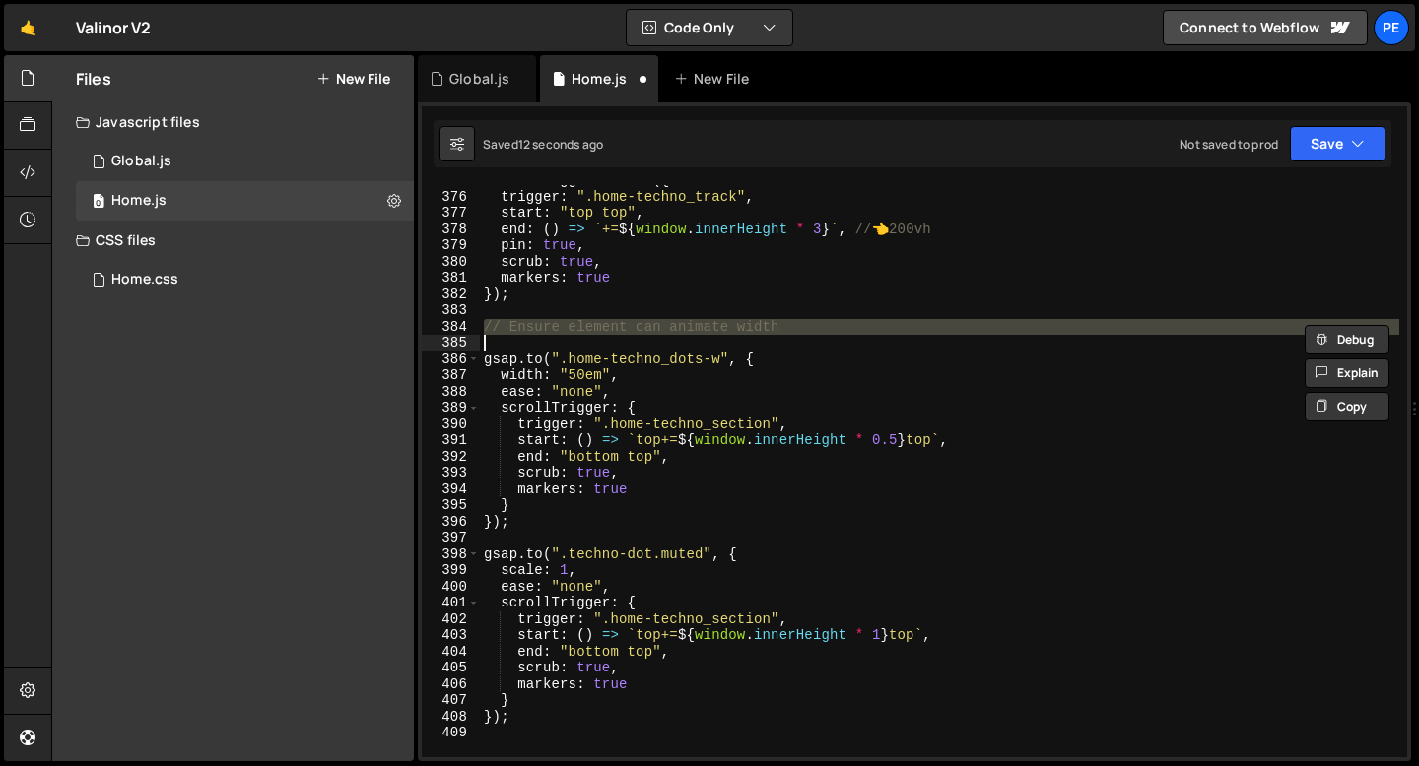
click at [534, 327] on div "ScrollTrigger . create ({ trigger : ".home-techno_track" , start : "top top" , …" at bounding box center [939, 474] width 919 height 605
type textarea "// Ensure element can animate width"
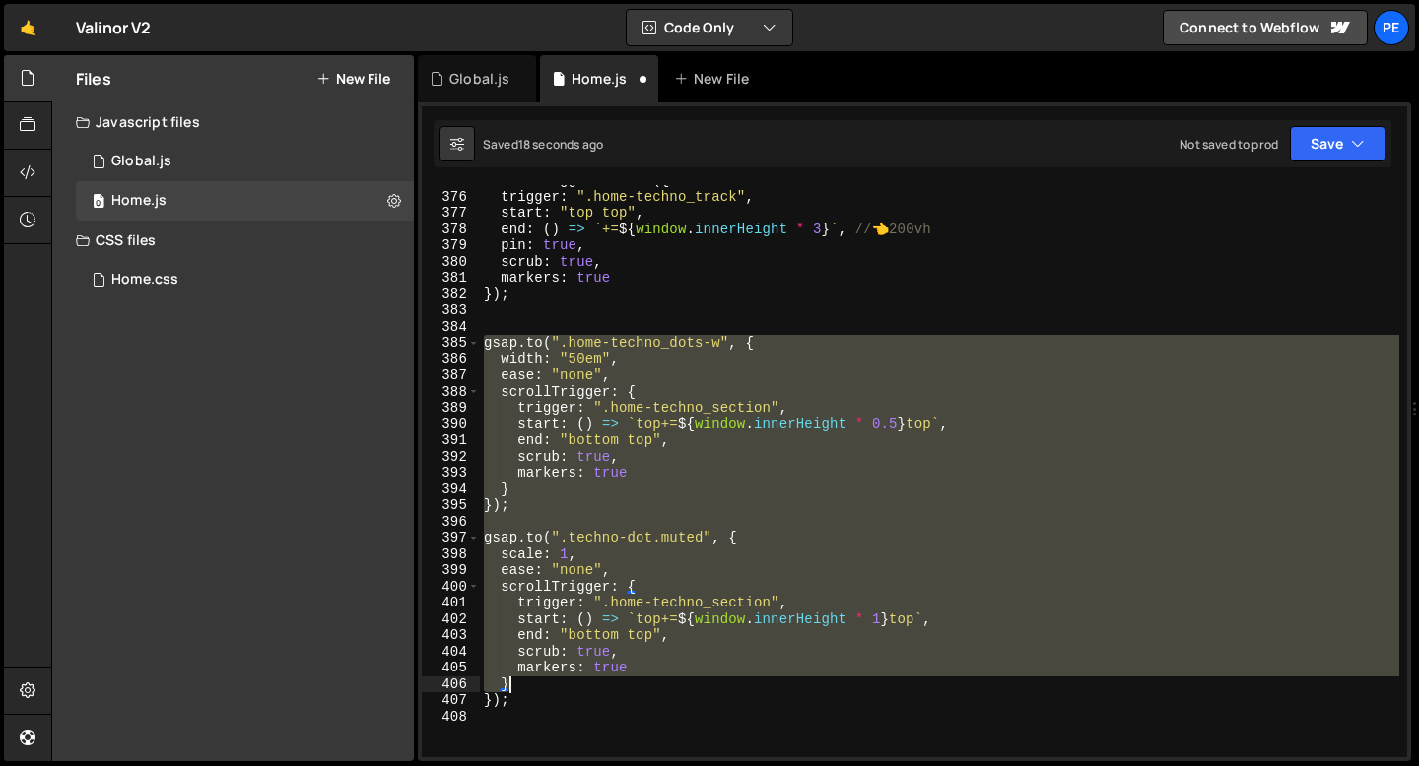
drag, startPoint x: 486, startPoint y: 344, endPoint x: 537, endPoint y: 686, distance: 345.7
click at [537, 686] on div "ScrollTrigger . create ({ trigger : ".home-techno_track" , start : "top top" , …" at bounding box center [939, 474] width 919 height 605
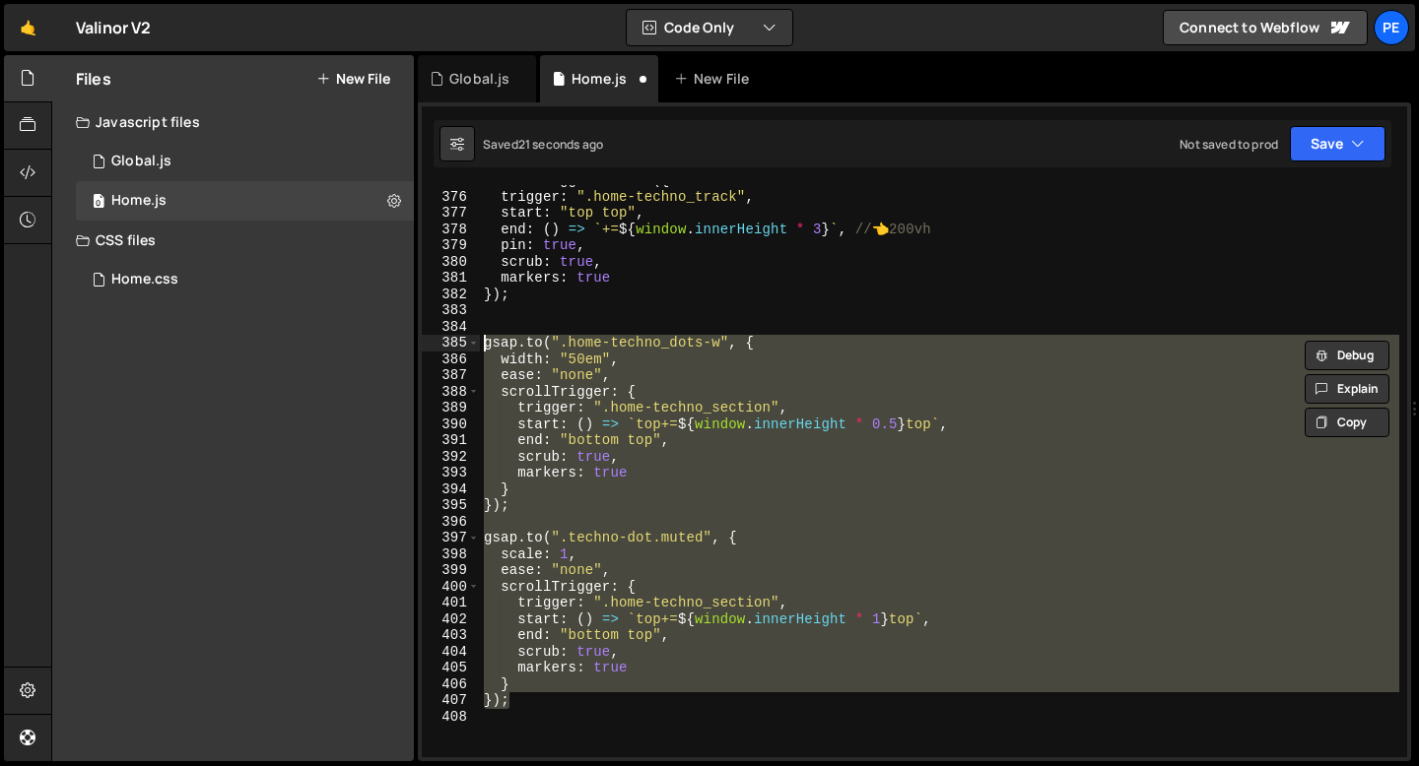
drag, startPoint x: 527, startPoint y: 699, endPoint x: 481, endPoint y: 348, distance: 353.8
click at [481, 348] on div "ScrollTrigger . create ({ trigger : ".home-techno_track" , start : "top top" , …" at bounding box center [939, 474] width 919 height 605
type textarea "[DOMAIN_NAME](".home-techno_dots-w", { width: "50em","
click at [551, 334] on div "ScrollTrigger . create ({ trigger : ".home-techno_track" , start : "top top" , …" at bounding box center [939, 474] width 919 height 605
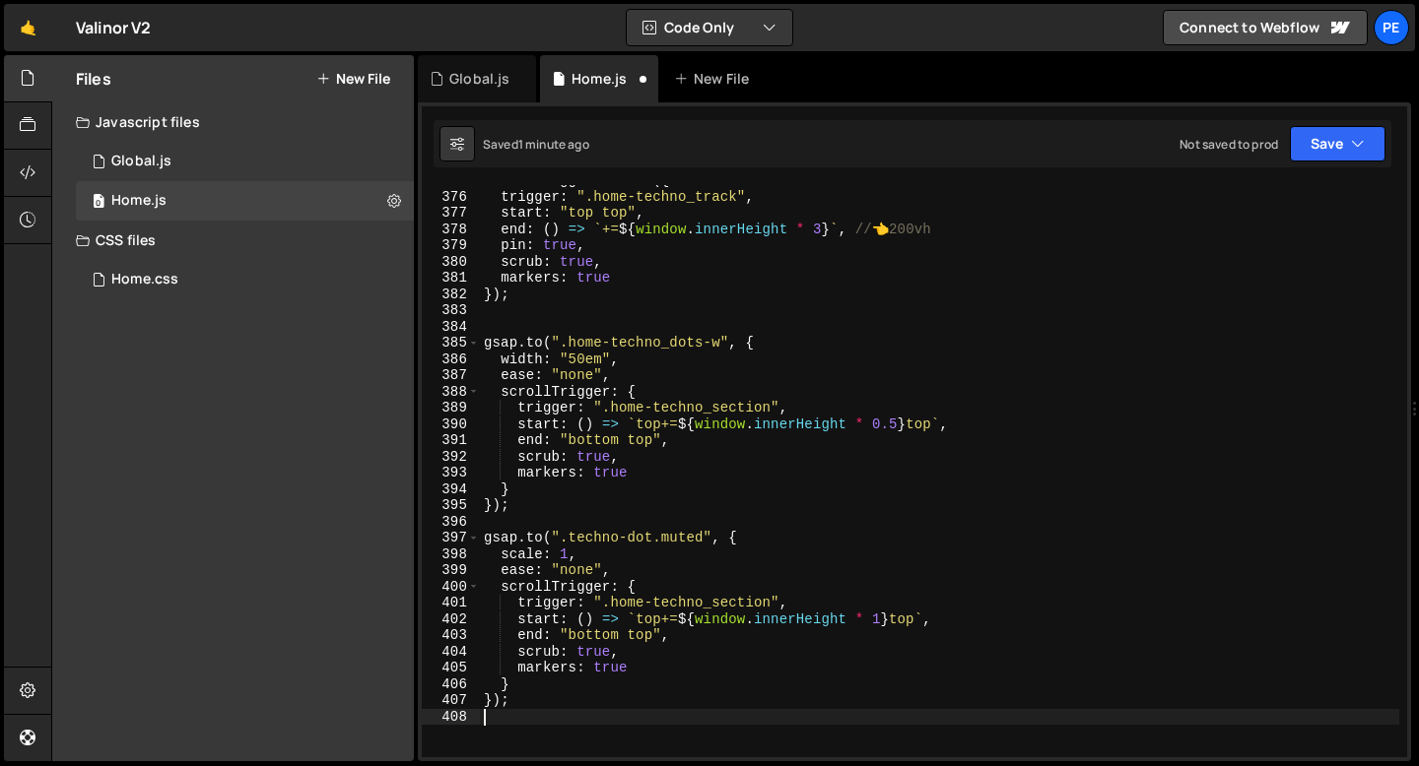
click at [571, 727] on div "ScrollTrigger . create ({ trigger : ".home-techno_track" , start : "top top" , …" at bounding box center [939, 474] width 919 height 605
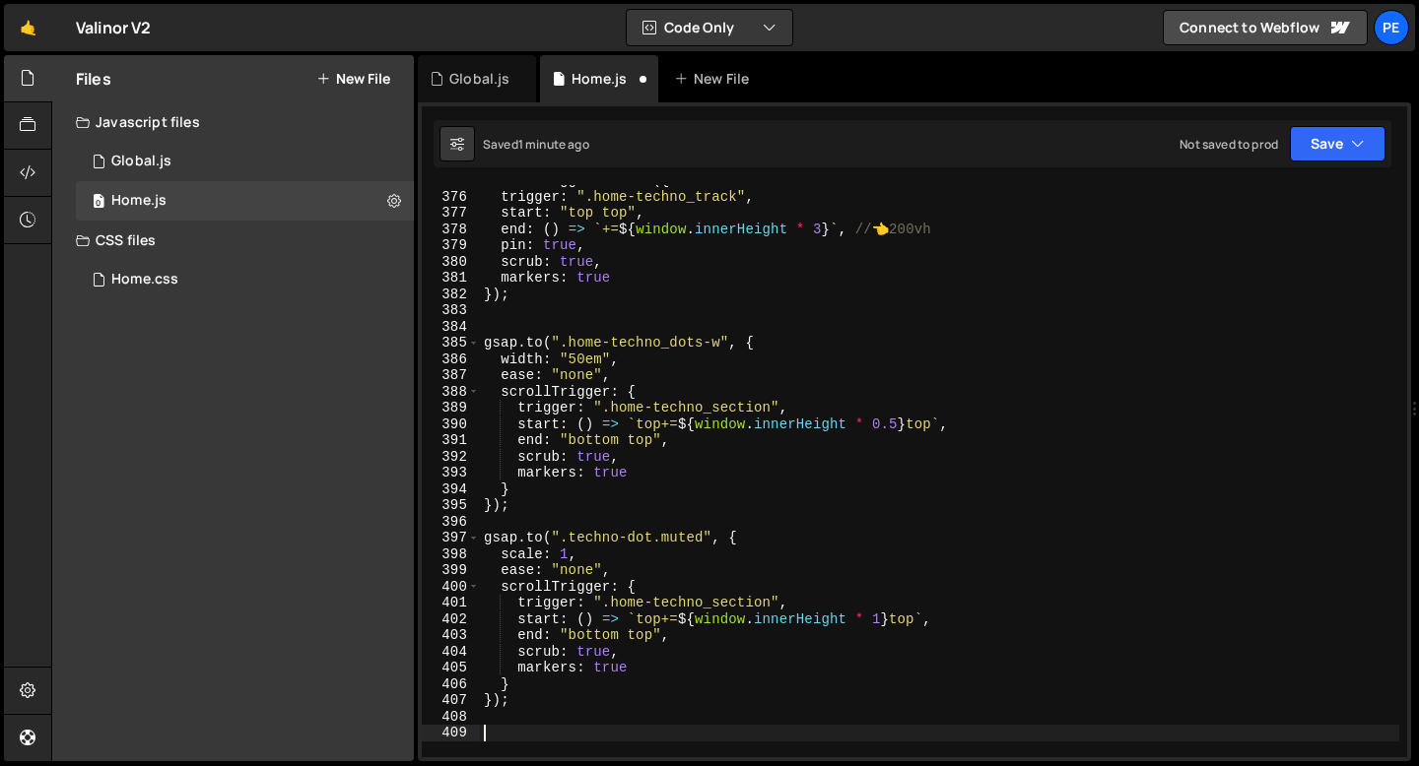
paste textarea "});"
type textarea "});"
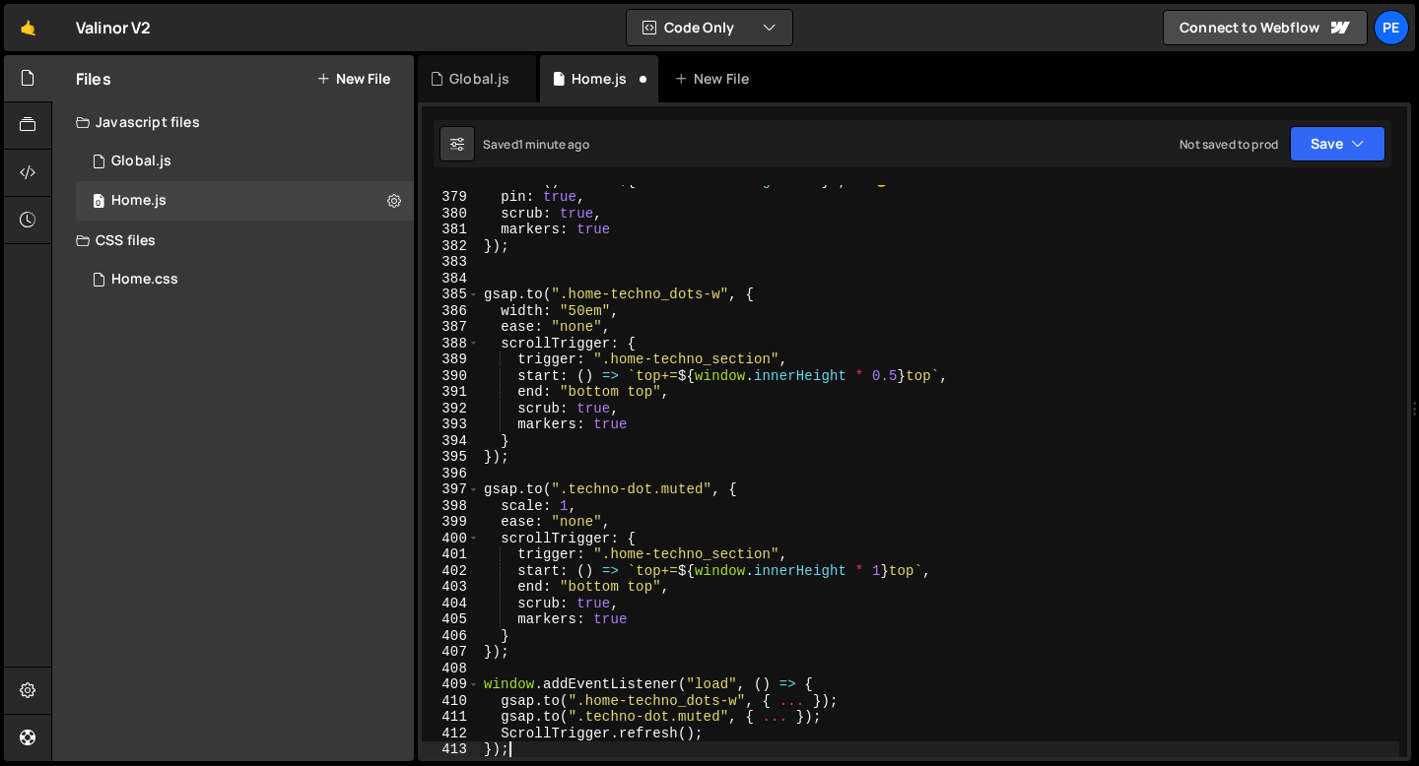
scroll to position [6141, 0]
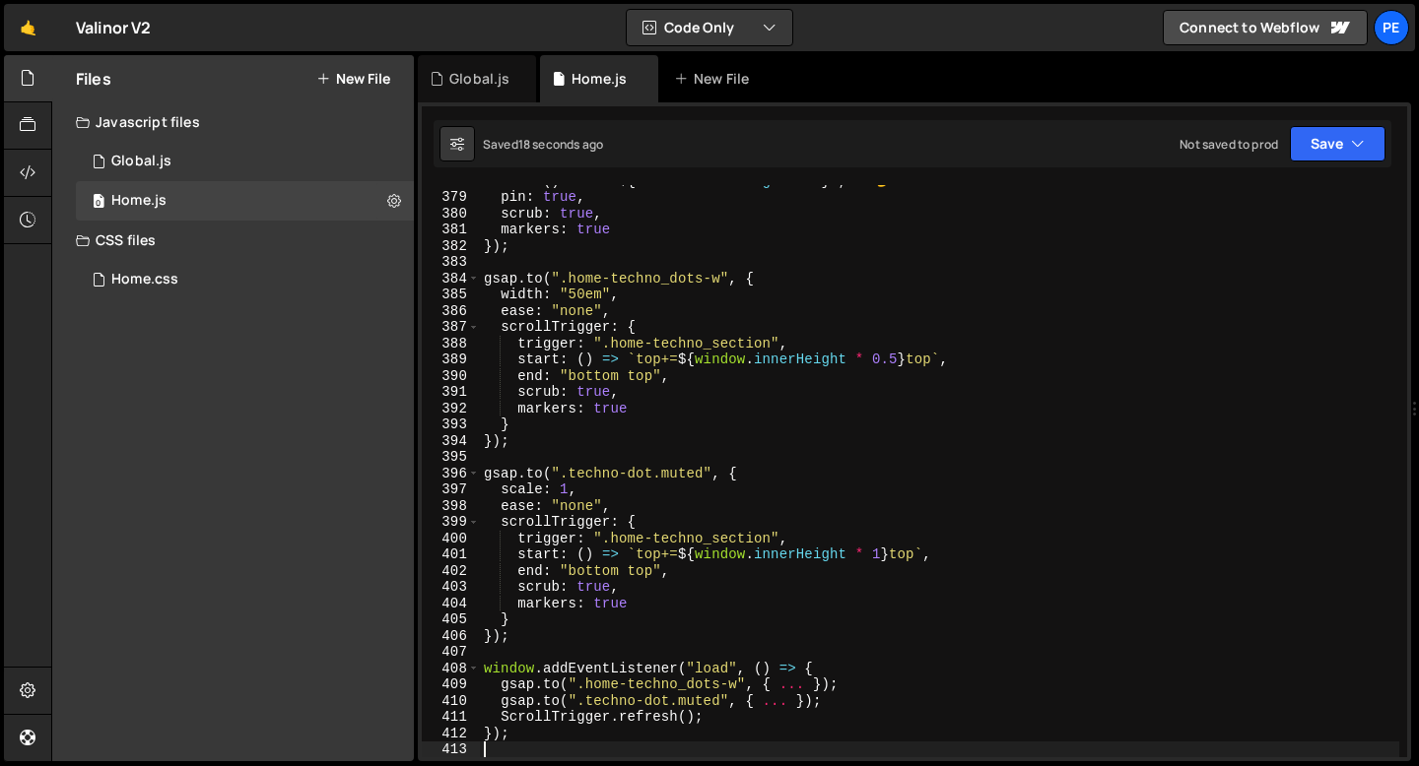
click at [551, 663] on div "end : ( ) => ` += ${ window . innerHeight * 3 } ` , // 👈 200vh pin : true , scr…" at bounding box center [939, 474] width 919 height 605
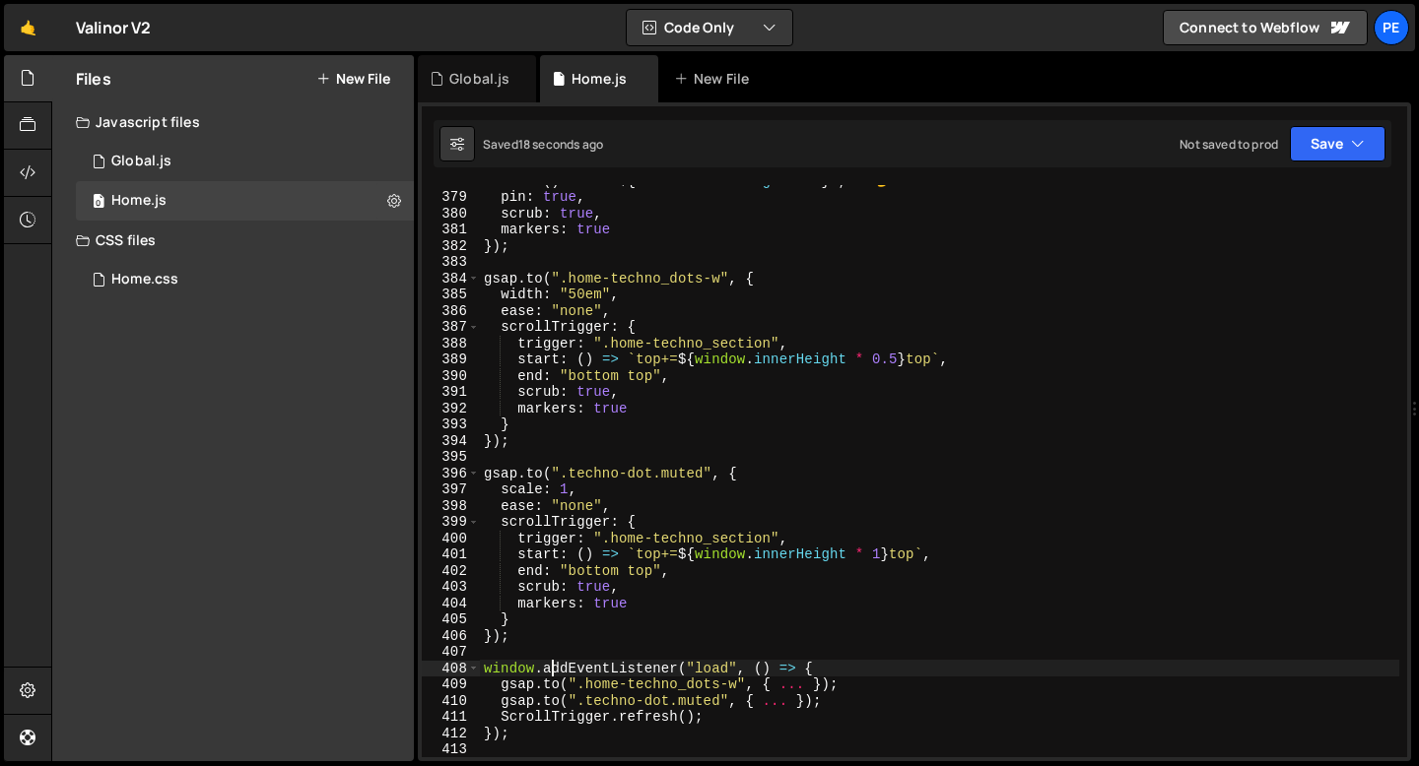
click at [551, 663] on div "end : ( ) => ` += ${ window . innerHeight * 3 } ` , // 👈 200vh pin : true , scr…" at bounding box center [939, 474] width 919 height 605
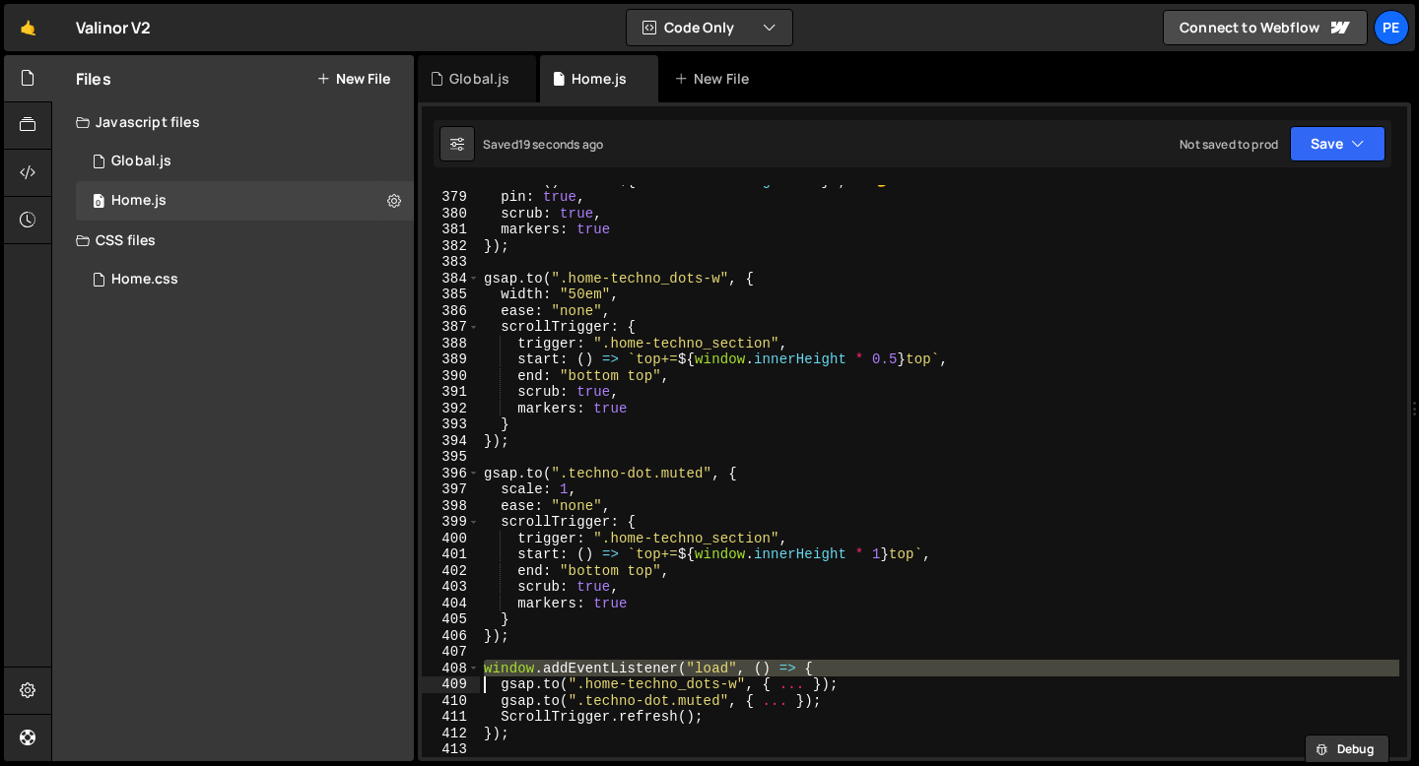
click at [551, 663] on div "end : ( ) => ` += ${ window . innerHeight * 3 } ` , // 👈 200vh pin : true , scr…" at bounding box center [939, 474] width 919 height 605
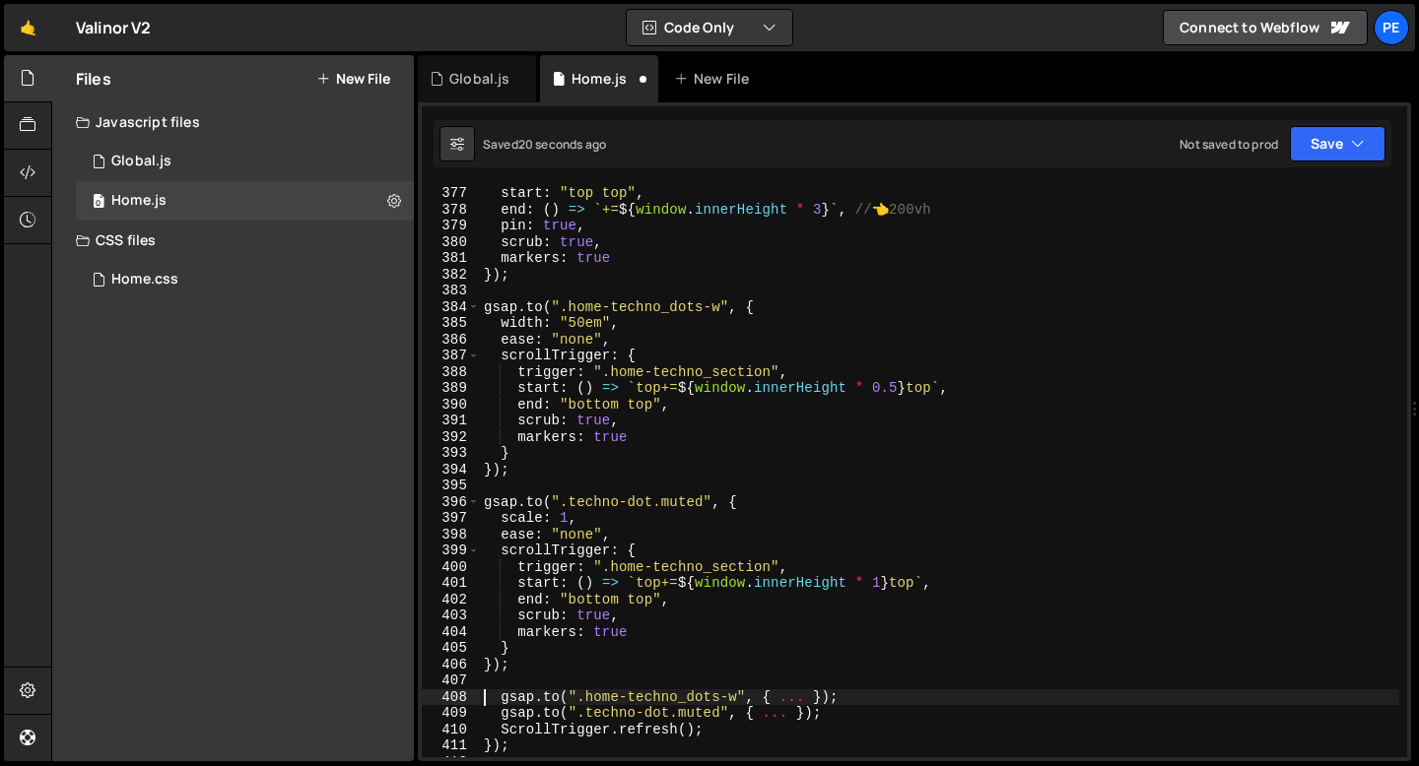
scroll to position [6098, 0]
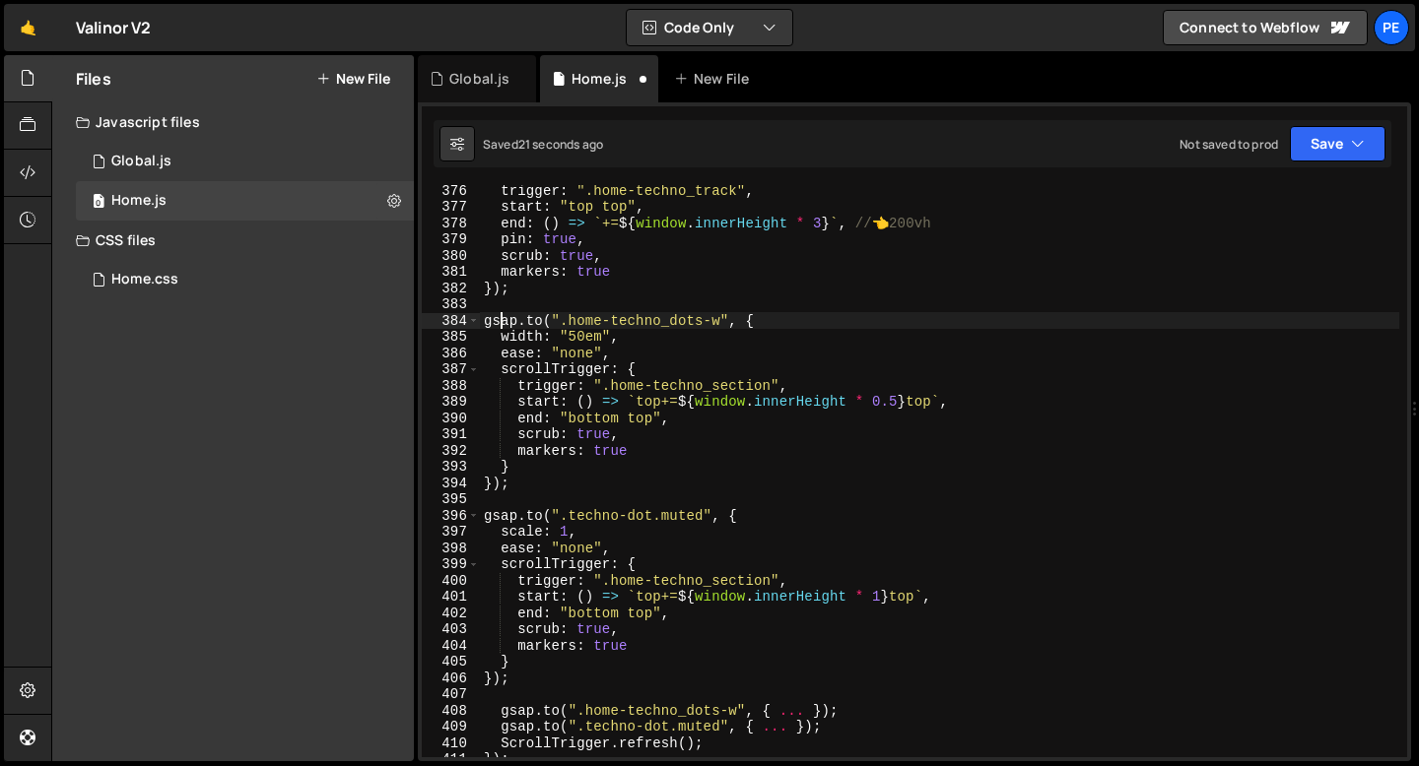
click at [497, 319] on div "trigger : ".home-techno_track" , start : "top top" , end : ( ) => ` += ${ windo…" at bounding box center [939, 484] width 919 height 605
type textarea "[DOMAIN_NAME](".home-techno_dots-w", {"
click at [482, 310] on div "trigger : ".home-techno_track" , start : "top top" , end : ( ) => ` += ${ windo…" at bounding box center [939, 484] width 919 height 605
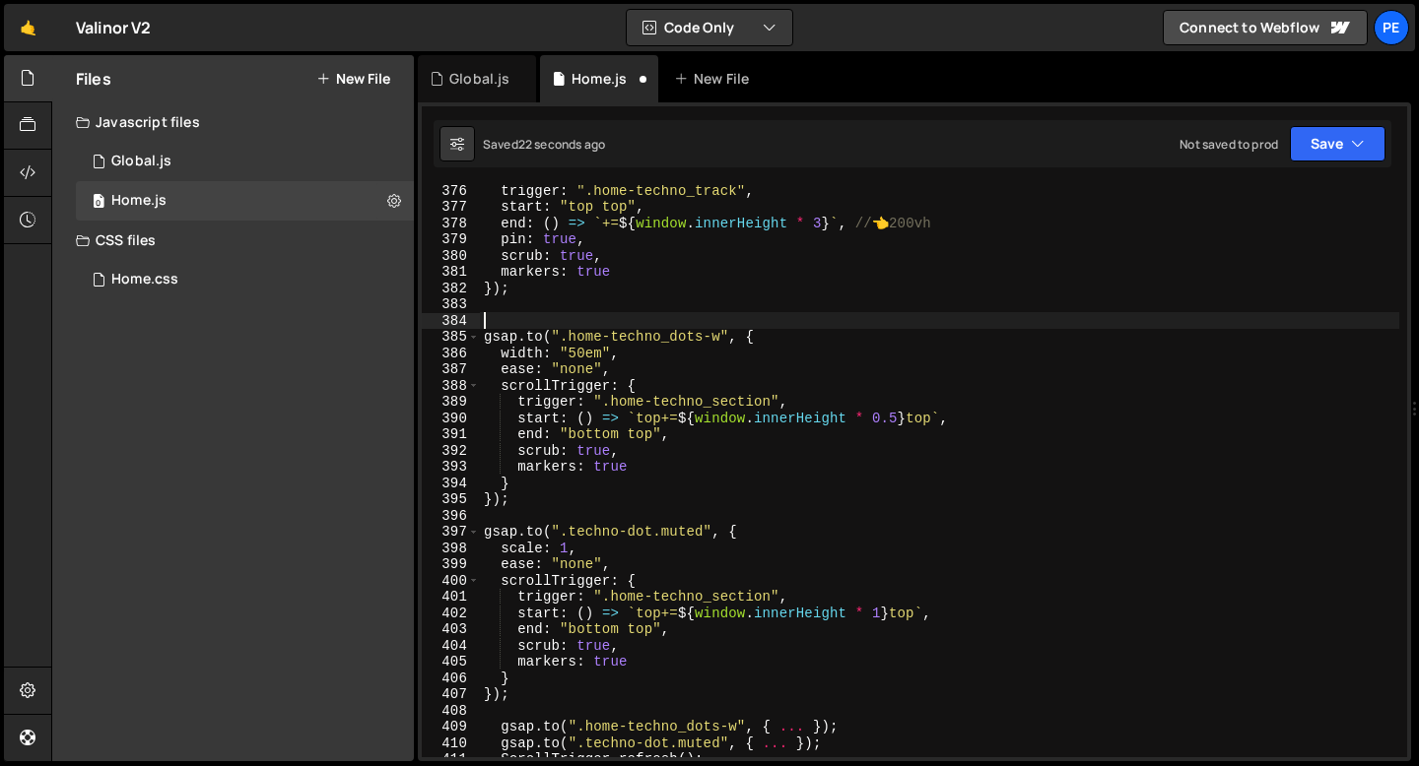
paste textarea "});"
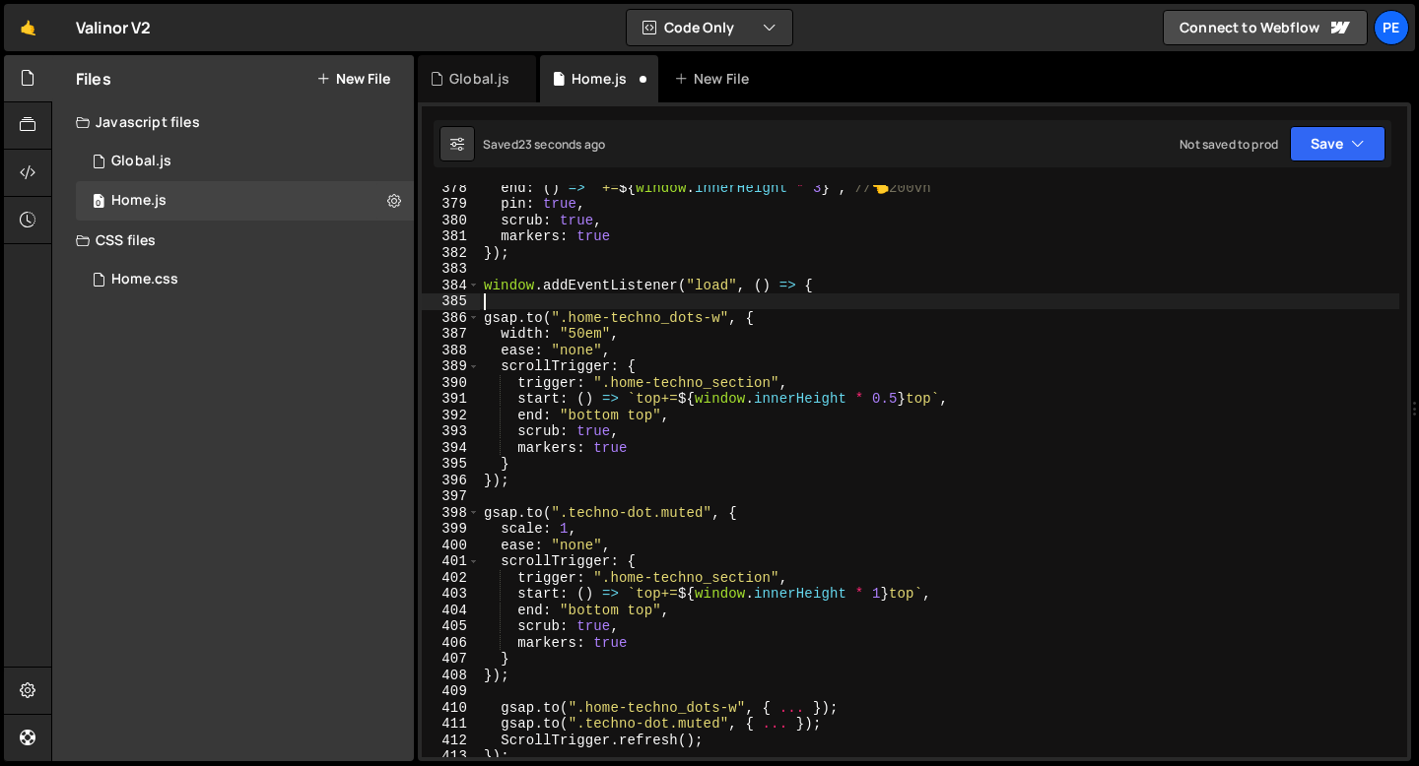
scroll to position [6148, 0]
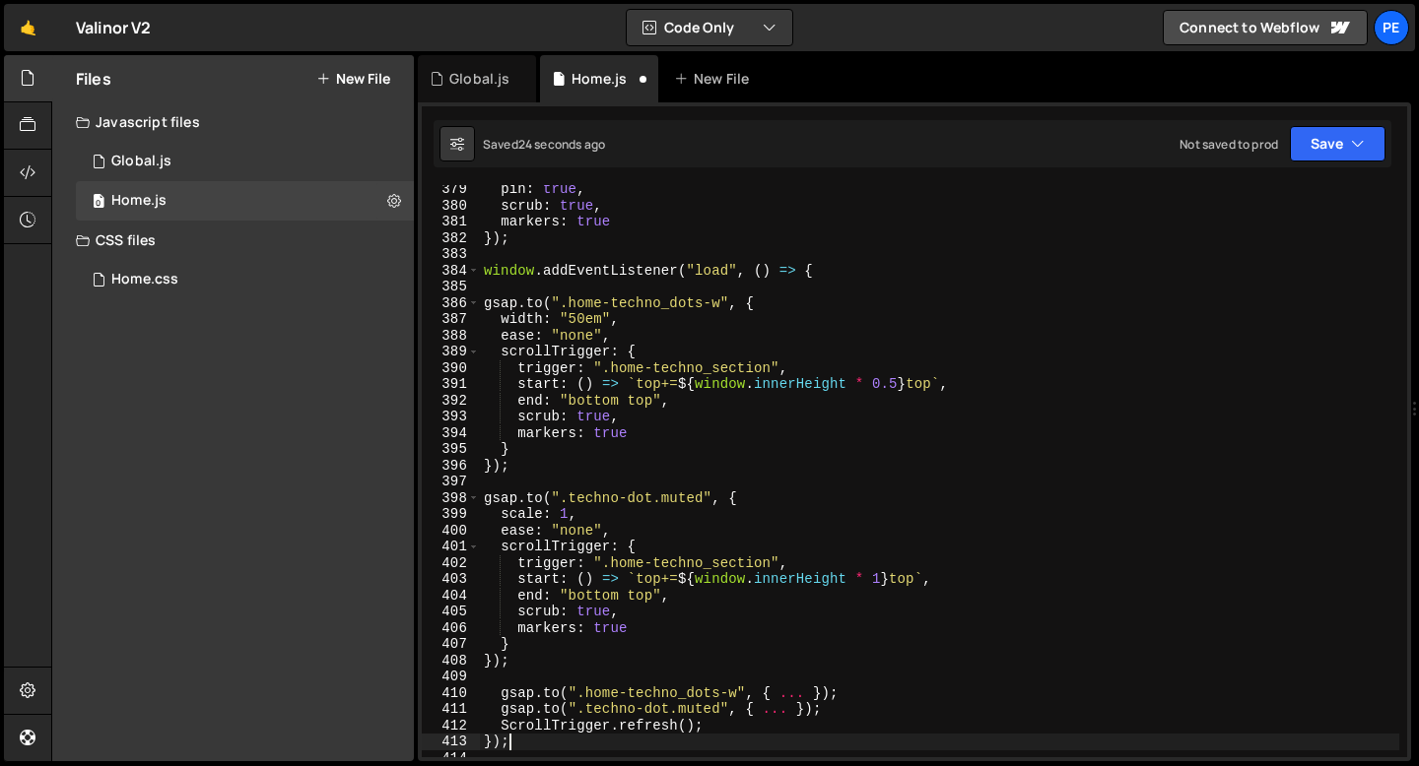
click at [523, 744] on div "pin : true , scrub : true , markers : true }) ; window . addEventListener ( "lo…" at bounding box center [939, 483] width 919 height 605
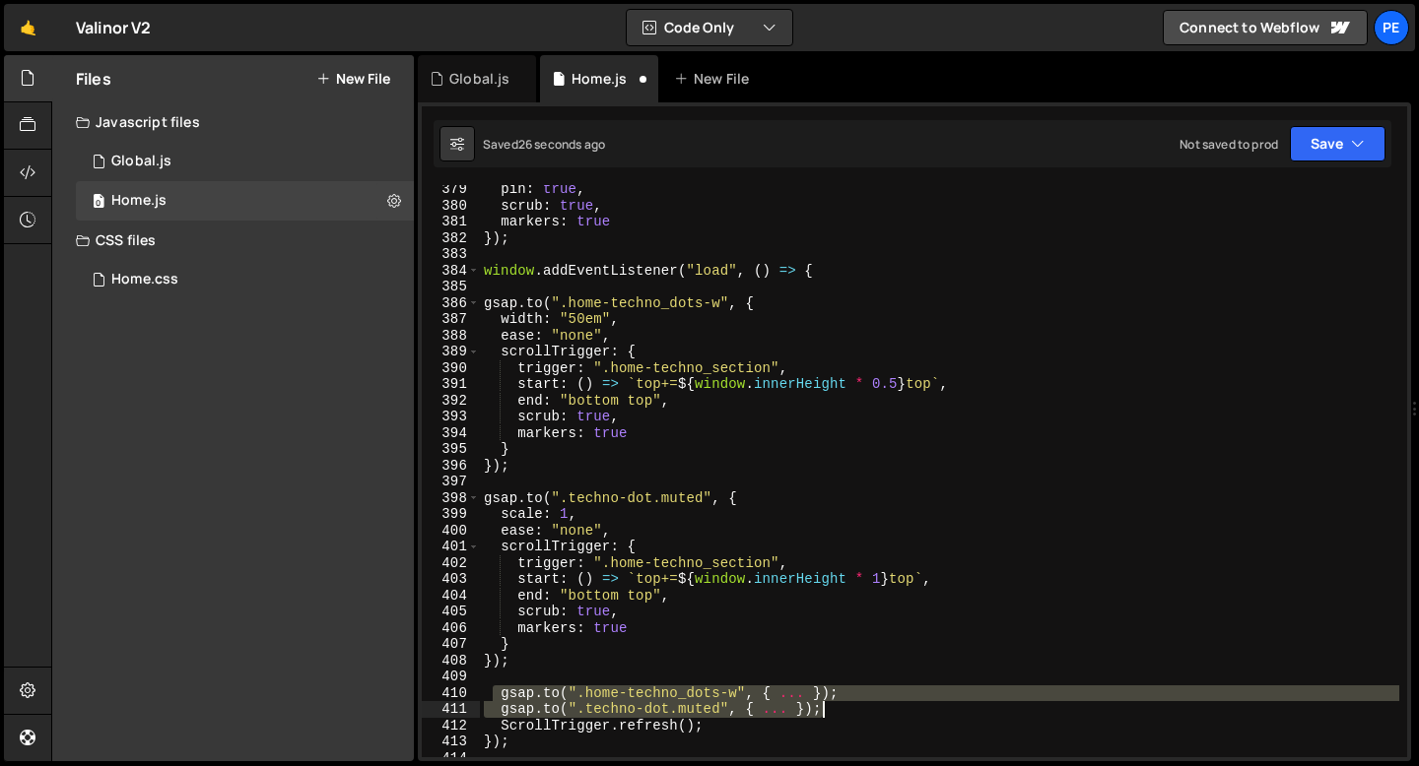
drag, startPoint x: 496, startPoint y: 687, endPoint x: 839, endPoint y: 710, distance: 344.6
click at [839, 711] on div "pin : true , scrub : true , markers : true }) ; window . addEventListener ( "lo…" at bounding box center [939, 483] width 919 height 605
type textarea "[DOMAIN_NAME](".home-techno_dots-w", { ... }); [DOMAIN_NAME](".[DOMAIN_NAME]", …"
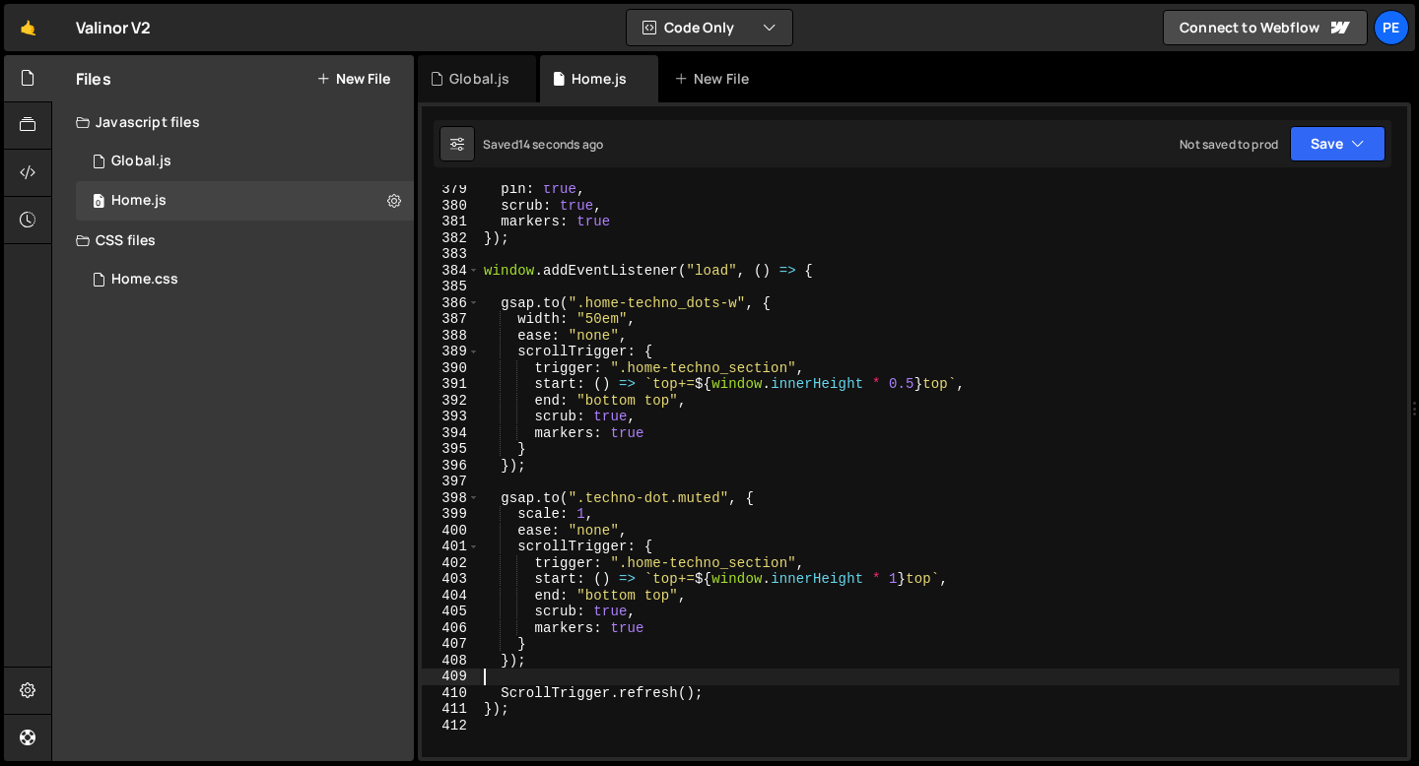
click at [673, 490] on div "pin : true , scrub : true , markers : true }) ; window . addEventListener ( "lo…" at bounding box center [939, 483] width 919 height 605
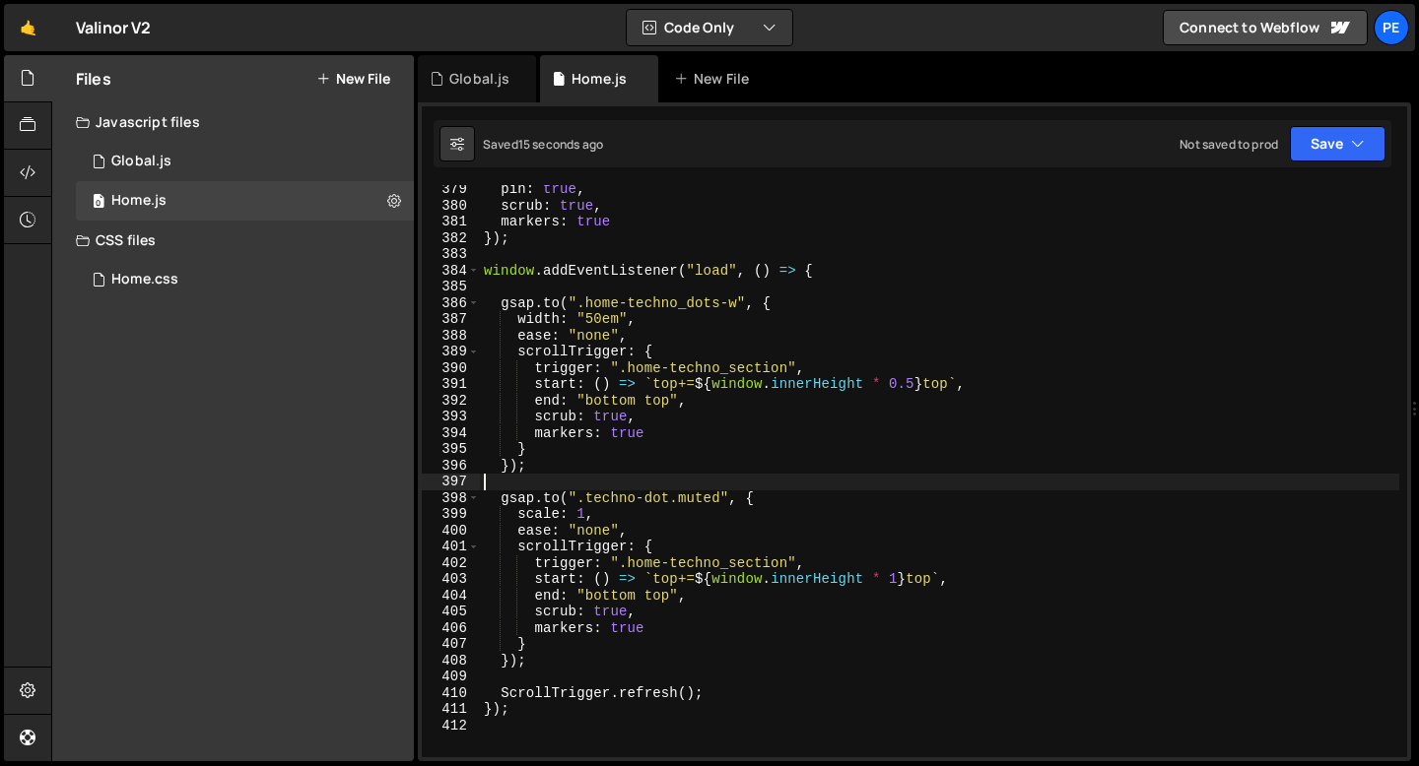
click at [516, 271] on div "pin : true , scrub : true , markers : true }) ; window . addEventListener ( "lo…" at bounding box center [939, 483] width 919 height 605
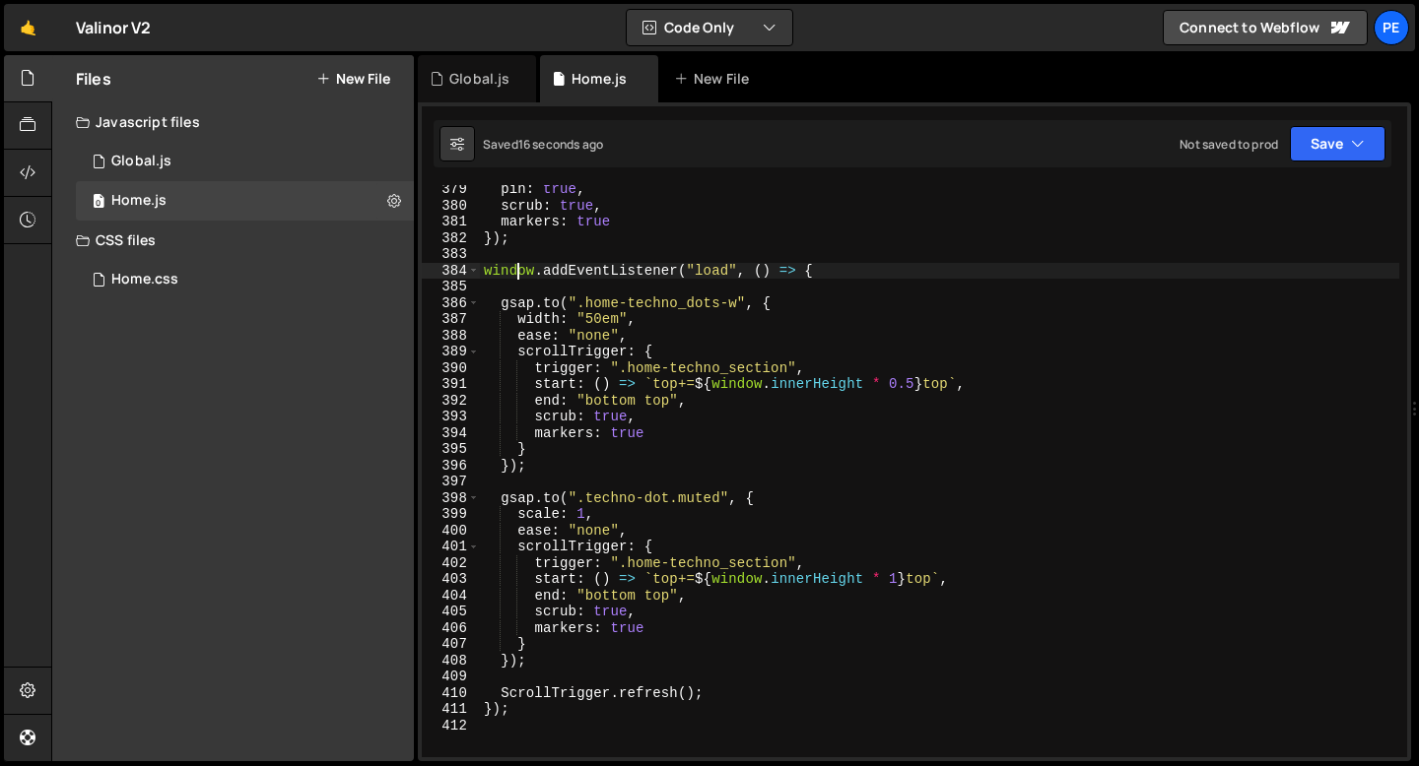
click at [516, 271] on div "pin : true , scrub : true , markers : true }) ; window . addEventListener ( "lo…" at bounding box center [939, 483] width 919 height 605
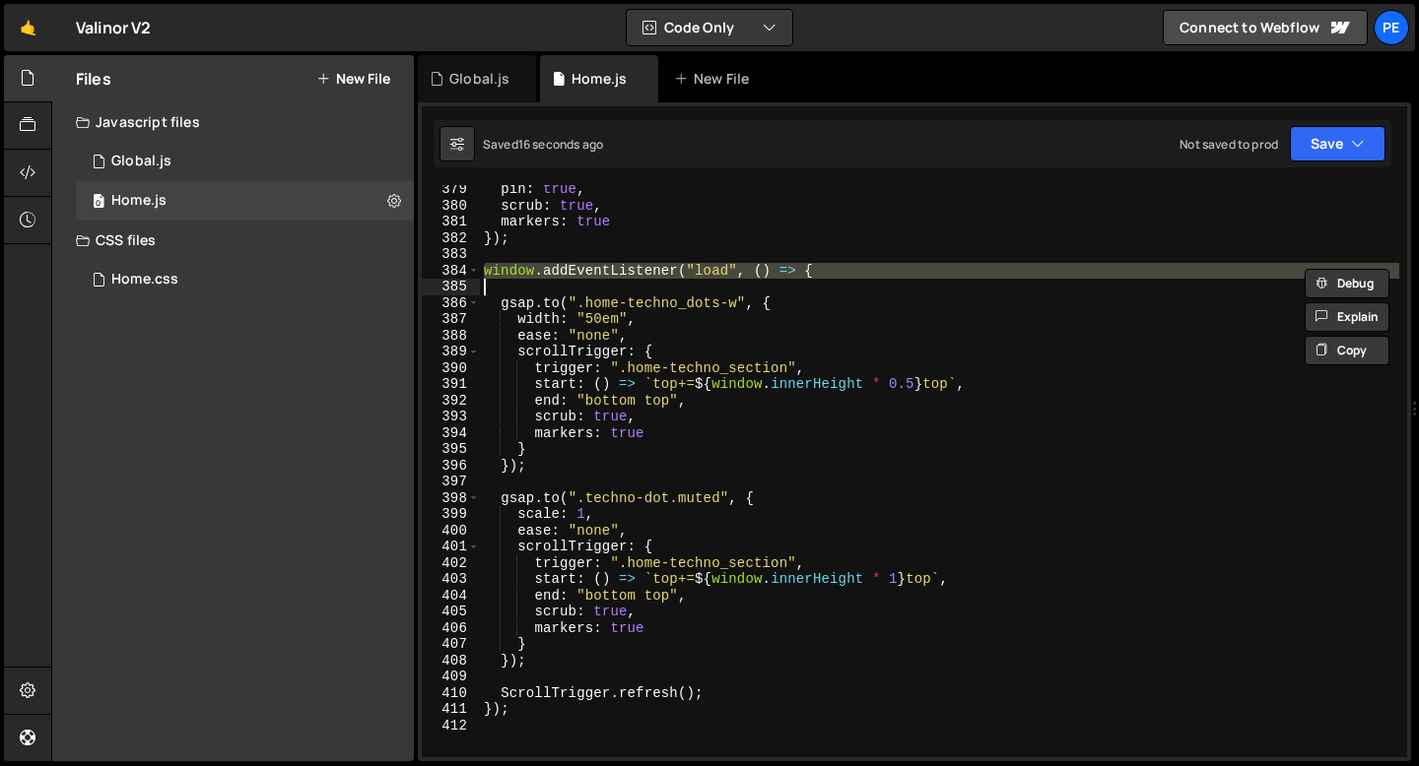
click at [516, 271] on div "pin : true , scrub : true , markers : true }) ; window . addEventListener ( "lo…" at bounding box center [939, 483] width 919 height 605
type textarea "window.addEventListener("load", () => {"
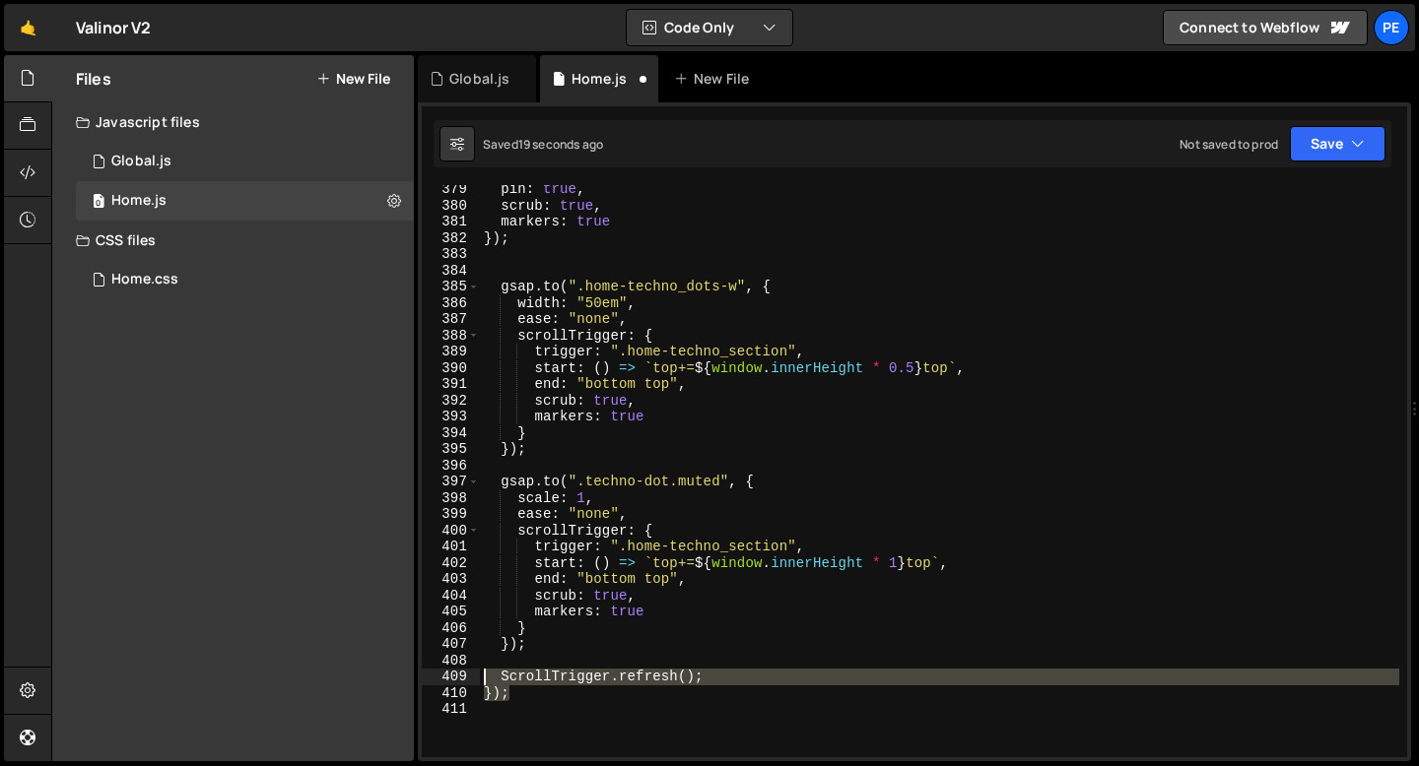
drag, startPoint x: 509, startPoint y: 699, endPoint x: 464, endPoint y: 671, distance: 53.1
click at [465, 671] on div "379 380 381 382 383 384 385 386 387 388 389 390 391 392 393 394 395 396 397 398…" at bounding box center [914, 471] width 985 height 572
type textarea "ScrollTrigger.refresh(); });"
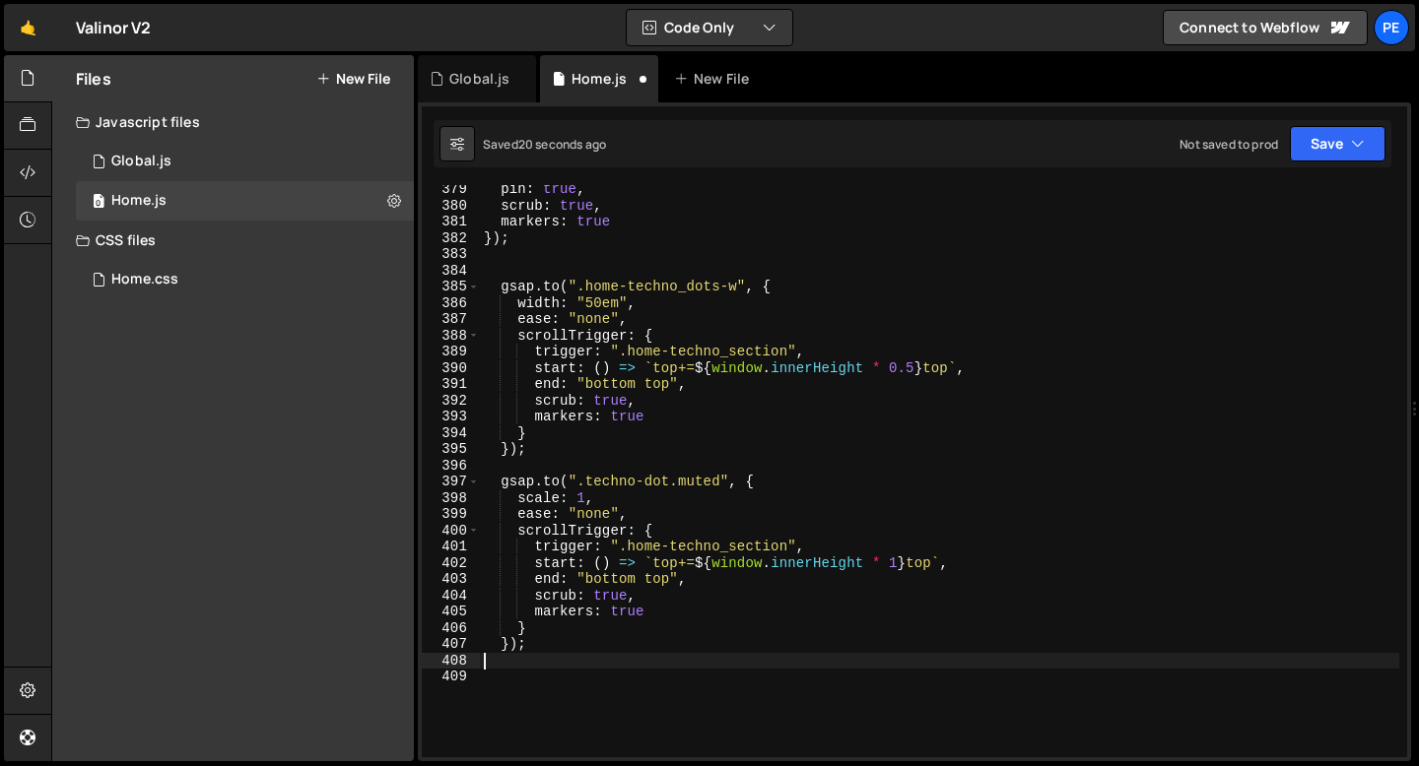
type textarea "});"
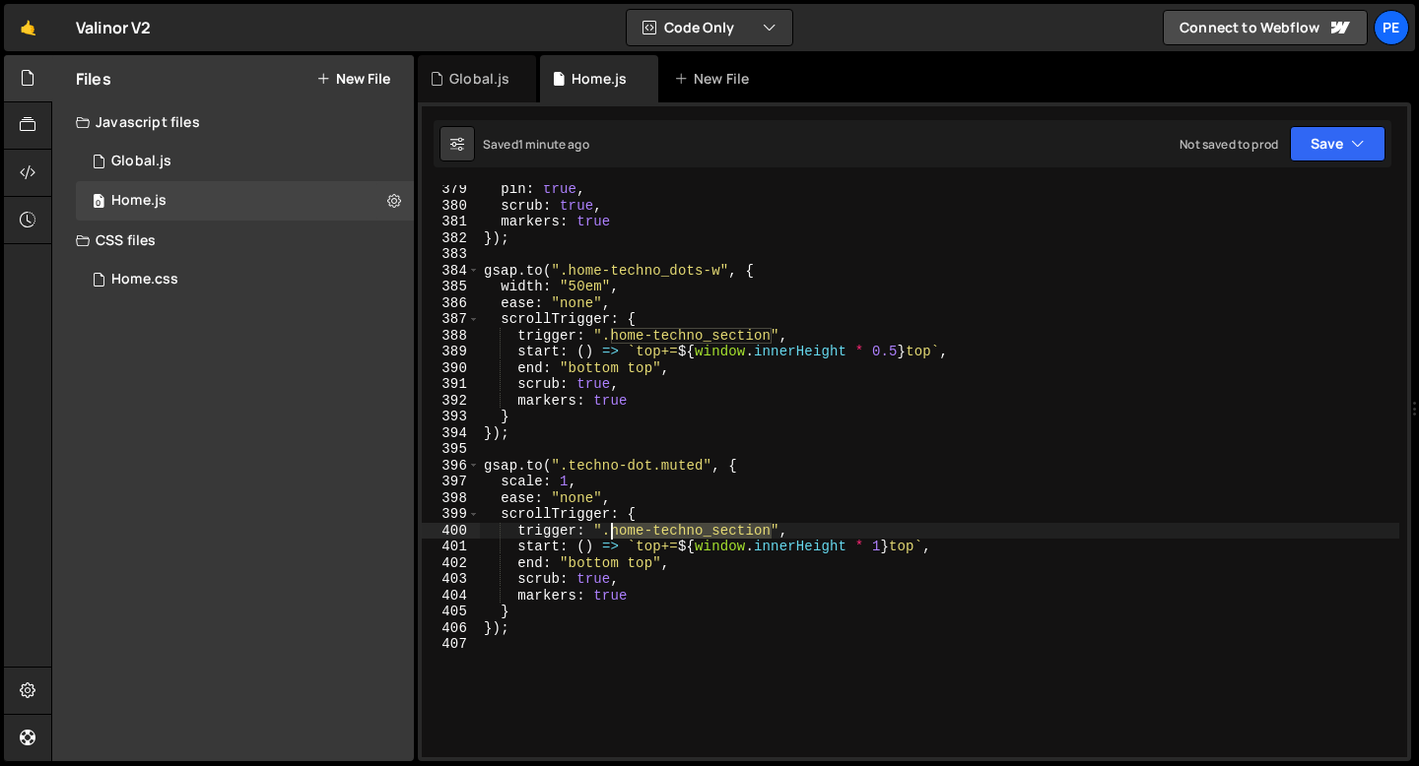
drag, startPoint x: 772, startPoint y: 530, endPoint x: 613, endPoint y: 530, distance: 159.6
click at [613, 530] on div "pin : true , scrub : true , markers : true }) ; gsap . to ( ".home-techno_dots-…" at bounding box center [939, 483] width 919 height 605
paste textarea "trigger-scale"
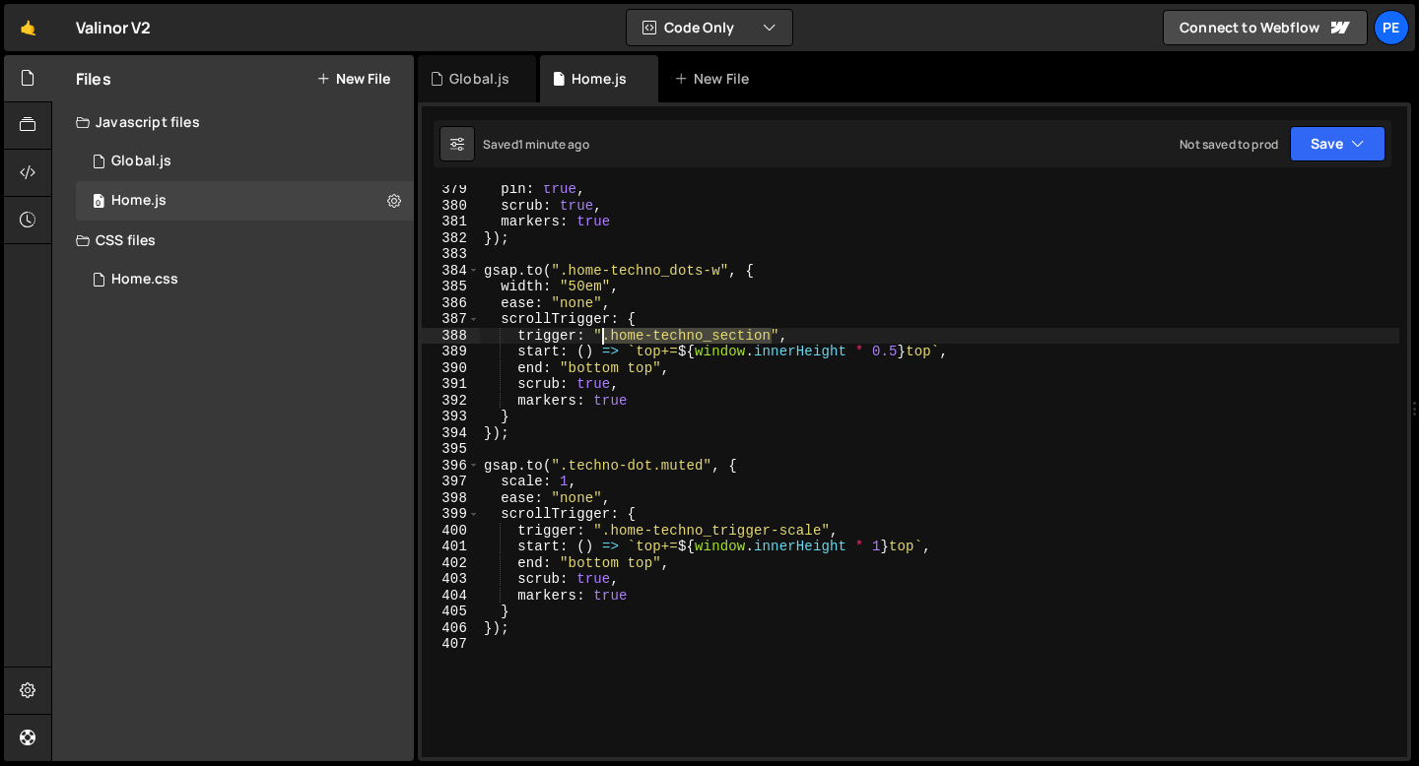
drag, startPoint x: 767, startPoint y: 331, endPoint x: 602, endPoint y: 332, distance: 165.5
click at [602, 332] on div "pin : true , scrub : true , markers : true }) ; gsap . to ( ".home-techno_dots-…" at bounding box center [939, 483] width 919 height 605
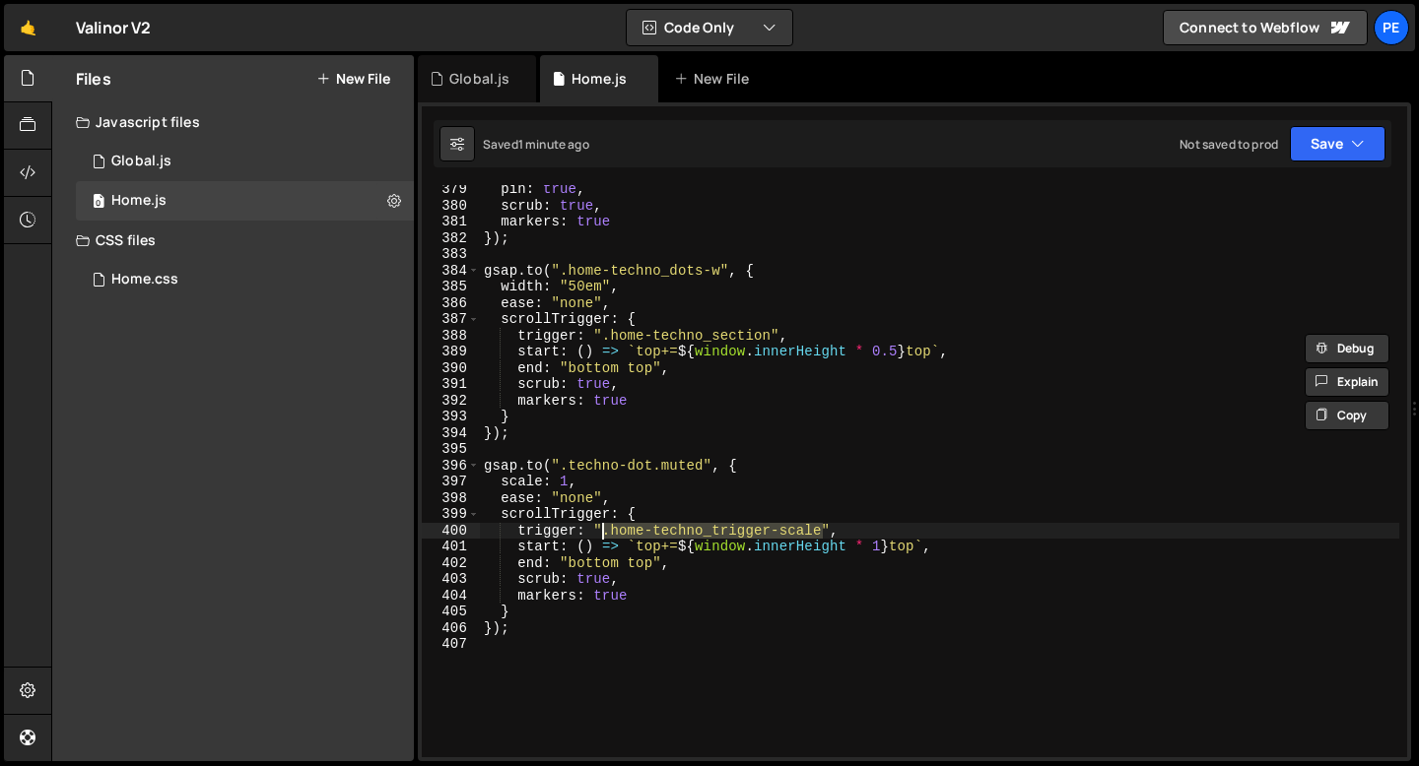
drag, startPoint x: 821, startPoint y: 534, endPoint x: 602, endPoint y: 532, distance: 218.7
click at [602, 532] on div "pin : true , scrub : true , markers : true }) ; gsap . to ( ".home-techno_dots-…" at bounding box center [939, 483] width 919 height 605
paste textarea "section"
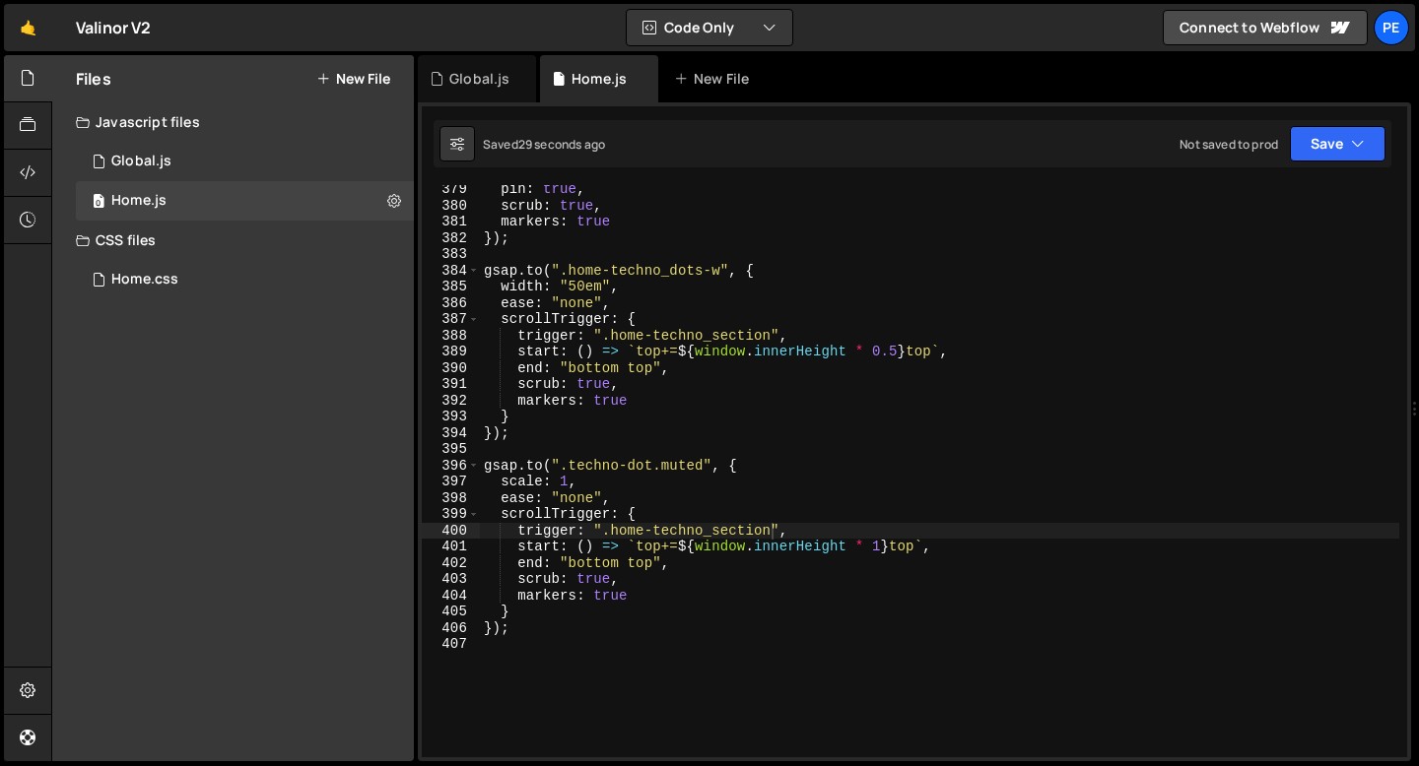
click at [757, 346] on div "pin : true , scrub : true , markers : true }) ; gsap . to ( ".home-techno_dots-…" at bounding box center [939, 483] width 919 height 605
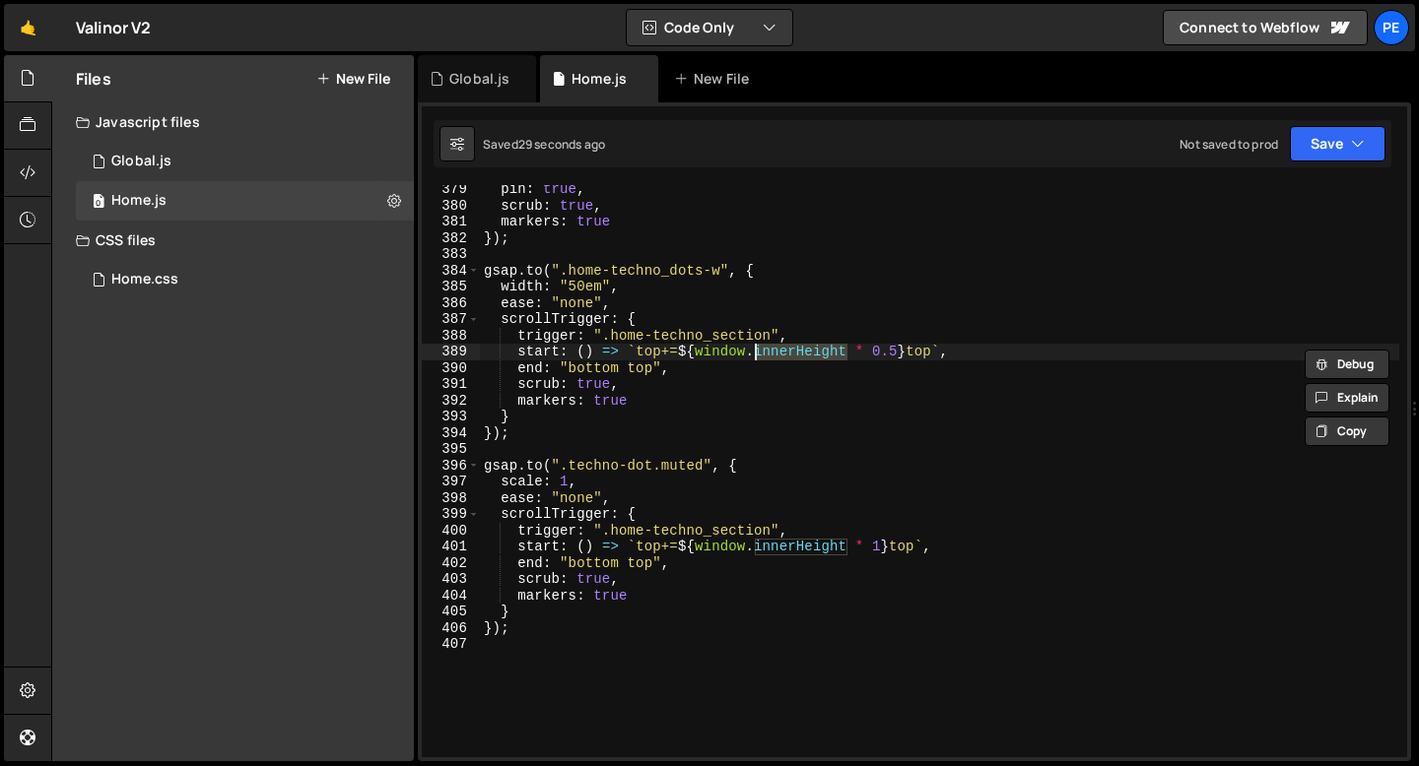
click at [757, 346] on div "pin : true , scrub : true , markers : true }) ; gsap . to ( ".home-techno_dots-…" at bounding box center [939, 483] width 919 height 605
click at [577, 365] on div "pin : true , scrub : true , markers : true }) ; gsap . to ( ".home-techno_dots-…" at bounding box center [939, 483] width 919 height 605
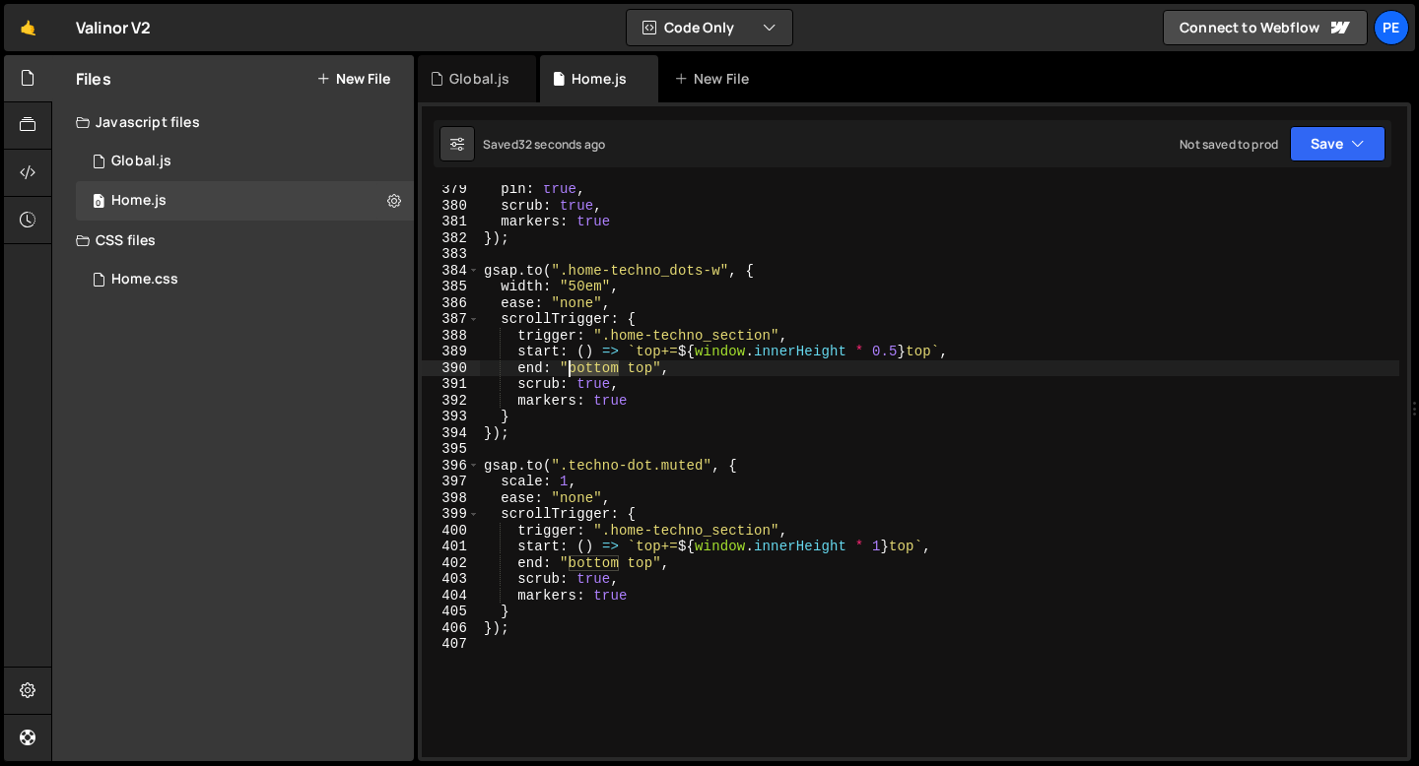
click at [577, 365] on div "pin : true , scrub : true , markers : true }) ; gsap . to ( ".home-techno_dots-…" at bounding box center [939, 483] width 919 height 605
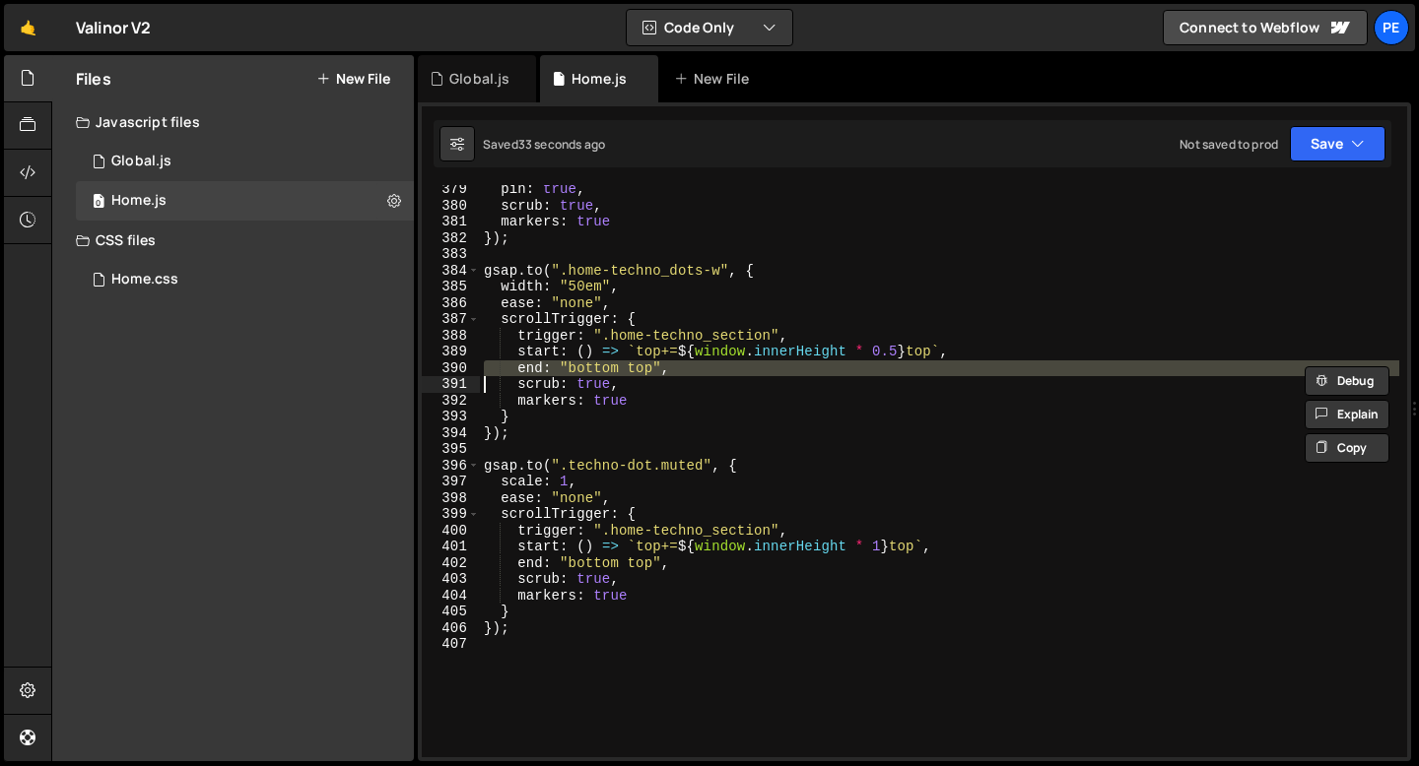
paste textarea
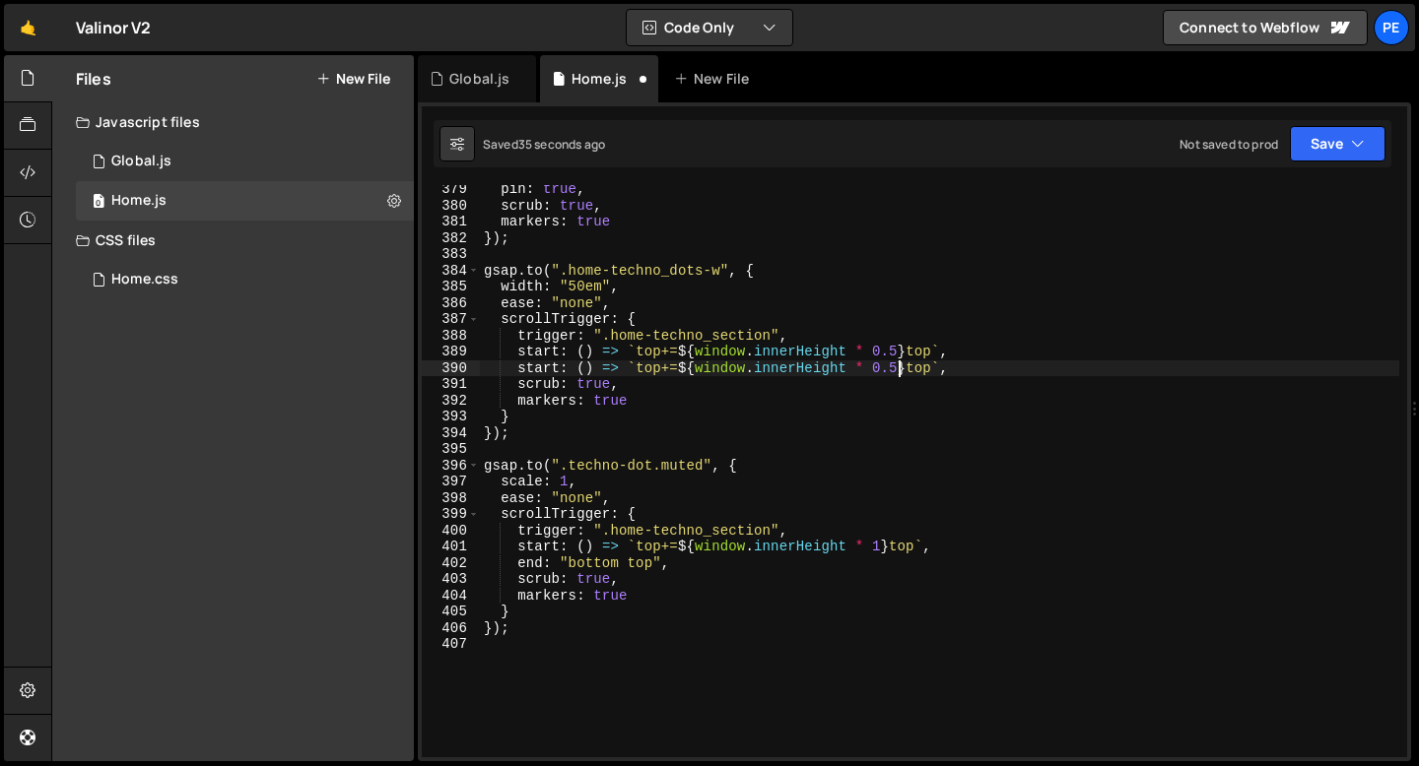
click at [898, 366] on div "pin : true , scrub : true , markers : true }) ; gsap . to ( ".home-techno_dots-…" at bounding box center [939, 483] width 919 height 605
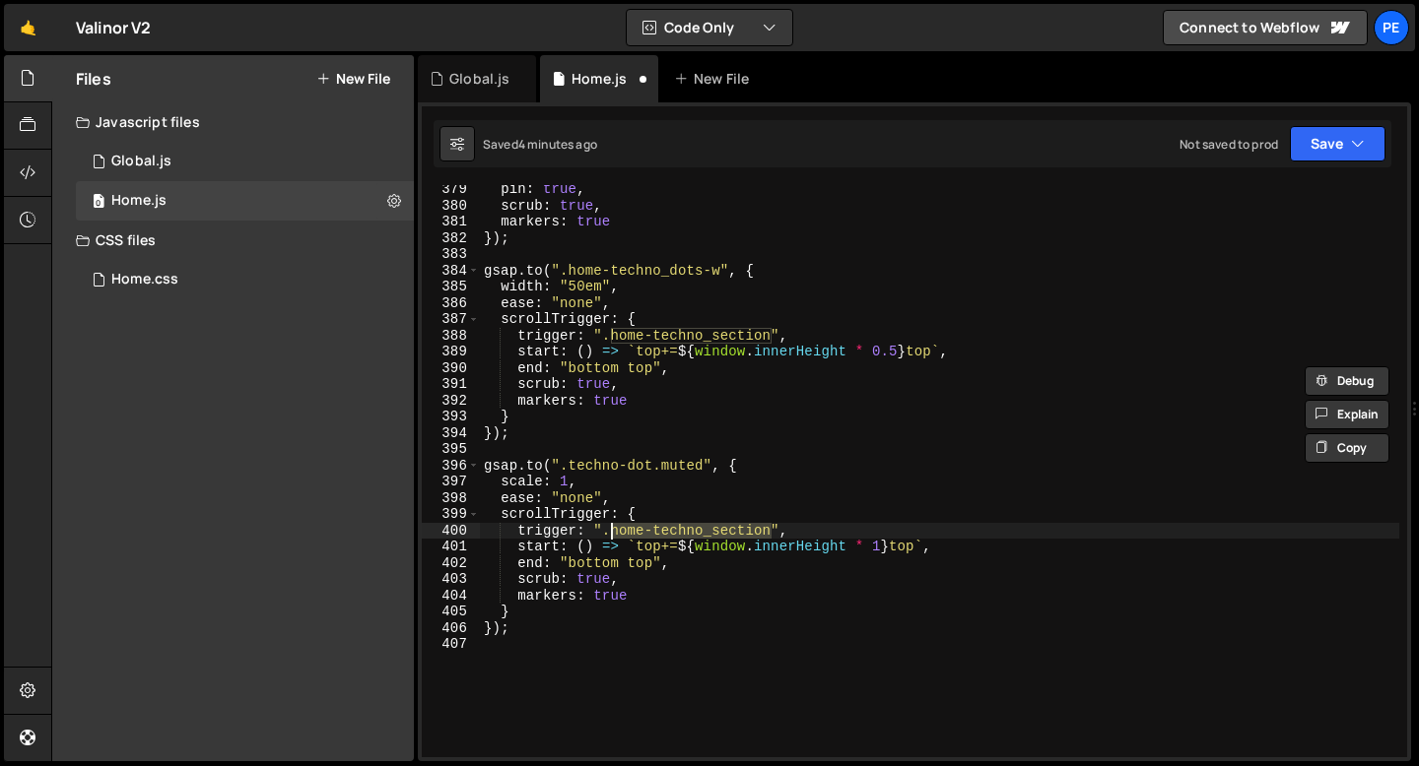
drag, startPoint x: 771, startPoint y: 533, endPoint x: 609, endPoint y: 534, distance: 162.6
click at [609, 534] on div "pin : true , scrub : true , markers : true }) ; gsap . to ( ".home-techno_dots-…" at bounding box center [939, 483] width 919 height 605
paste textarea "trigger-scale"
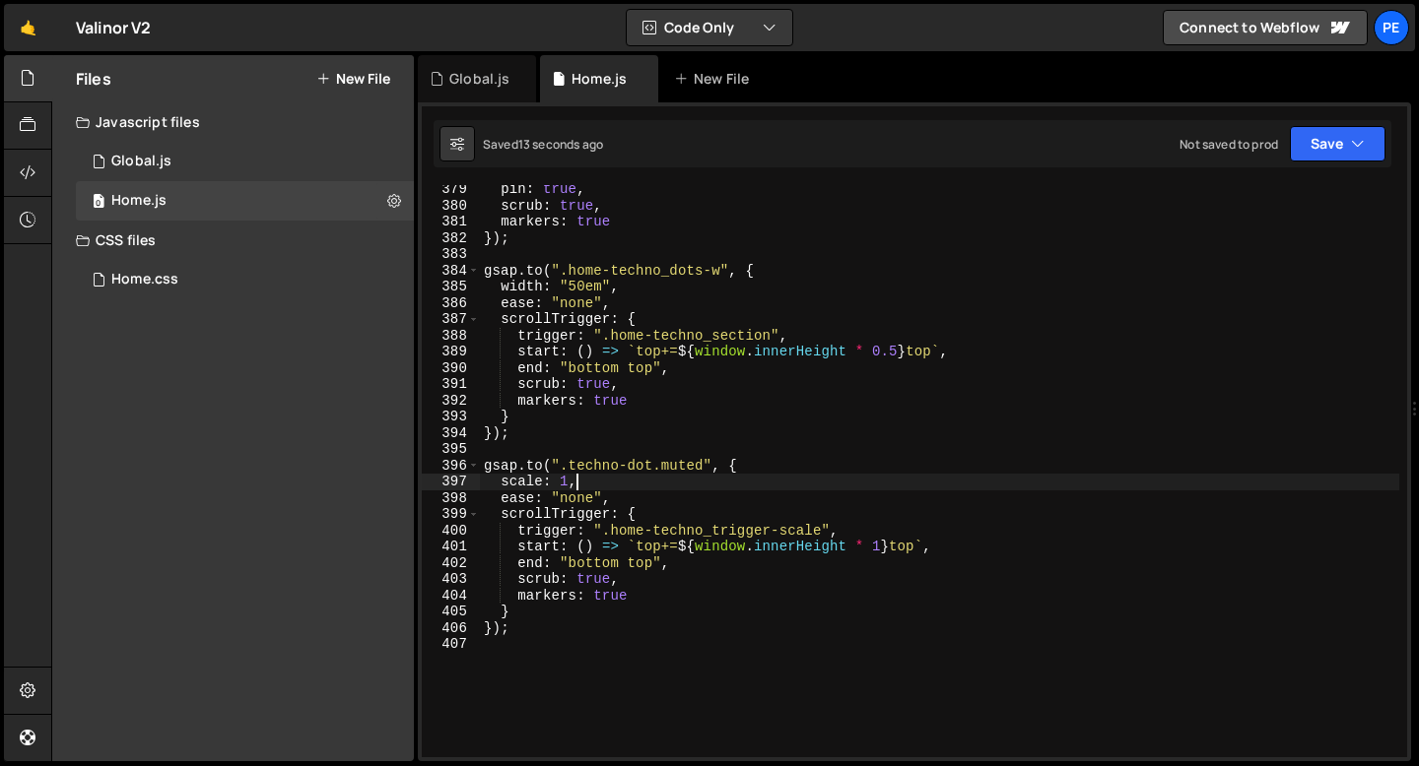
click at [600, 479] on div "pin : true , scrub : true , markers : true }) ; gsap . to ( ".home-techno_dots-…" at bounding box center [939, 483] width 919 height 605
type textarea "scale: 1,"
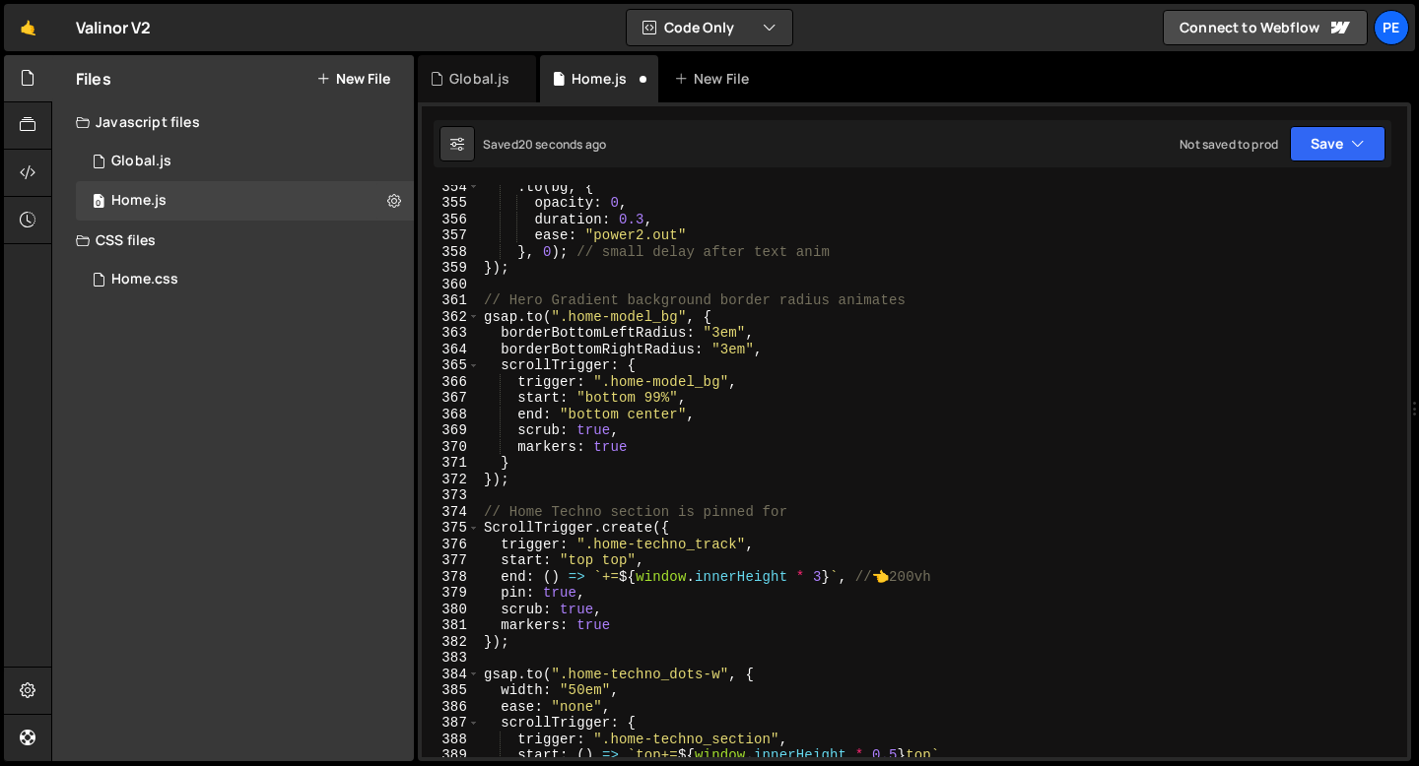
scroll to position [5687, 0]
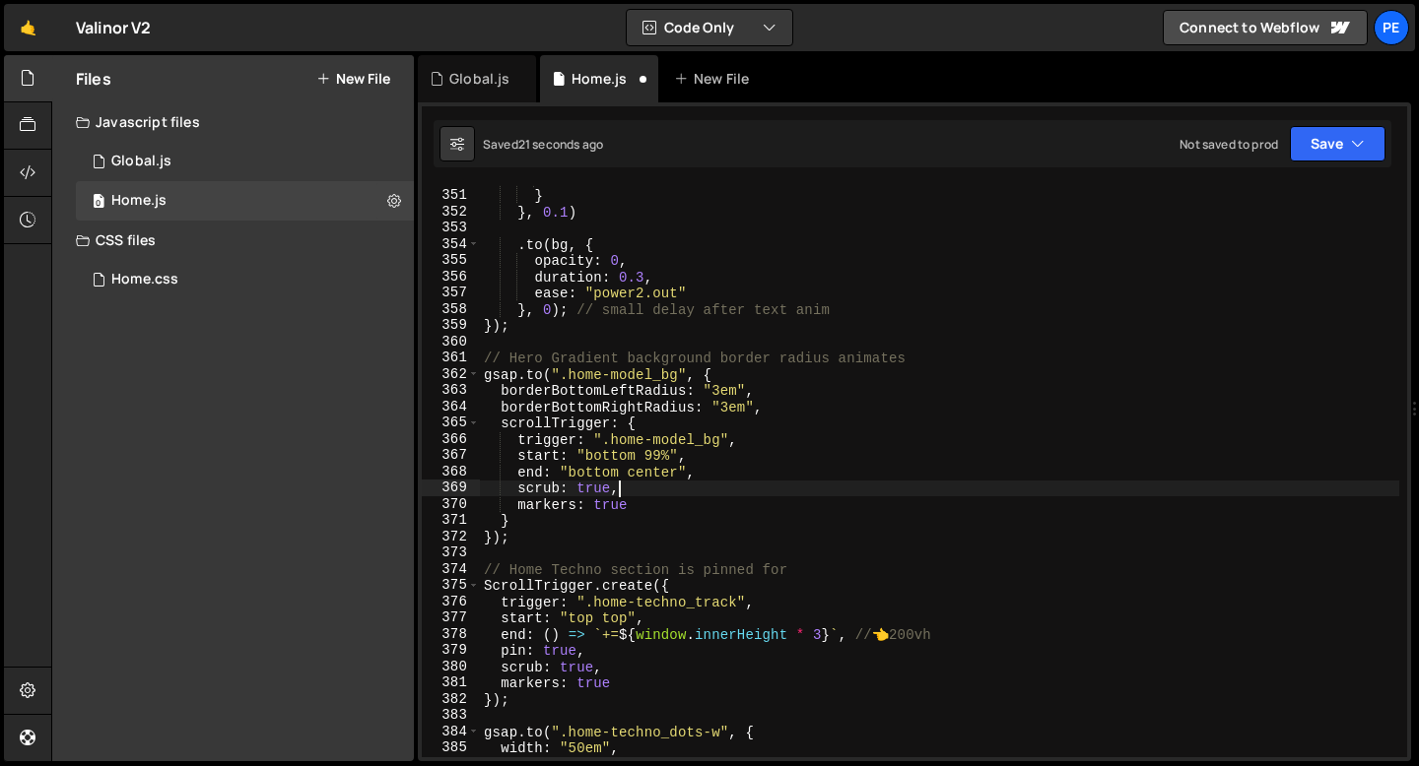
click at [693, 490] on div "from : "center" } } , 0.1 ) . to ( bg , { opacity : 0 , duration : 0.3 , ease :…" at bounding box center [939, 473] width 919 height 605
type textarea "scrub: true,"
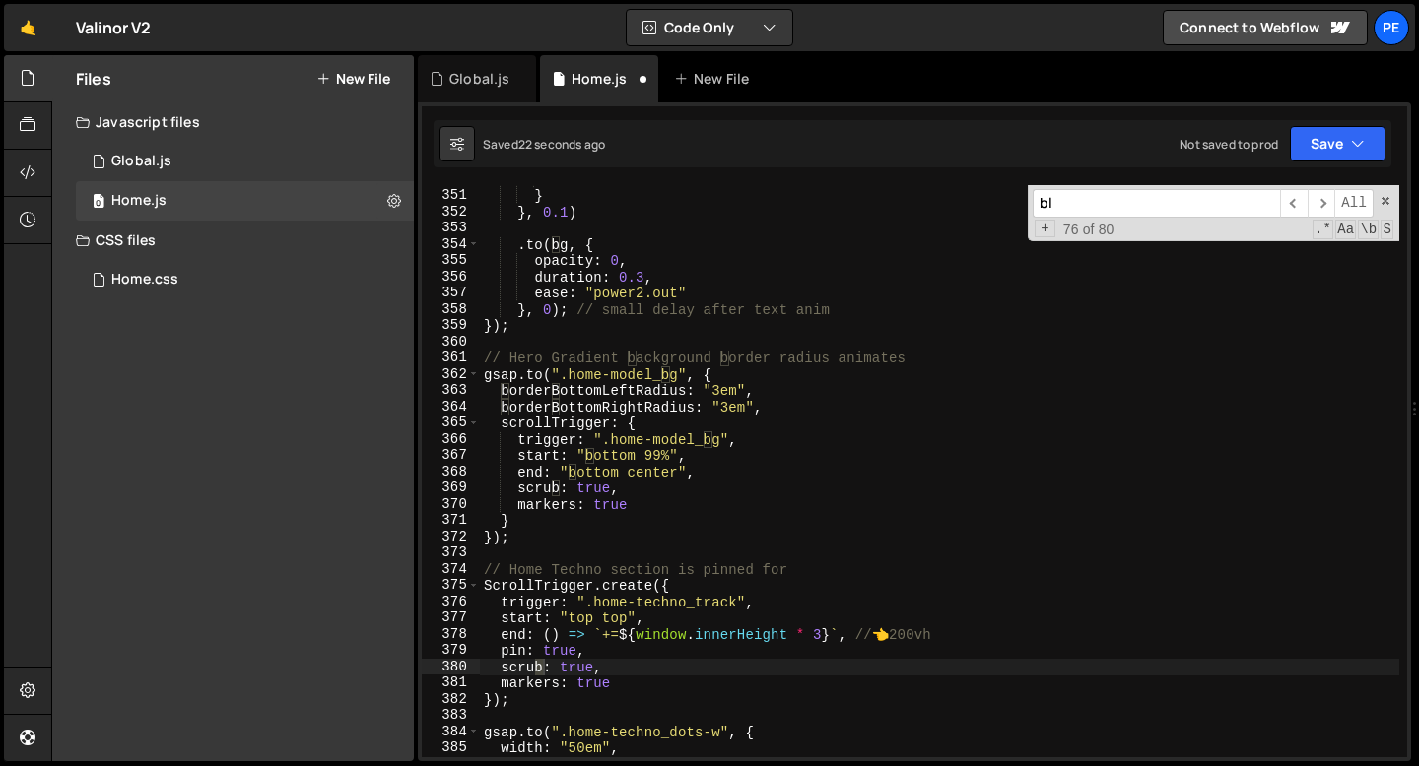
scroll to position [0, 0]
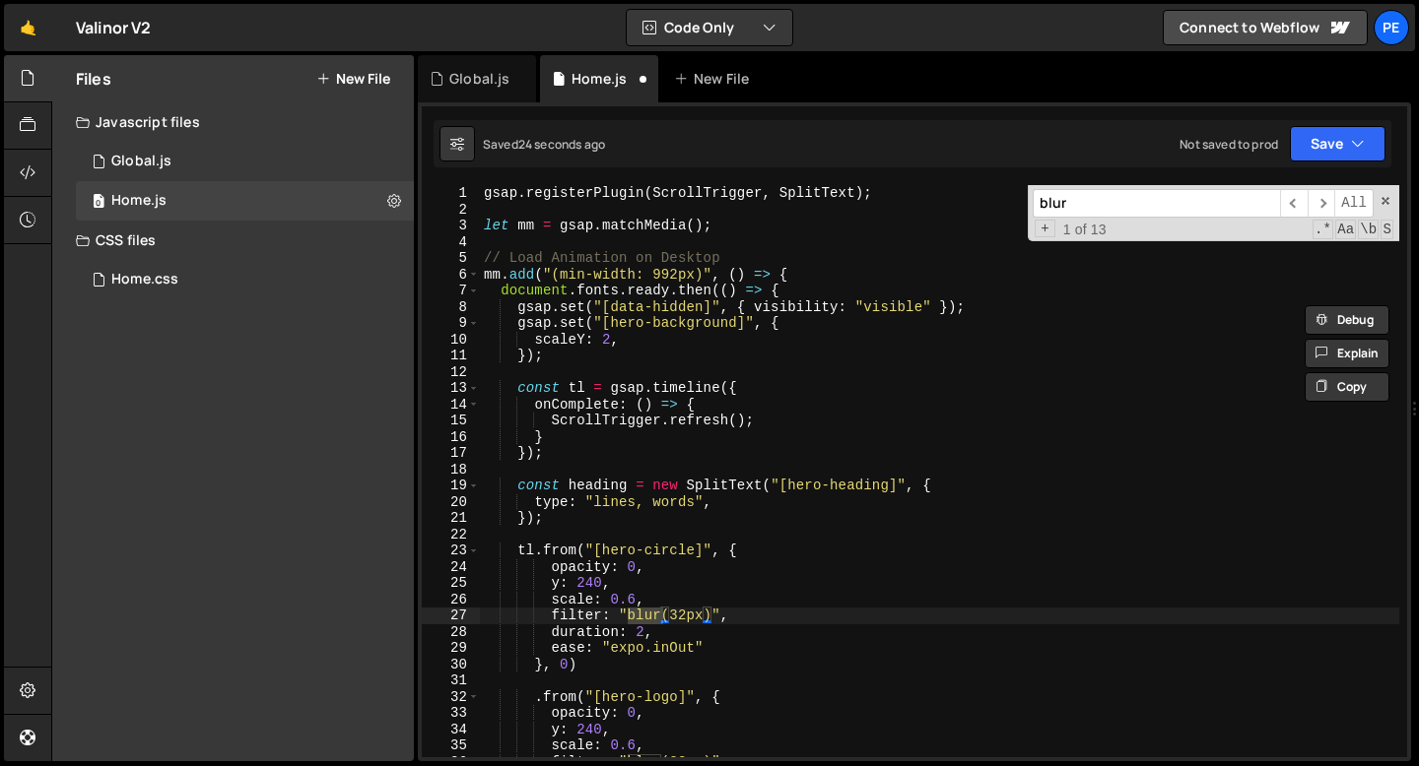
type input "blur"
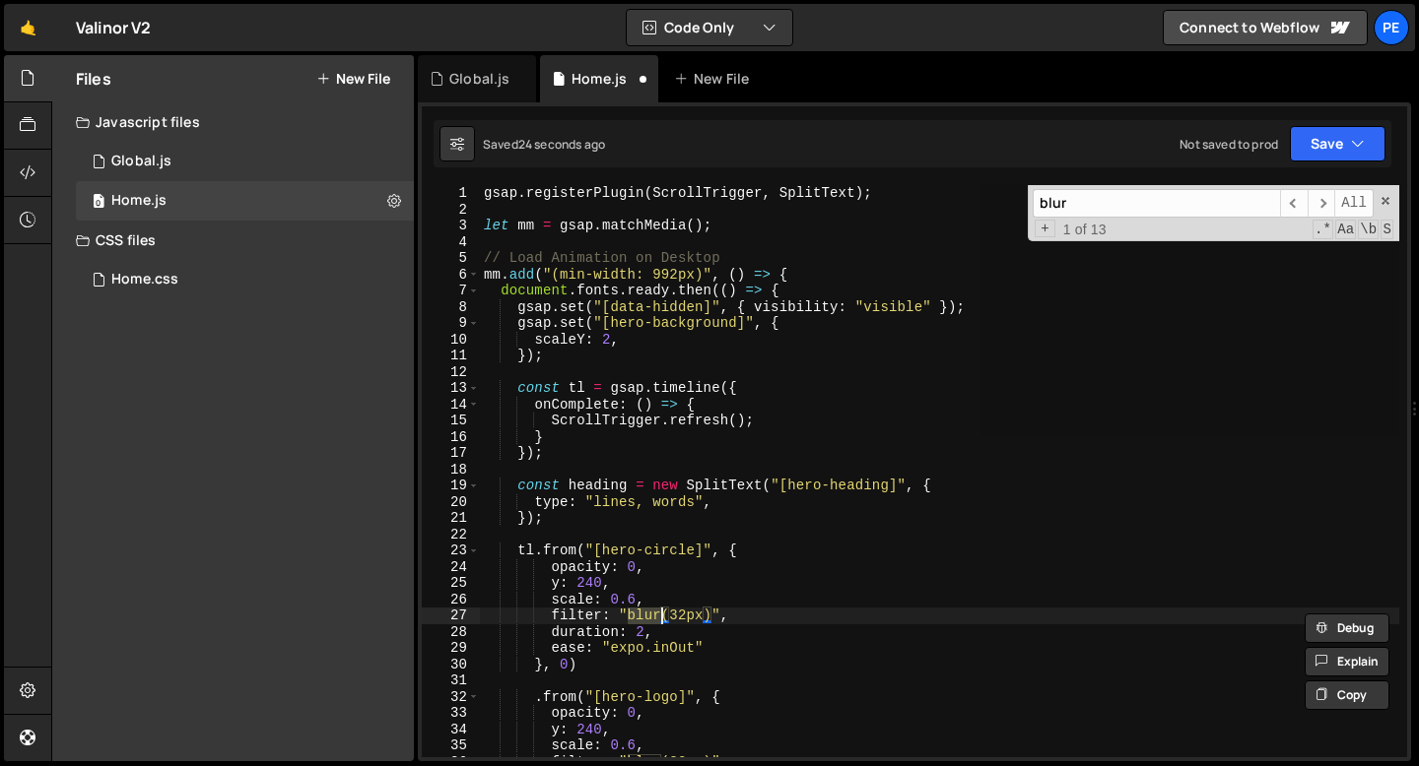
click at [637, 610] on div "gsap . registerPlugin ( ScrollTrigger , SplitText ) ; let mm = gsap . matchMedi…" at bounding box center [939, 471] width 919 height 572
click at [637, 610] on div "gsap . registerPlugin ( ScrollTrigger , SplitText ) ; let mm = gsap . matchMedi…" at bounding box center [939, 487] width 919 height 605
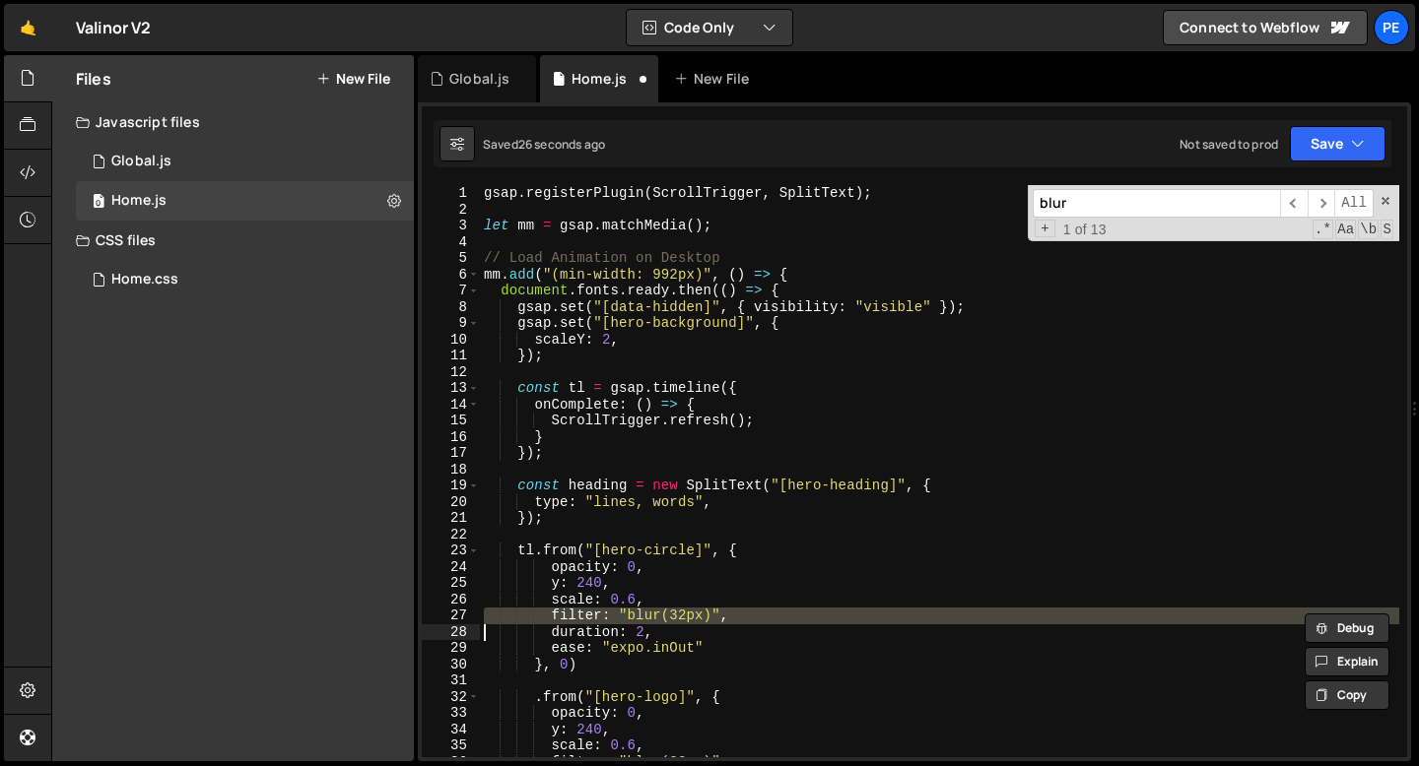
click at [1383, 204] on span at bounding box center [1385, 201] width 14 height 14
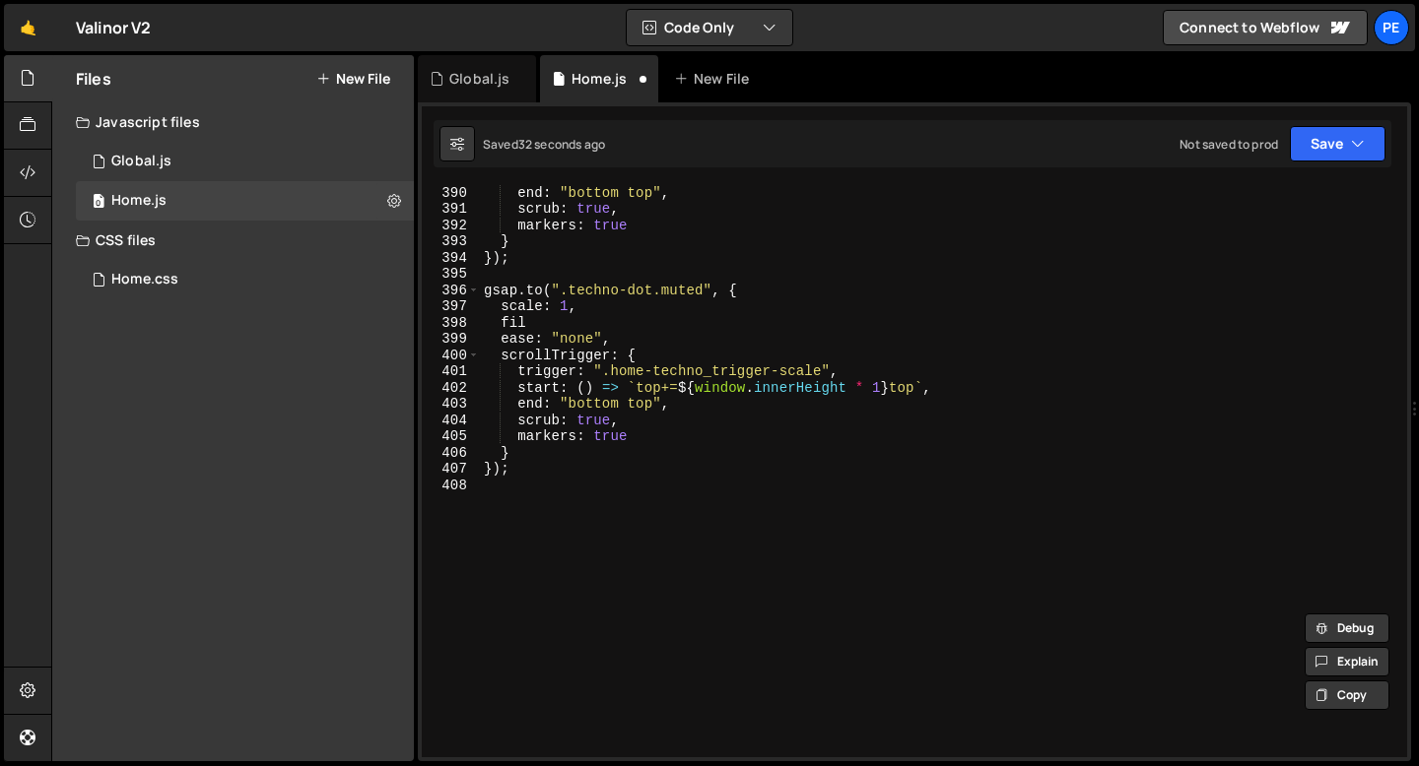
scroll to position [6338, 0]
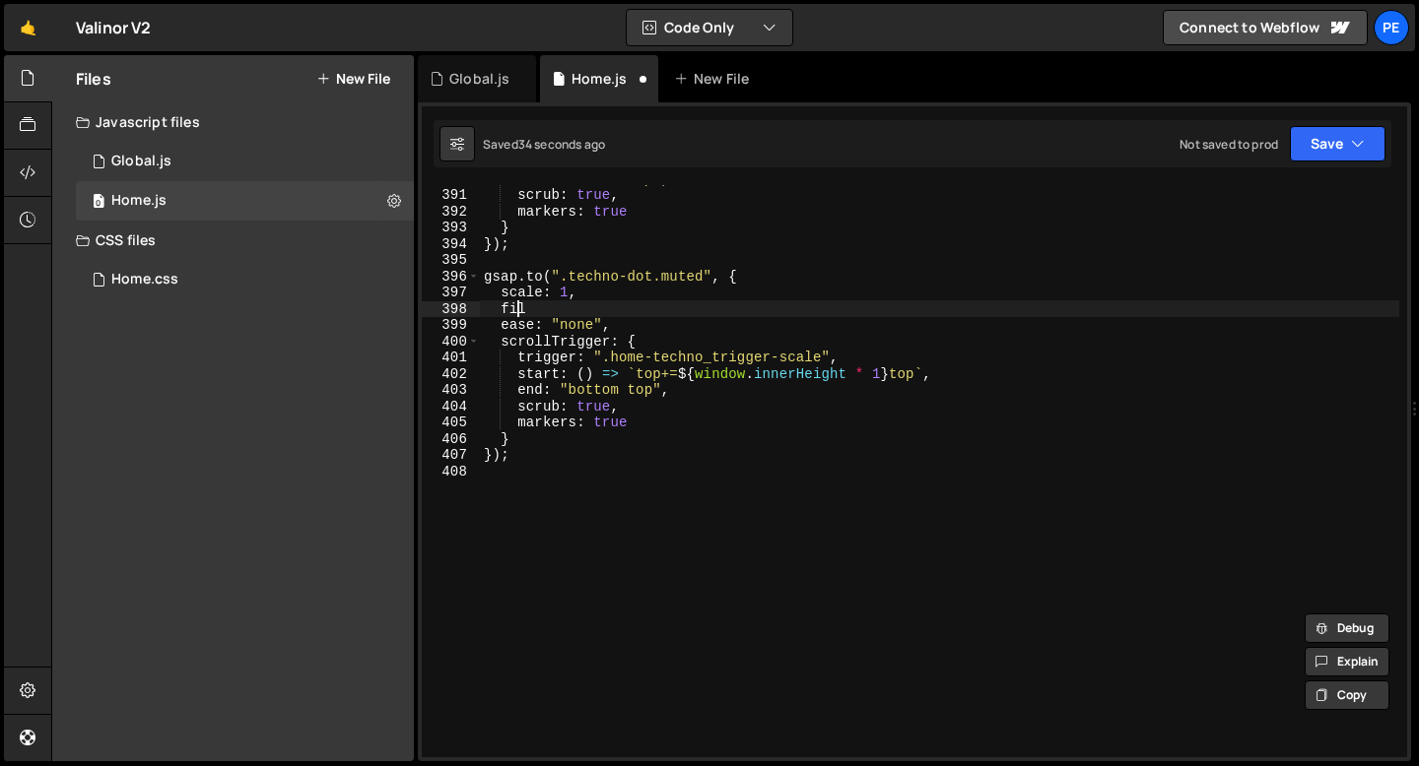
click at [516, 310] on div "end : "bottom top" , scrub : true , markers : true } }) ; gsap . to ( ".techno-…" at bounding box center [939, 472] width 919 height 605
type textarea "fil"
click at [516, 309] on div "end : "bottom top" , scrub : true , markers : true } }) ; gsap . to ( ".techno-…" at bounding box center [939, 472] width 919 height 605
paste textarea
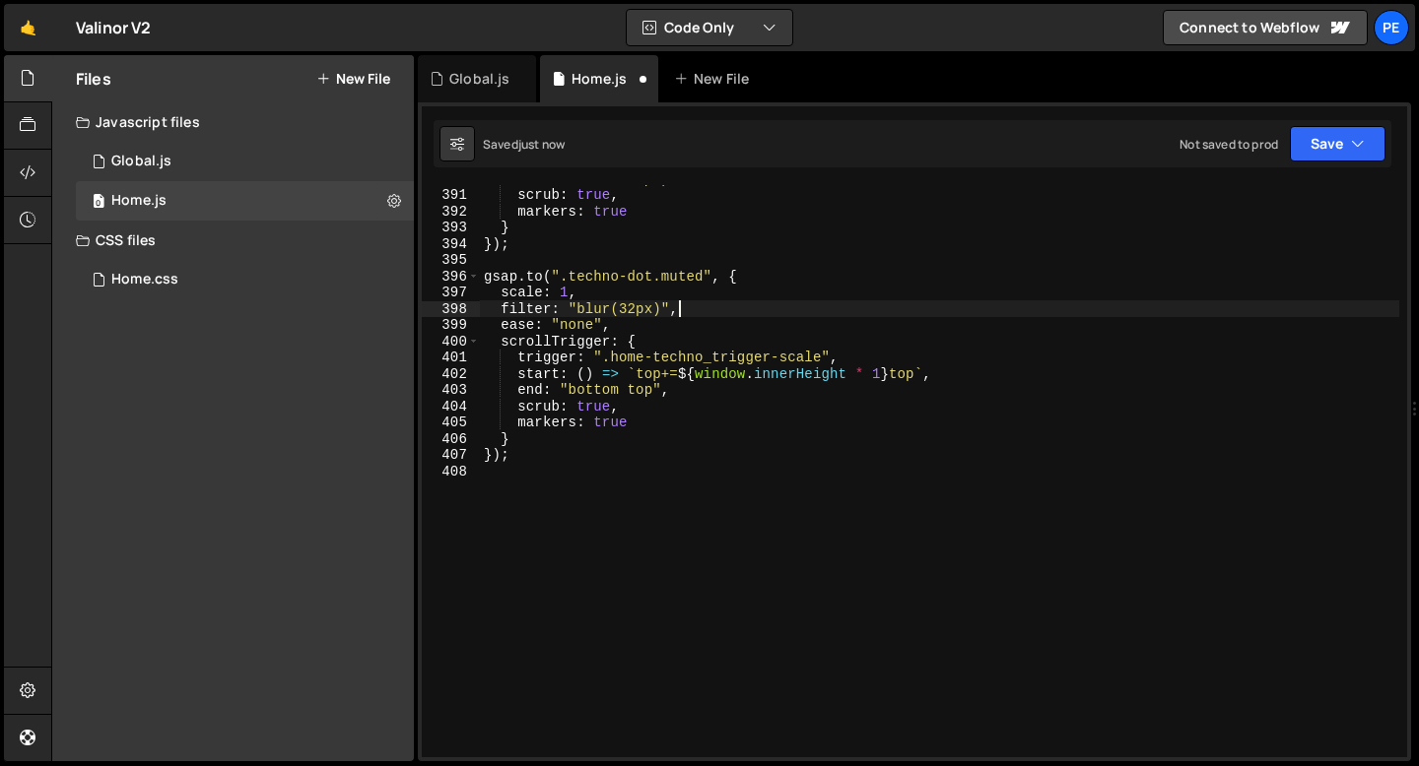
click at [635, 309] on div "end : "bottom top" , scrub : true , markers : true } }) ; gsap . to ( ".techno-…" at bounding box center [939, 472] width 919 height 605
click at [598, 324] on div "end : "bottom top" , scrub : true , markers : true } }) ; gsap . to ( ".techno-…" at bounding box center [939, 472] width 919 height 605
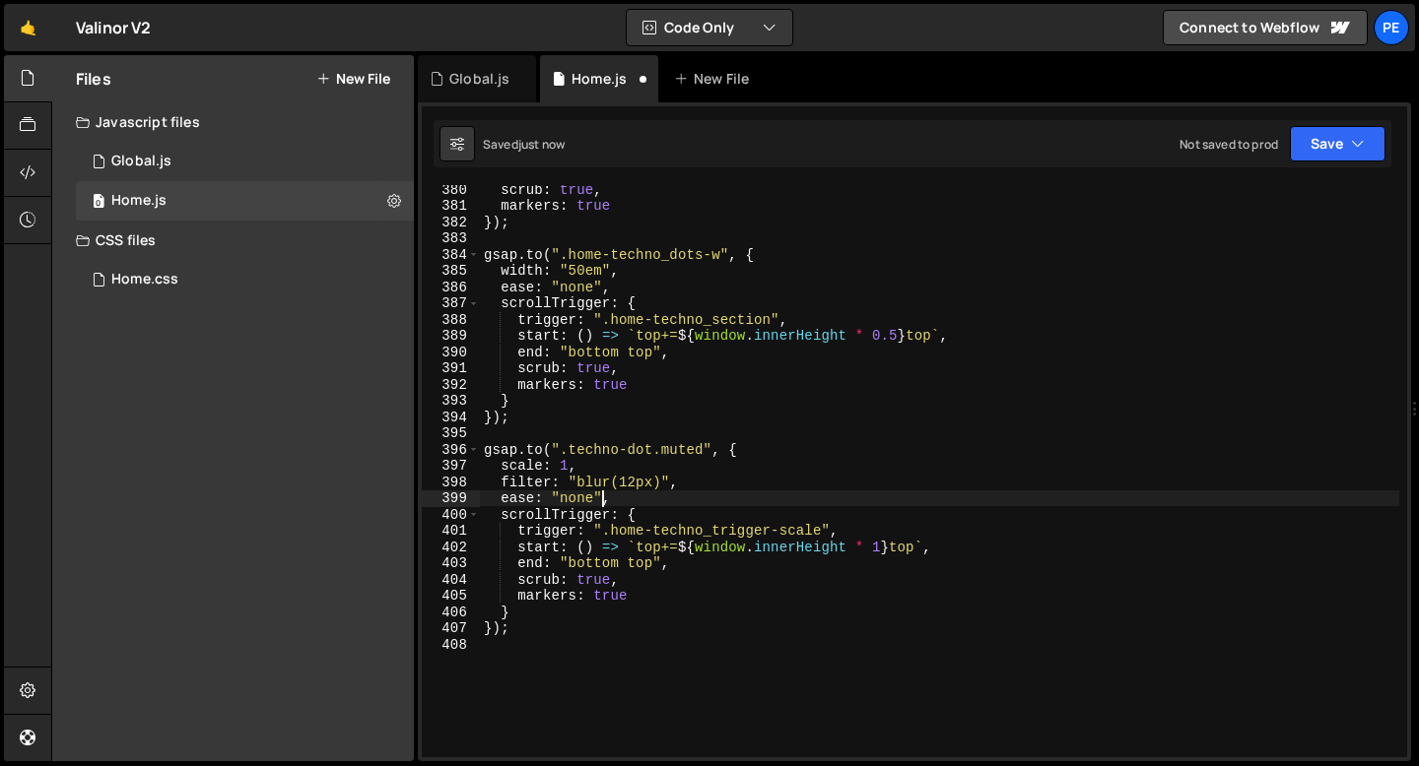
scroll to position [6106, 0]
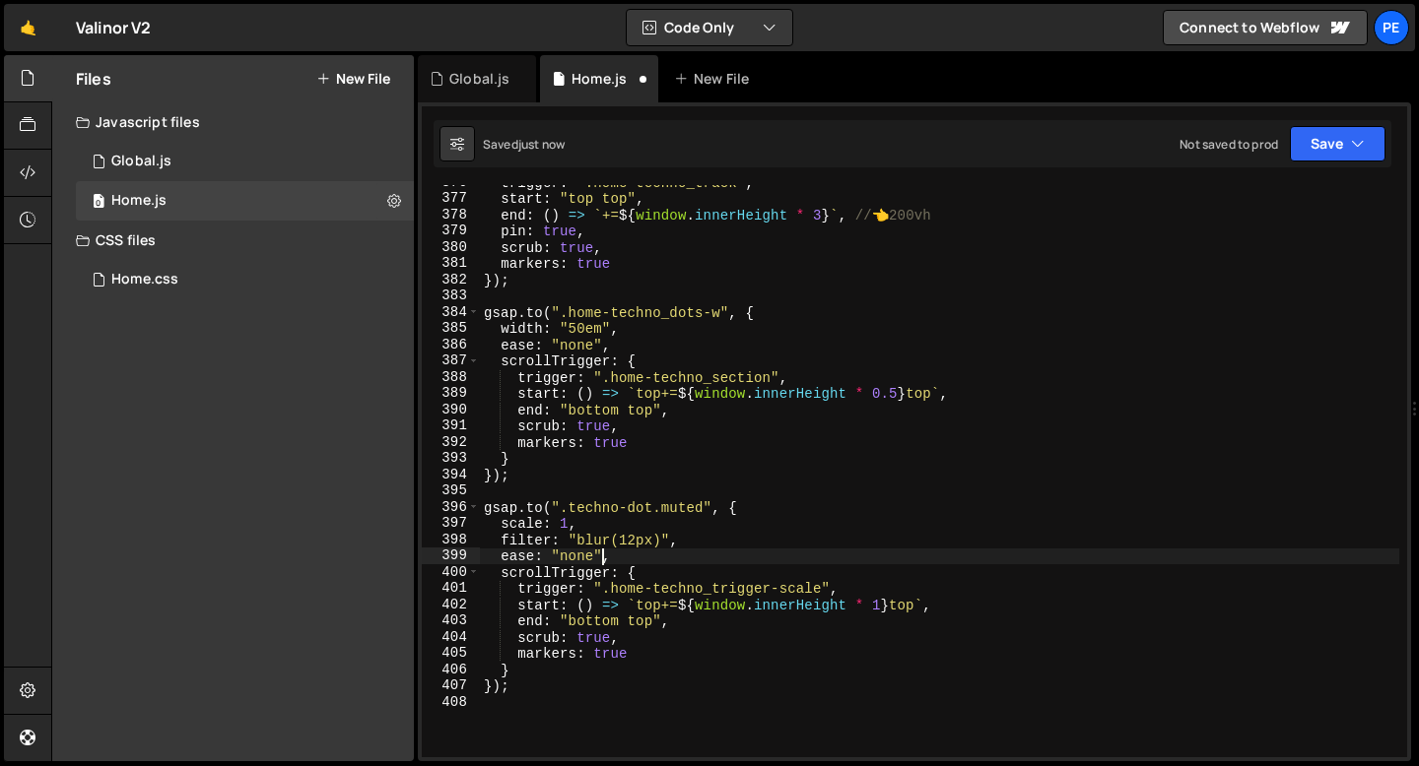
click at [651, 395] on div "trigger : ".home-techno_track" , start : "top top" , end : ( ) => ` += ${ windo…" at bounding box center [939, 476] width 919 height 605
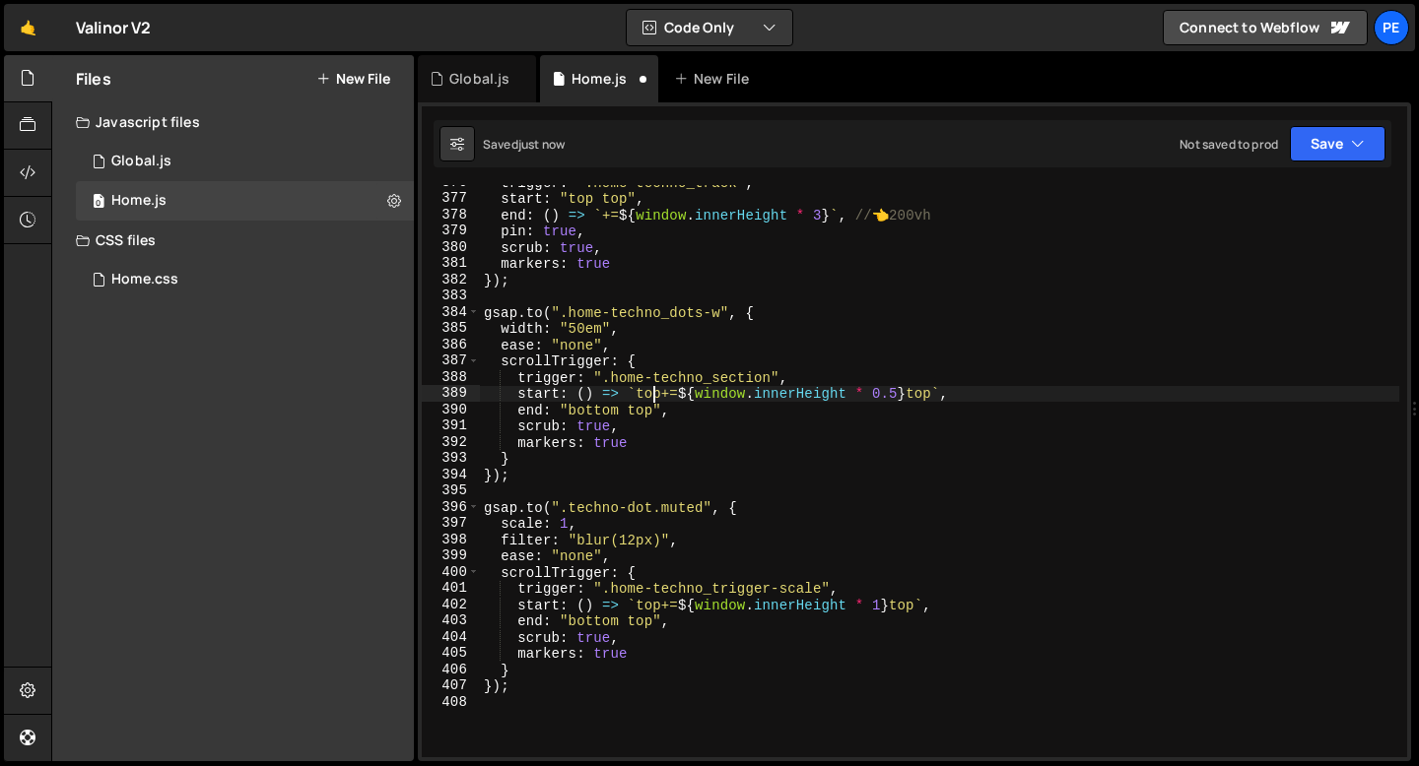
click at [651, 395] on div "trigger : ".home-techno_track" , start : "top top" , end : ( ) => ` += ${ windo…" at bounding box center [939, 476] width 919 height 605
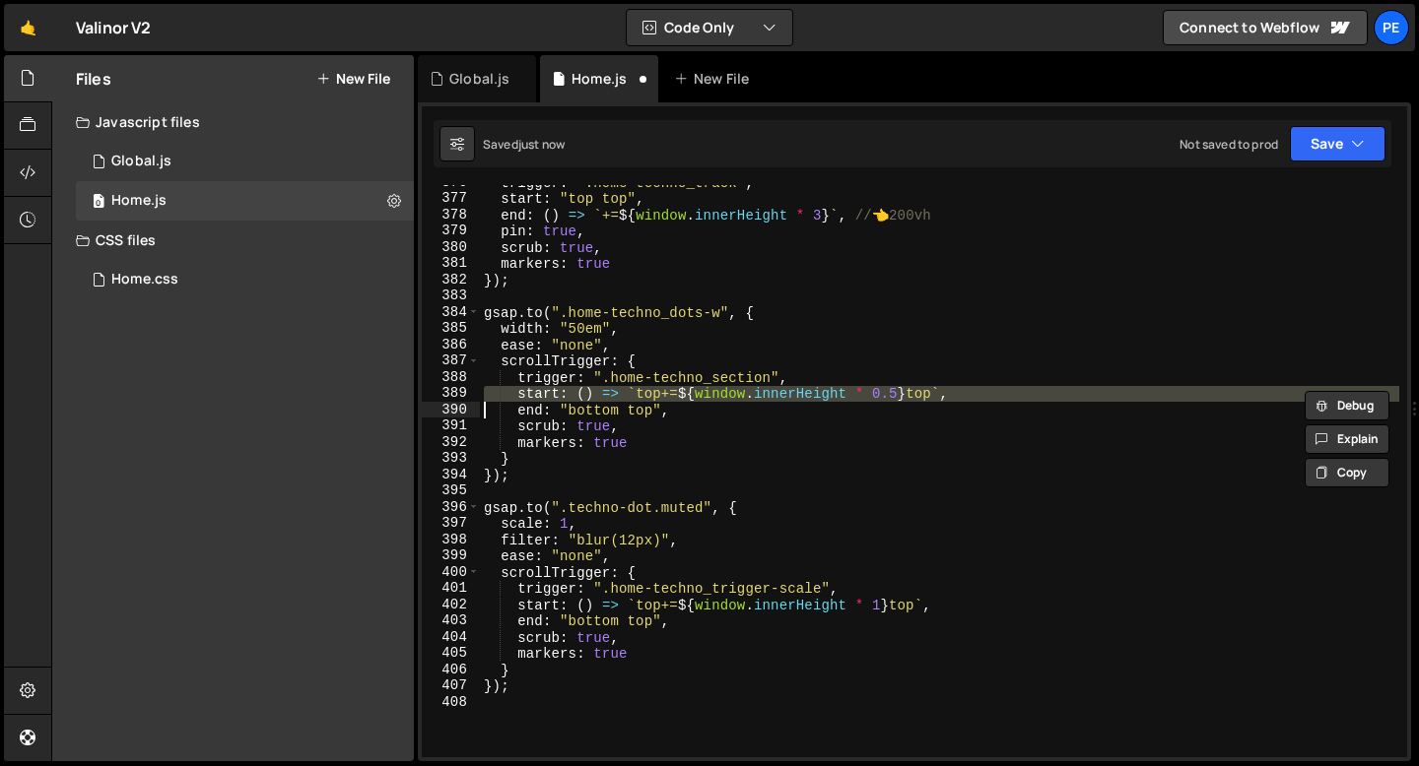
click at [639, 406] on div "trigger : ".home-techno_track" , start : "top top" , end : ( ) => ` += ${ windo…" at bounding box center [939, 476] width 919 height 605
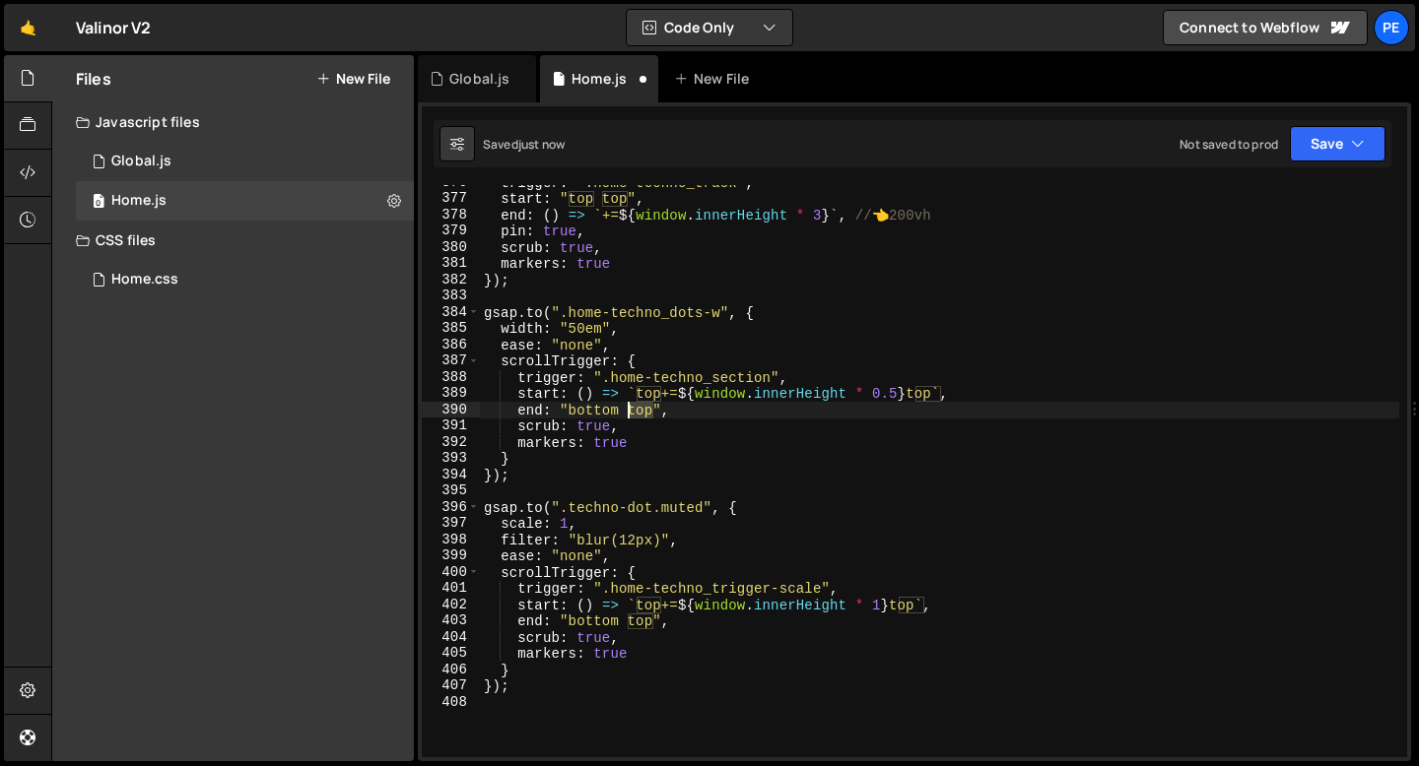
click at [639, 406] on div "trigger : ".home-techno_track" , start : "top top" , end : ( ) => ` += ${ windo…" at bounding box center [939, 476] width 919 height 605
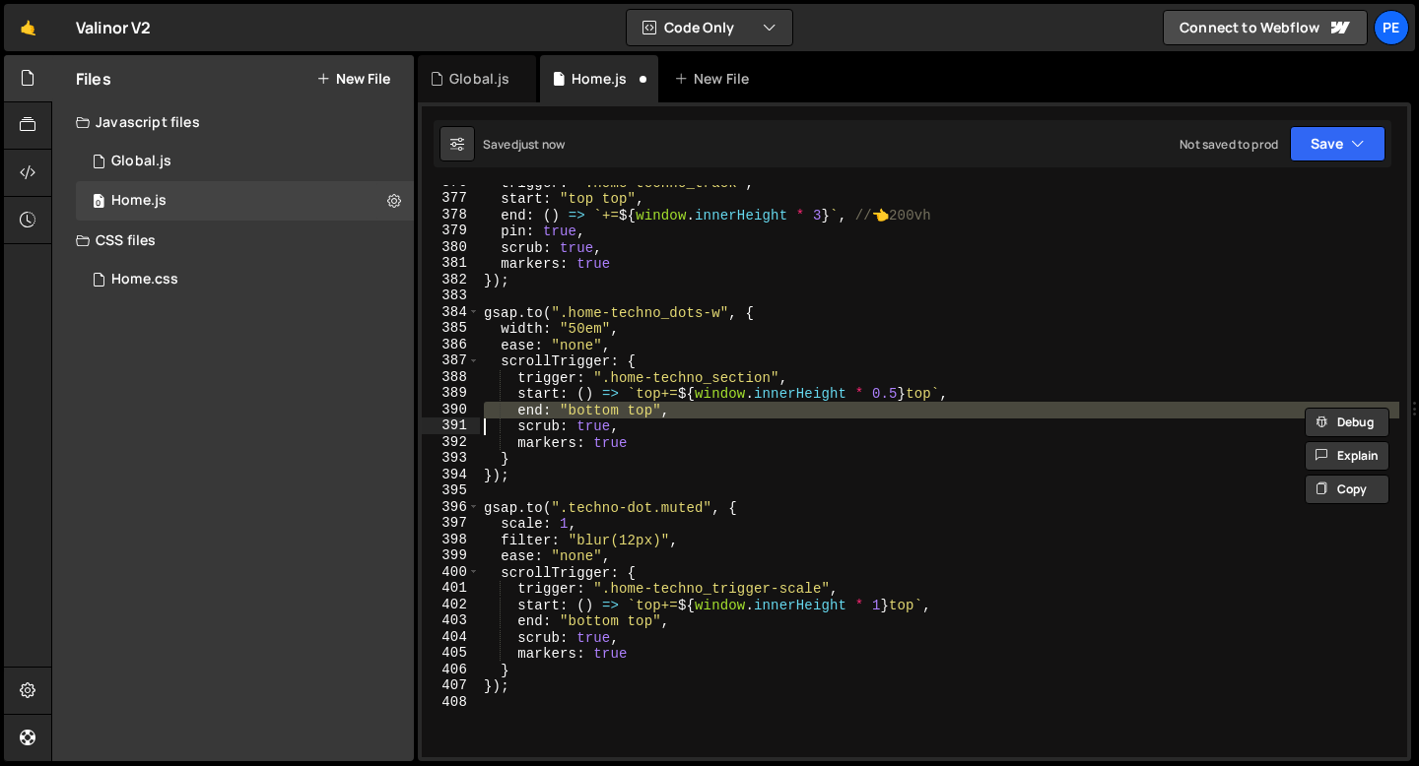
paste textarea
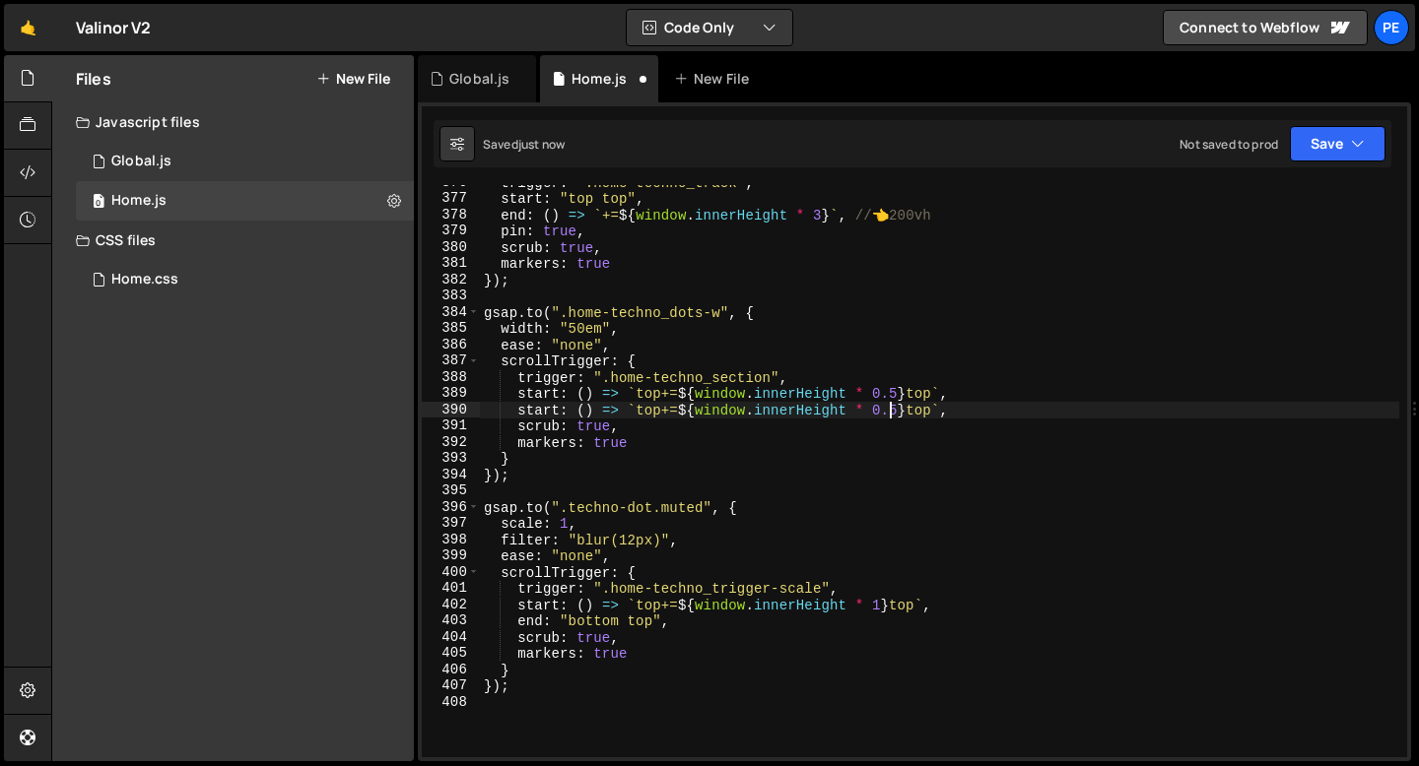
click at [893, 411] on div "trigger : ".home-techno_track" , start : "top top" , end : ( ) => ` += ${ windo…" at bounding box center [939, 476] width 919 height 605
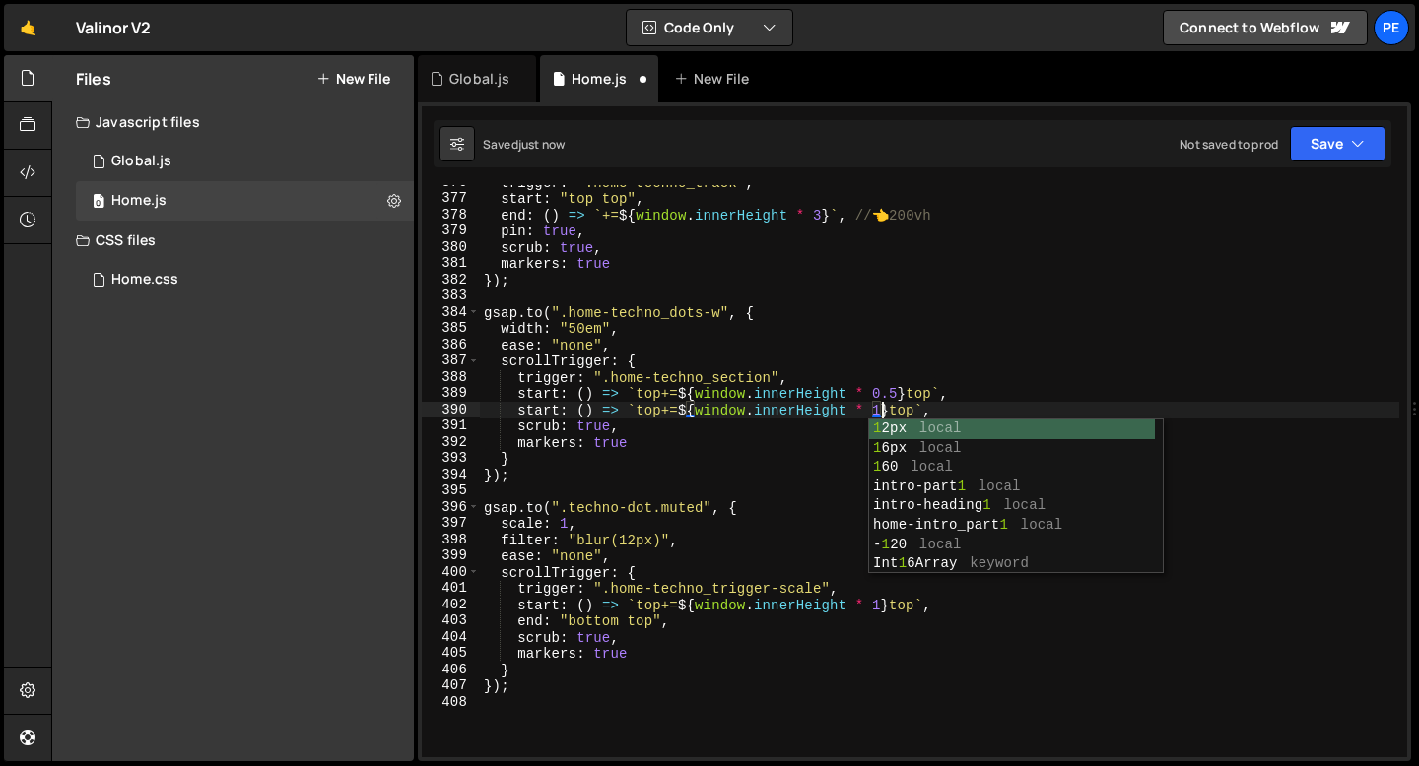
scroll to position [0, 28]
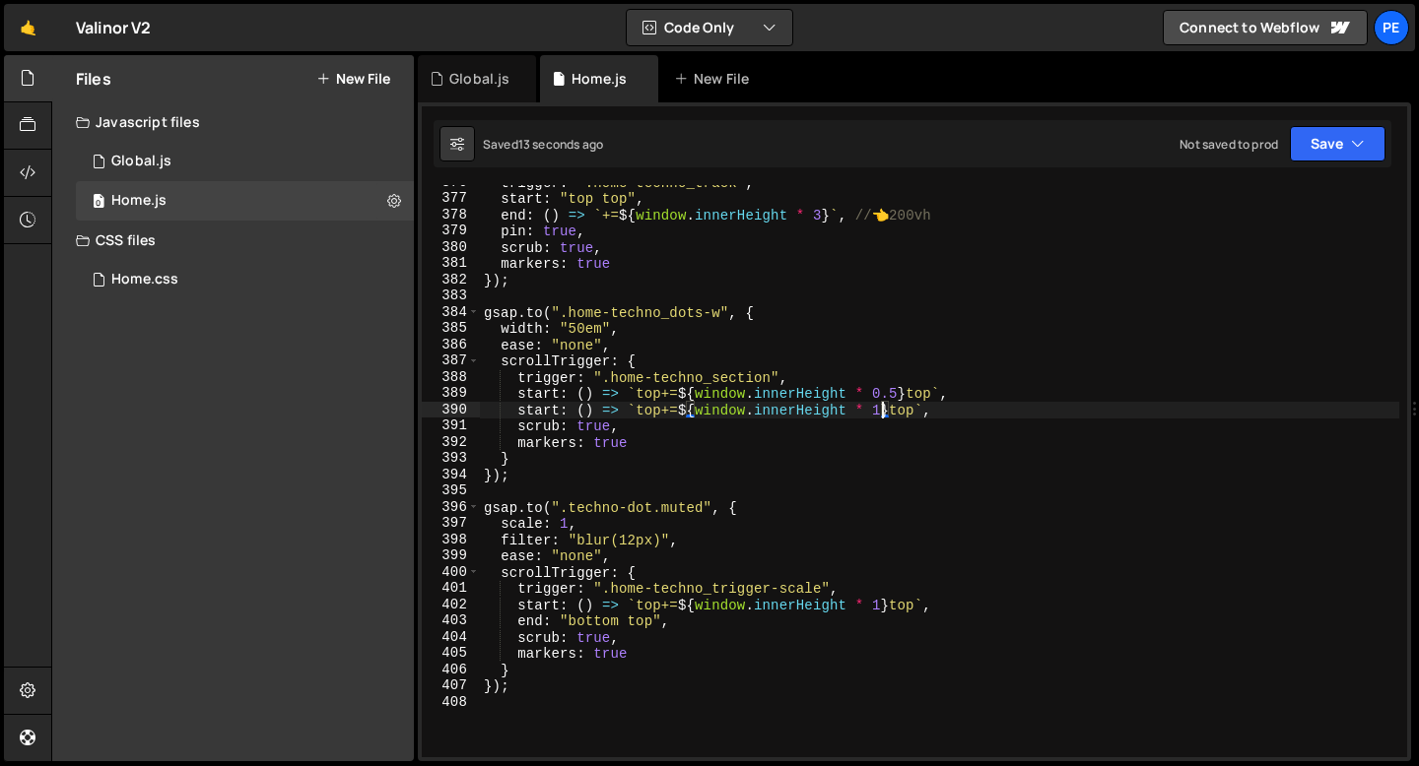
click at [535, 415] on div "trigger : ".home-techno_track" , start : "top top" , end : ( ) => ` += ${ windo…" at bounding box center [939, 476] width 919 height 605
click at [526, 507] on div "trigger : ".home-techno_track" , start : "top top" , end : ( ) => ` += ${ windo…" at bounding box center [939, 476] width 919 height 605
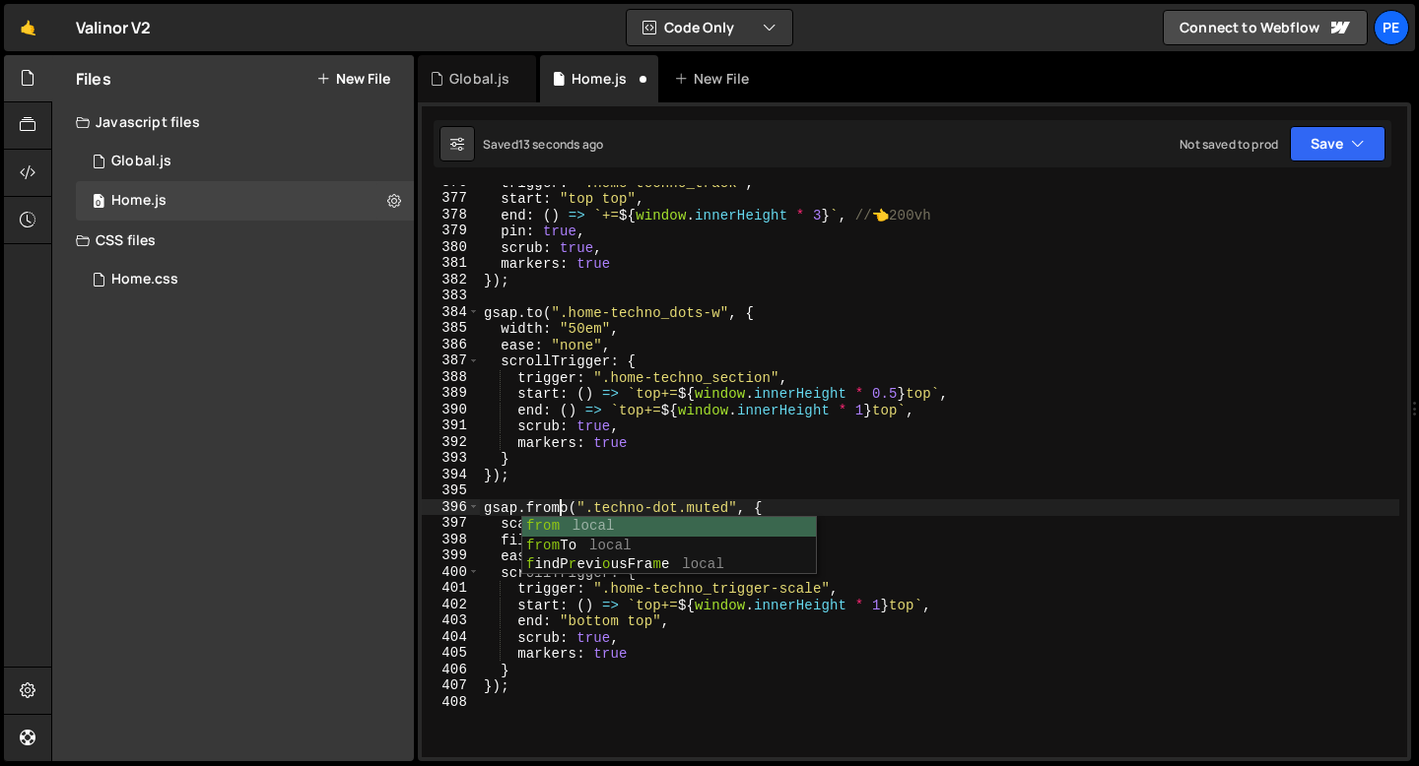
scroll to position [0, 5]
click at [486, 509] on div "trigger : ".home-techno_track" , start : "top top" , end : ( ) => ` += ${ windo…" at bounding box center [939, 476] width 919 height 605
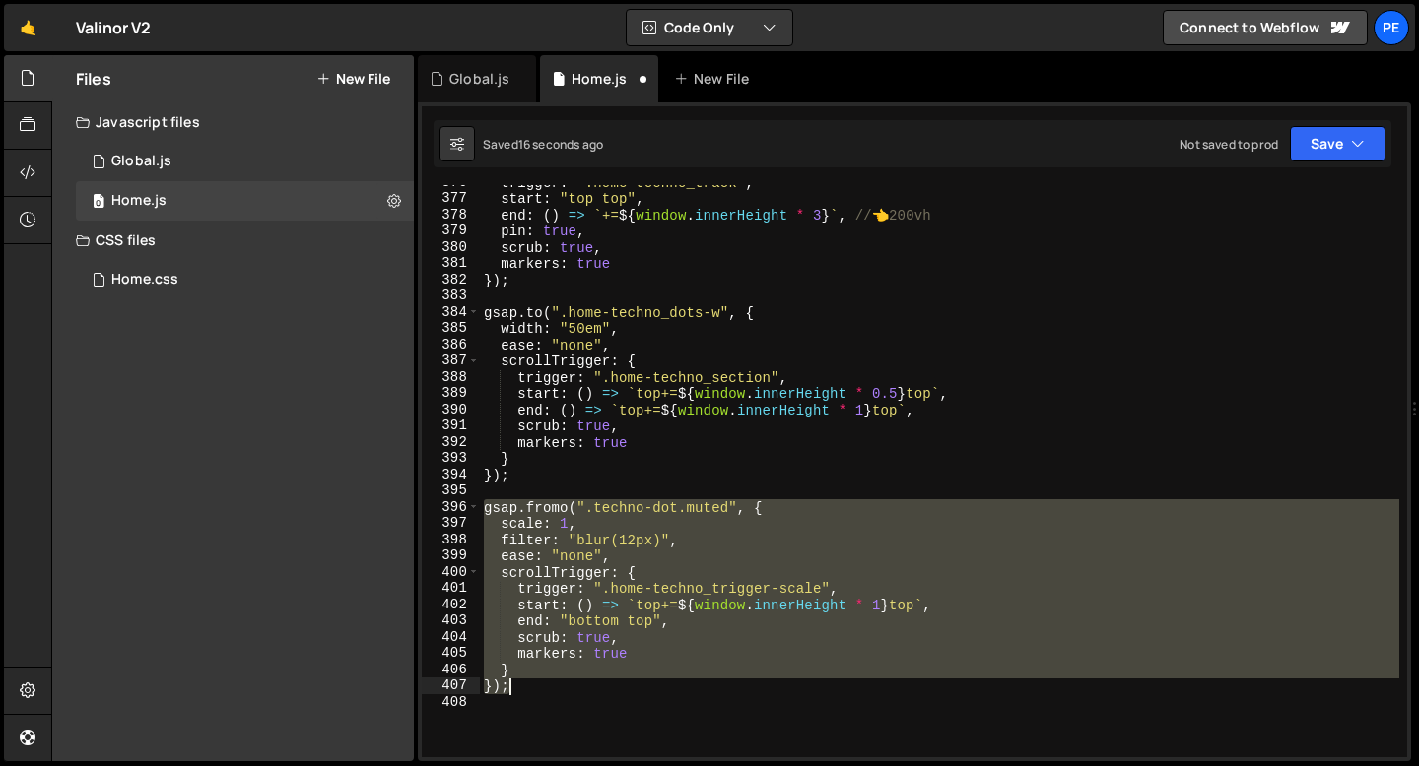
drag, startPoint x: 486, startPoint y: 509, endPoint x: 539, endPoint y: 681, distance: 179.5
click at [539, 681] on div "trigger : ".home-techno_track" , start : "top top" , end : ( ) => ` += ${ windo…" at bounding box center [939, 476] width 919 height 605
type textarea "} });"
paste textarea
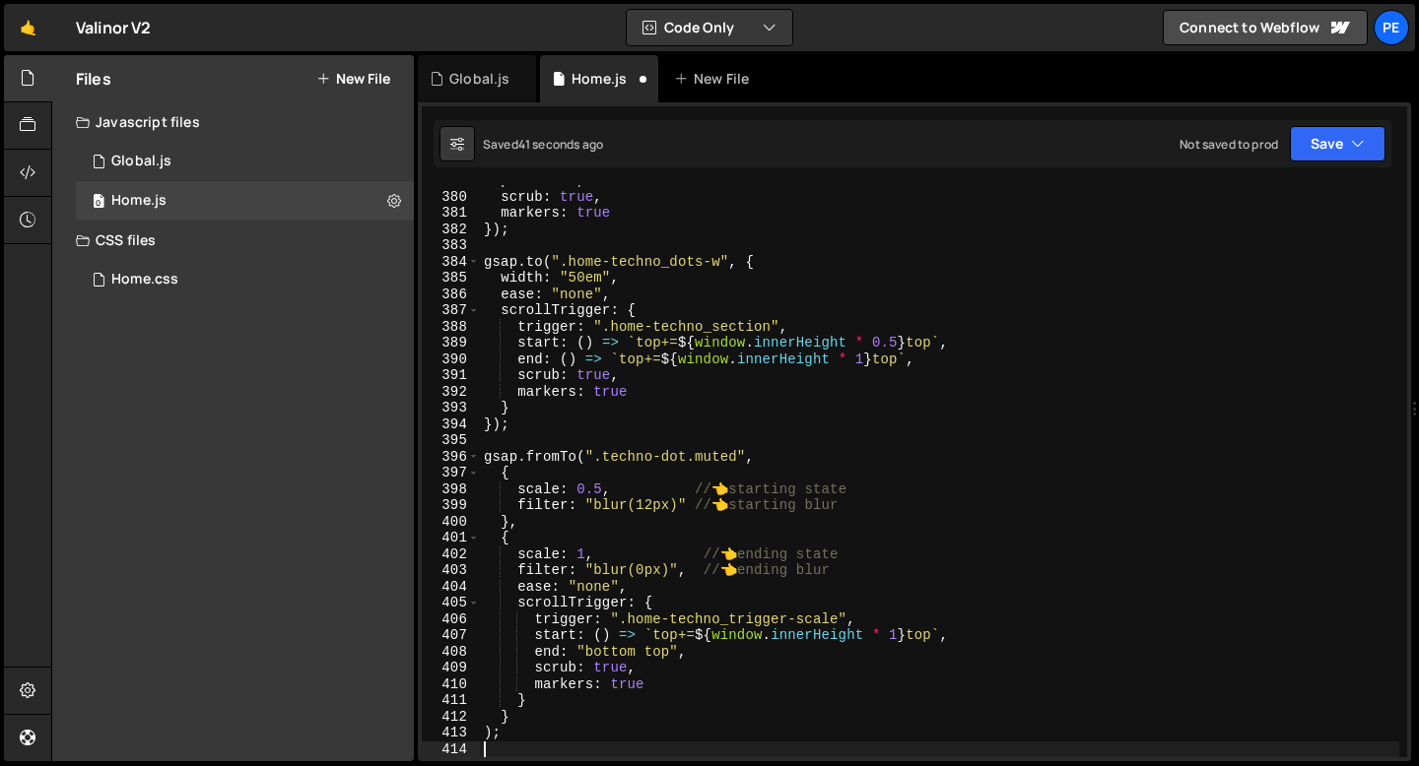
scroll to position [6157, 0]
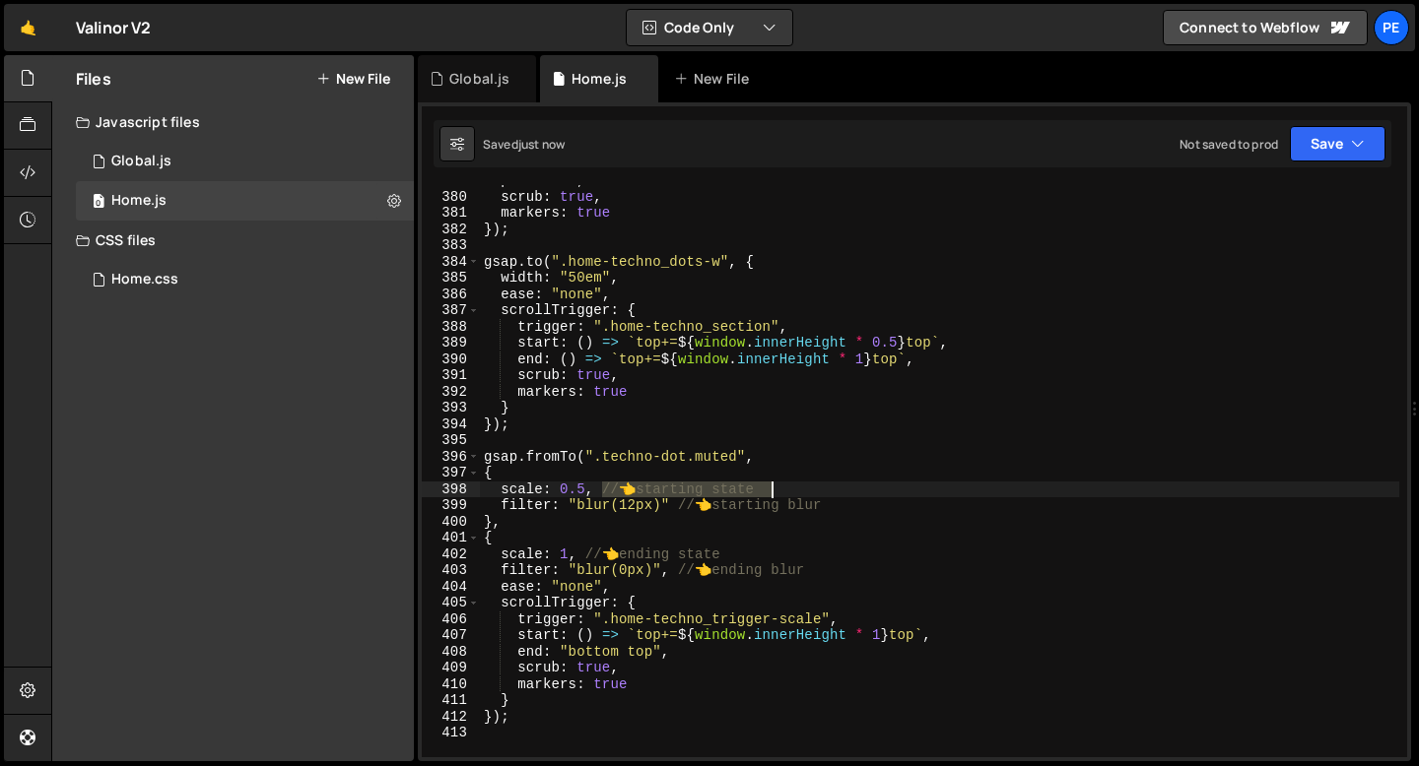
drag, startPoint x: 599, startPoint y: 491, endPoint x: 793, endPoint y: 492, distance: 194.1
click at [793, 492] on div "pin : true , scrub : true , markers : true }) ; gsap . to ( ".home-techno_dots-…" at bounding box center [939, 474] width 919 height 605
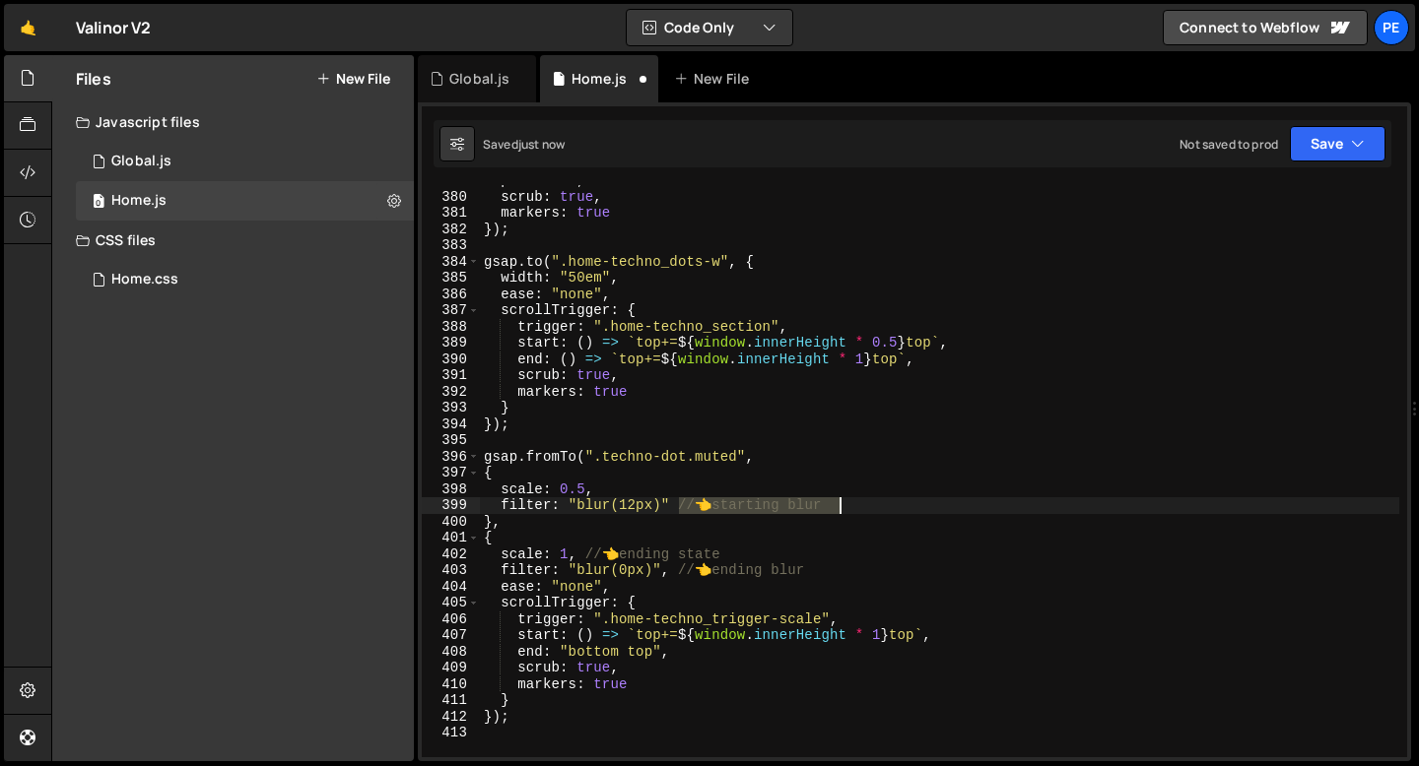
drag, startPoint x: 679, startPoint y: 507, endPoint x: 862, endPoint y: 510, distance: 183.3
click at [862, 510] on div "pin : true , scrub : true , markers : true }) ; gsap . to ( ".home-techno_dots-…" at bounding box center [939, 474] width 919 height 605
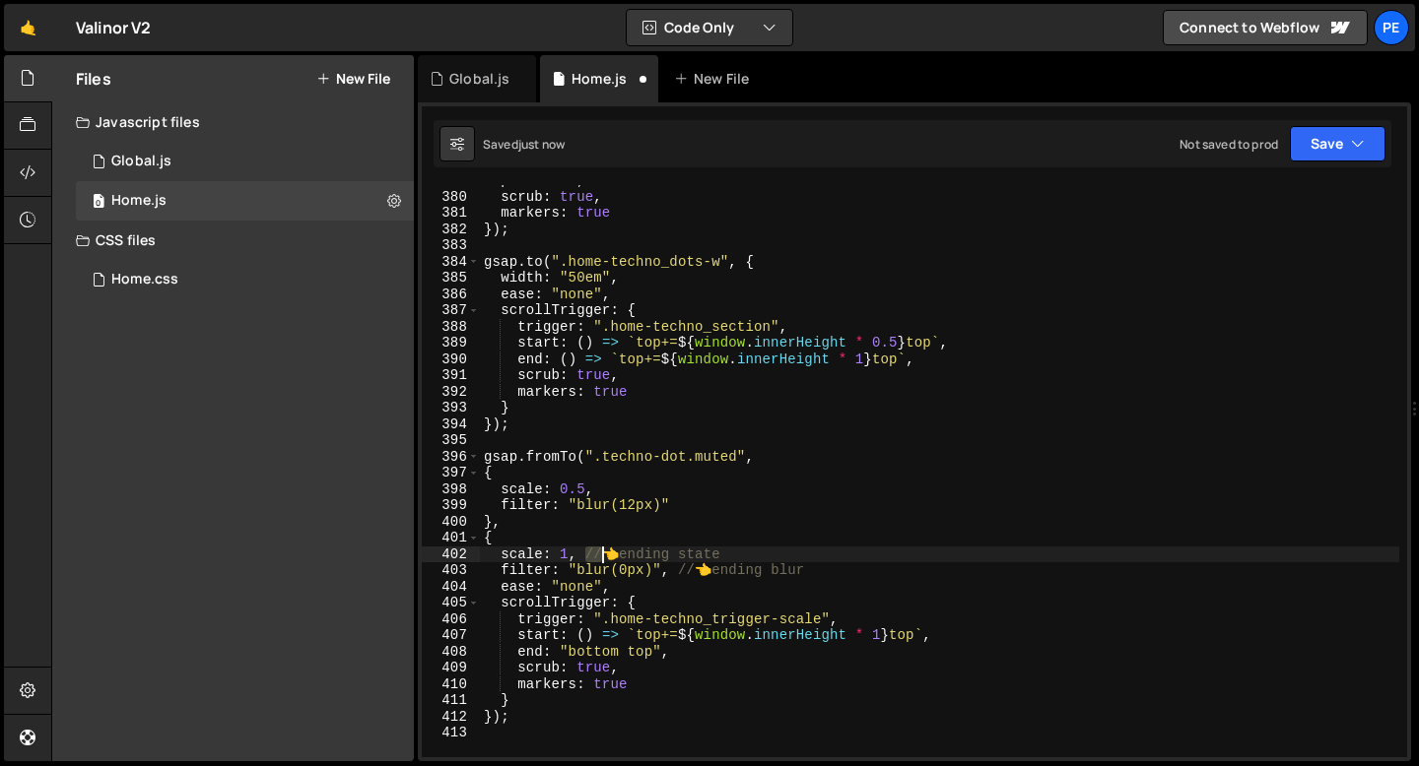
drag, startPoint x: 586, startPoint y: 553, endPoint x: 759, endPoint y: 561, distance: 172.6
click at [759, 561] on div "pin : true , scrub : true , markers : true }) ; gsap . to ( ".home-techno_dots-…" at bounding box center [939, 474] width 919 height 605
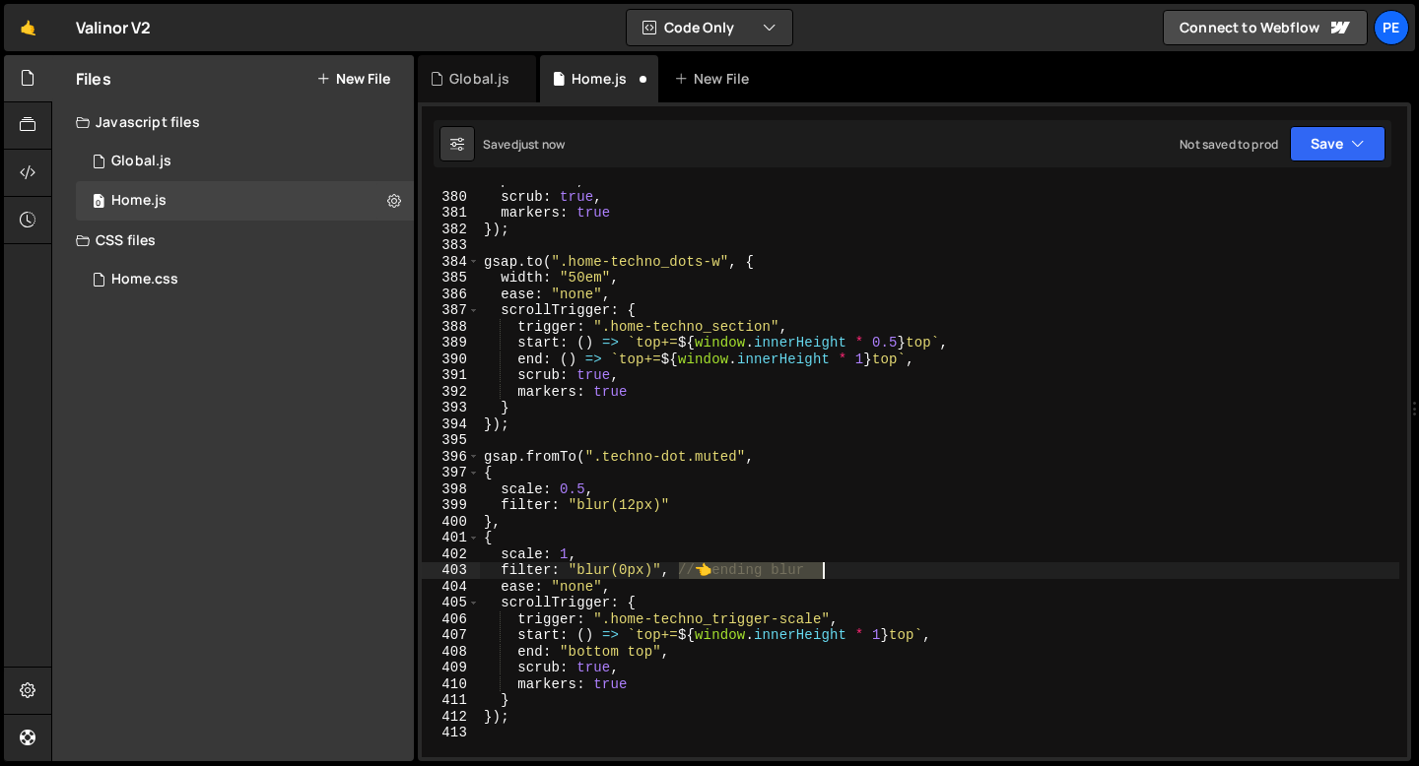
drag, startPoint x: 675, startPoint y: 567, endPoint x: 832, endPoint y: 568, distance: 156.6
click at [832, 568] on div "pin : true , scrub : true , markers : true }) ; gsap . to ( ".home-techno_dots-…" at bounding box center [939, 474] width 919 height 605
click at [583, 486] on div "pin : true , scrub : true , markers : true }) ; gsap . to ( ".home-techno_dots-…" at bounding box center [939, 474] width 919 height 605
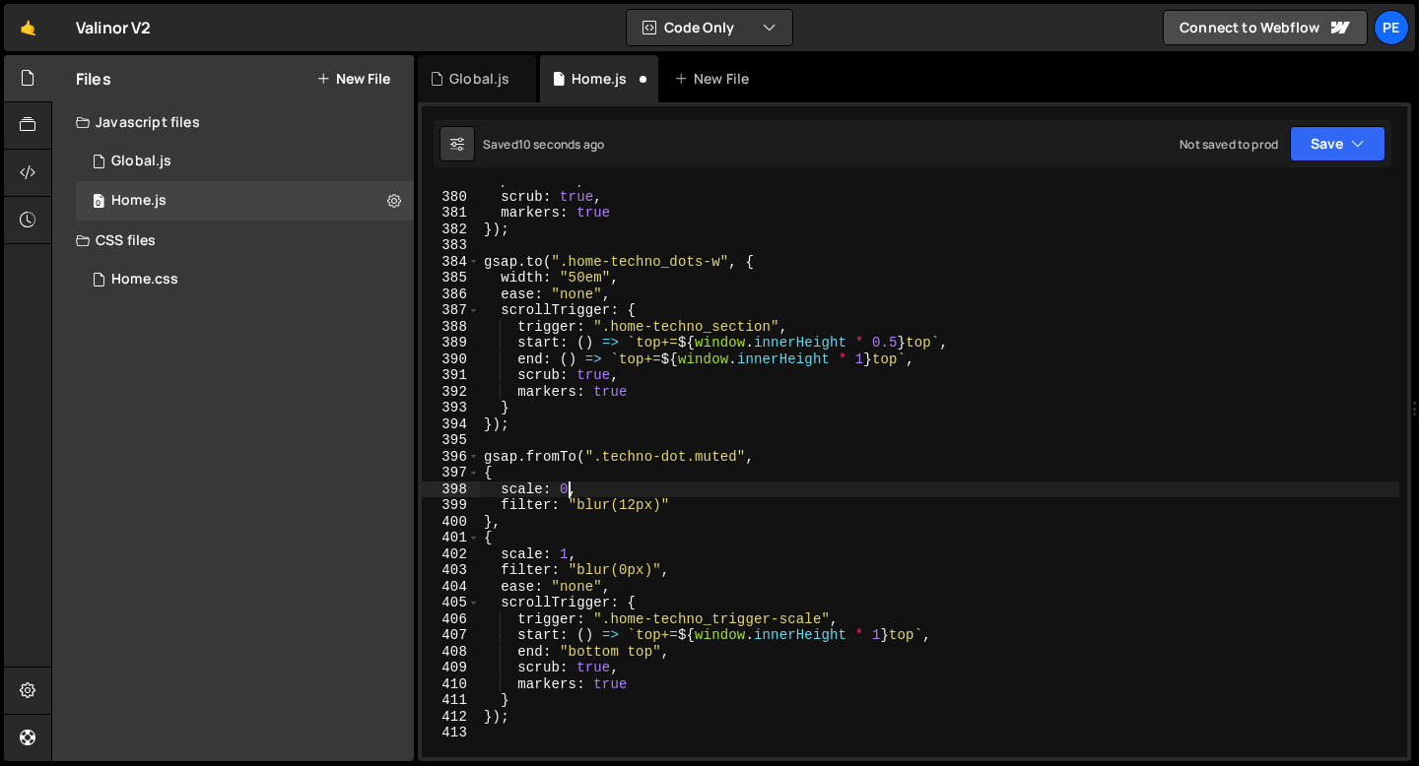
click at [597, 488] on div "pin : true , scrub : true , markers : true }) ; gsap . to ( ".home-techno_dots-…" at bounding box center [939, 474] width 919 height 605
click at [594, 358] on div "pin : true , scrub : true , markers : true }) ; gsap . to ( ".home-techno_dots-…" at bounding box center [939, 474] width 919 height 605
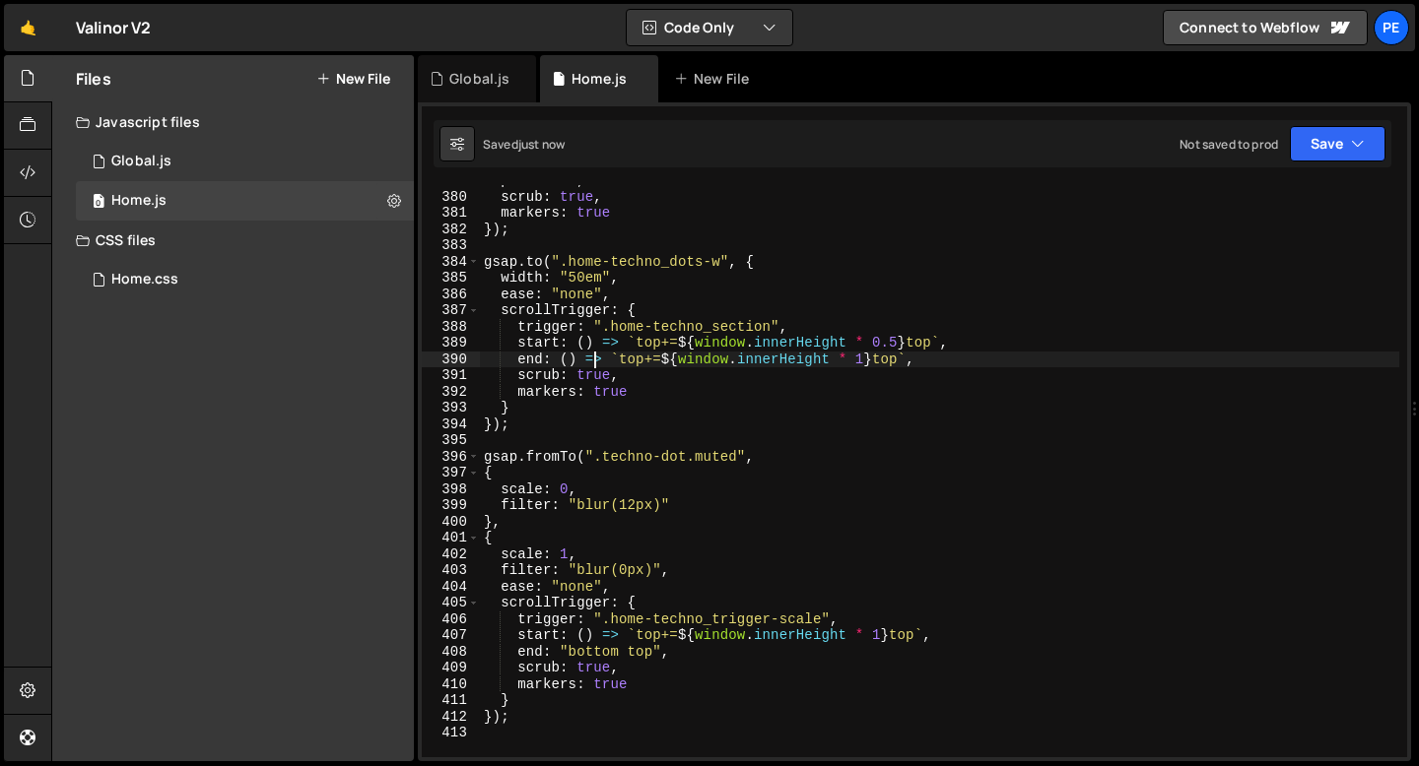
click at [594, 358] on div "pin : true , scrub : true , markers : true }) ; gsap . to ( ".home-techno_dots-…" at bounding box center [939, 474] width 919 height 605
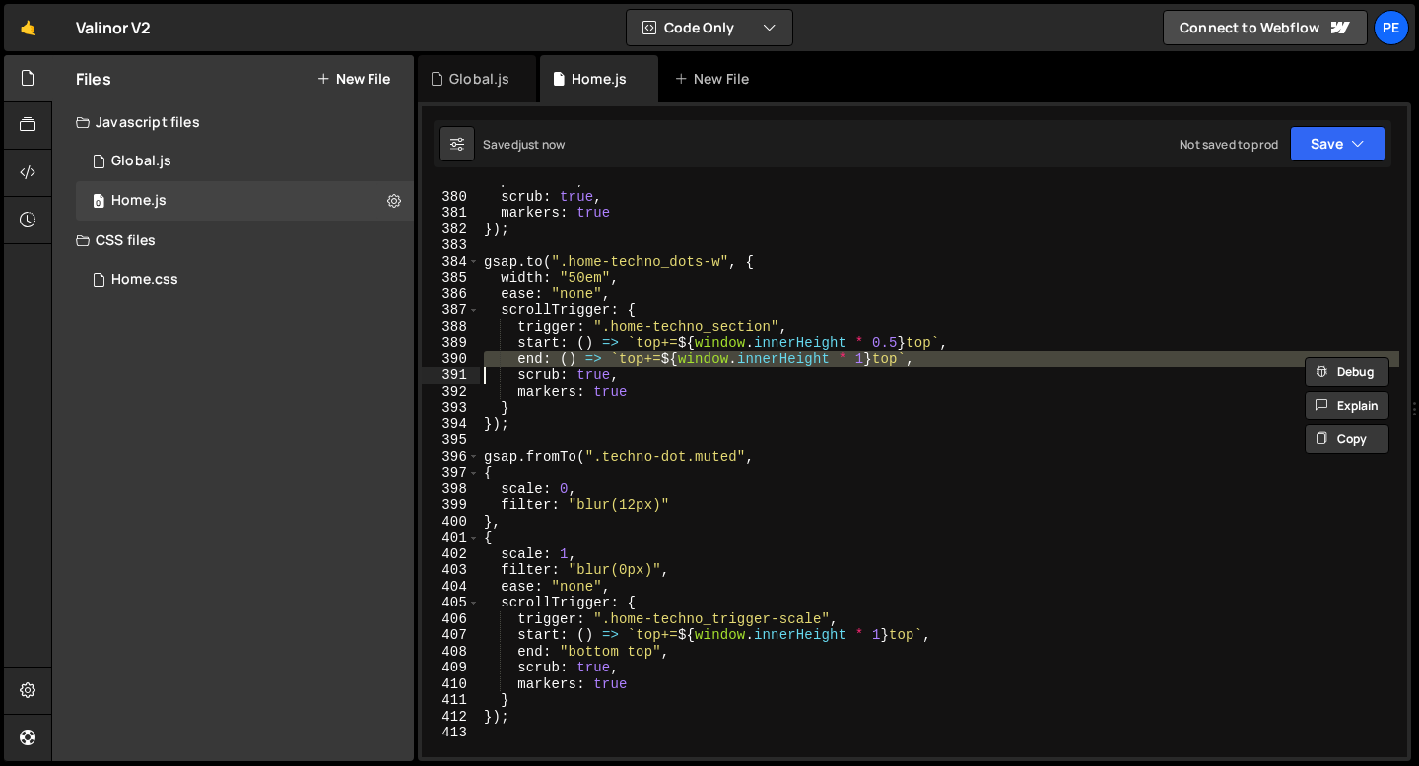
click at [594, 358] on div "pin : true , scrub : true , markers : true }) ; gsap . to ( ".home-techno_dots-…" at bounding box center [939, 474] width 919 height 605
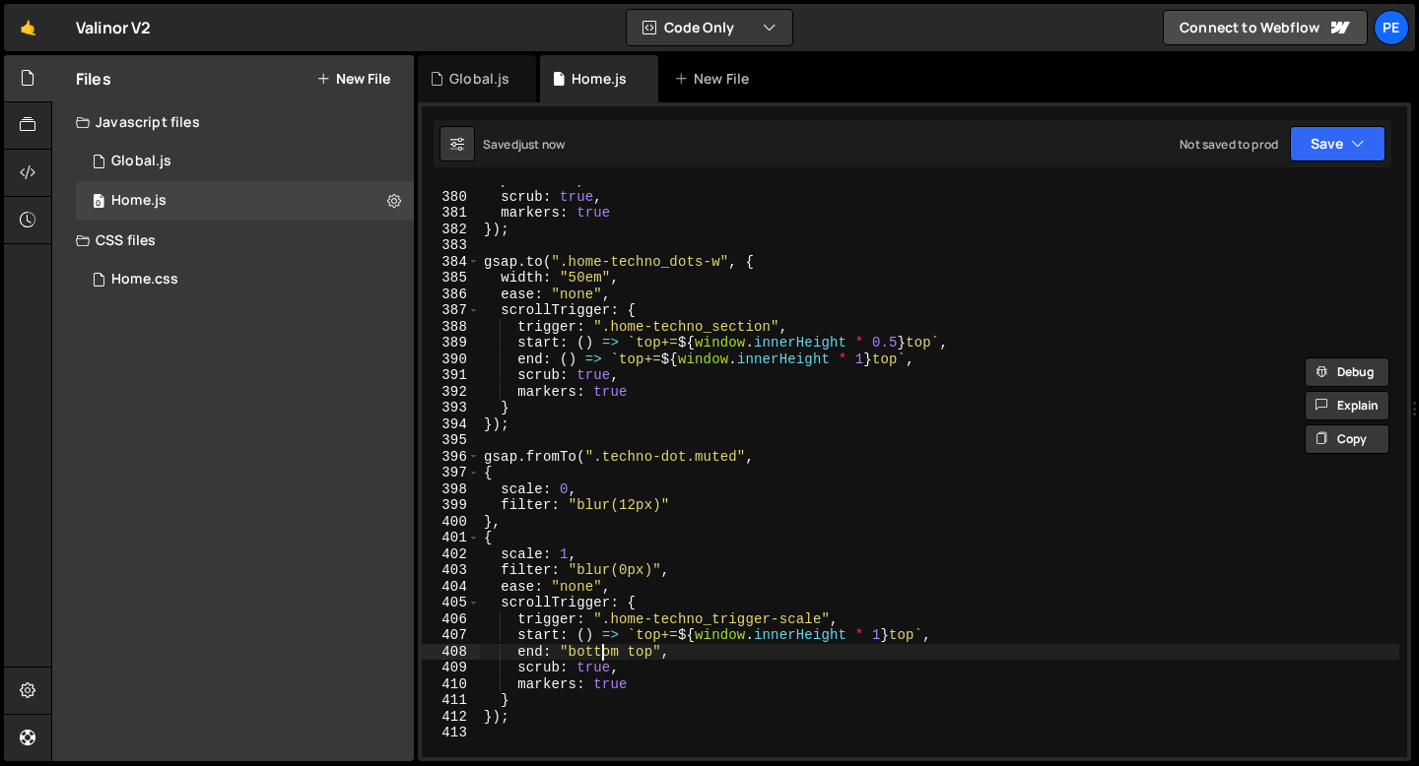
click at [603, 654] on div "pin : true , scrub : true , markers : true }) ; gsap . to ( ".home-techno_dots-…" at bounding box center [939, 474] width 919 height 605
click at [603, 653] on div "pin : true , scrub : true , markers : true }) ; gsap . to ( ".home-techno_dots-…" at bounding box center [939, 474] width 919 height 605
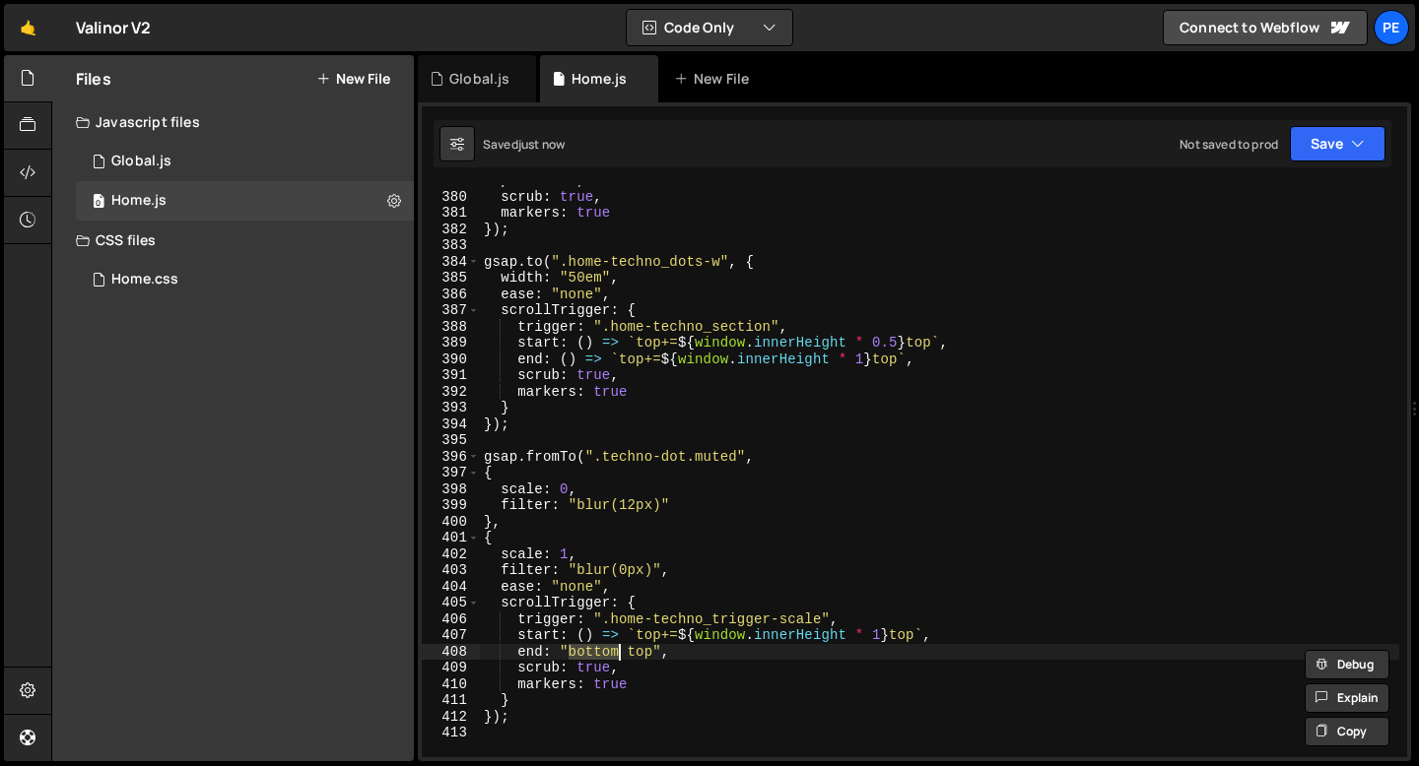
click at [603, 653] on div "pin : true , scrub : true , markers : true }) ; gsap . to ( ".home-techno_dots-…" at bounding box center [939, 474] width 919 height 605
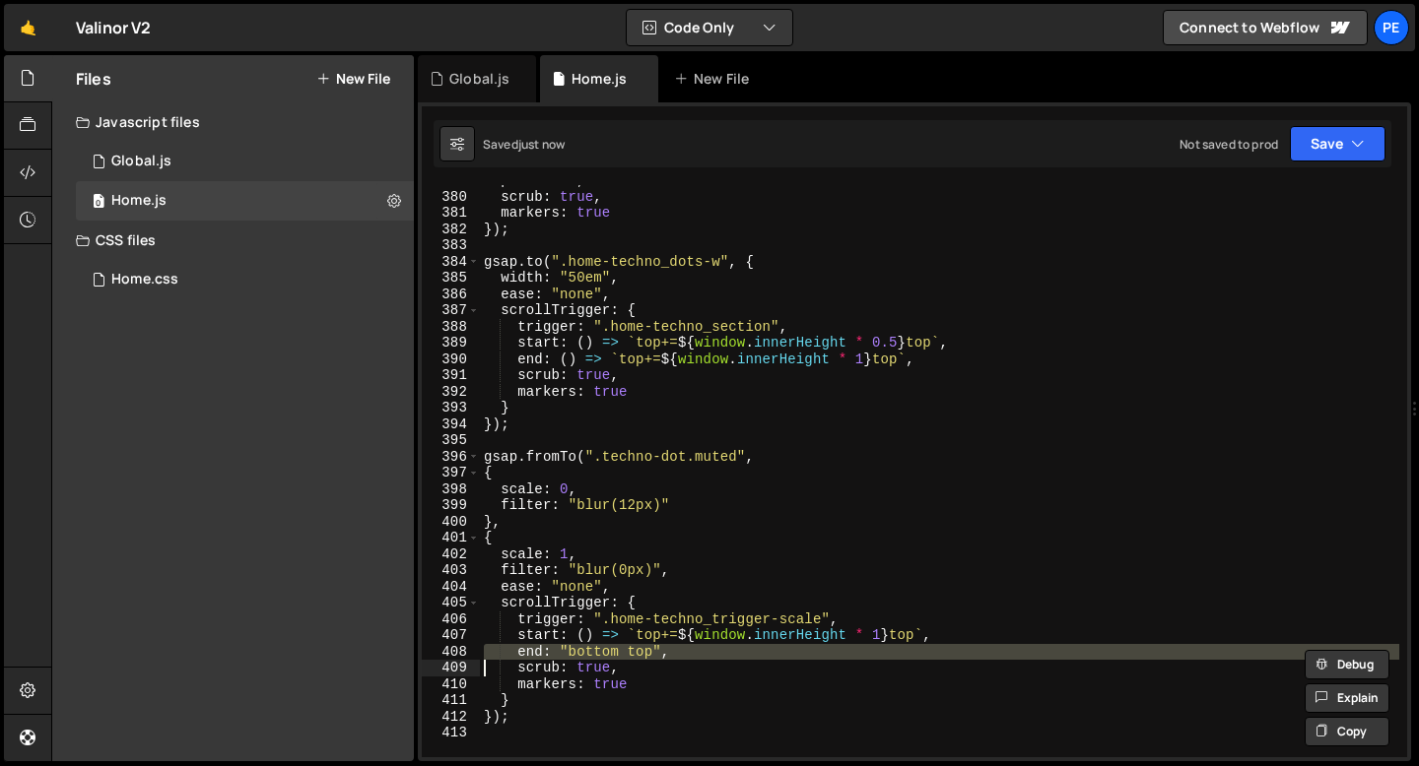
paste textarea
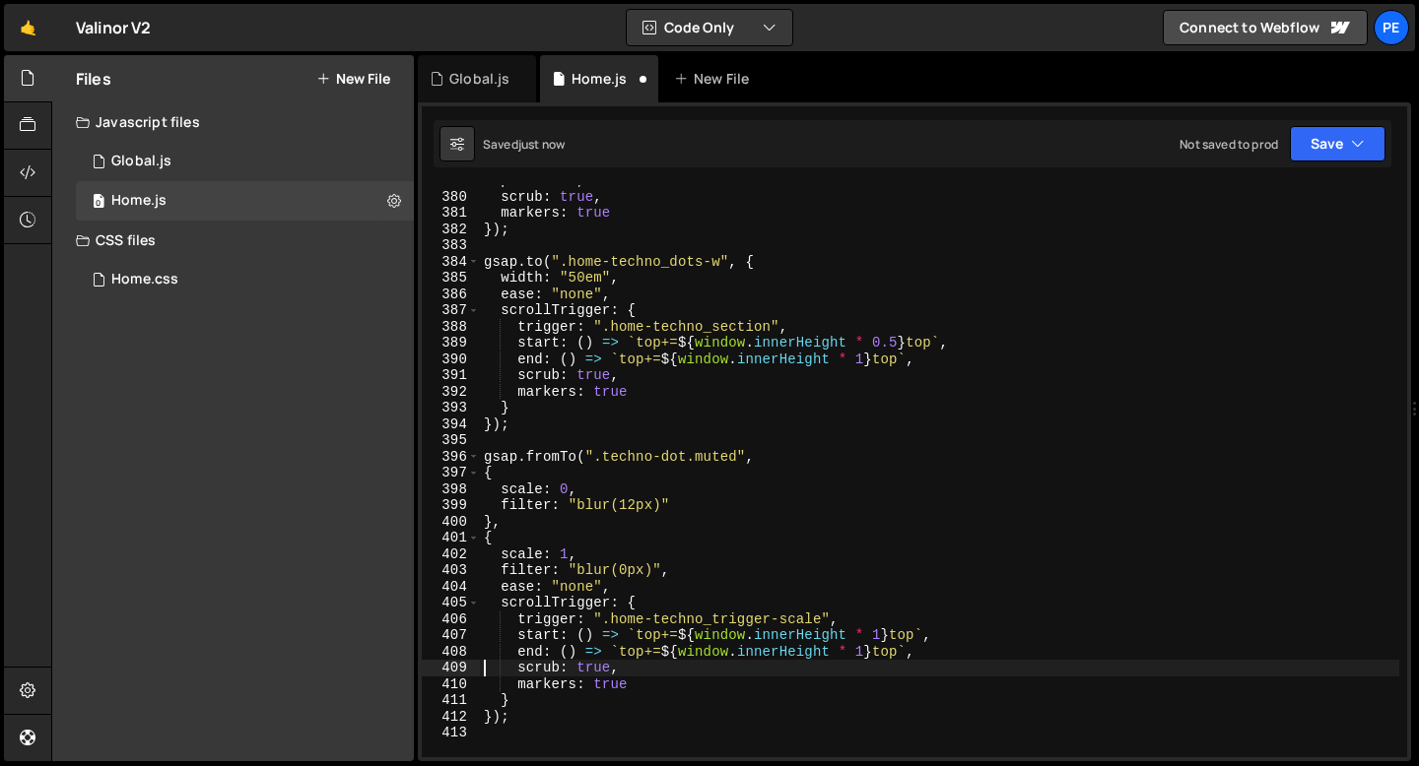
click at [862, 654] on div "pin : true , scrub : true , markers : true }) ; gsap . to ( ".home-techno_dots-…" at bounding box center [939, 474] width 919 height 605
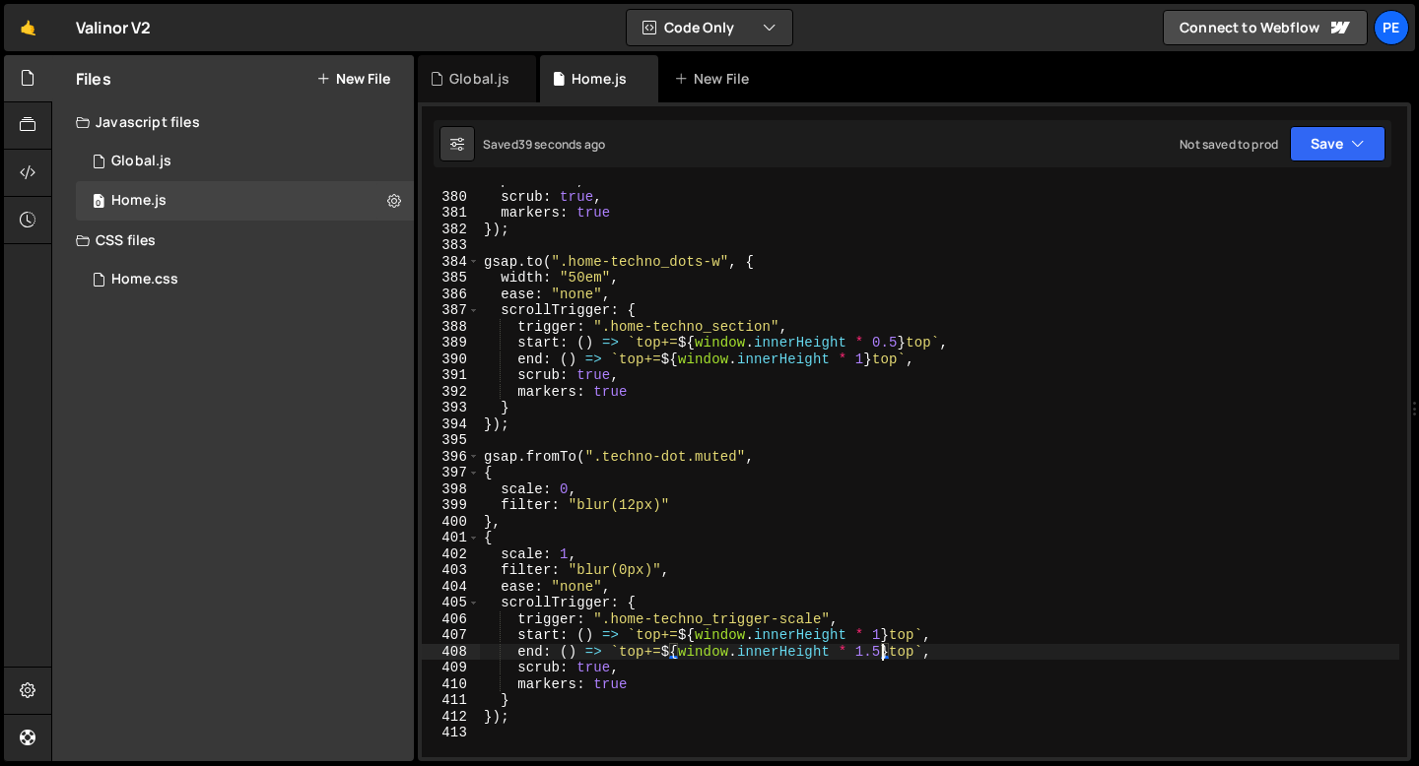
click at [882, 640] on div "pin : true , scrub : true , markers : true }) ; gsap . to ( ".home-techno_dots-…" at bounding box center [939, 474] width 919 height 605
click at [879, 655] on div "pin : true , scrub : true , markers : true }) ; gsap . to ( ".home-techno_dots-…" at bounding box center [939, 474] width 919 height 605
click at [626, 290] on div "pin : true , scrub : true , markers : true }) ; gsap . to ( ".home-techno_dots-…" at bounding box center [939, 474] width 919 height 605
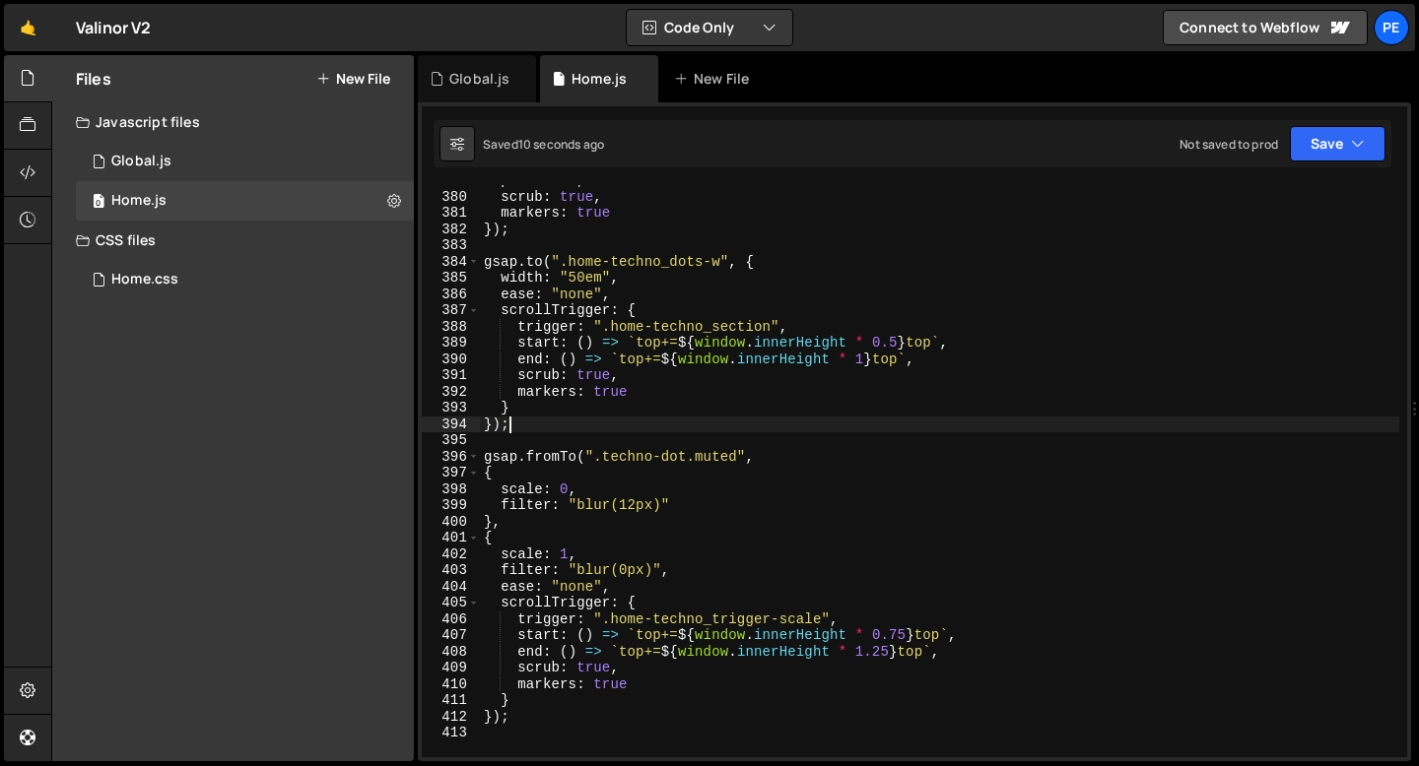
click at [520, 426] on div "pin : true , scrub : true , markers : true }) ; gsap . to ( ".home-techno_dots-…" at bounding box center [939, 474] width 919 height 605
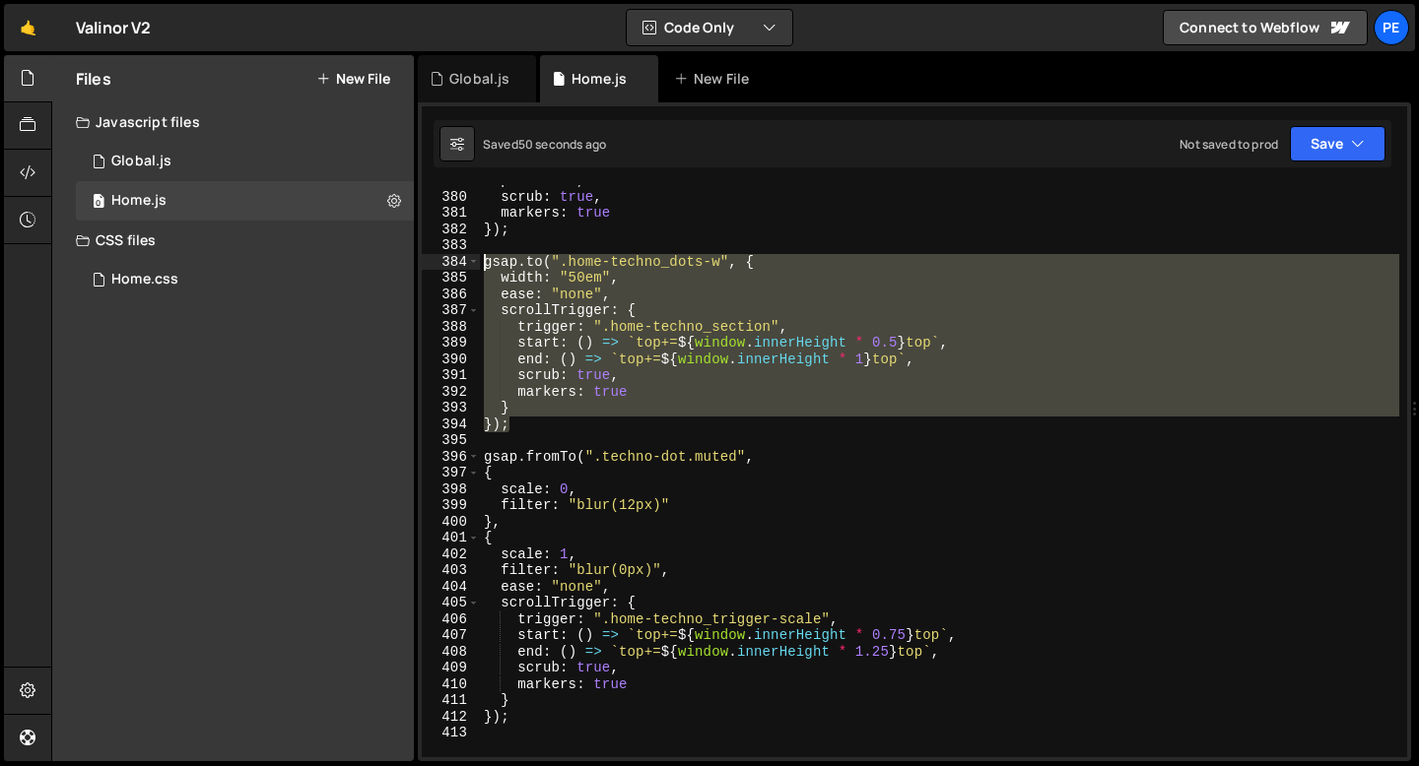
drag, startPoint x: 518, startPoint y: 427, endPoint x: 480, endPoint y: 268, distance: 163.2
click at [480, 268] on div "pin : true , scrub : true , markers : true }) ; gsap . to ( ".home-techno_dots-…" at bounding box center [939, 474] width 919 height 605
click at [620, 285] on div "pin : true , scrub : true , markers : true }) ; gsap . to ( ".home-techno_dots-…" at bounding box center [939, 471] width 919 height 572
type textarea "width: "50em","
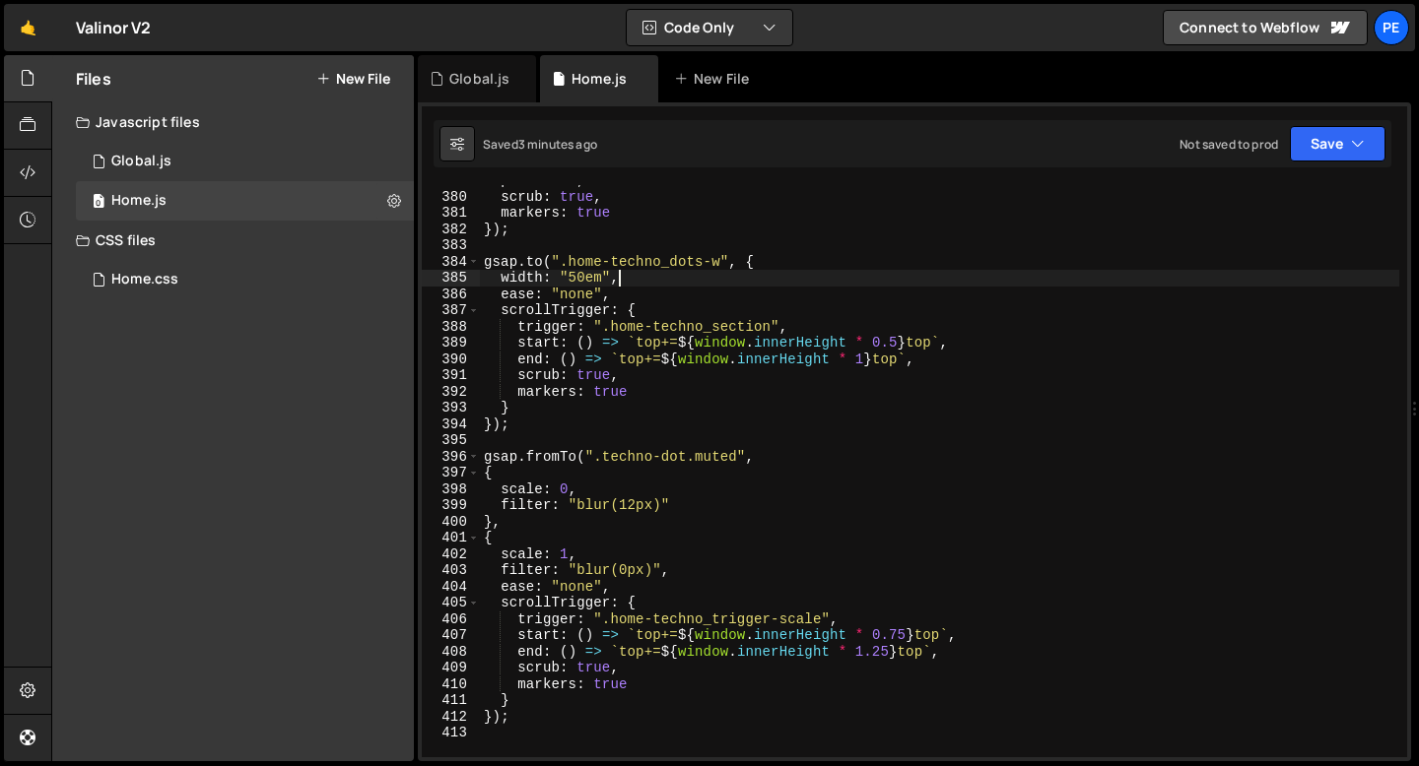
scroll to position [0, 0]
paste textarea
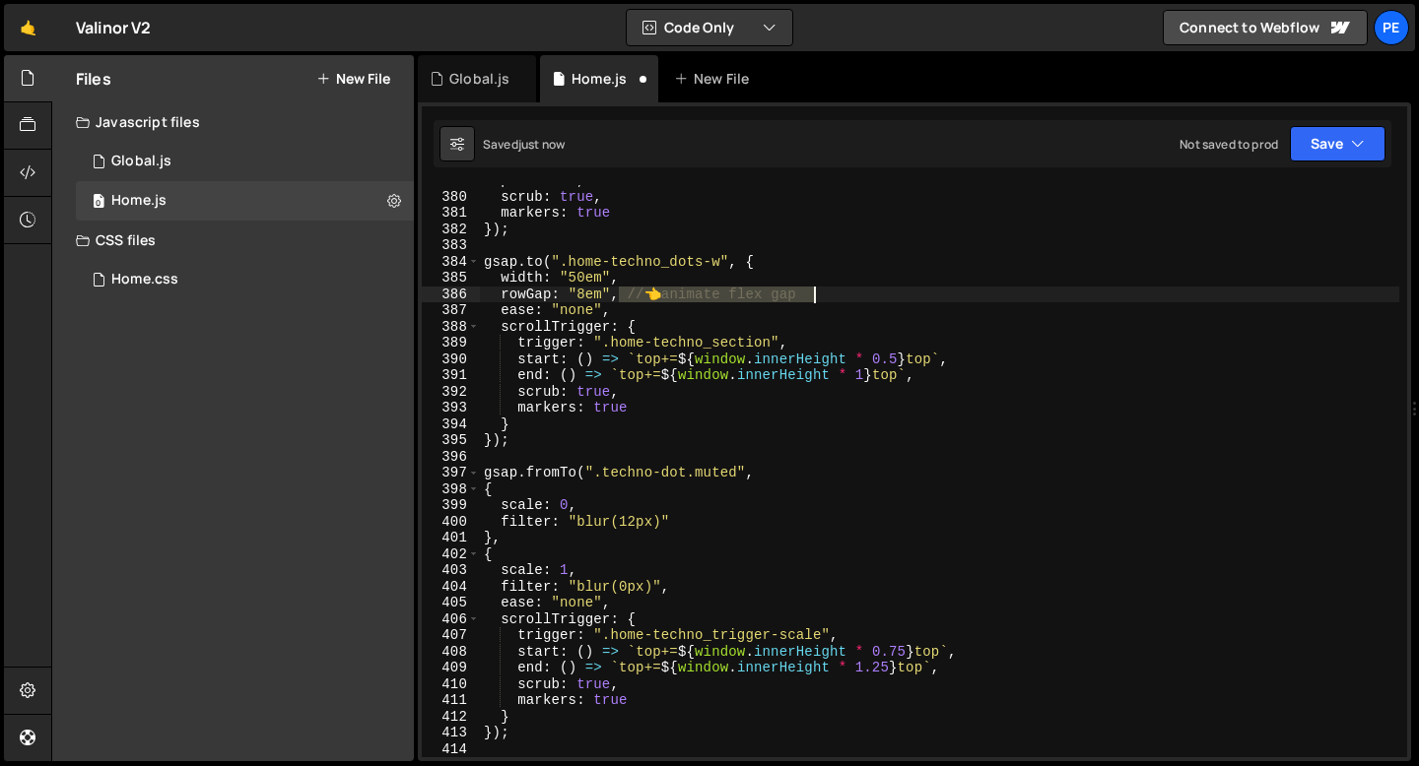
drag, startPoint x: 623, startPoint y: 299, endPoint x: 861, endPoint y: 288, distance: 238.7
click at [861, 288] on div "pin : true , scrub : true , markers : true }) ; gsap . to ( ".home-techno_dots-…" at bounding box center [939, 474] width 919 height 605
click at [863, 377] on div "pin : true , scrub : true , markers : true }) ; gsap . to ( ".home-techno_dots-…" at bounding box center [939, 474] width 919 height 605
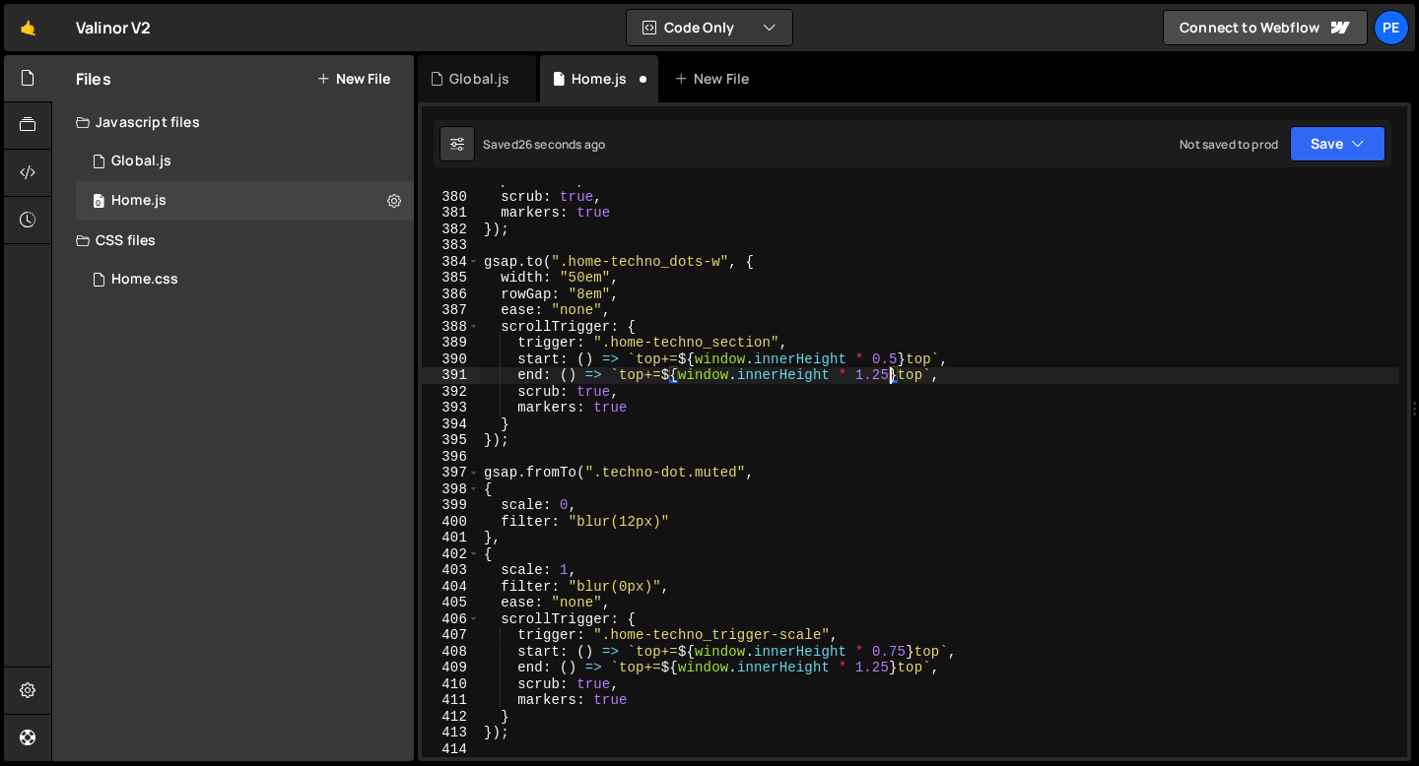
scroll to position [0, 28]
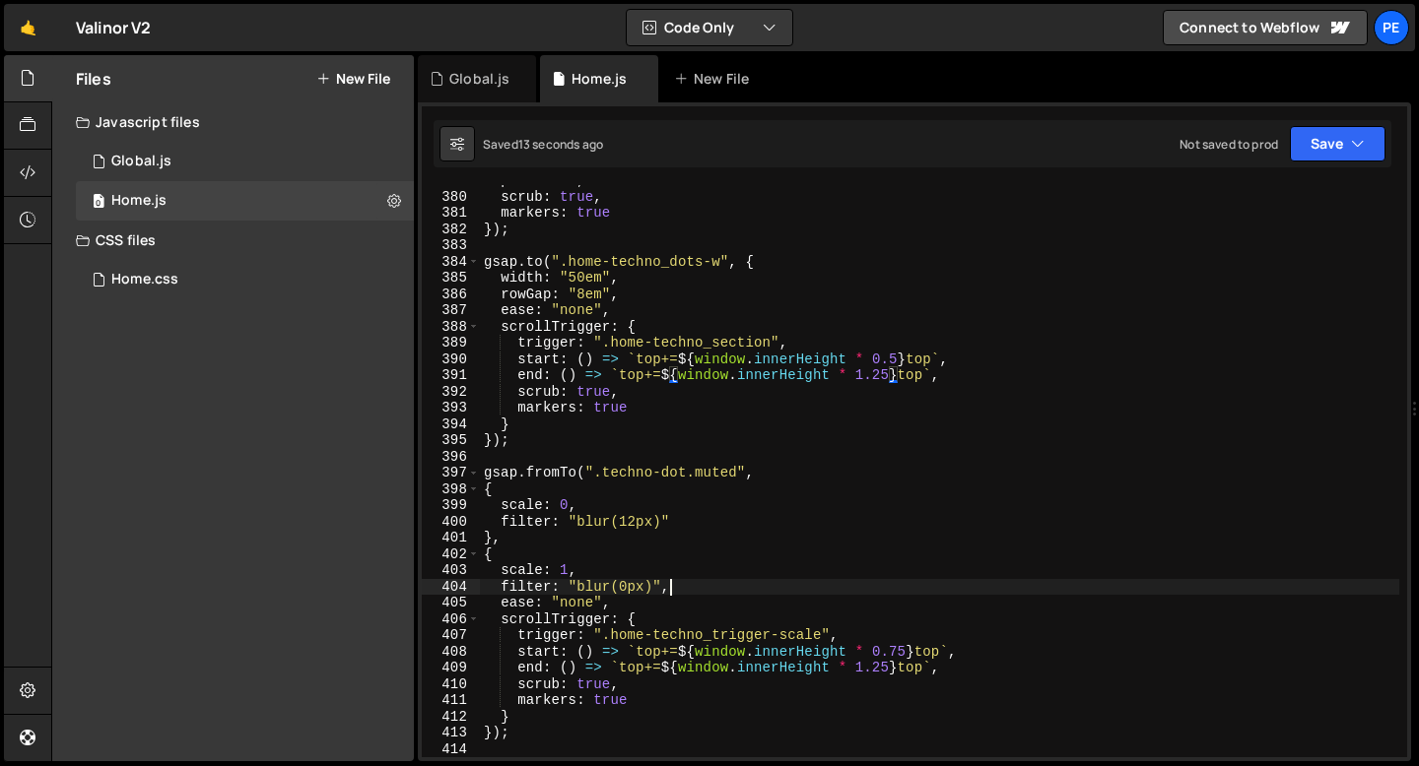
click at [732, 589] on div "pin : true , scrub : true , markers : true }) ; gsap . to ( ".home-techno_dots-…" at bounding box center [939, 474] width 919 height 605
click at [585, 273] on div "pin : true , scrub : true , markers : true }) ; gsap . to ( ".home-techno_dots-…" at bounding box center [939, 474] width 919 height 605
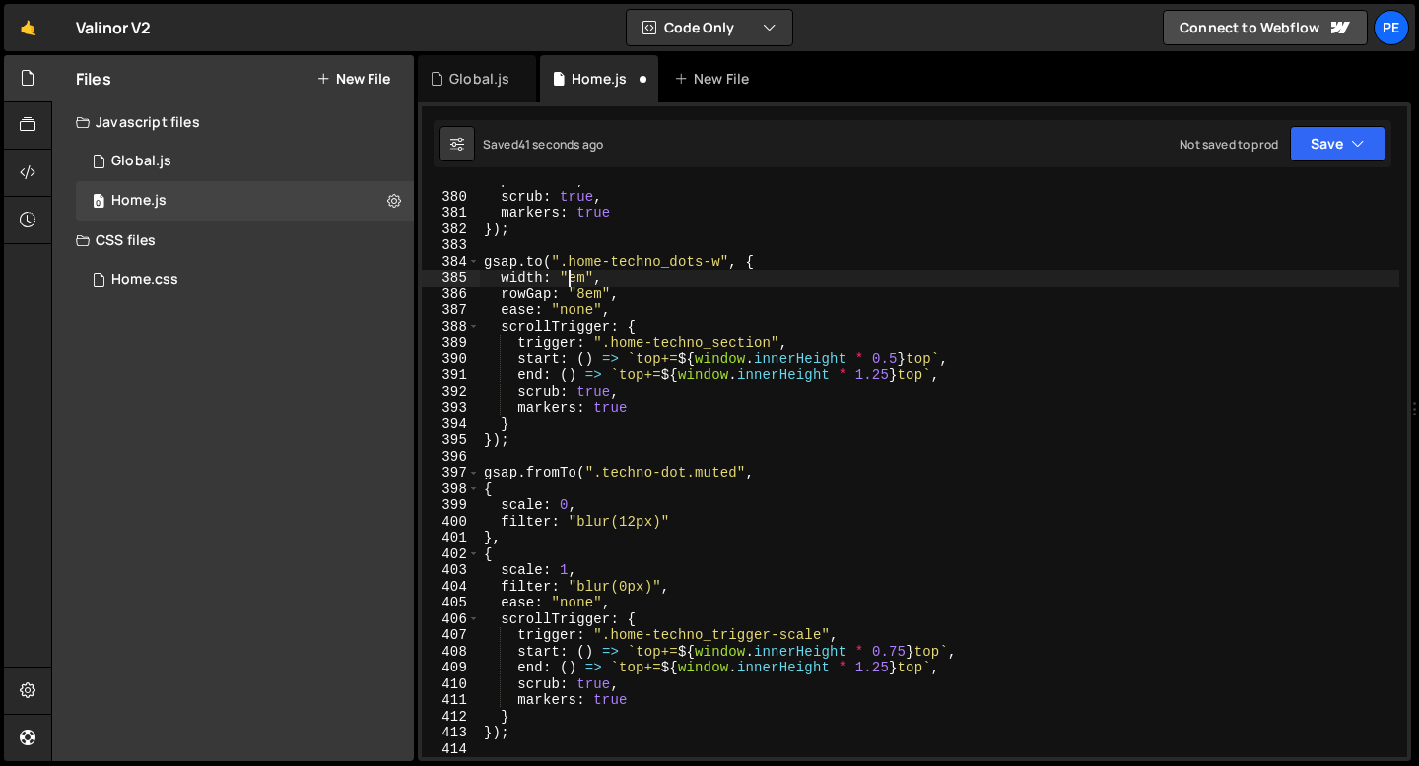
scroll to position [0, 7]
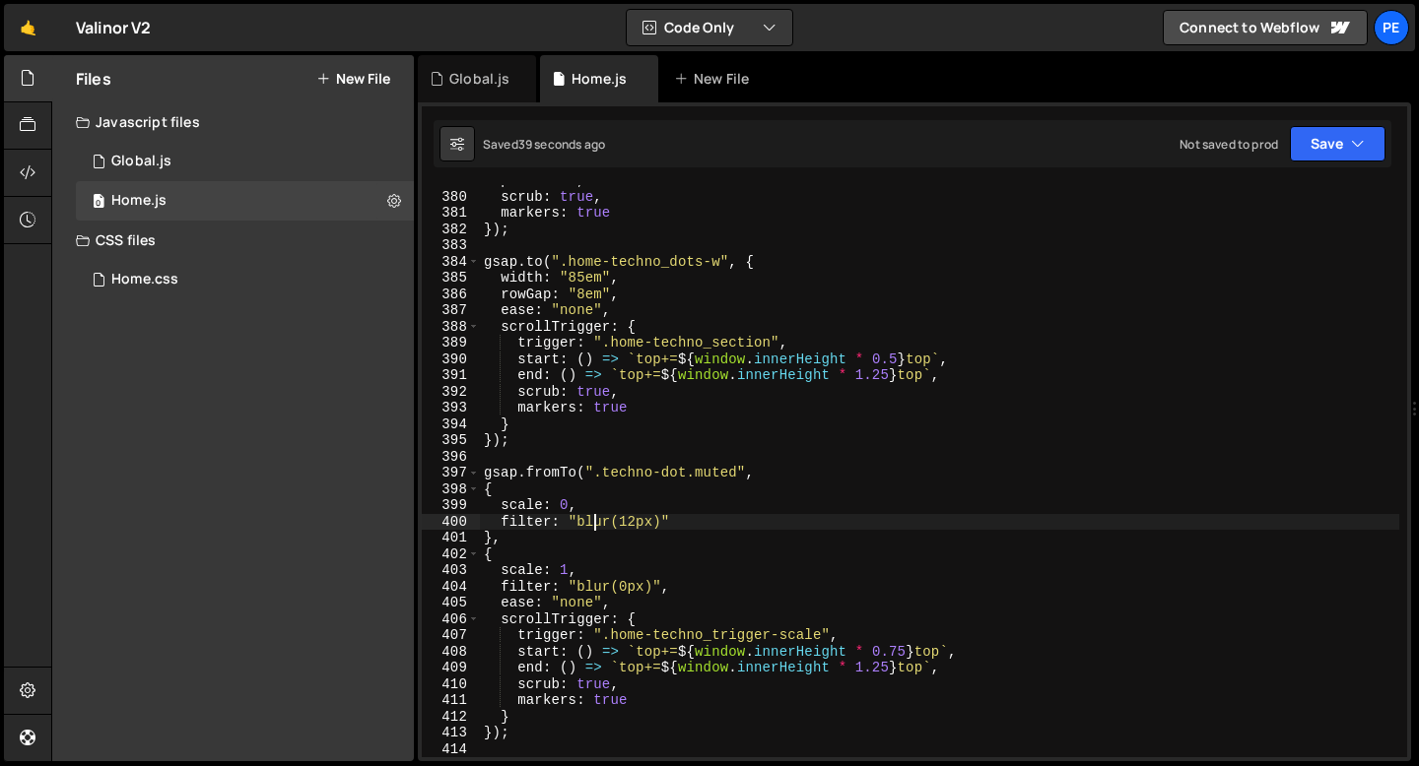
click at [590, 520] on div "pin : true , scrub : true , markers : true }) ; gsap . to ( ".home-techno_dots-…" at bounding box center [939, 474] width 919 height 605
drag, startPoint x: 660, startPoint y: 522, endPoint x: 499, endPoint y: 521, distance: 161.6
click at [499, 521] on div "pin : true , scrub : true , markers : true }) ; gsap . to ( ".home-techno_dots-…" at bounding box center [939, 474] width 919 height 605
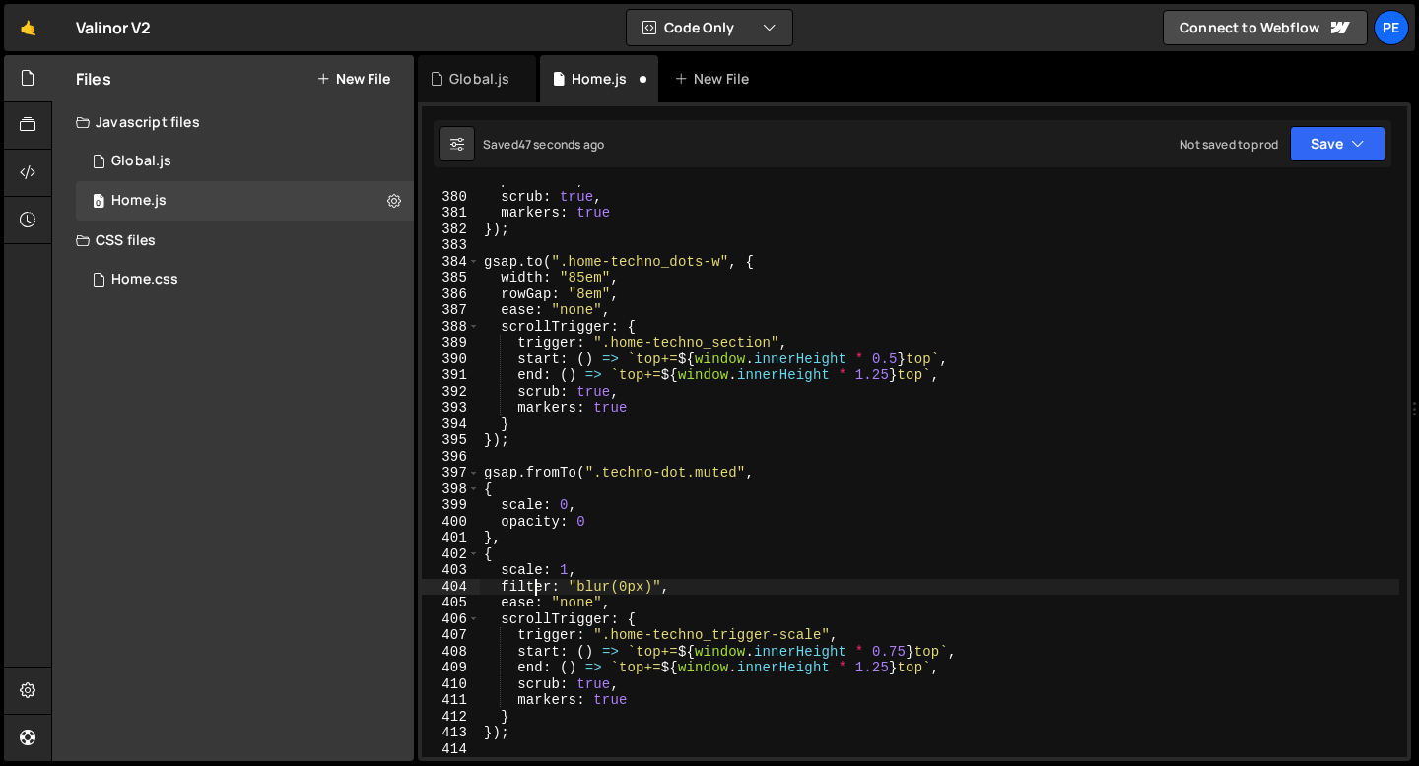
click at [537, 582] on div "pin : true , scrub : true , markers : true }) ; gsap . to ( ".home-techno_dots-…" at bounding box center [939, 474] width 919 height 605
click at [536, 582] on div "pin : true , scrub : true , markers : true }) ; gsap . to ( ".home-techno_dots-…" at bounding box center [939, 474] width 919 height 605
drag, startPoint x: 670, startPoint y: 586, endPoint x: 576, endPoint y: 590, distance: 93.7
click at [576, 591] on div "pin : true , scrub : true , markers : true }) ; gsap . to ( ".home-techno_dots-…" at bounding box center [939, 474] width 919 height 605
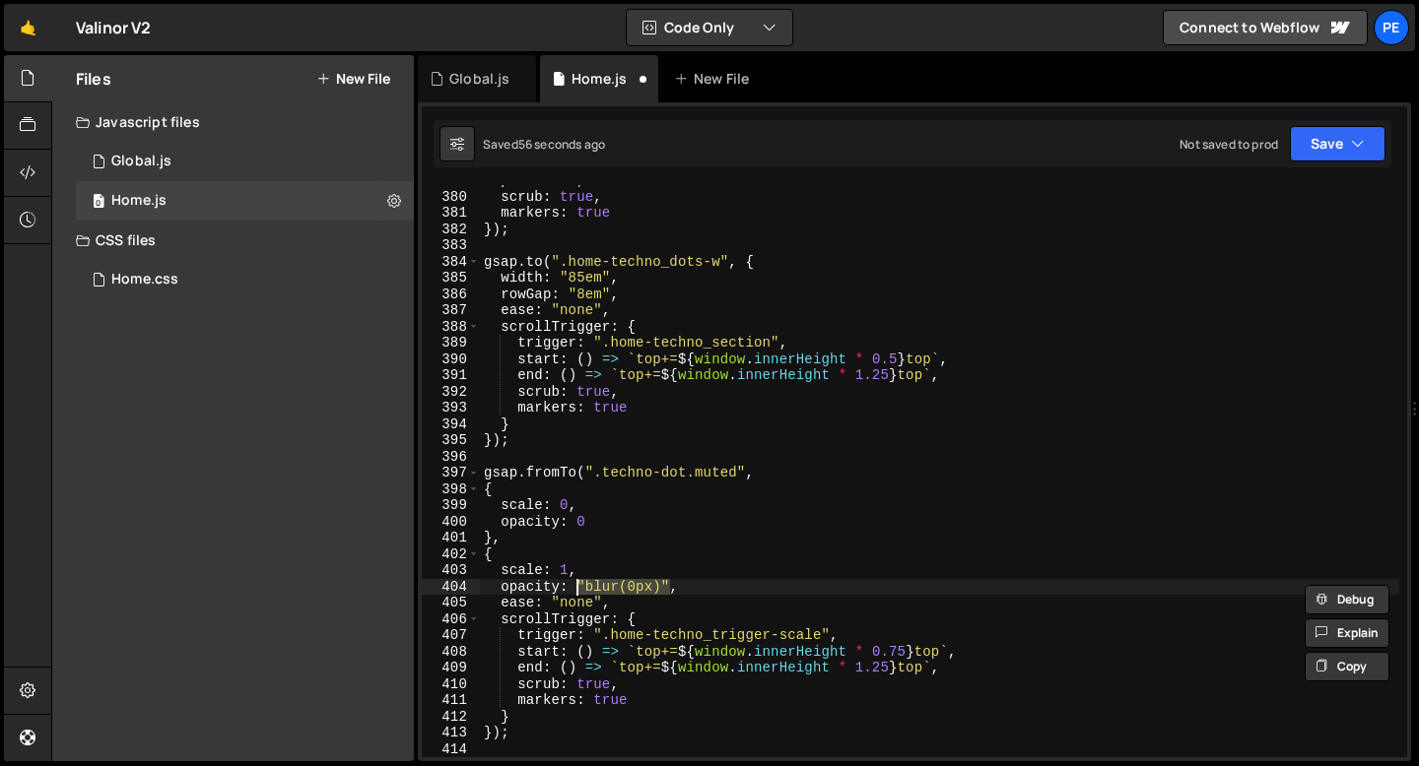
scroll to position [0, 6]
click at [880, 664] on div "pin : true , scrub : true , markers : true }) ; gsap . to ( ".home-techno_dots-…" at bounding box center [939, 474] width 919 height 605
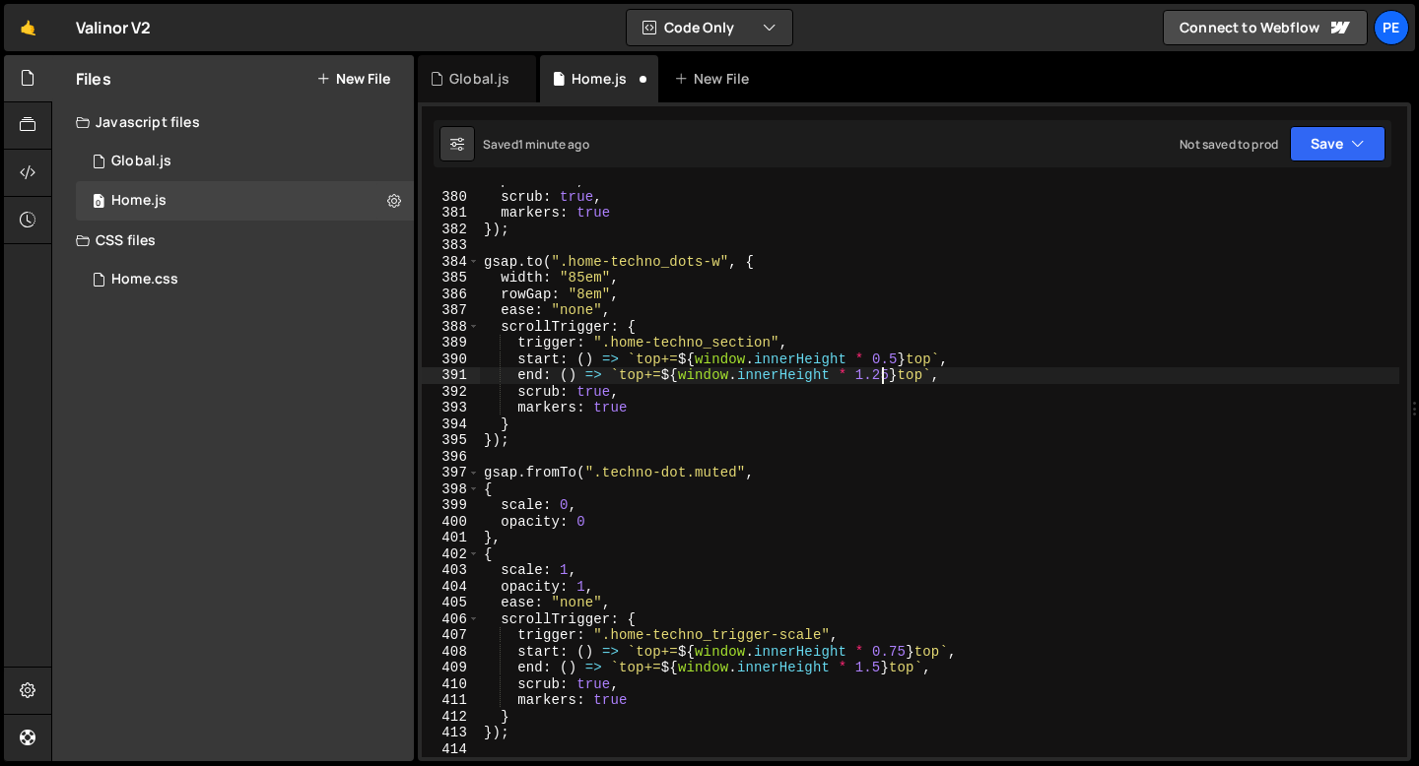
click at [883, 374] on div "pin : true , scrub : true , markers : true }) ; gsap . to ( ".home-techno_dots-…" at bounding box center [939, 474] width 919 height 605
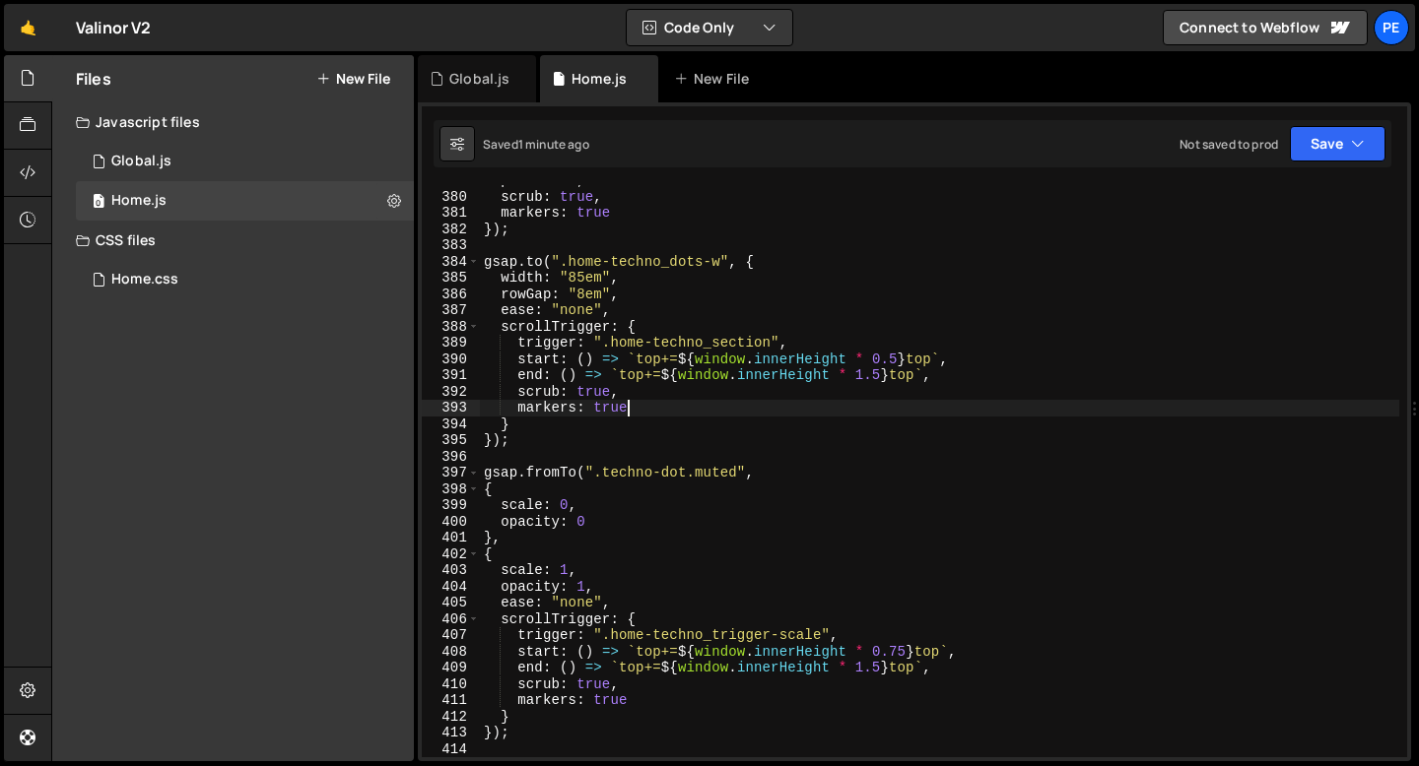
click at [659, 408] on div "pin : true , scrub : true , markers : true }) ; gsap . to ( ".home-techno_dots-…" at bounding box center [939, 474] width 919 height 605
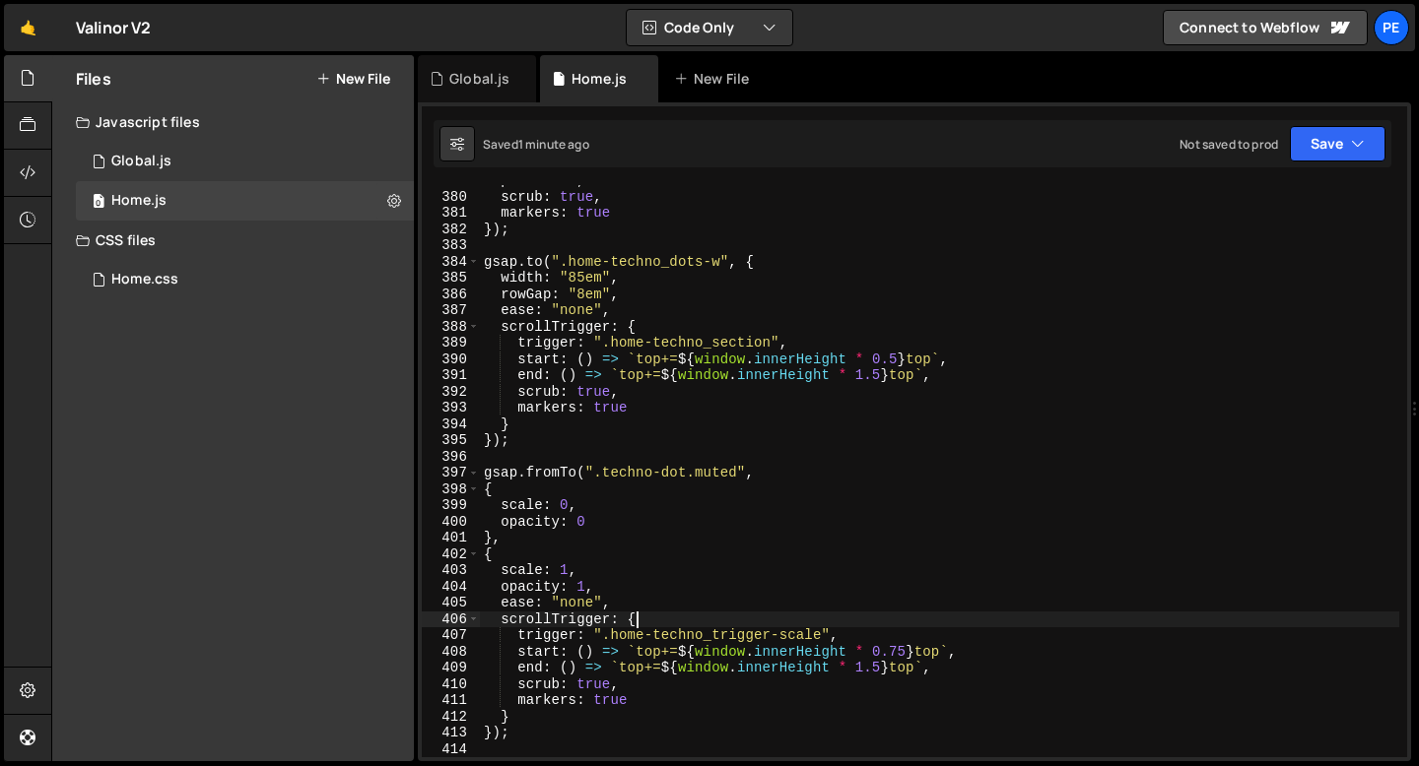
click at [654, 618] on div "pin : true , scrub : true , markers : true }) ; gsap . to ( ".home-techno_dots-…" at bounding box center [939, 474] width 919 height 605
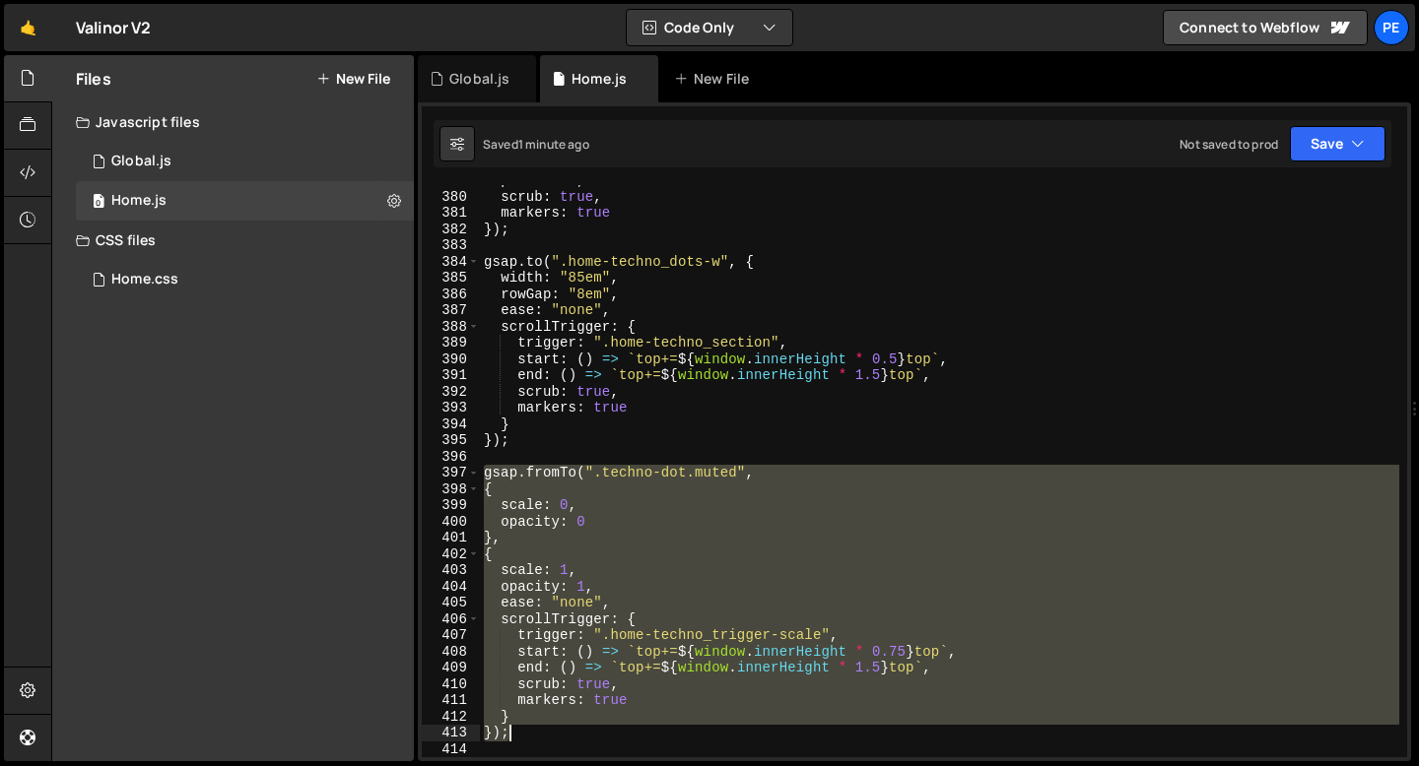
drag, startPoint x: 485, startPoint y: 473, endPoint x: 529, endPoint y: 727, distance: 258.0
click at [529, 728] on div "pin : true , scrub : true , markers : true }) ; gsap . to ( ".home-techno_dots-…" at bounding box center [939, 474] width 919 height 605
type textarea "} });"
paste textarea
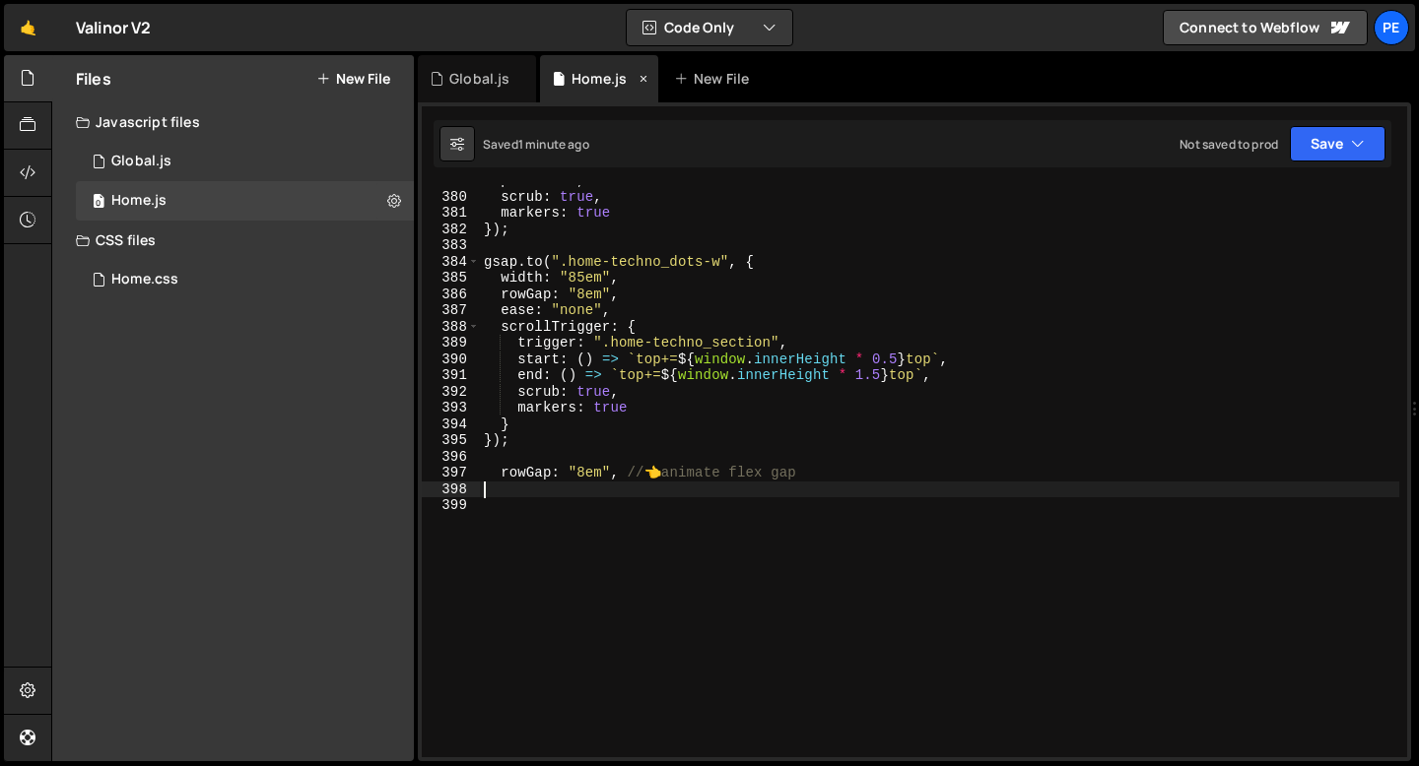
scroll to position [0, 0]
type textarea "} });"
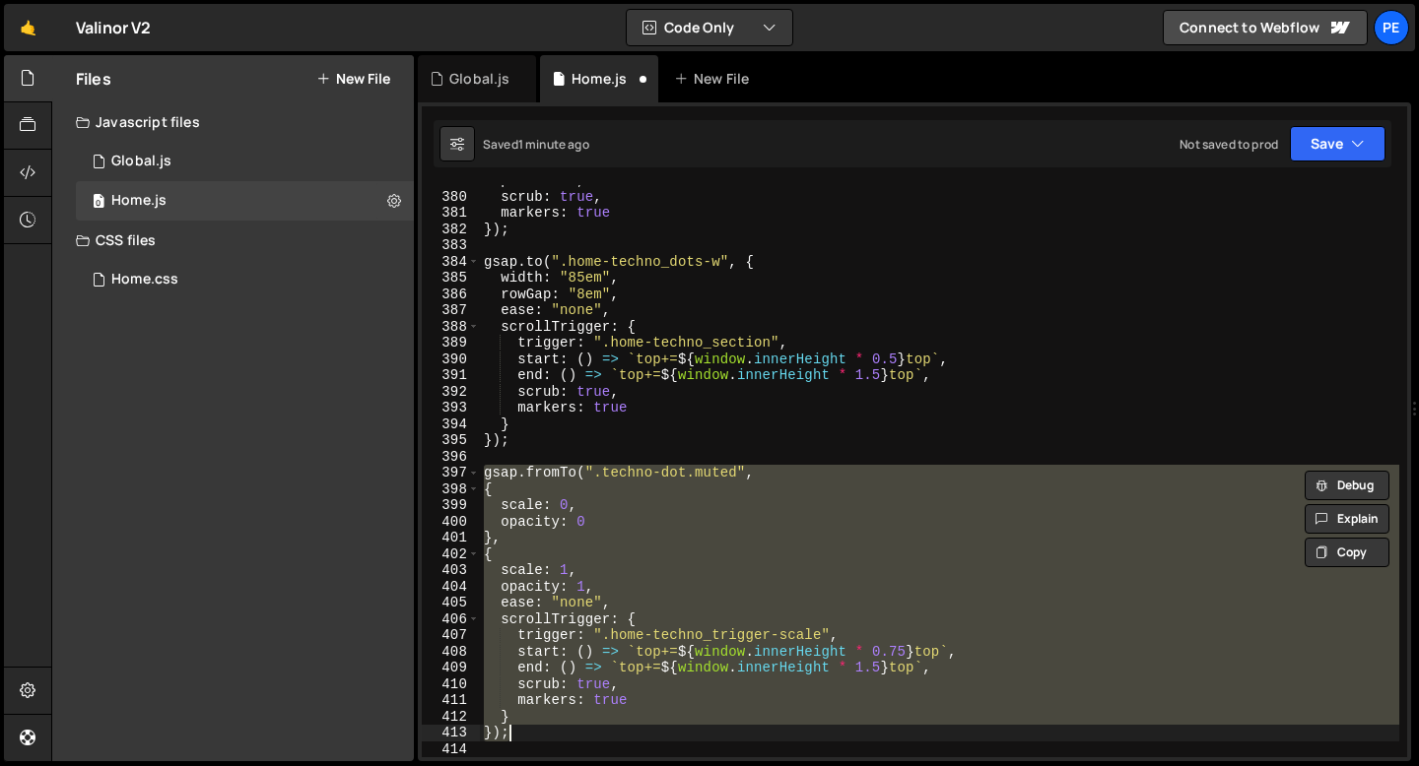
paste textarea
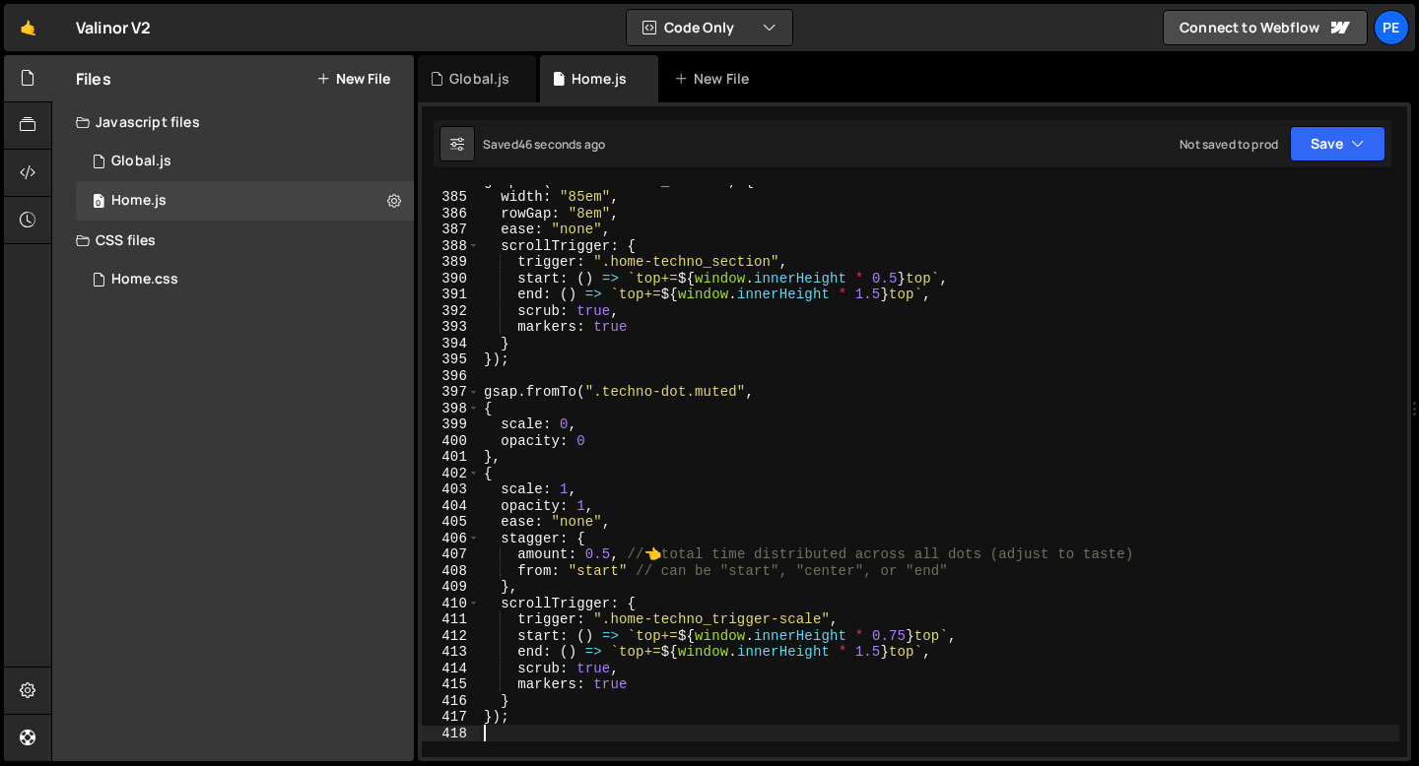
click at [605, 570] on div "gsap . to ( ".home-techno_dots-w" , { width : "85em" , rowGap : "8em" , ease : …" at bounding box center [939, 474] width 919 height 605
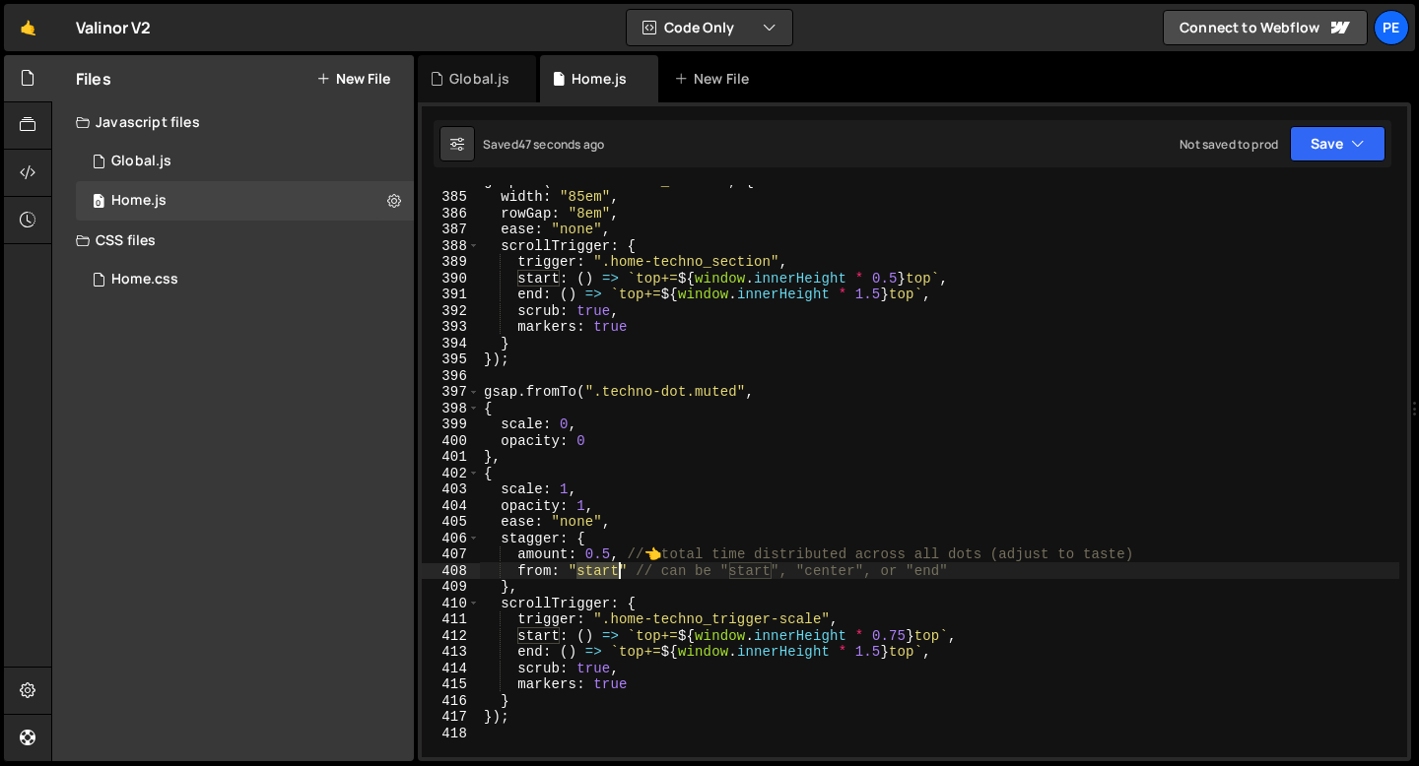
click at [604, 570] on div "gsap . to ( ".home-techno_dots-w" , { width : "85em" , rowGap : "8em" , ease : …" at bounding box center [939, 474] width 919 height 605
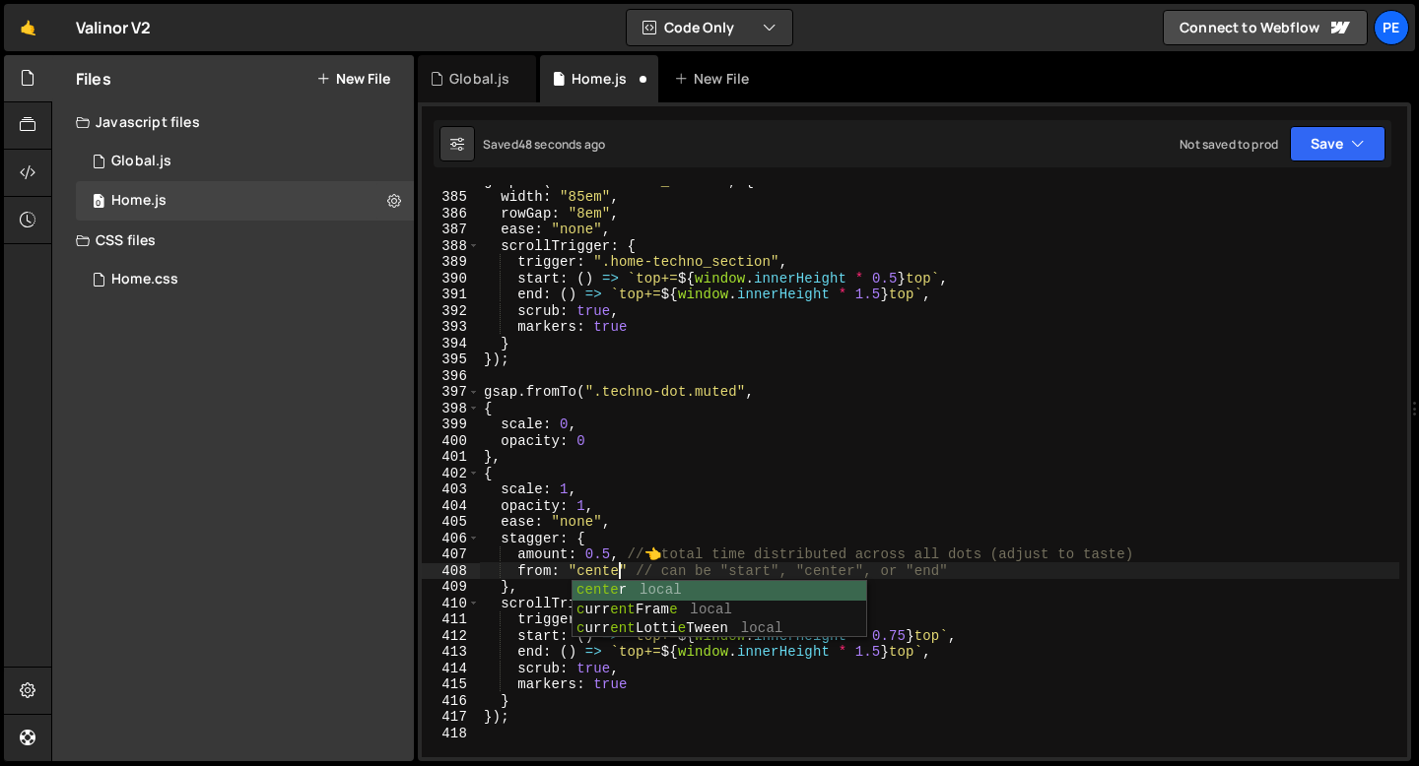
scroll to position [0, 9]
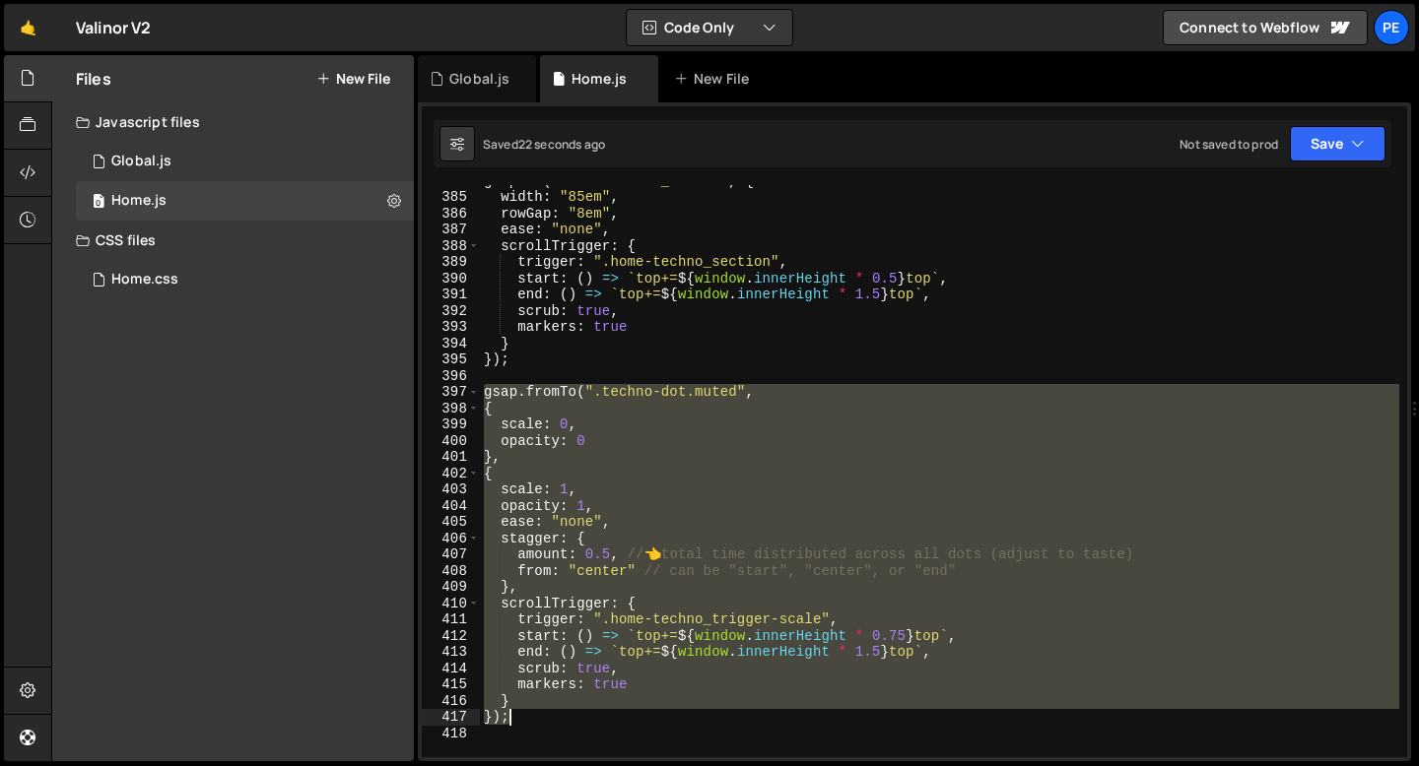
drag, startPoint x: 484, startPoint y: 391, endPoint x: 517, endPoint y: 711, distance: 321.9
click at [517, 711] on div "gsap . to ( ".home-techno_dots-w" , { width : "85em" , rowGap : "8em" , ease : …" at bounding box center [939, 474] width 919 height 605
type textarea "} });"
paste textarea
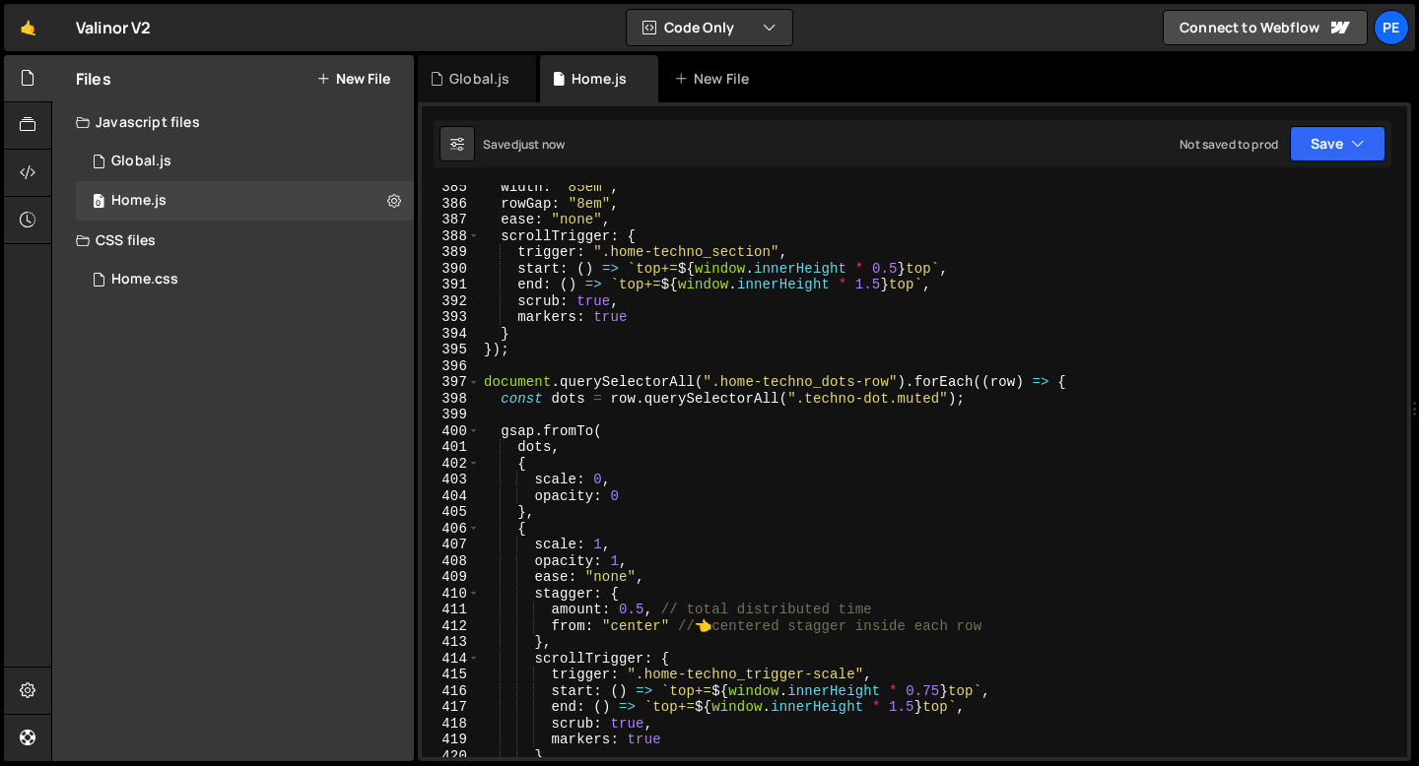
scroll to position [6243, 0]
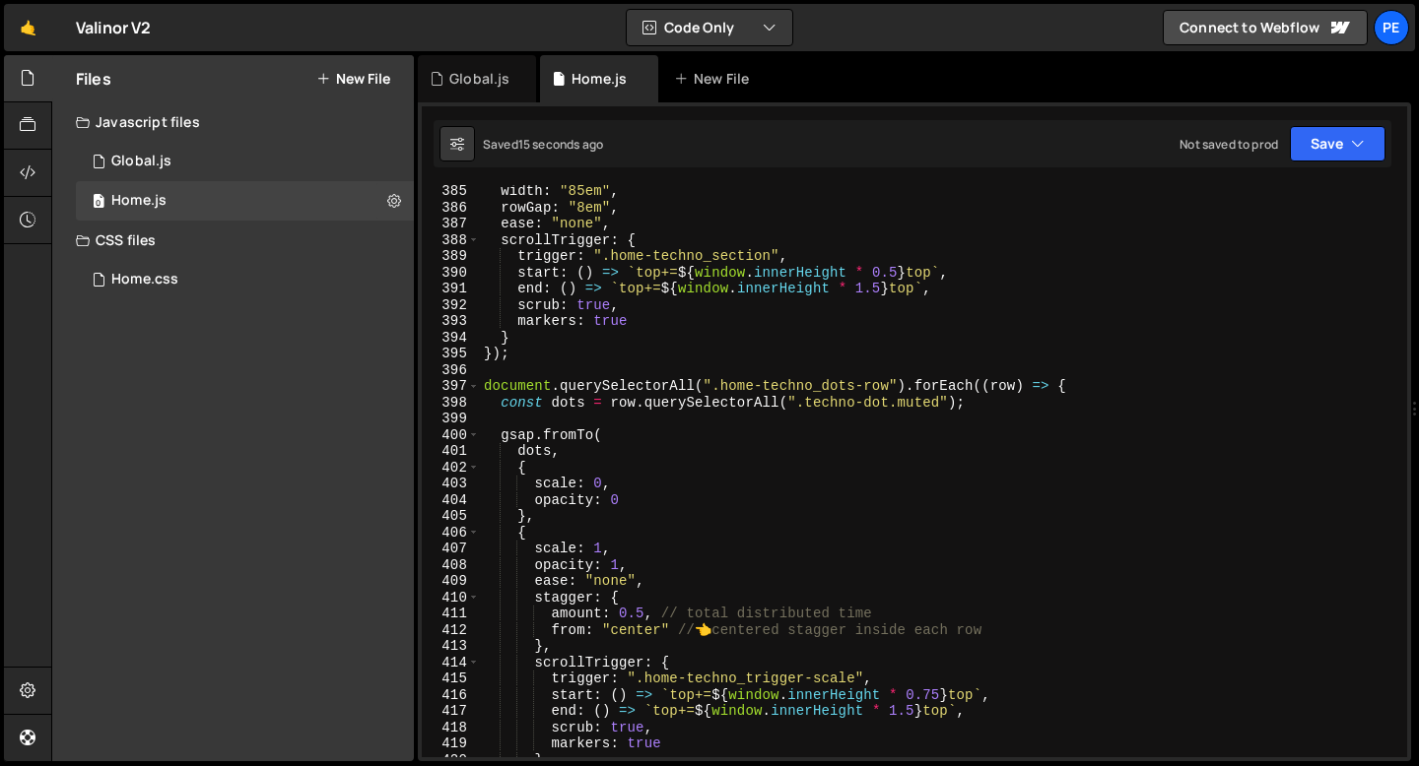
click at [627, 504] on div "width : "85em" , rowGap : "8em" , ease : "none" , scrollTrigger : { trigger : "…" at bounding box center [939, 485] width 919 height 605
type textarea "opacity: 0"
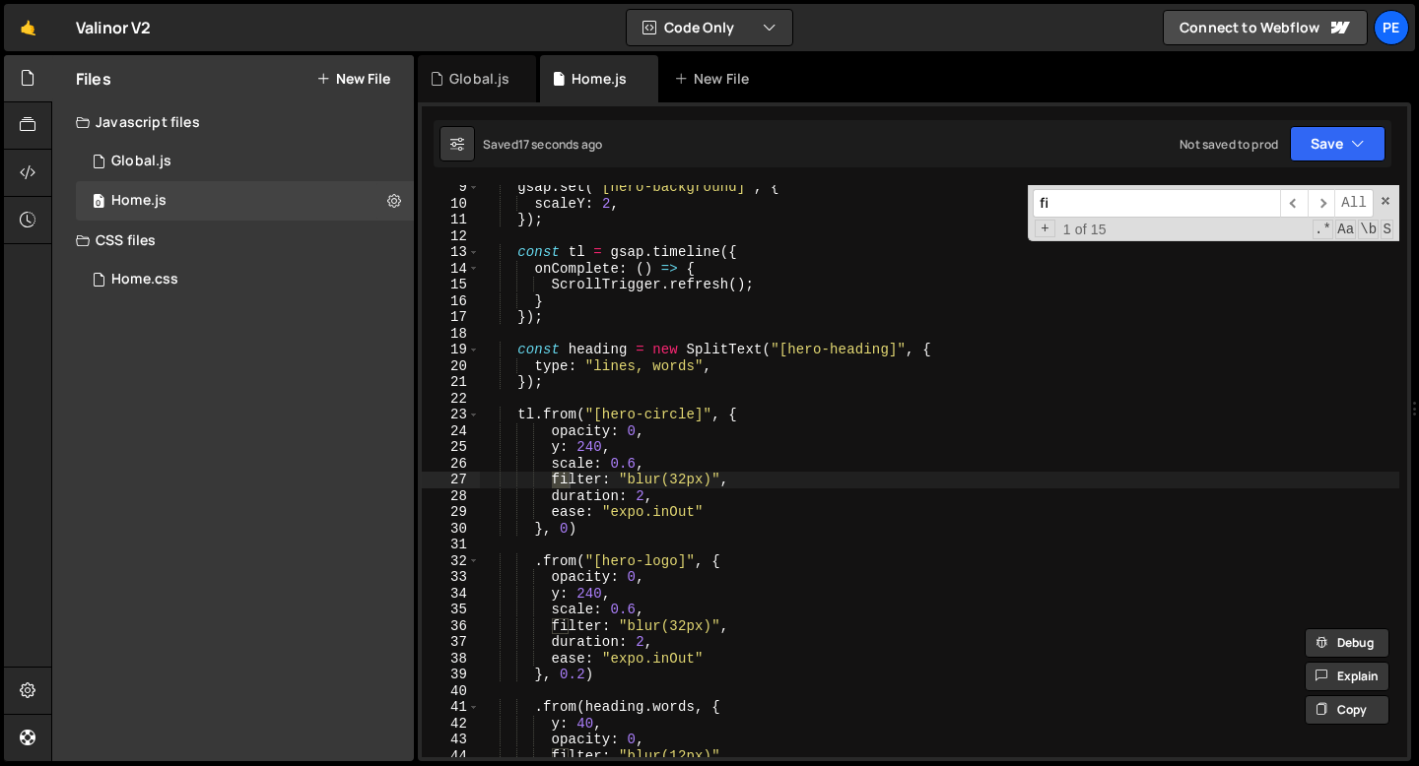
scroll to position [136, 0]
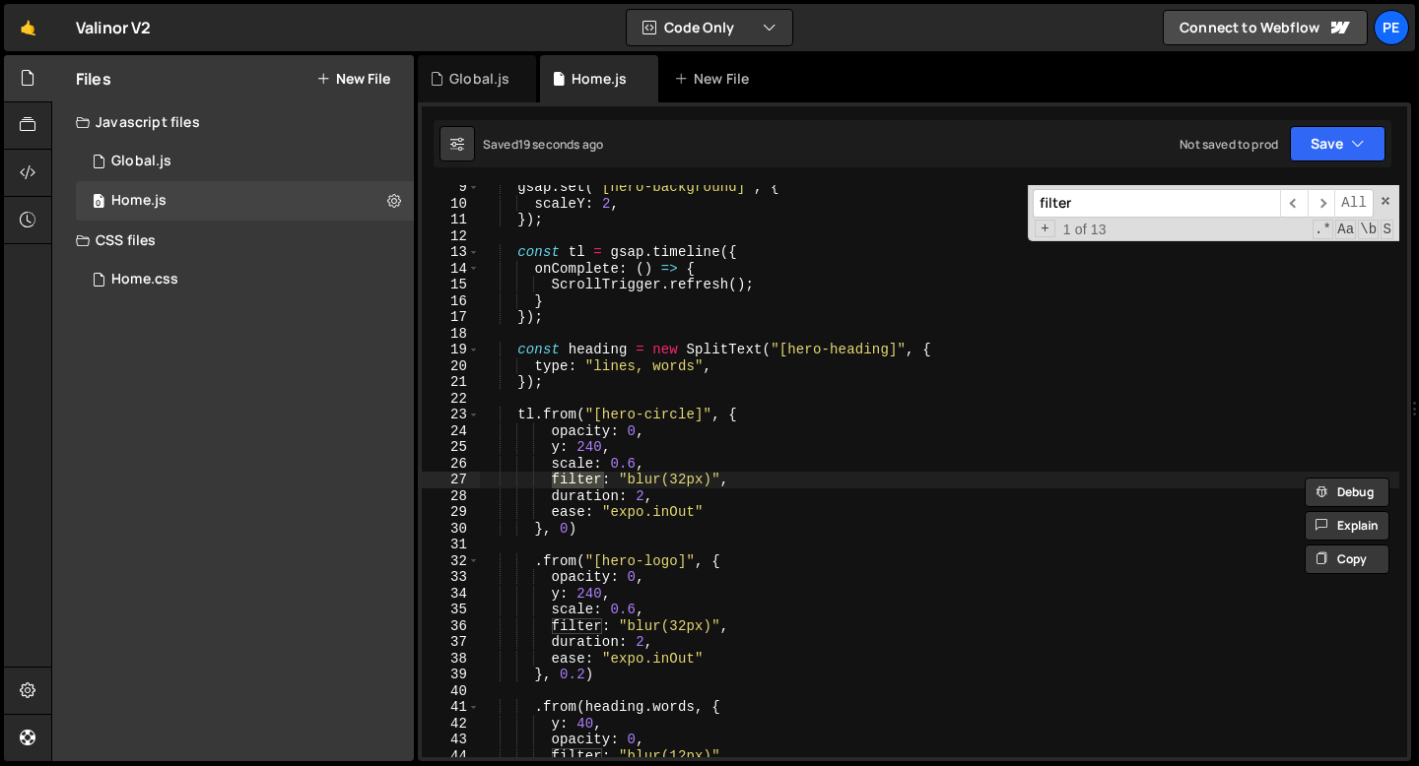
type input "filter"
click at [651, 486] on div "gsap . set ( "[hero-background]" , { scaleY : 2 , }) ; const tl = gsap . timeli…" at bounding box center [939, 481] width 919 height 605
click at [1386, 196] on span at bounding box center [1385, 201] width 14 height 14
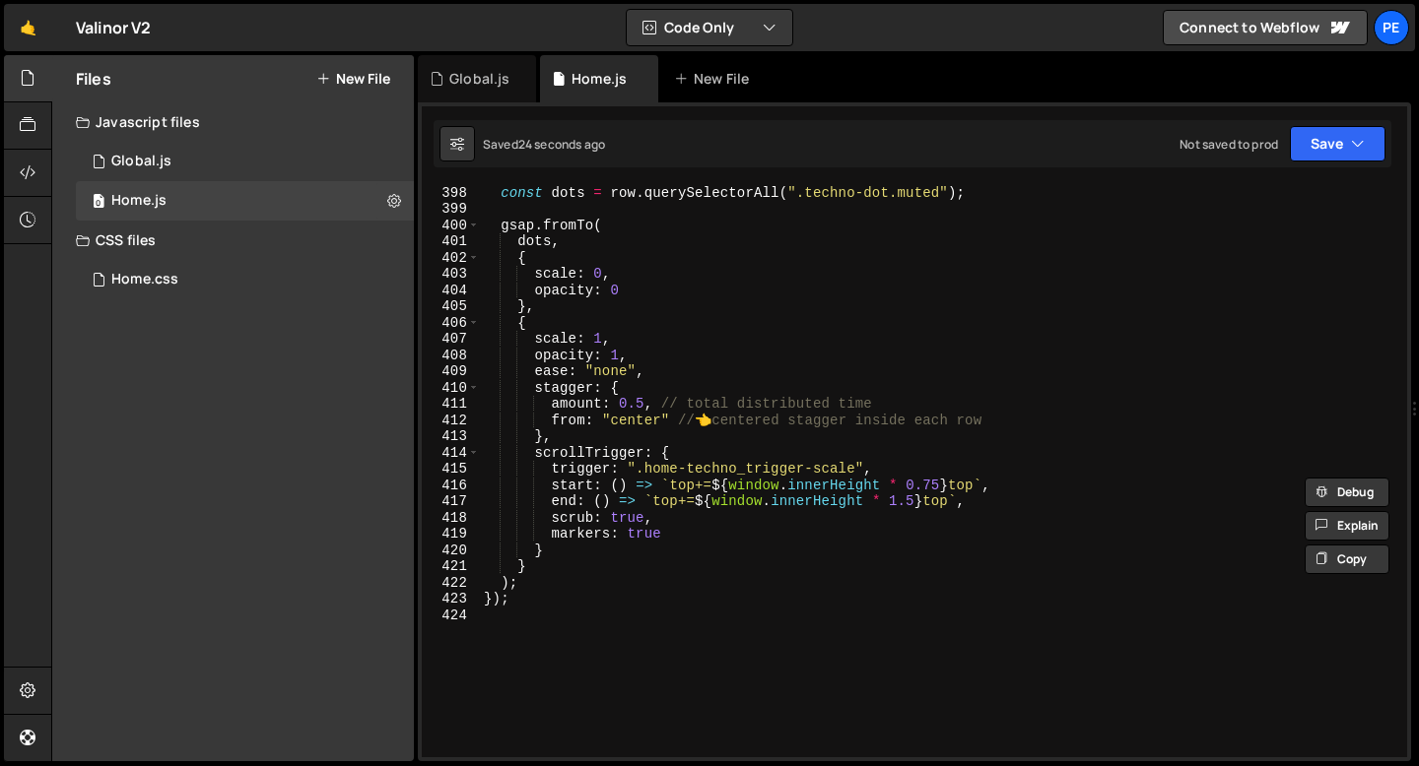
scroll to position [6436, 0]
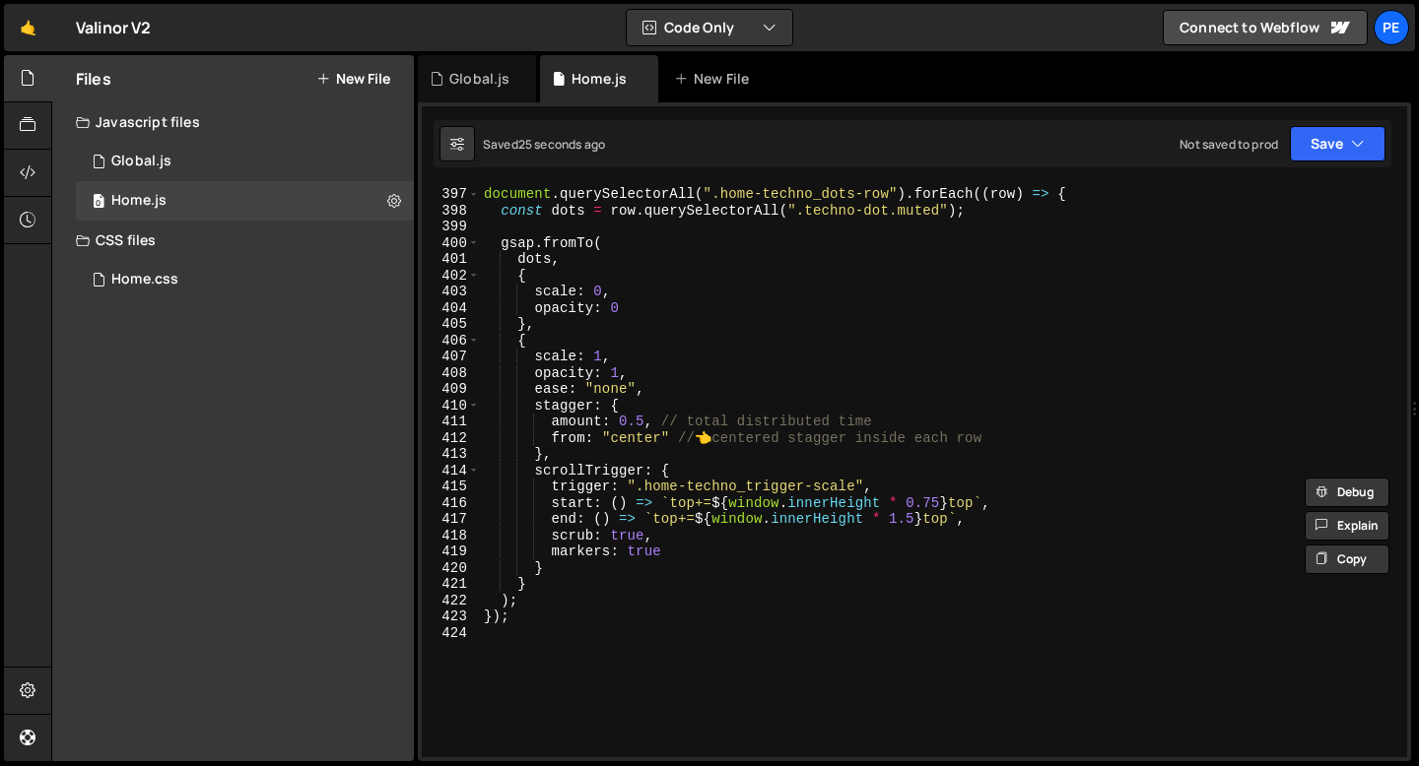
click at [636, 306] on div "document . querySelectorAll ( ".home-techno_dots-row" ) . forEach (( row ) => {…" at bounding box center [939, 471] width 919 height 605
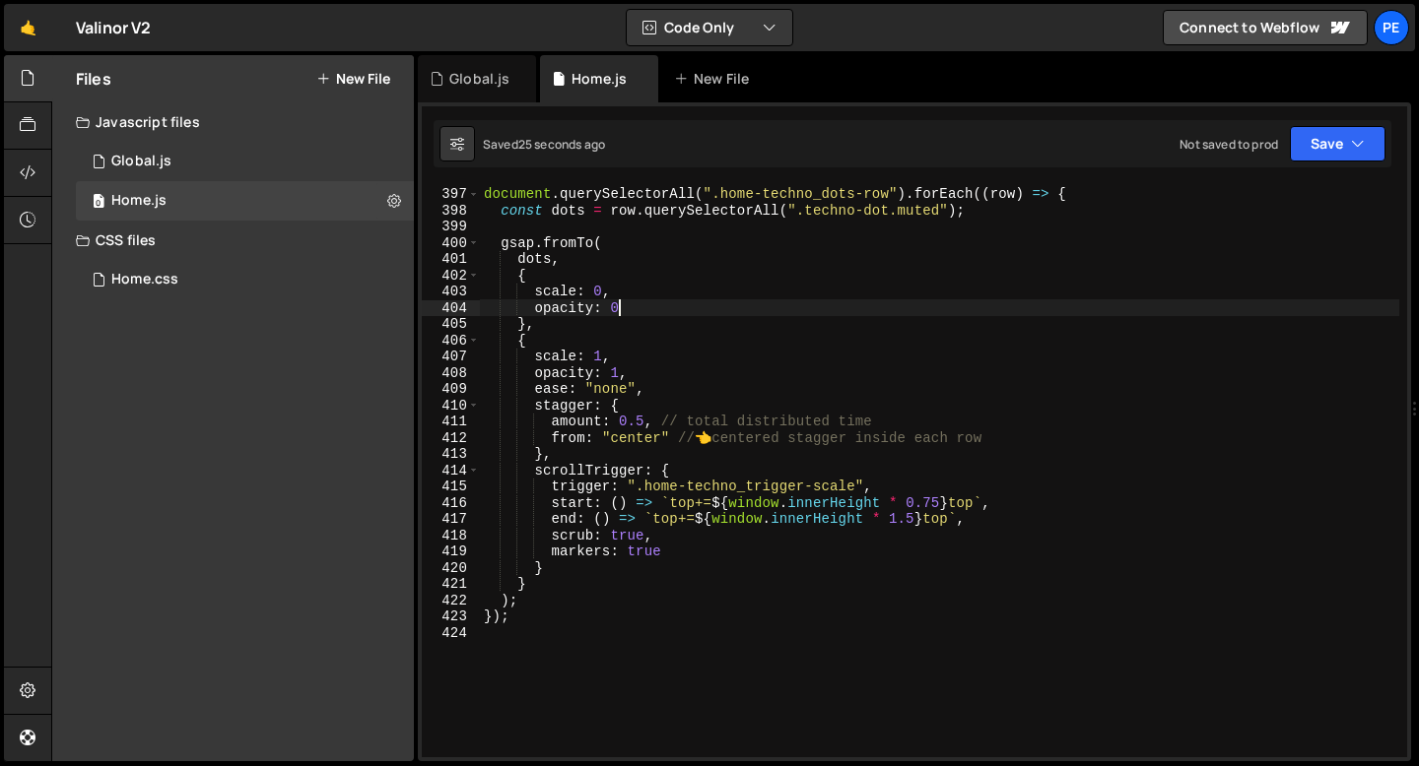
type textarea "opacity: 0,"
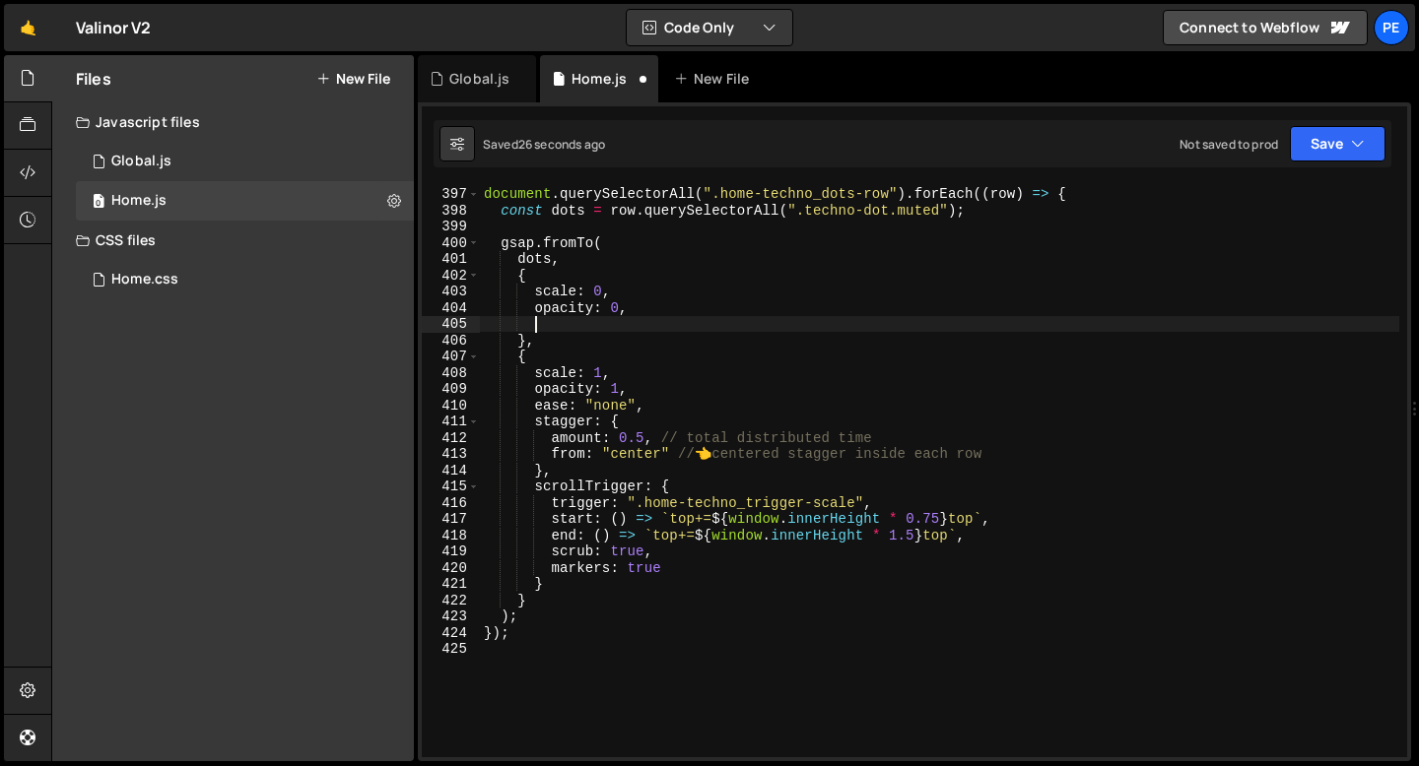
scroll to position [0, 2]
paste textarea
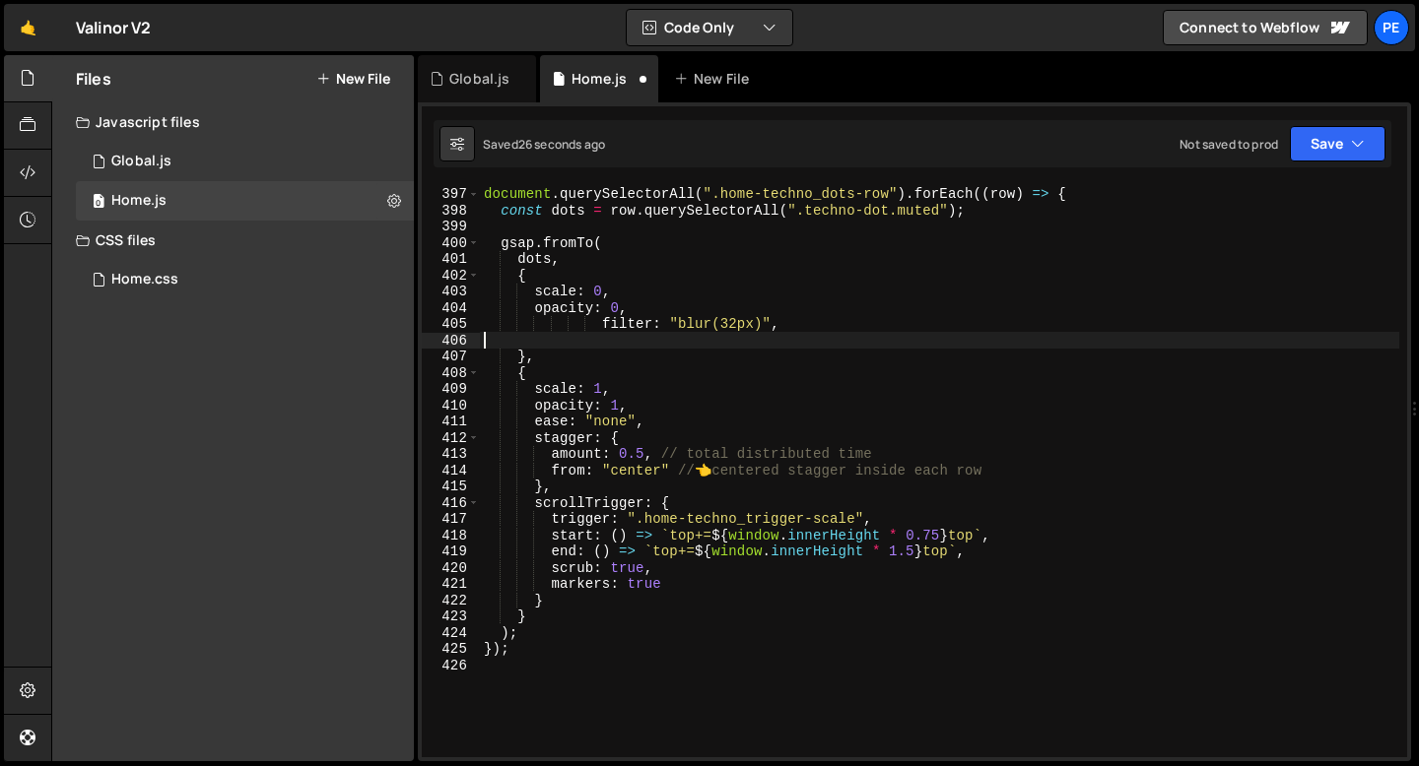
scroll to position [0, 0]
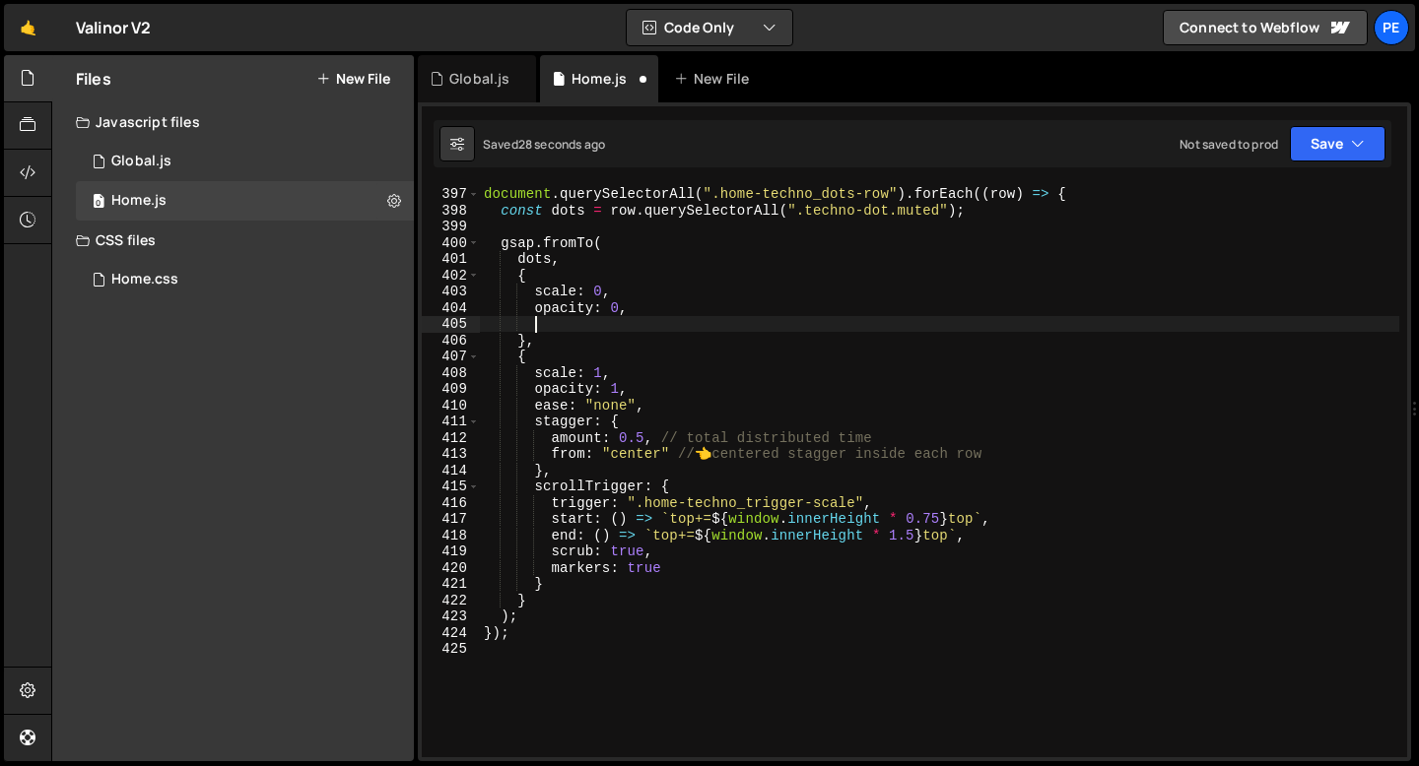
paste textarea
click at [666, 318] on div "document . querySelectorAll ( ".home-techno_dots-row" ) . forEach (( row ) => {…" at bounding box center [939, 471] width 919 height 605
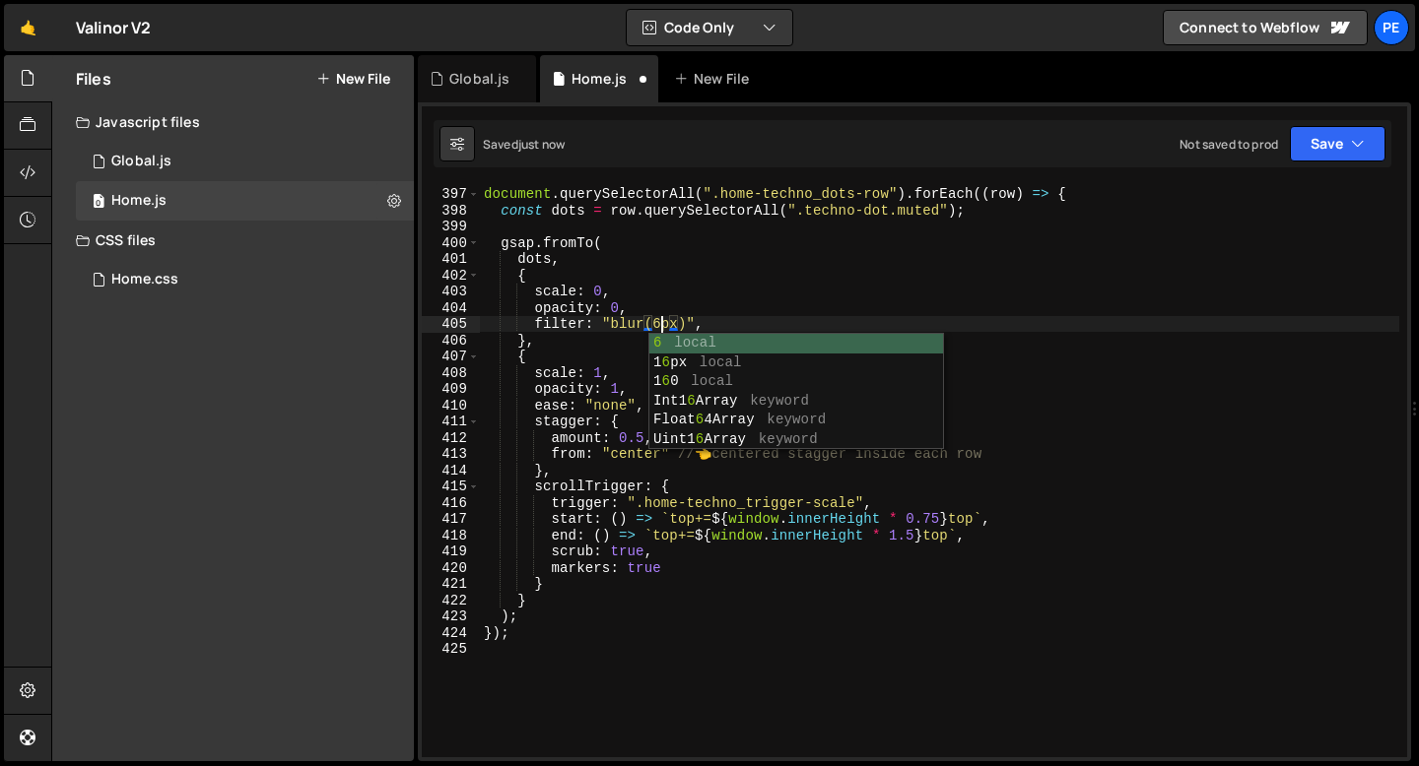
scroll to position [0, 12]
click at [633, 321] on div "document . querySelectorAll ( ".home-techno_dots-row" ) . forEach (( row ) => {…" at bounding box center [939, 471] width 919 height 605
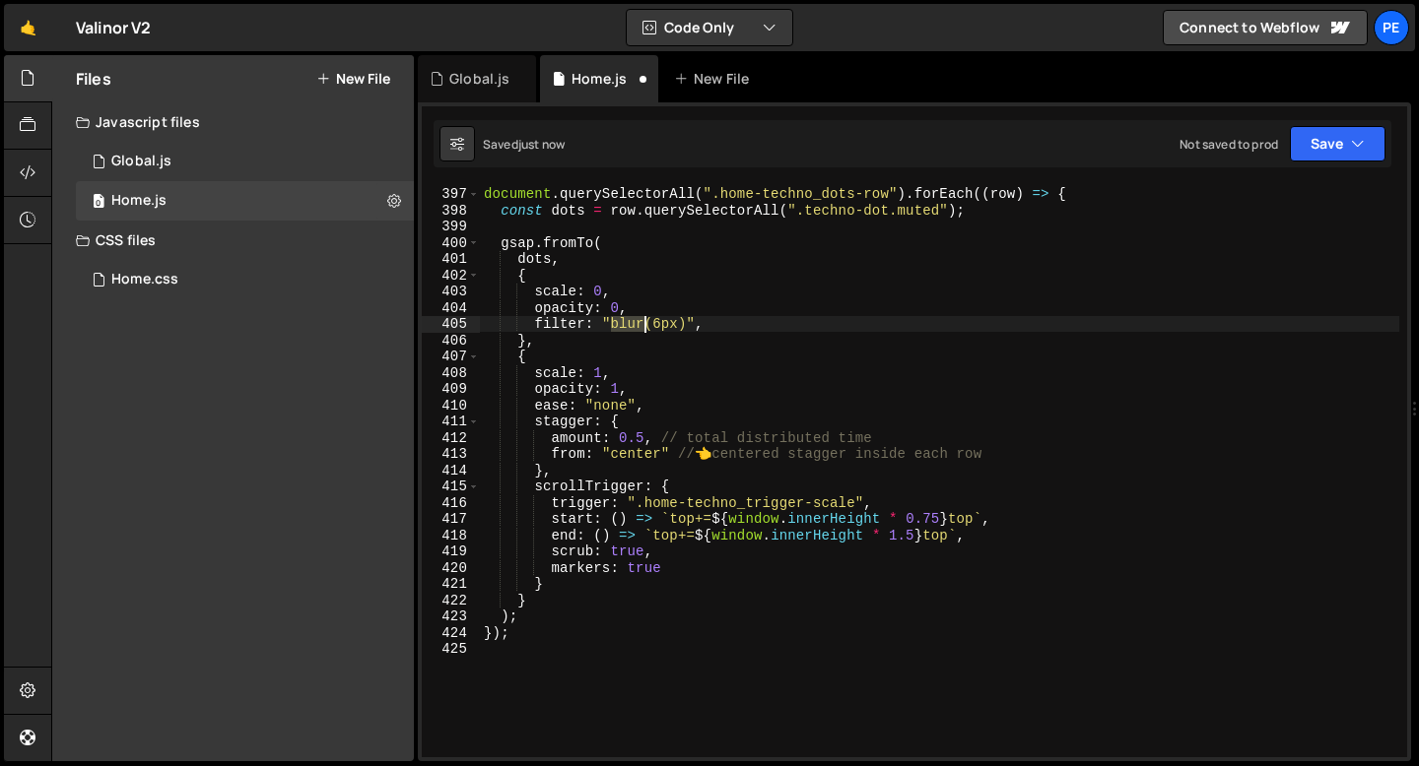
click at [632, 321] on div "document . querySelectorAll ( ".home-techno_dots-row" ) . forEach (( row ) => {…" at bounding box center [939, 471] width 919 height 605
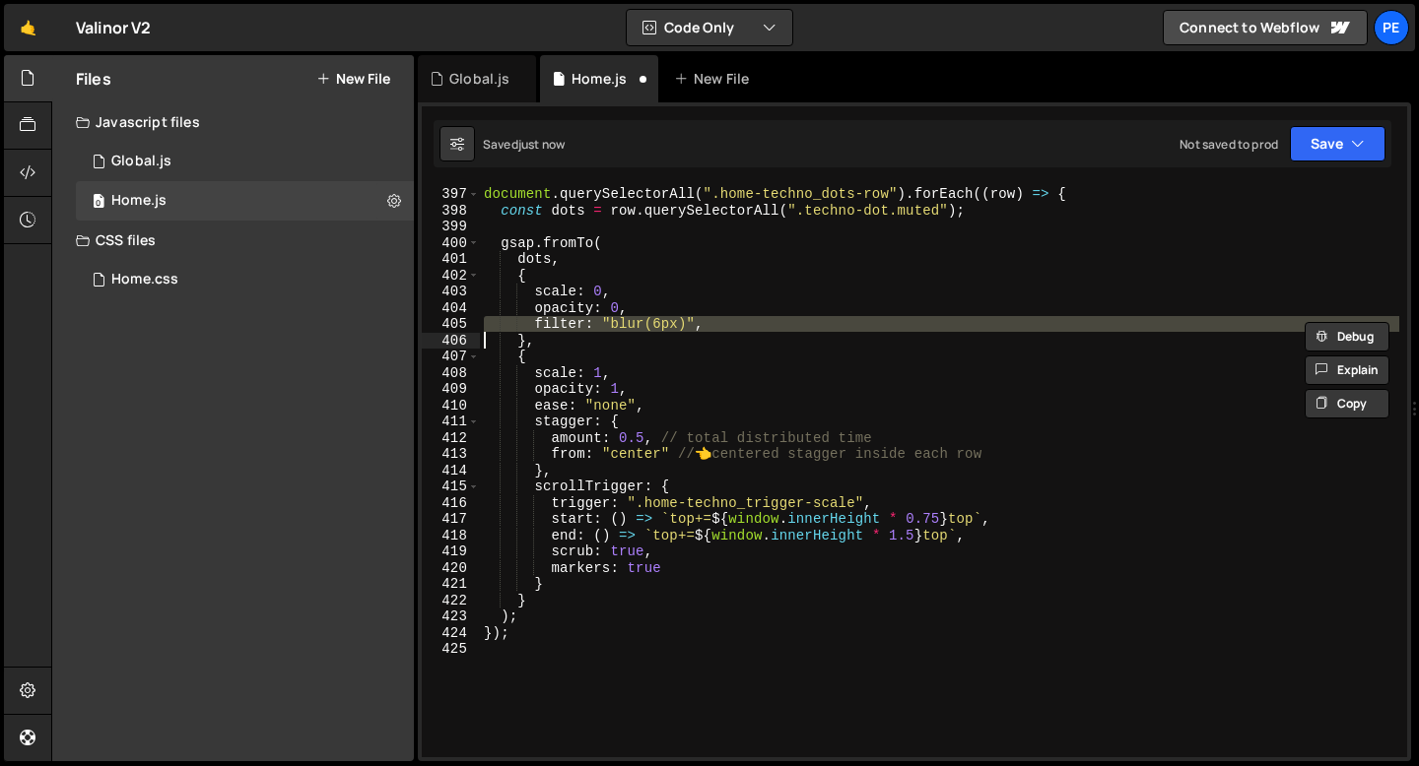
click at [646, 395] on div "document . querySelectorAll ( ".home-techno_dots-row" ) . forEach (( row ) => {…" at bounding box center [939, 471] width 919 height 605
type textarea "opacity: 1,"
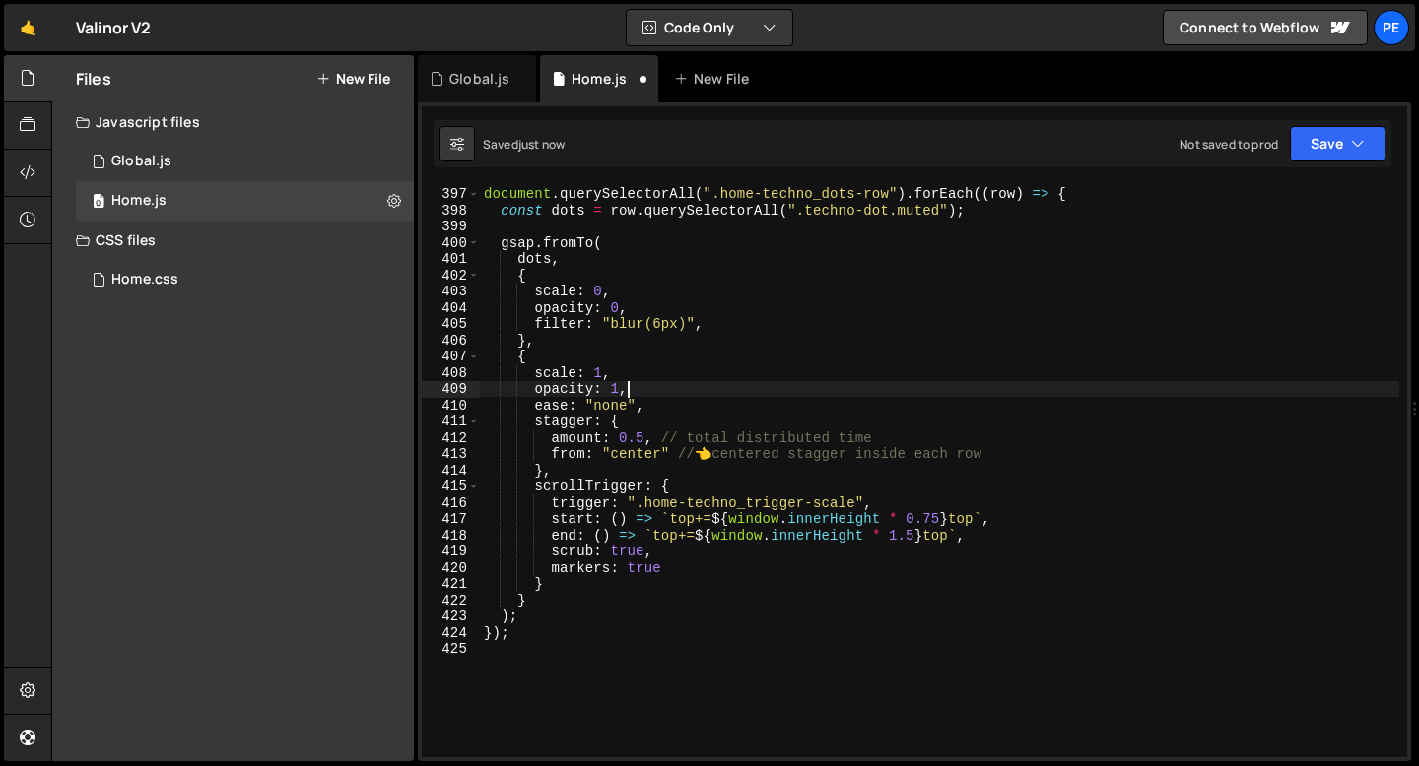
scroll to position [0, 2]
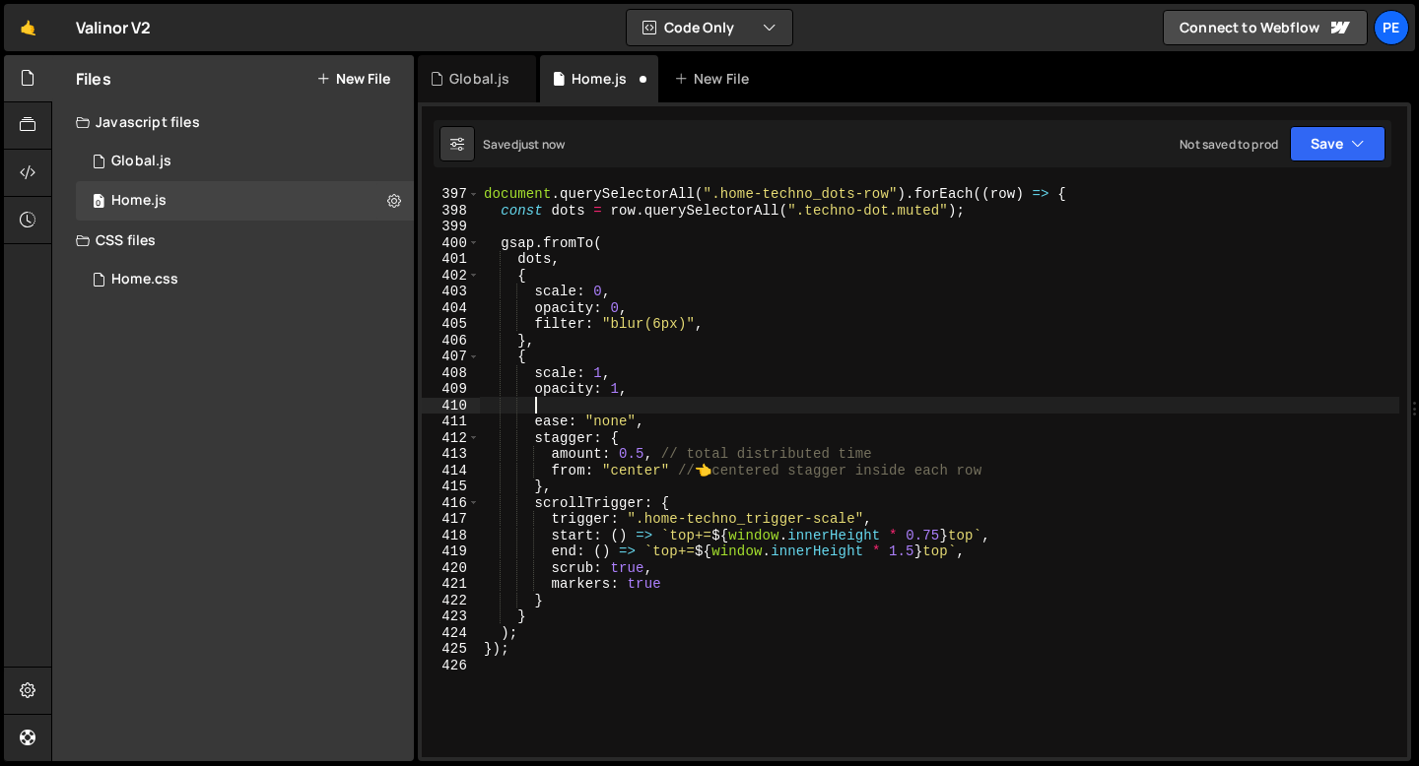
paste textarea
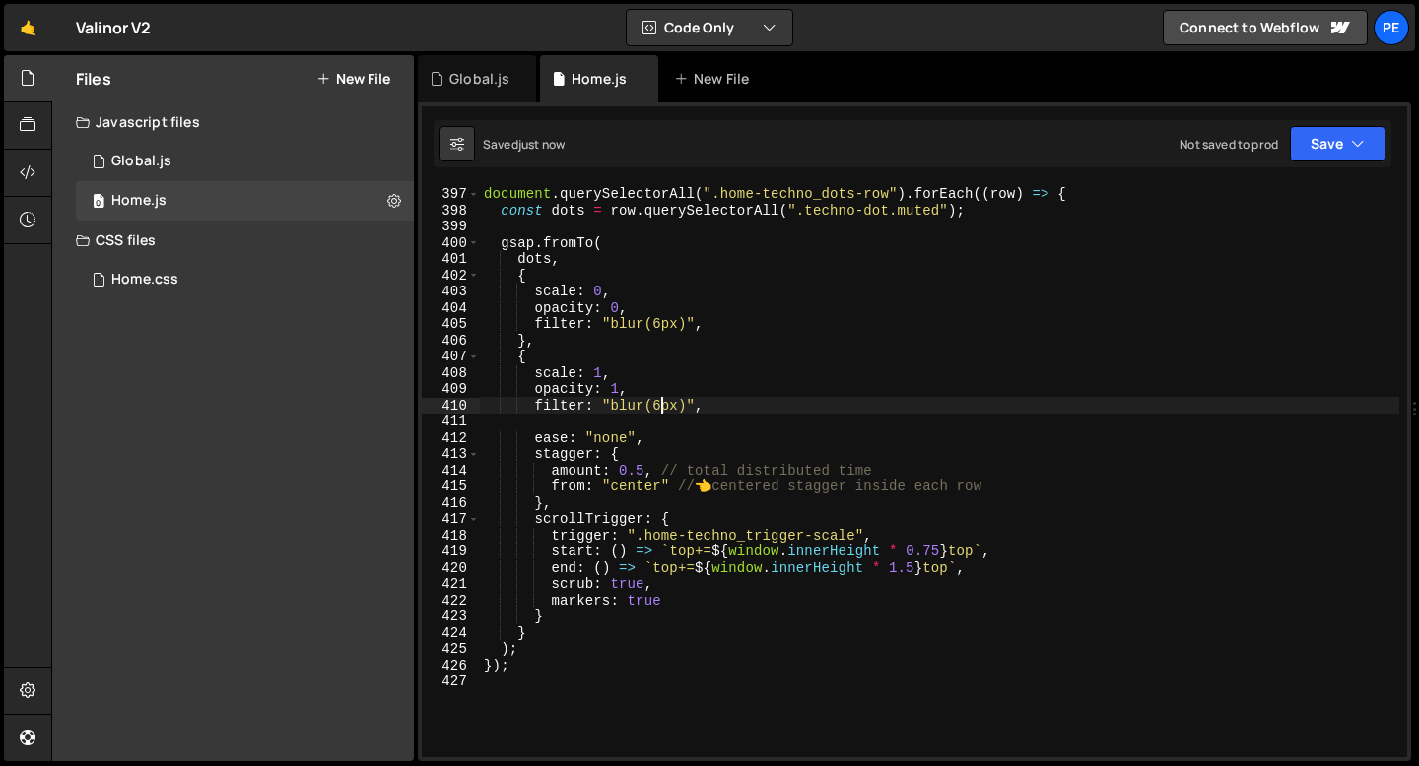
click at [660, 401] on div "document . querySelectorAll ( ".home-techno_dots-row" ) . forEach (( row ) => {…" at bounding box center [939, 471] width 919 height 605
type textarea "filter: "blur(0px)","
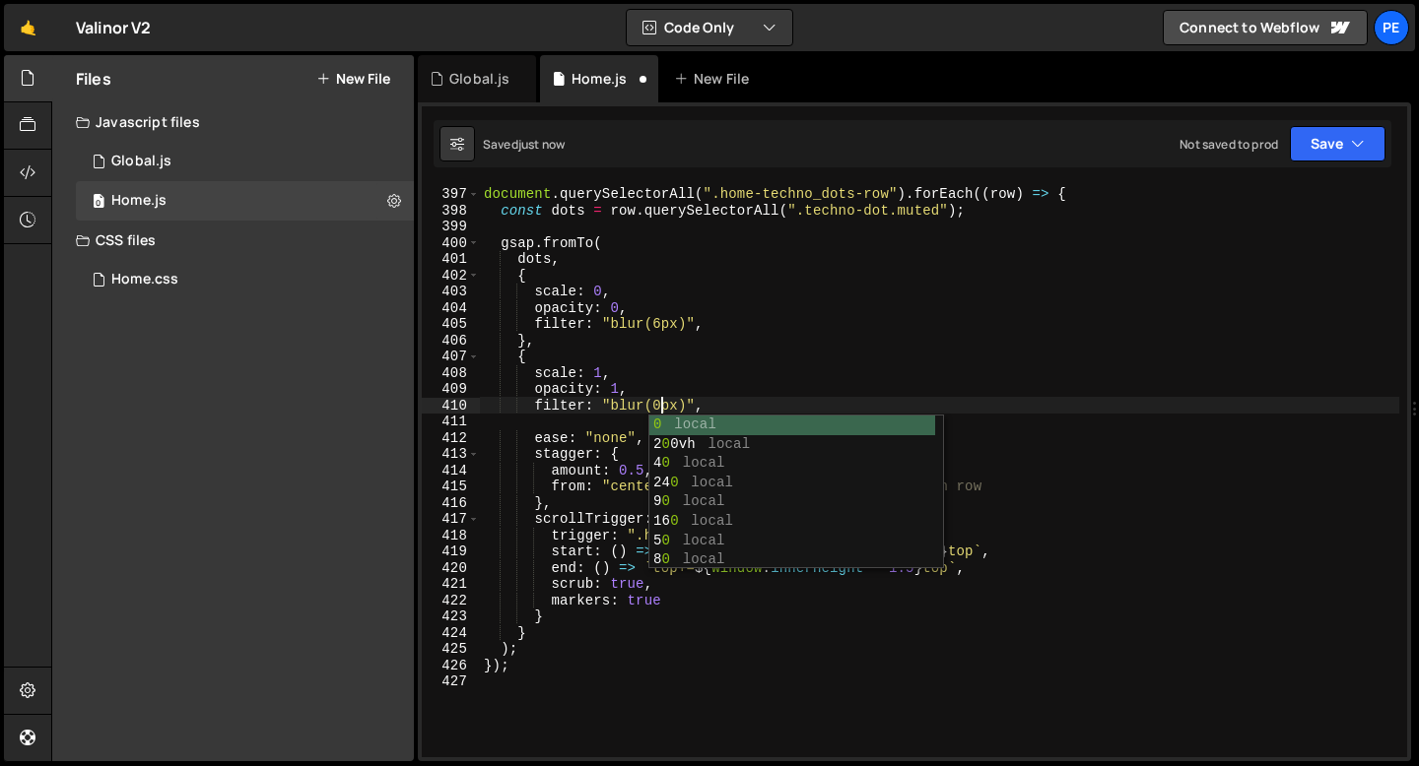
click at [596, 424] on div "document . querySelectorAll ( ".home-techno_dots-row" ) . forEach (( row ) => {…" at bounding box center [939, 471] width 919 height 605
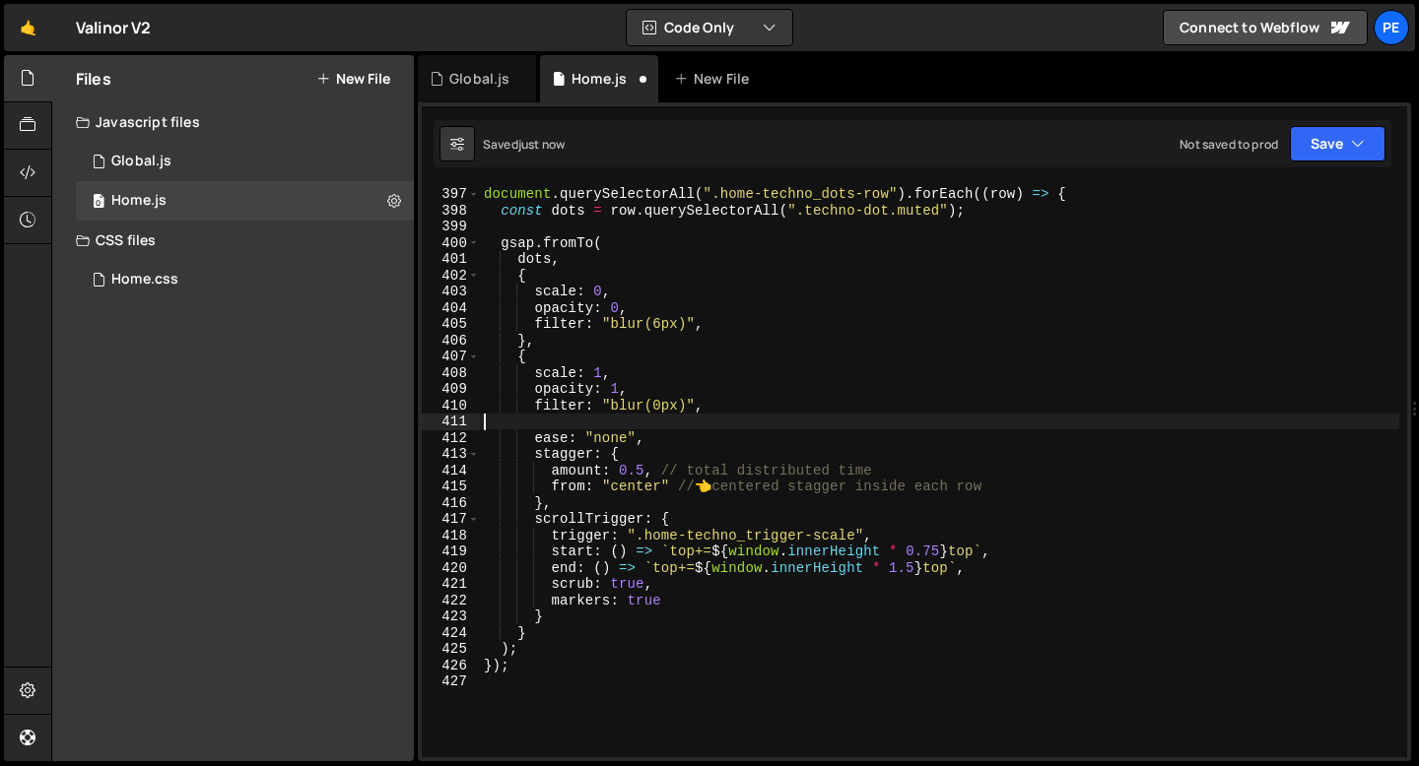
scroll to position [0, 0]
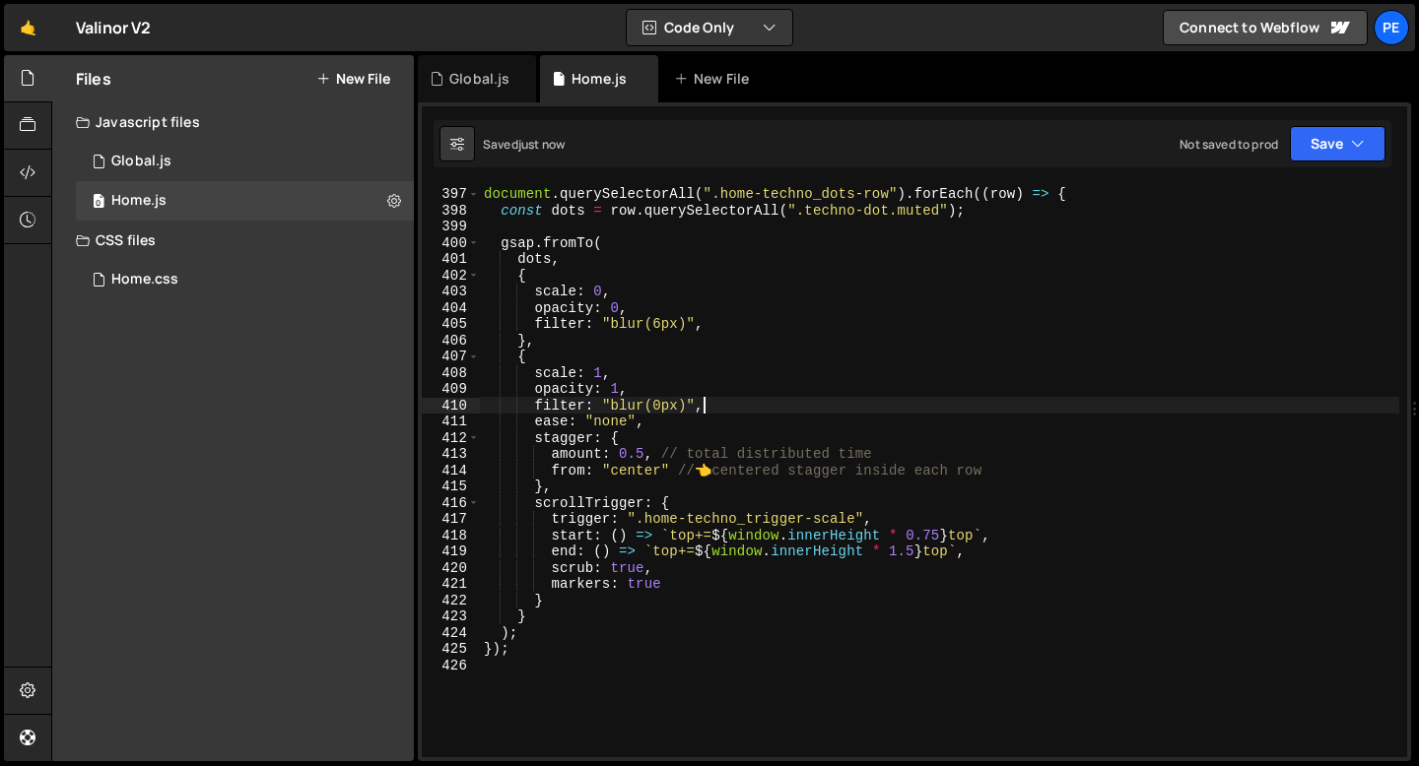
click at [703, 320] on div "document . querySelectorAll ( ".home-techno_dots-row" ) . forEach (( row ) => {…" at bounding box center [939, 471] width 919 height 605
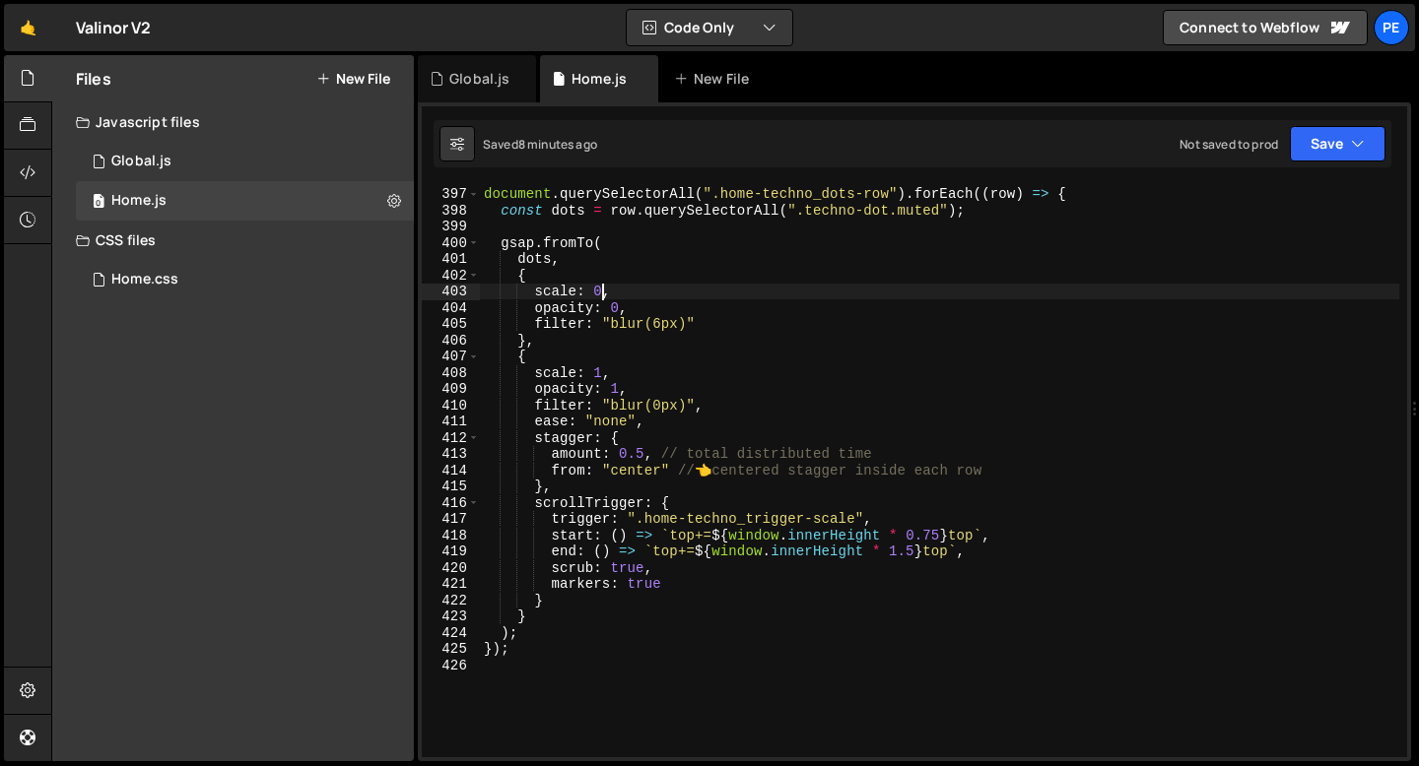
click at [604, 291] on div "document . querySelectorAll ( ".home-techno_dots-row" ) . forEach (( row ) => {…" at bounding box center [939, 471] width 919 height 605
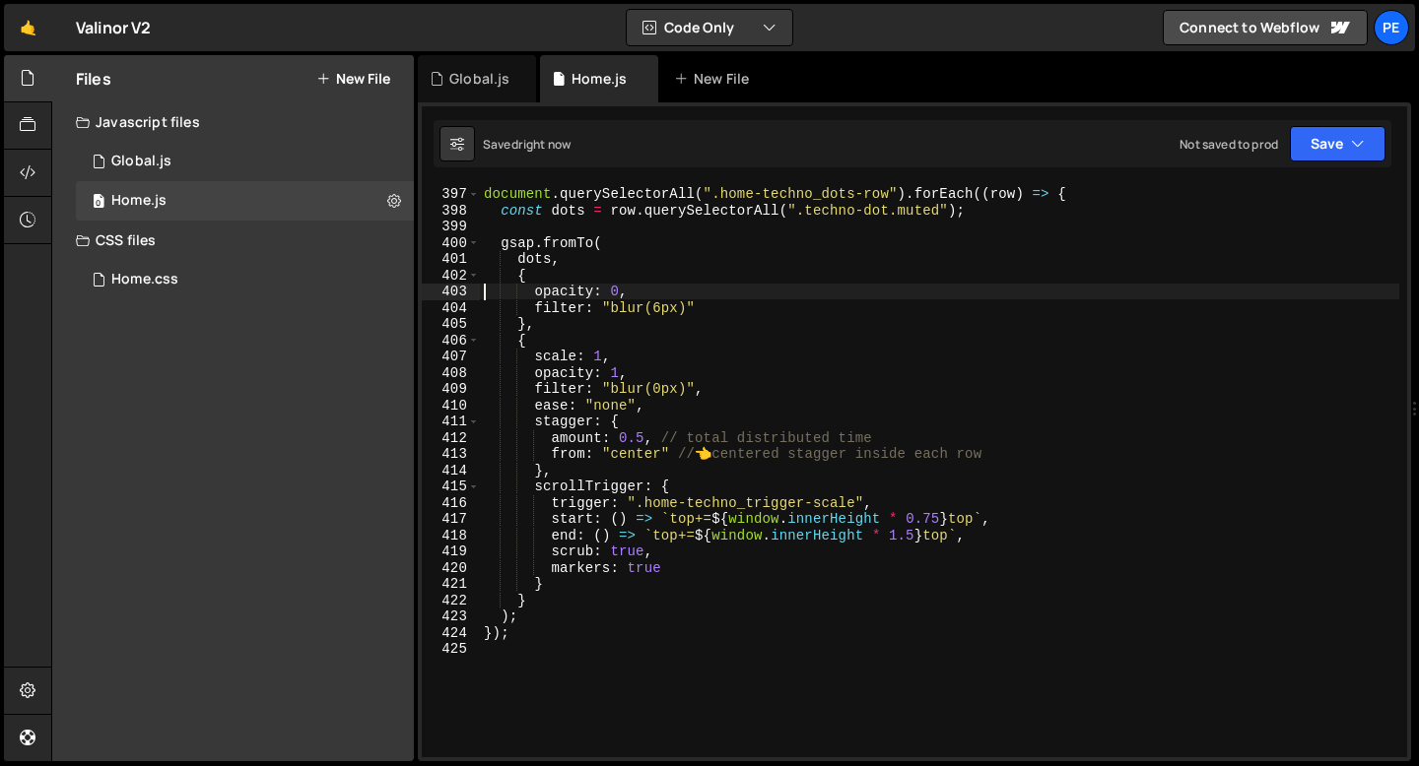
scroll to position [0, 1]
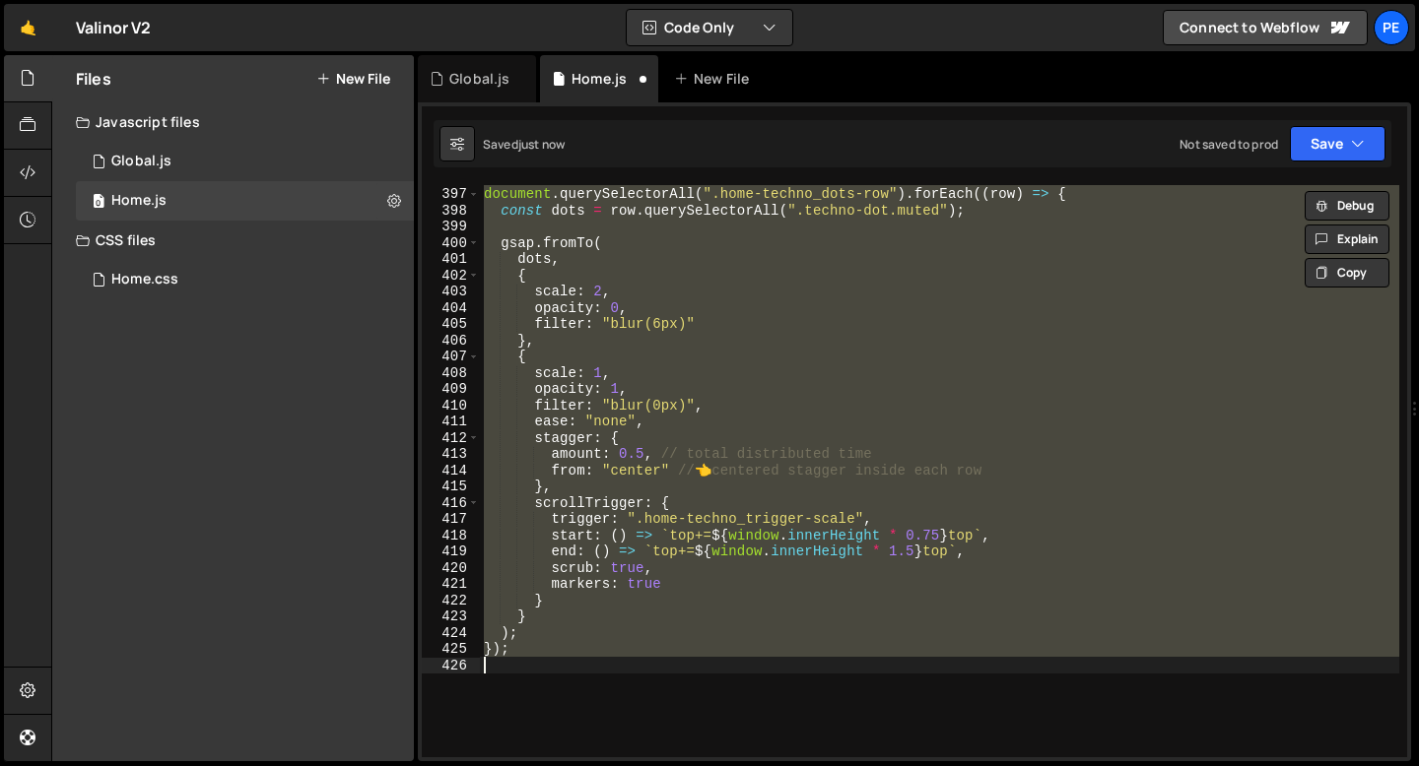
click at [618, 293] on div "document . querySelectorAll ( ".home-techno_dots-row" ) . forEach (( row ) => {…" at bounding box center [939, 471] width 919 height 572
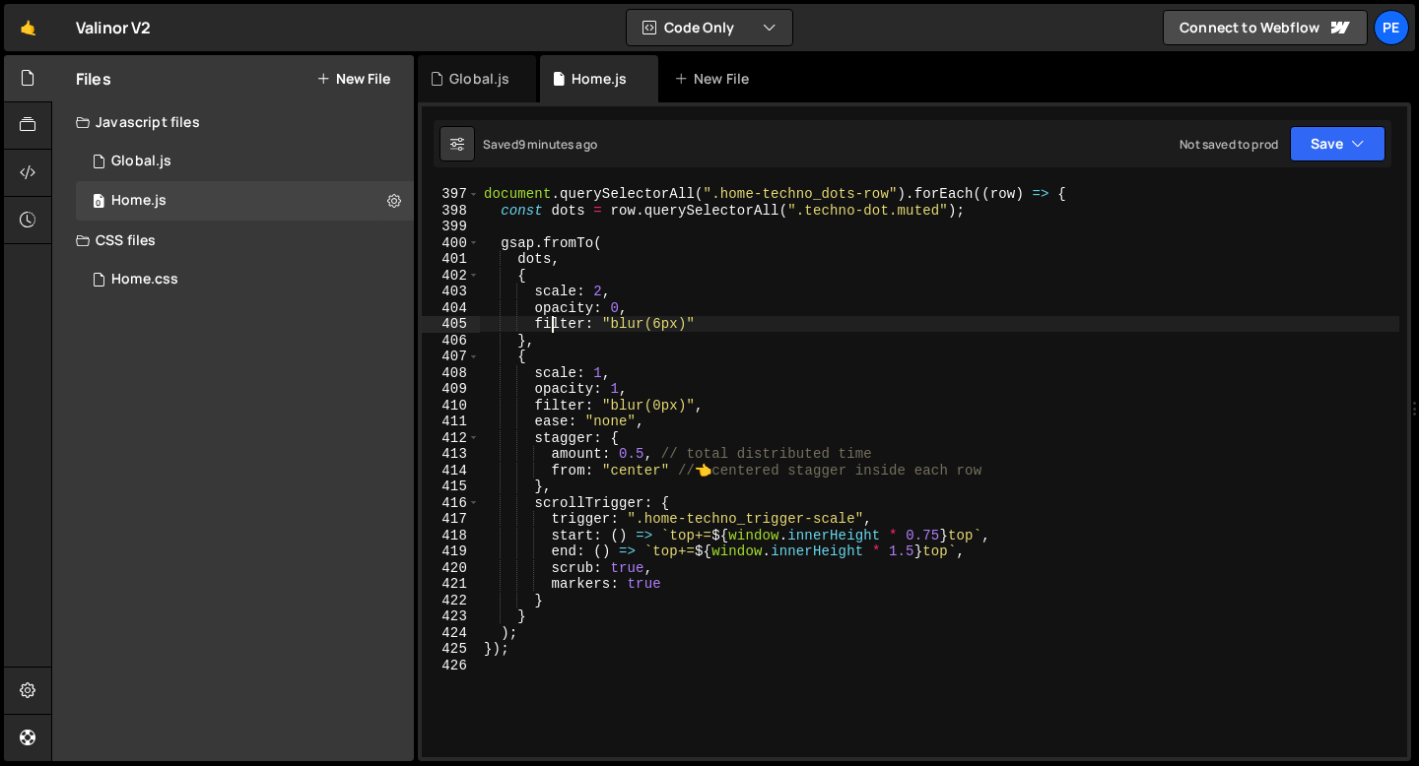
click at [551, 326] on div "document . querySelectorAll ( ".home-techno_dots-row" ) . forEach (( row ) => {…" at bounding box center [939, 471] width 919 height 605
click at [549, 356] on div "document . querySelectorAll ( ".home-techno_dots-row" ) . forEach (( row ) => {…" at bounding box center [939, 471] width 919 height 605
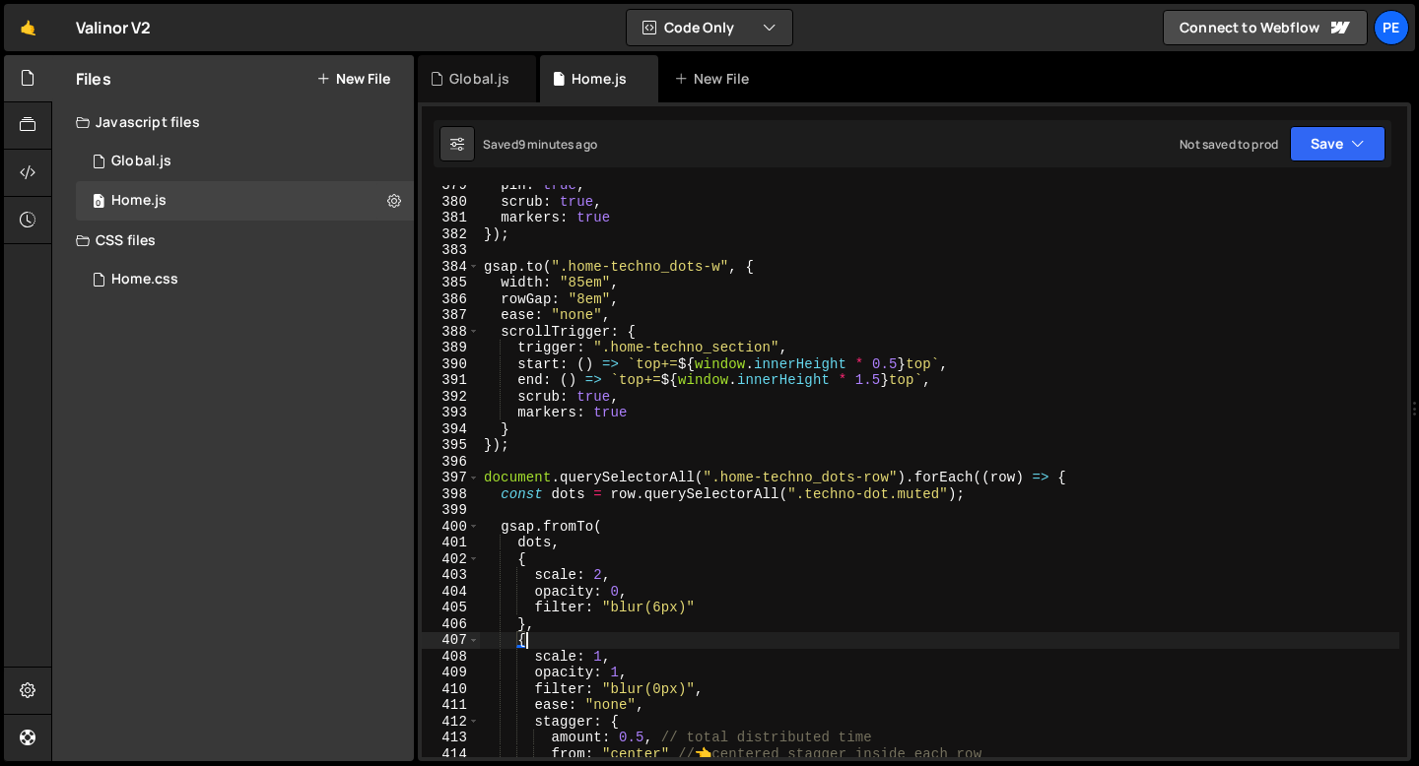
scroll to position [6074, 0]
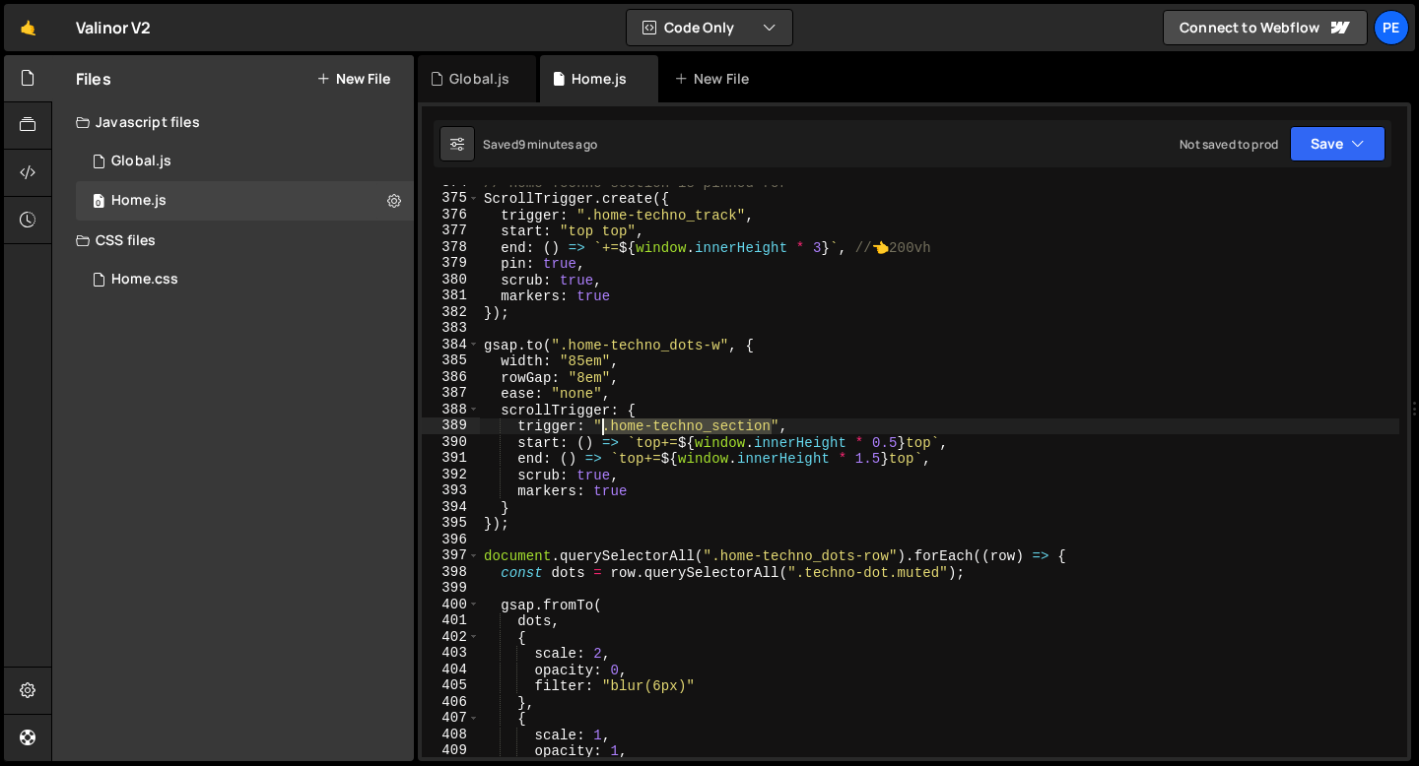
drag, startPoint x: 772, startPoint y: 428, endPoint x: 602, endPoint y: 423, distance: 170.5
click at [602, 423] on div "// Home Techno section is pinned for ScrollTrigger . create ({ trigger : ".home…" at bounding box center [939, 476] width 919 height 605
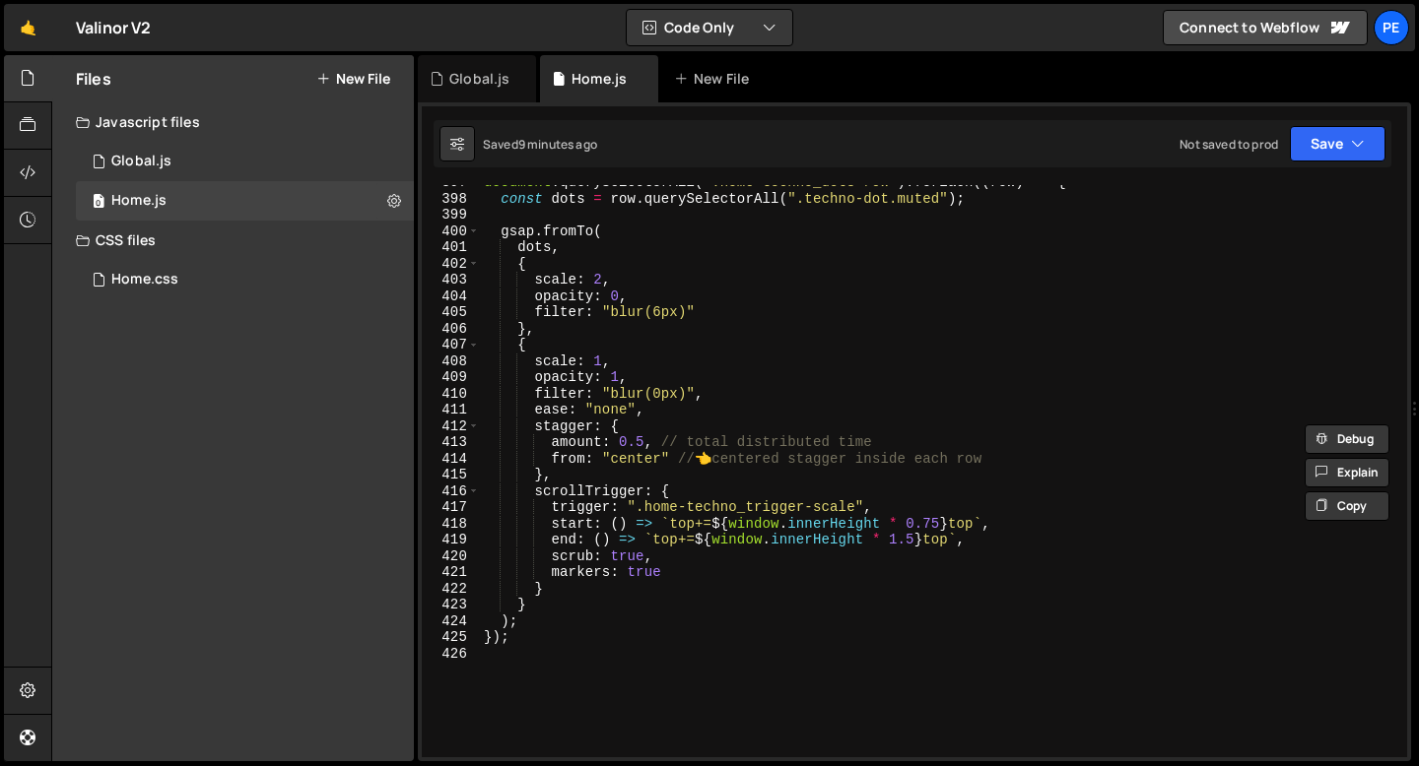
scroll to position [6448, 0]
drag, startPoint x: 854, startPoint y: 508, endPoint x: 639, endPoint y: 500, distance: 214.9
click at [639, 500] on div "document . querySelectorAll ( ".home-techno_dots-row" ) . forEach (( row ) => {…" at bounding box center [939, 476] width 919 height 605
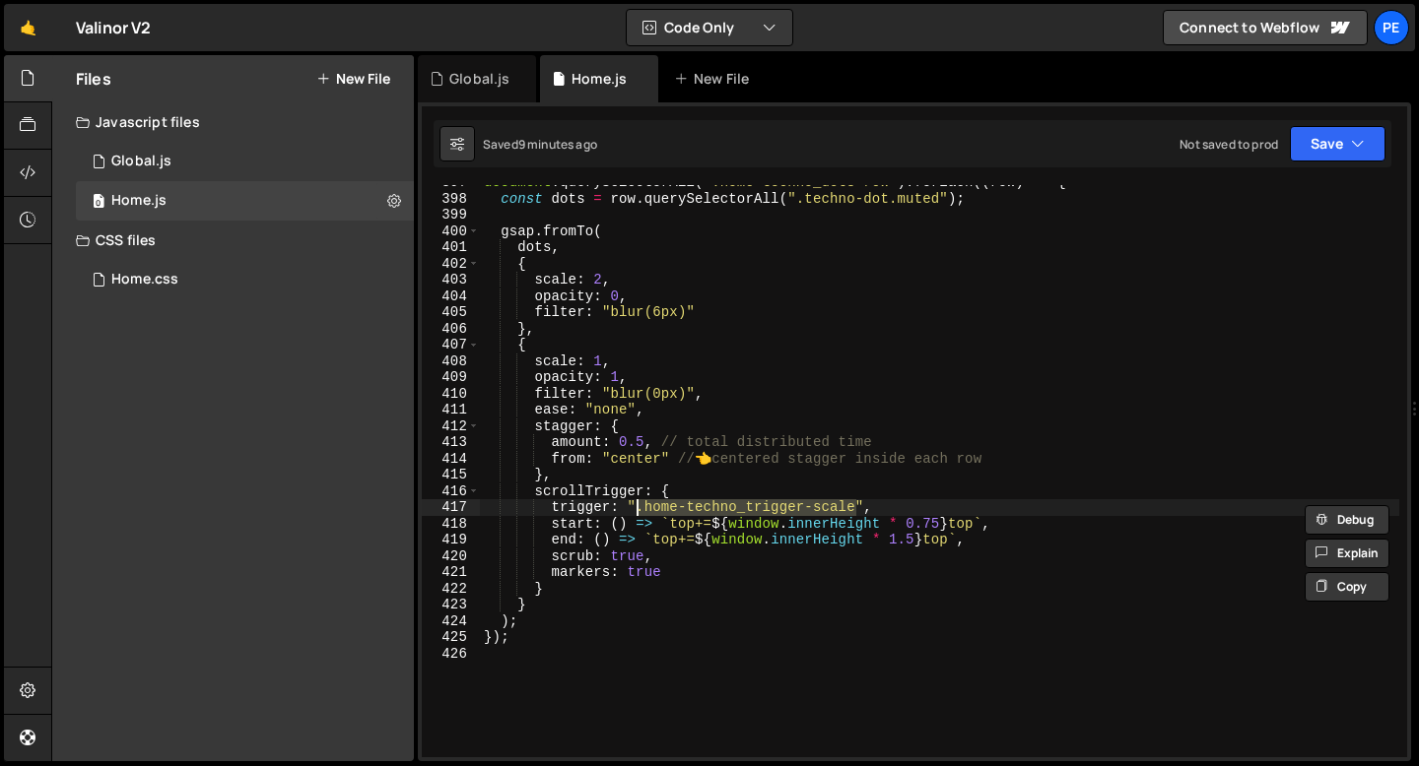
paste textarea "section"
type textarea "trigger: ".home-techno_section","
